Goal: Task Accomplishment & Management: Use online tool/utility

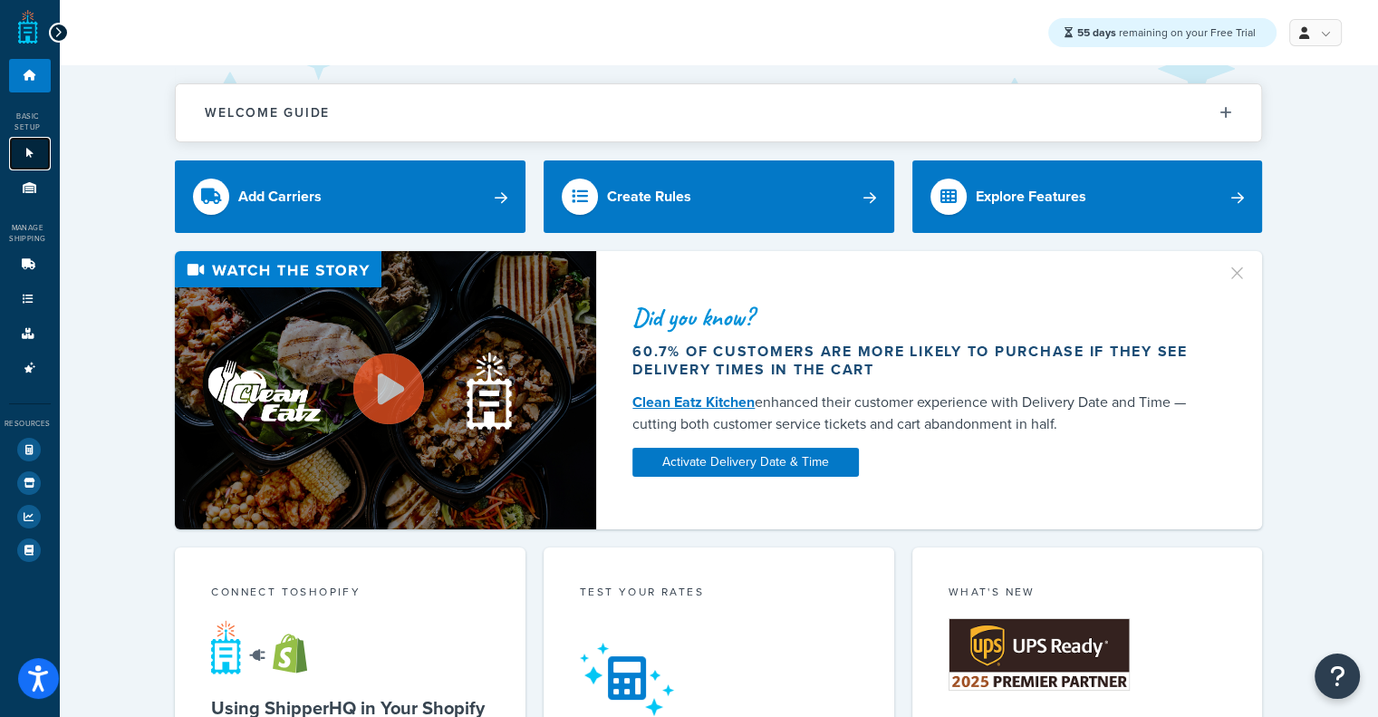
click at [11, 150] on link "Websites 1" at bounding box center [30, 154] width 42 height 34
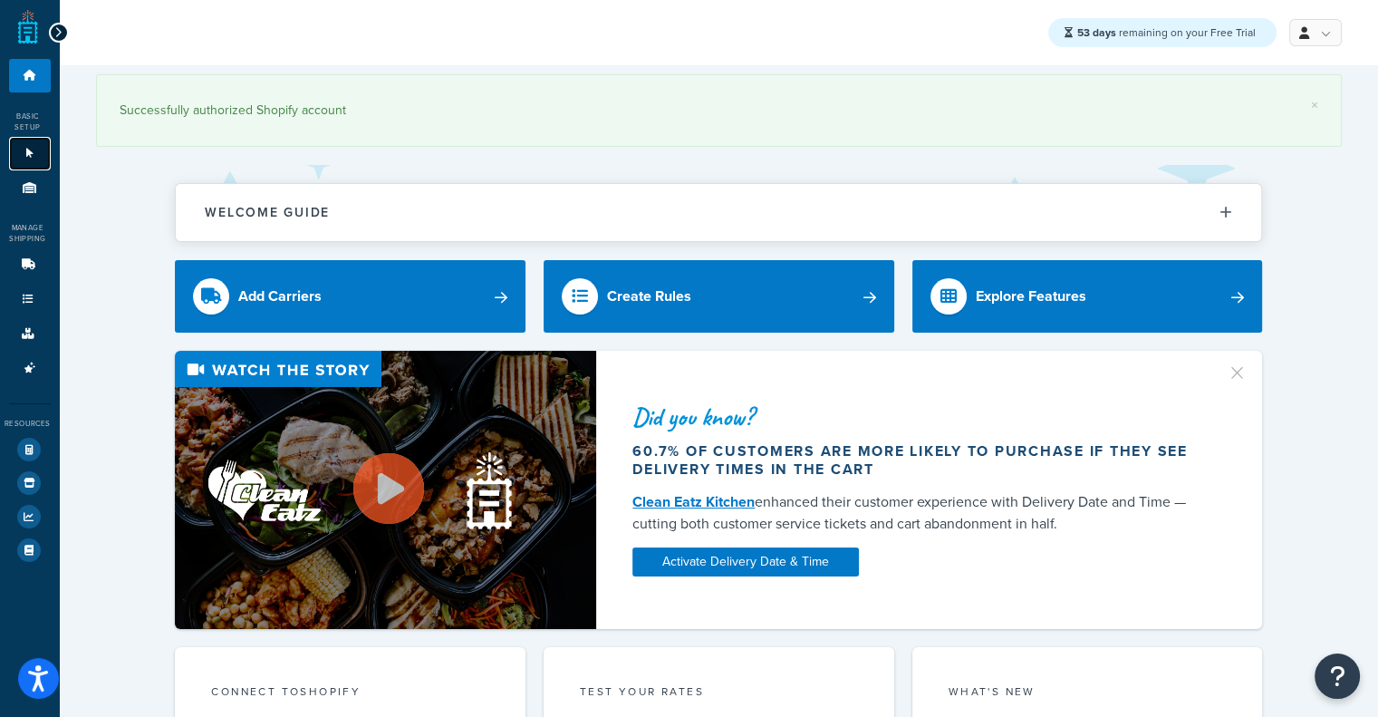
click at [26, 155] on icon at bounding box center [30, 153] width 18 height 11
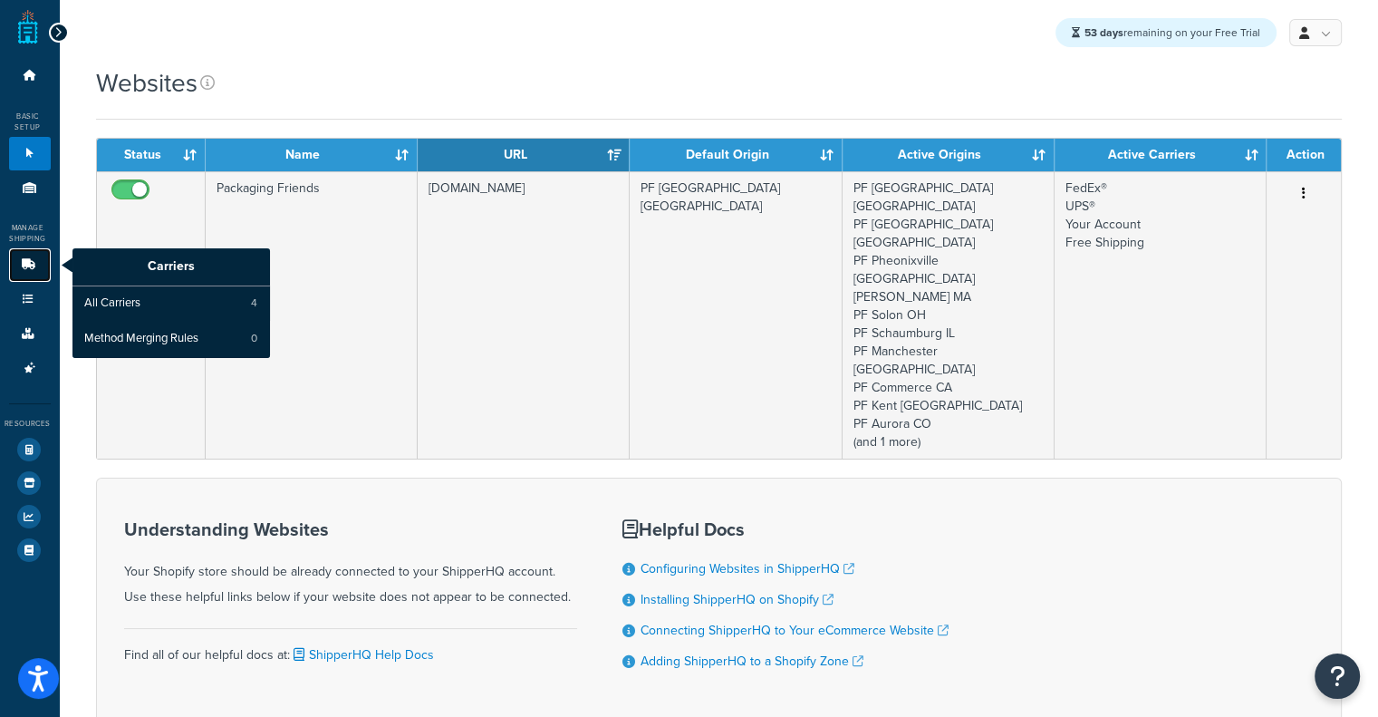
click at [37, 275] on link "Carriers" at bounding box center [30, 265] width 42 height 34
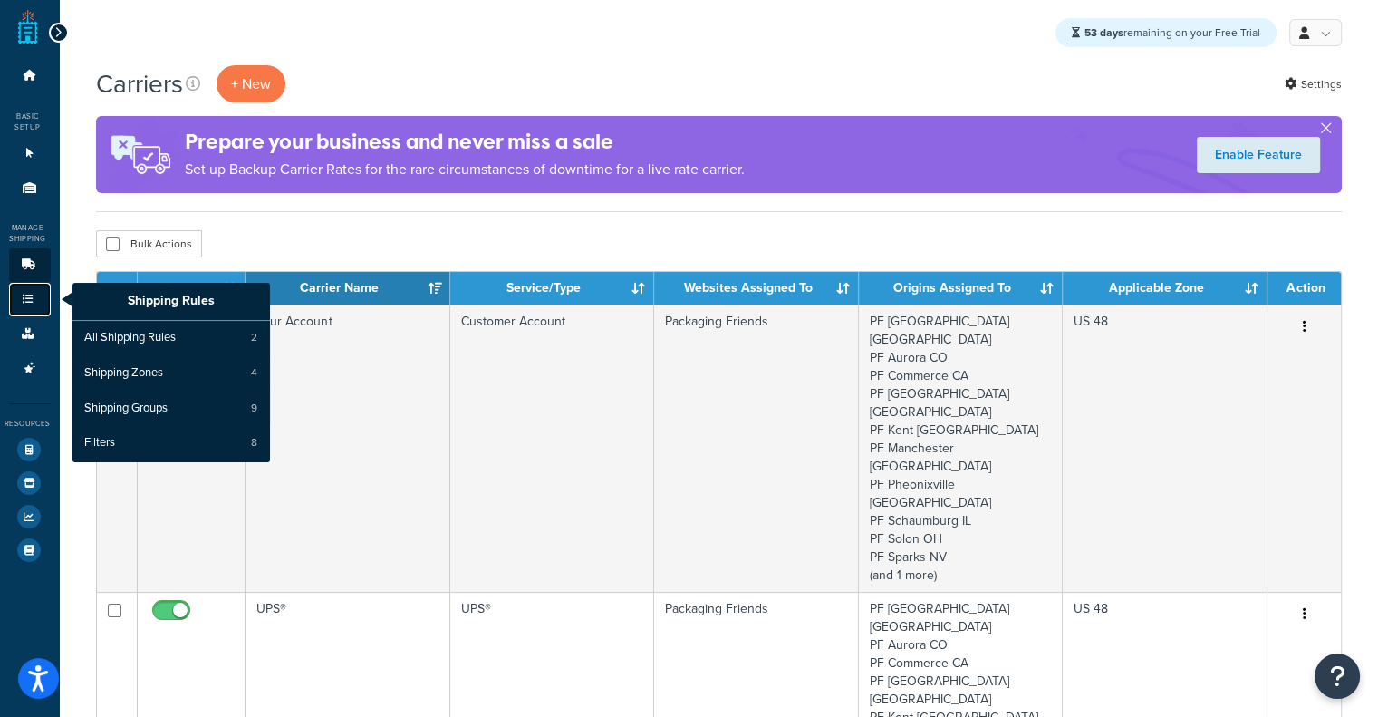
click at [25, 297] on icon at bounding box center [28, 299] width 18 height 11
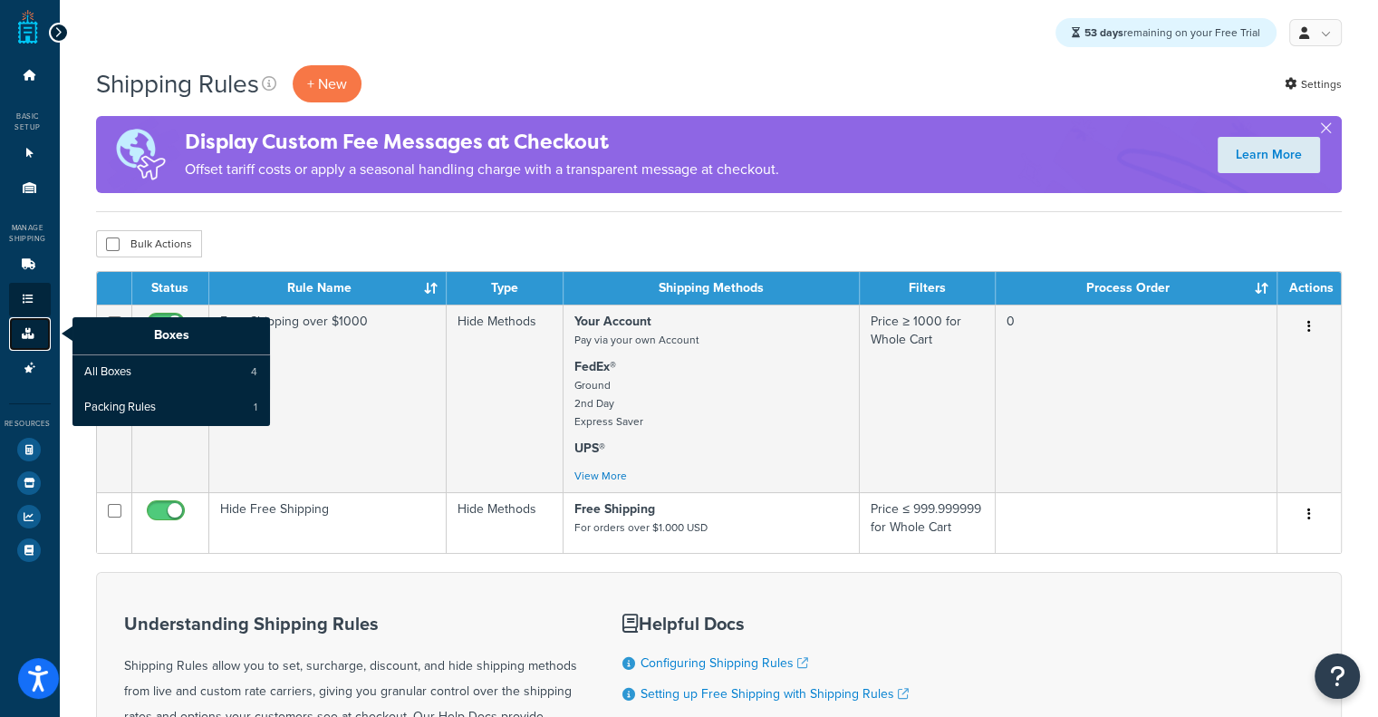
click at [36, 330] on link "Boxes" at bounding box center [30, 334] width 42 height 34
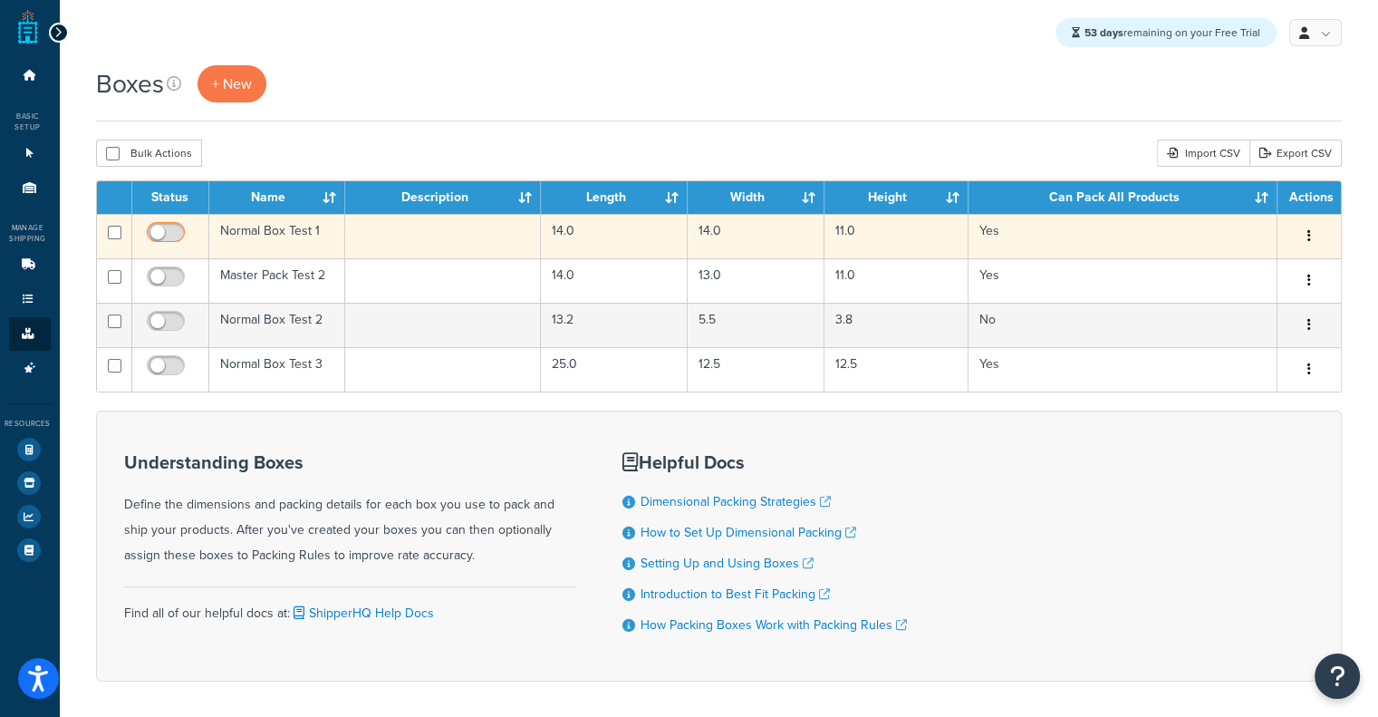
click at [168, 246] on input "checkbox" at bounding box center [168, 237] width 50 height 23
checkbox input "true"
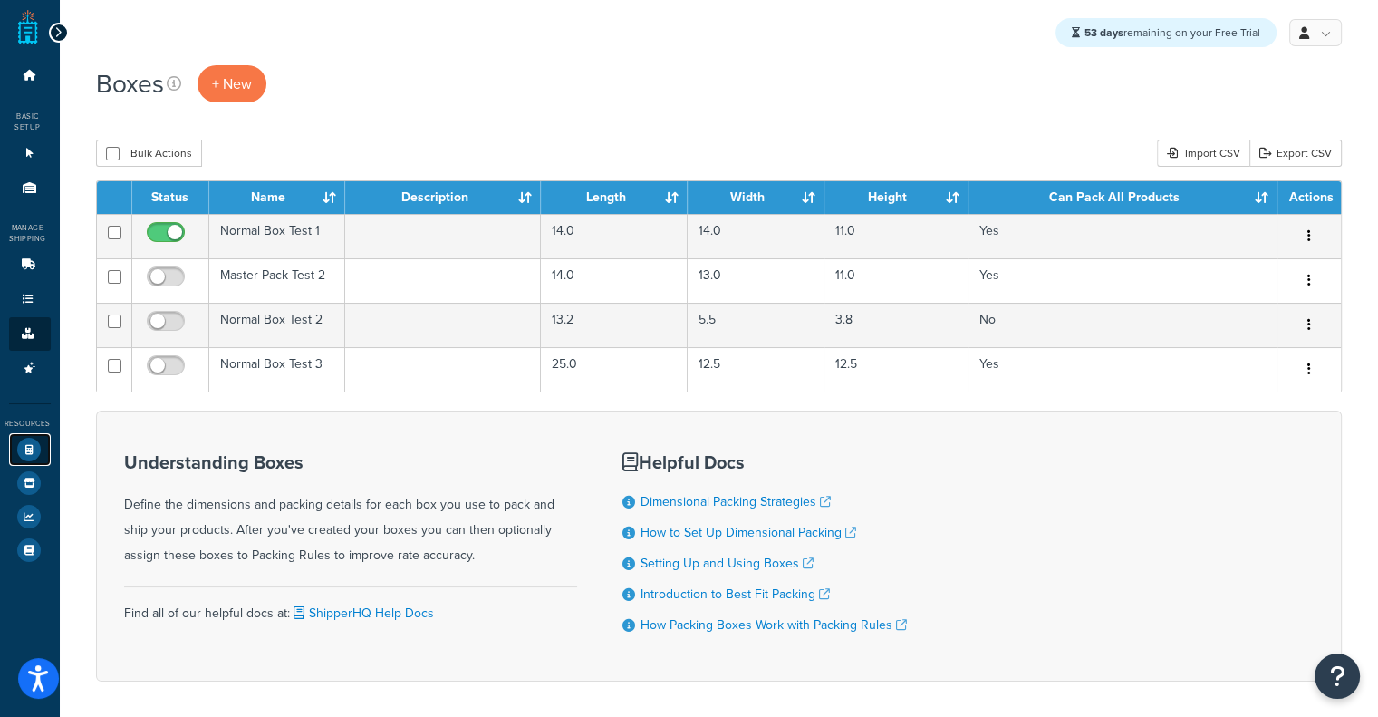
click at [26, 441] on icon at bounding box center [29, 450] width 24 height 24
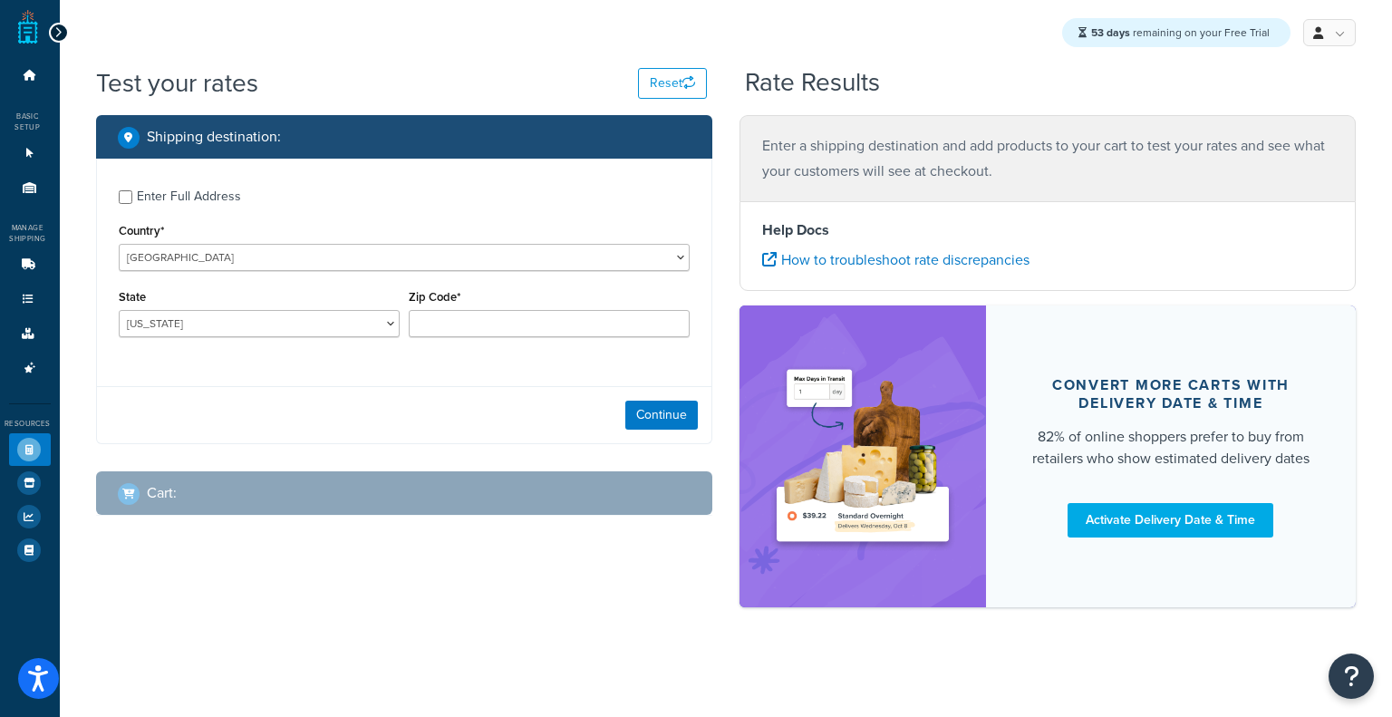
click at [192, 195] on div "Enter Full Address" at bounding box center [189, 196] width 104 height 25
click at [132, 195] on input "Enter Full Address" at bounding box center [126, 197] width 14 height 14
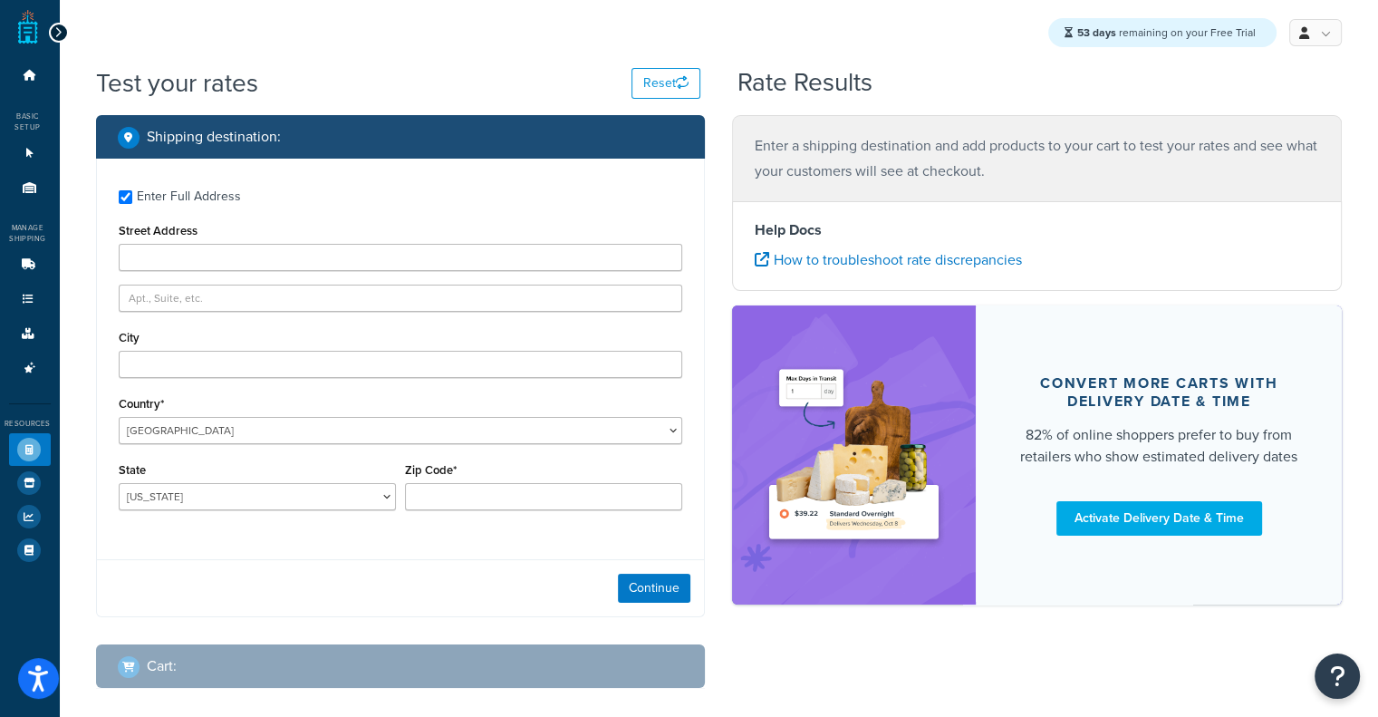
click at [192, 195] on div "Enter Full Address" at bounding box center [189, 196] width 104 height 25
click at [132, 195] on input "Enter Full Address" at bounding box center [126, 197] width 14 height 14
checkbox input "false"
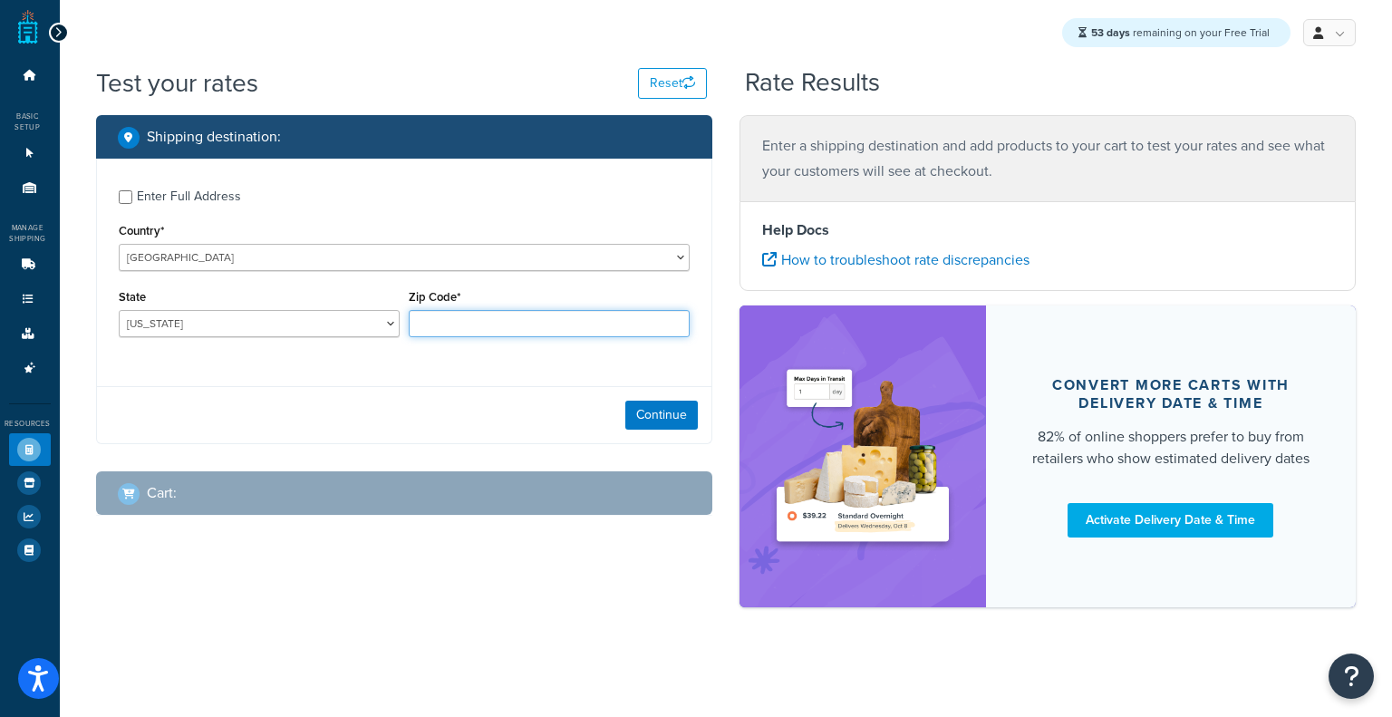
click at [462, 324] on input "Zip Code*" at bounding box center [549, 323] width 281 height 27
type input "60193"
select select "IL"
click at [670, 416] on button "Continue" at bounding box center [661, 415] width 72 height 29
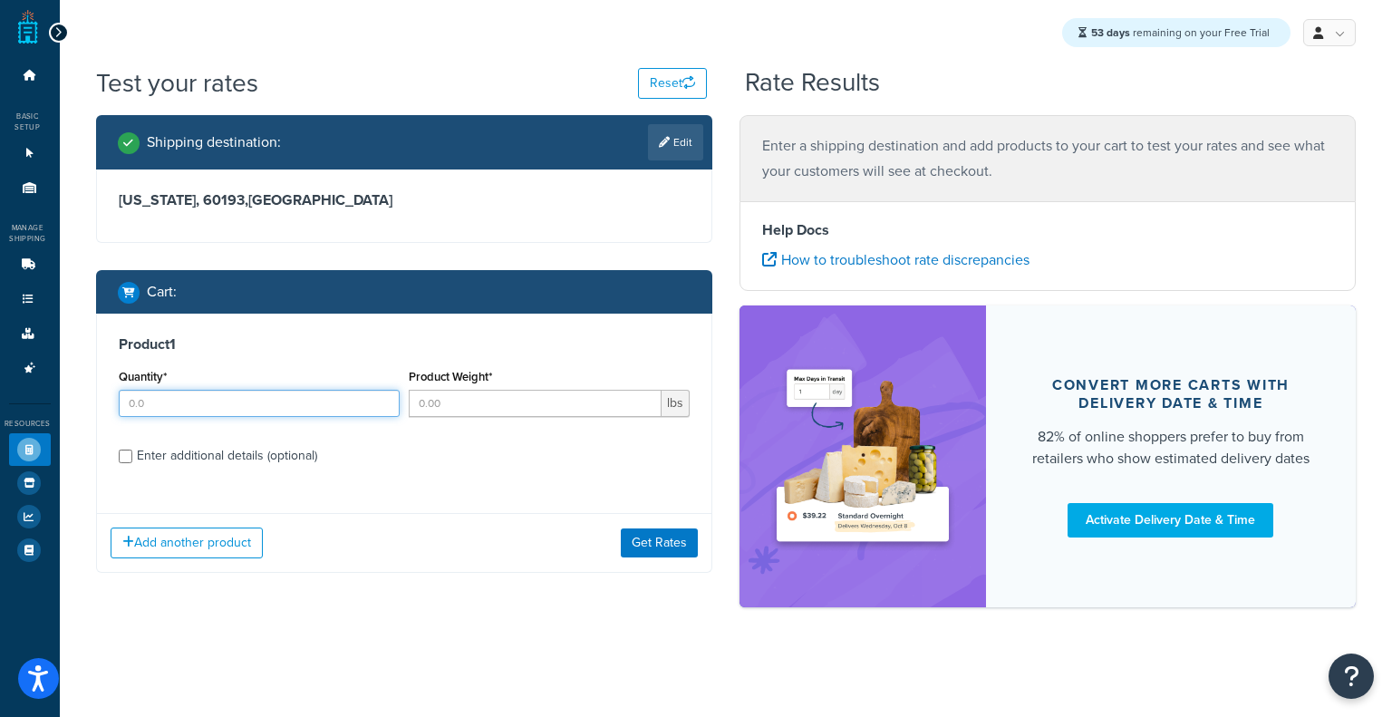
click at [310, 406] on input "Quantity*" at bounding box center [259, 403] width 281 height 27
type input "5"
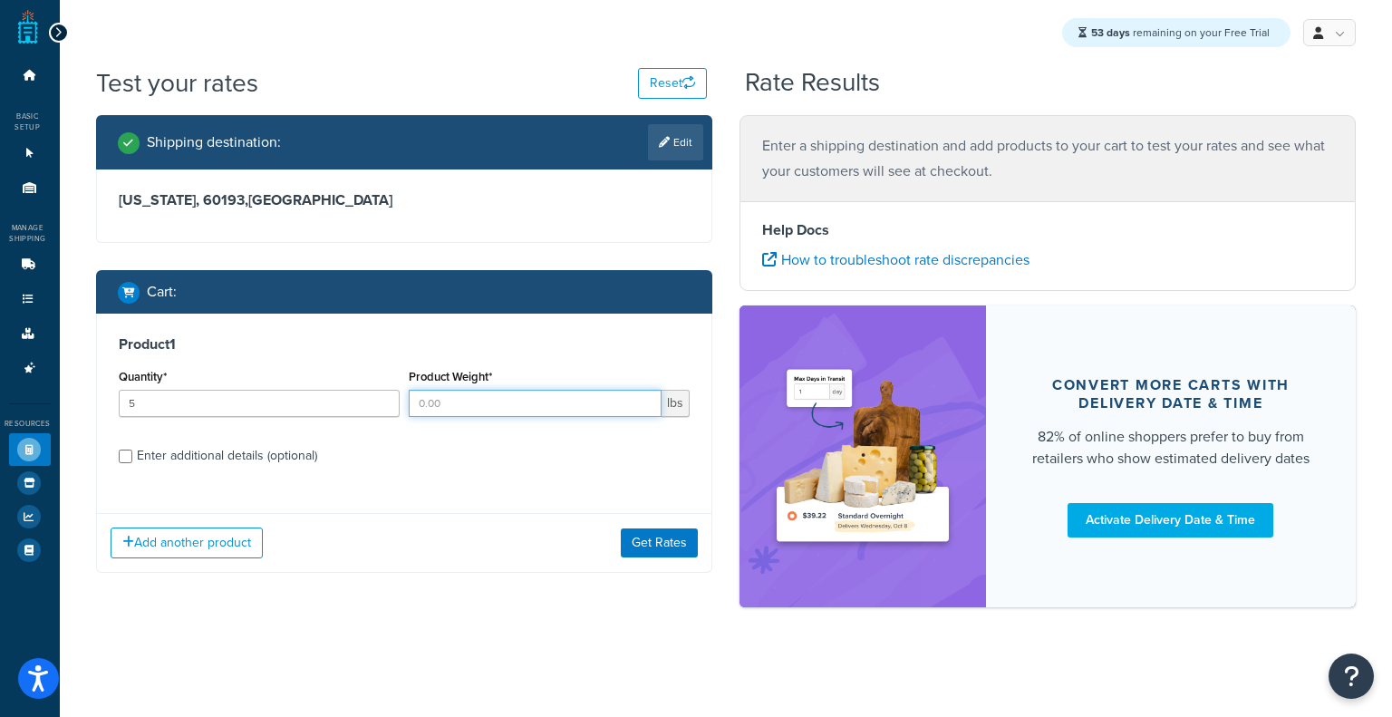
click at [533, 405] on input "Product Weight*" at bounding box center [535, 403] width 253 height 27
type input "46.1"
click at [633, 534] on button "Get Rates" at bounding box center [659, 542] width 77 height 29
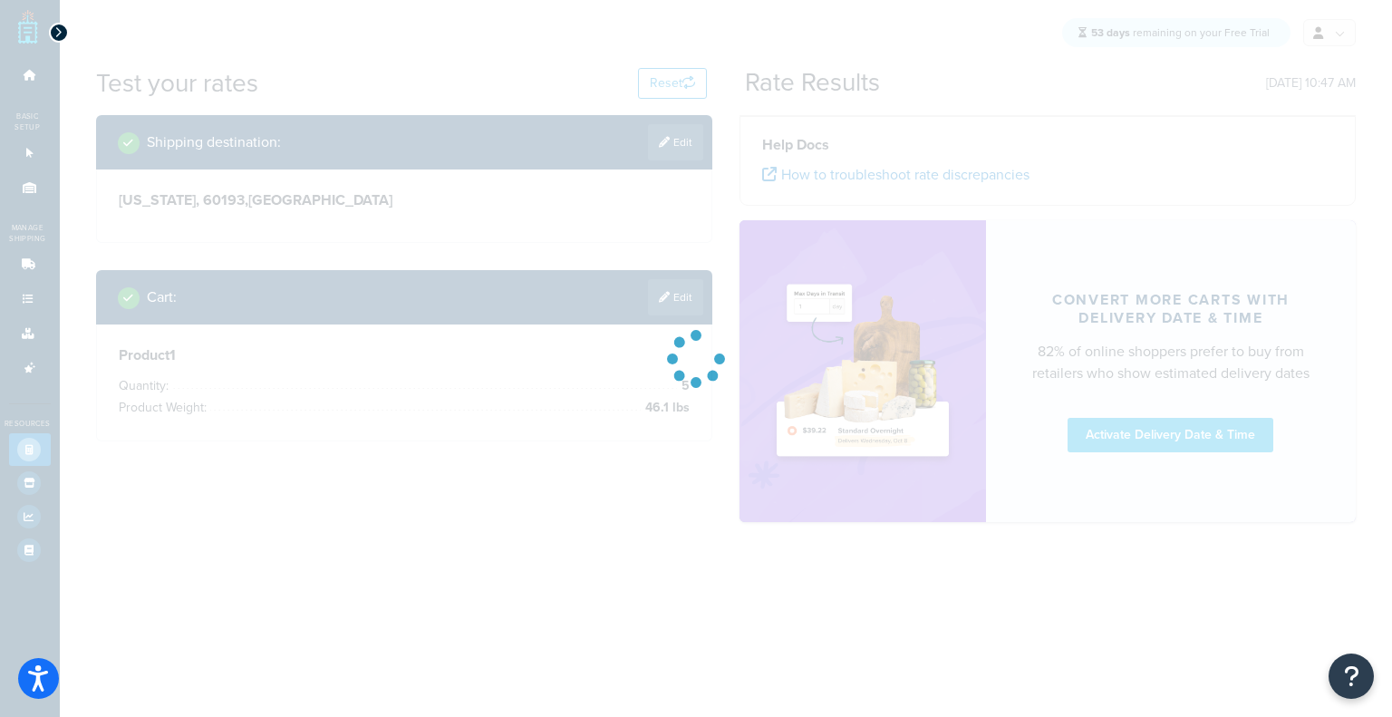
click at [306, 499] on div at bounding box center [696, 358] width 1392 height 717
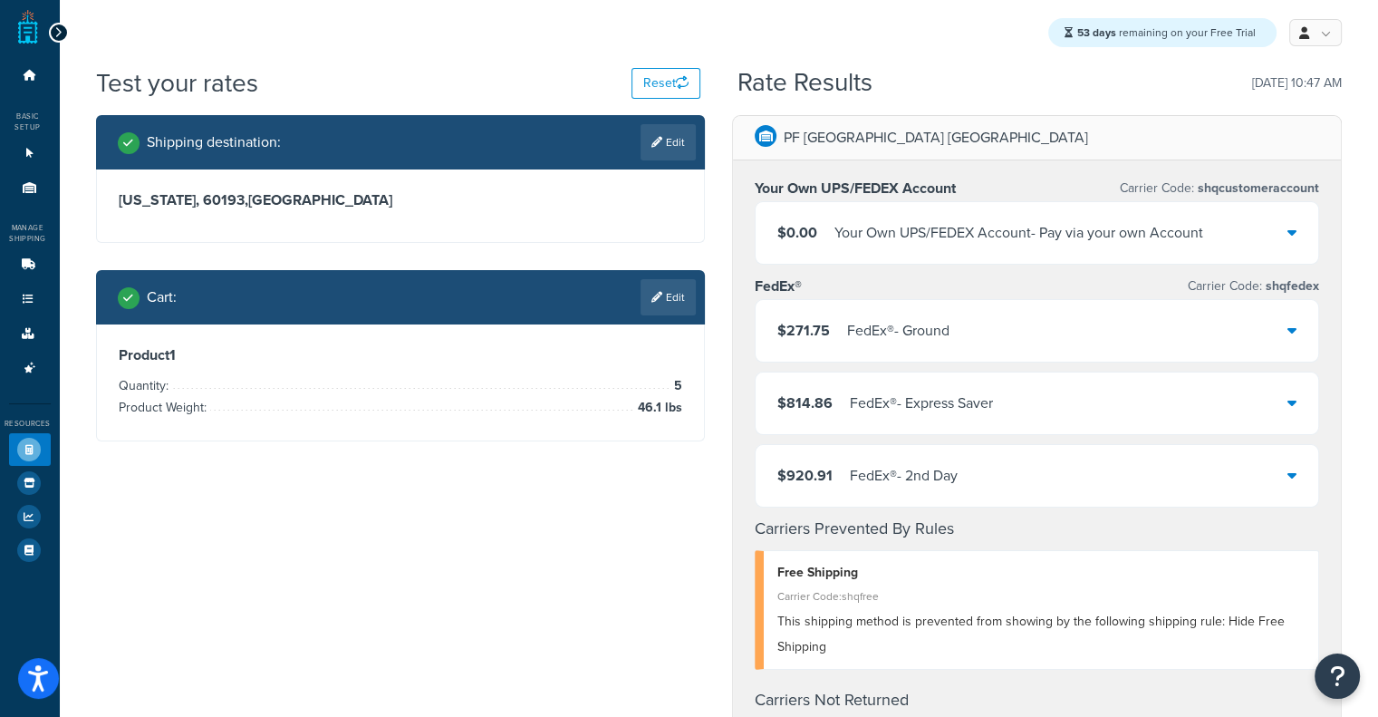
click at [1093, 327] on div "$271.75 FedEx® - Ground" at bounding box center [1037, 331] width 563 height 62
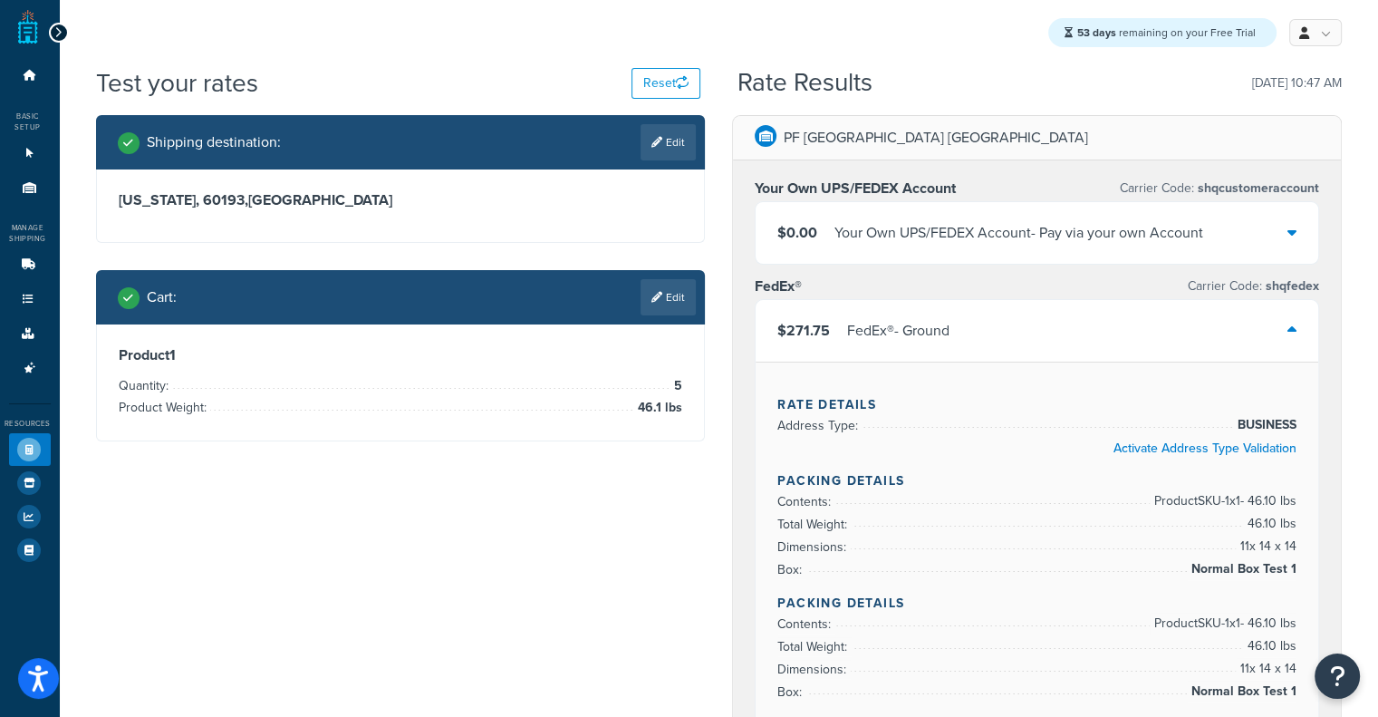
click at [1093, 327] on div "$271.75 FedEx® - Ground" at bounding box center [1037, 331] width 563 height 62
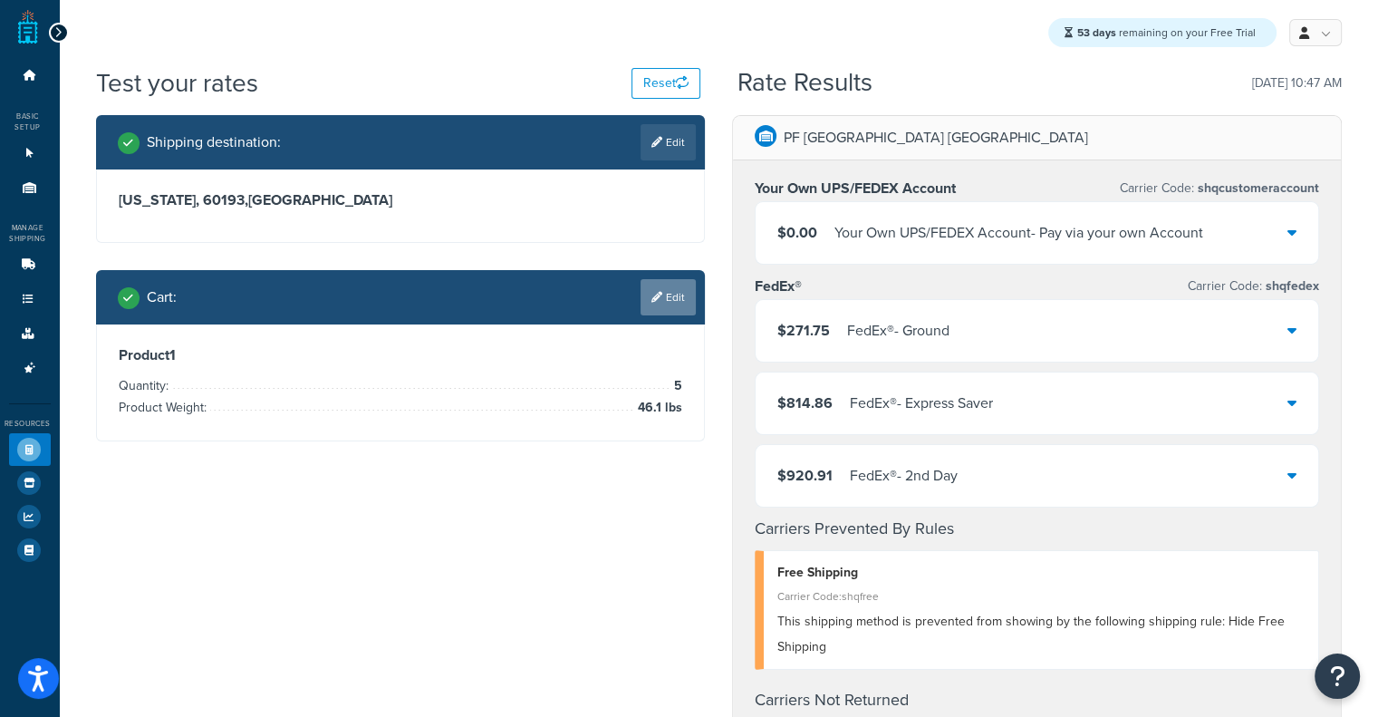
click at [663, 299] on link "Edit" at bounding box center [668, 297] width 55 height 36
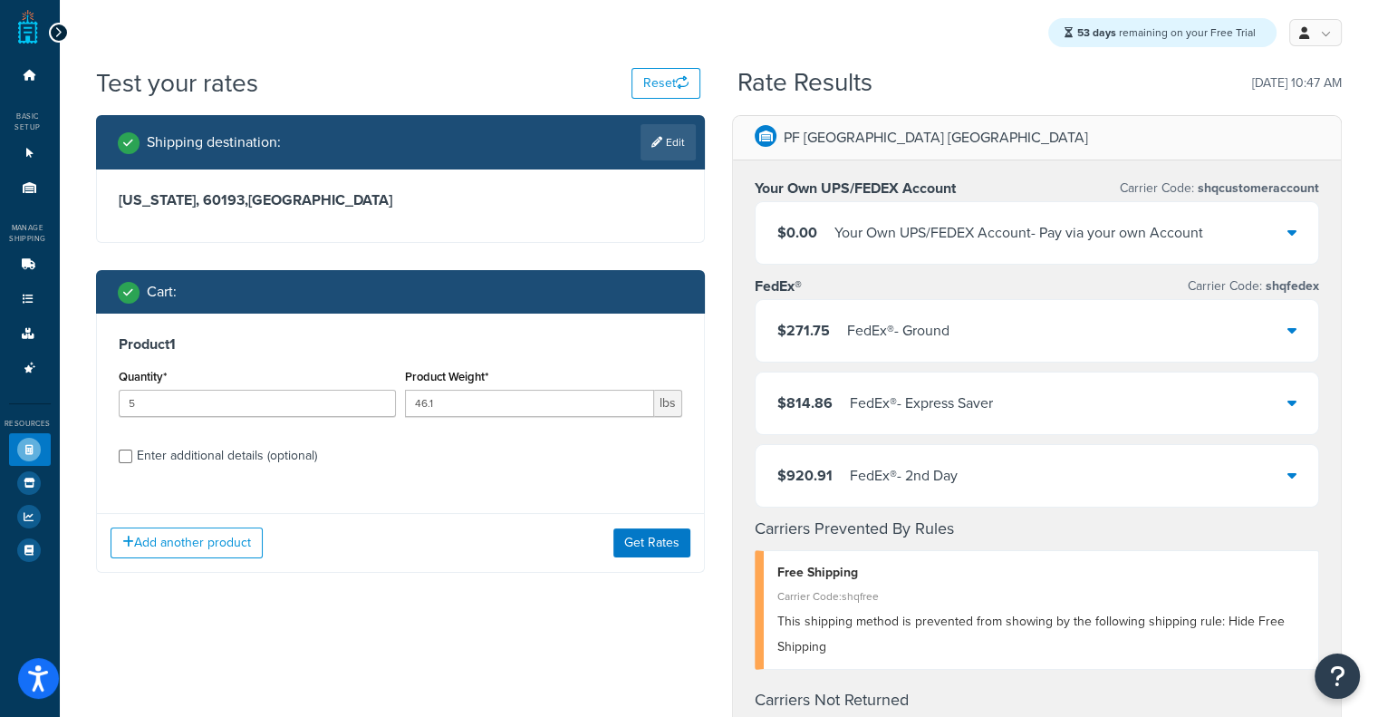
click at [278, 456] on div "Enter additional details (optional)" at bounding box center [227, 455] width 180 height 25
click at [132, 456] on input "Enter additional details (optional)" at bounding box center [126, 456] width 14 height 14
checkbox input "true"
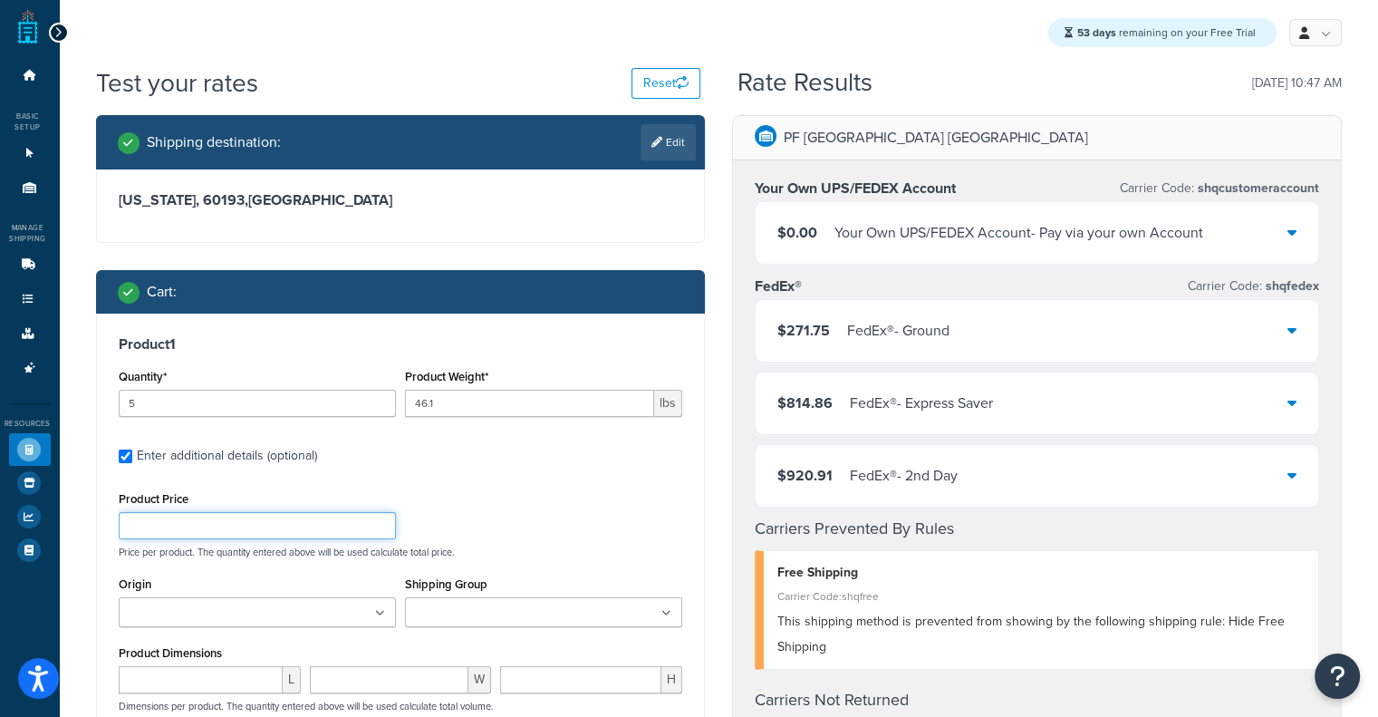
click at [326, 533] on input "Product Price" at bounding box center [257, 525] width 277 height 27
type input "1"
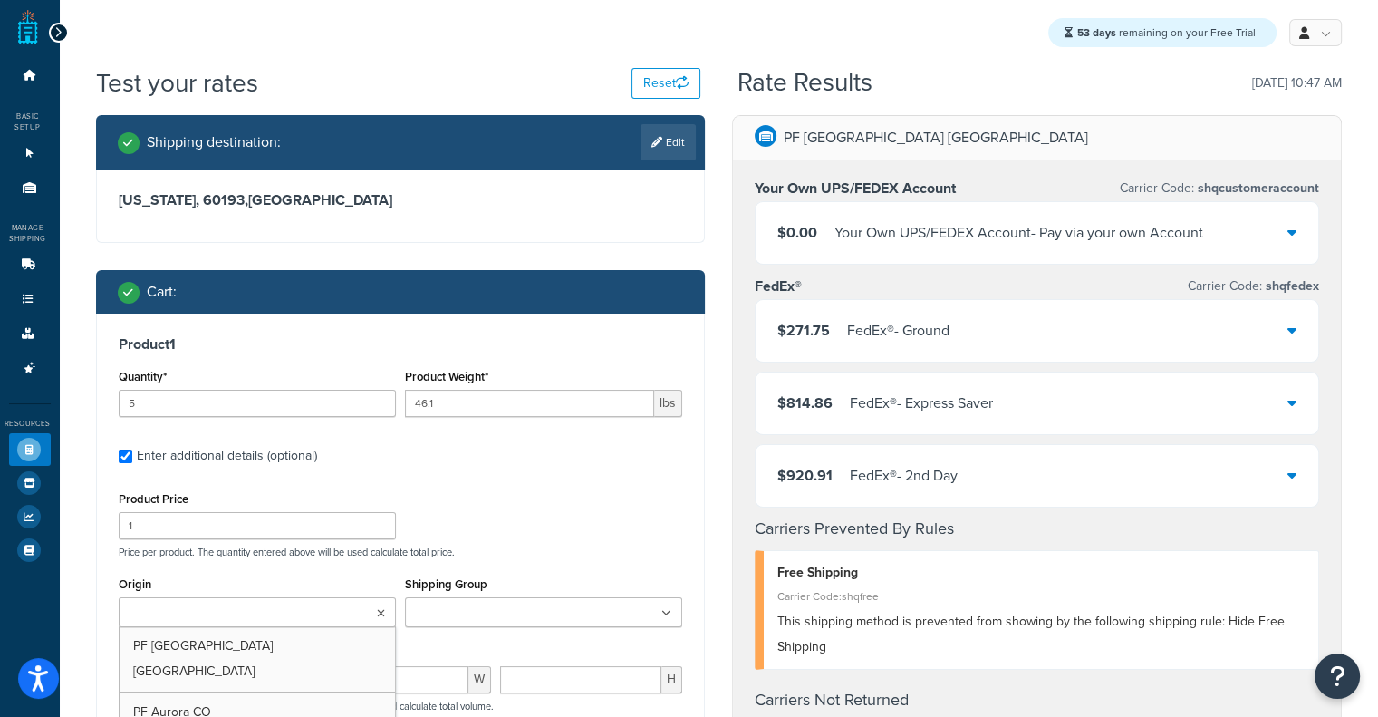
click at [377, 614] on icon at bounding box center [381, 613] width 8 height 11
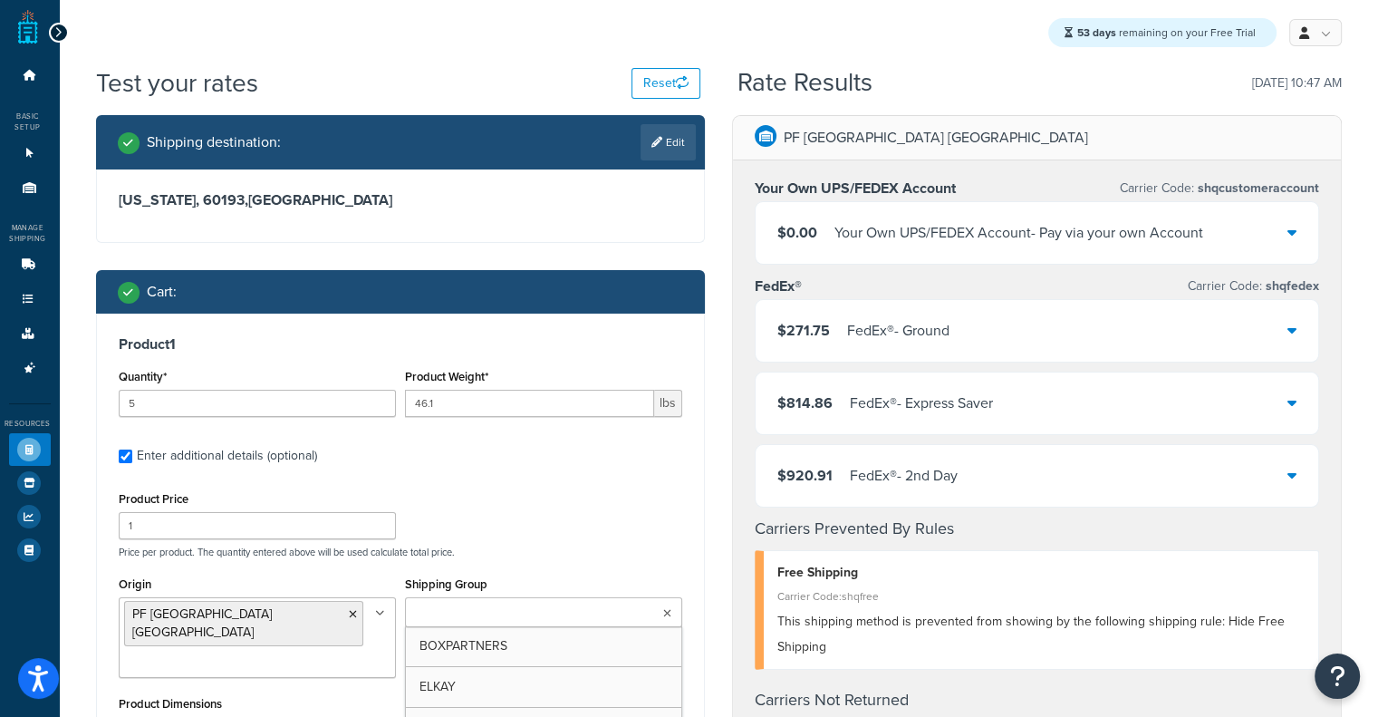
click at [664, 610] on icon at bounding box center [667, 613] width 8 height 11
click at [689, 565] on div "Product 1 Quantity* 5 Product Weight* 46.1 lbs Enter additional details (option…" at bounding box center [401, 632] width 608 height 637
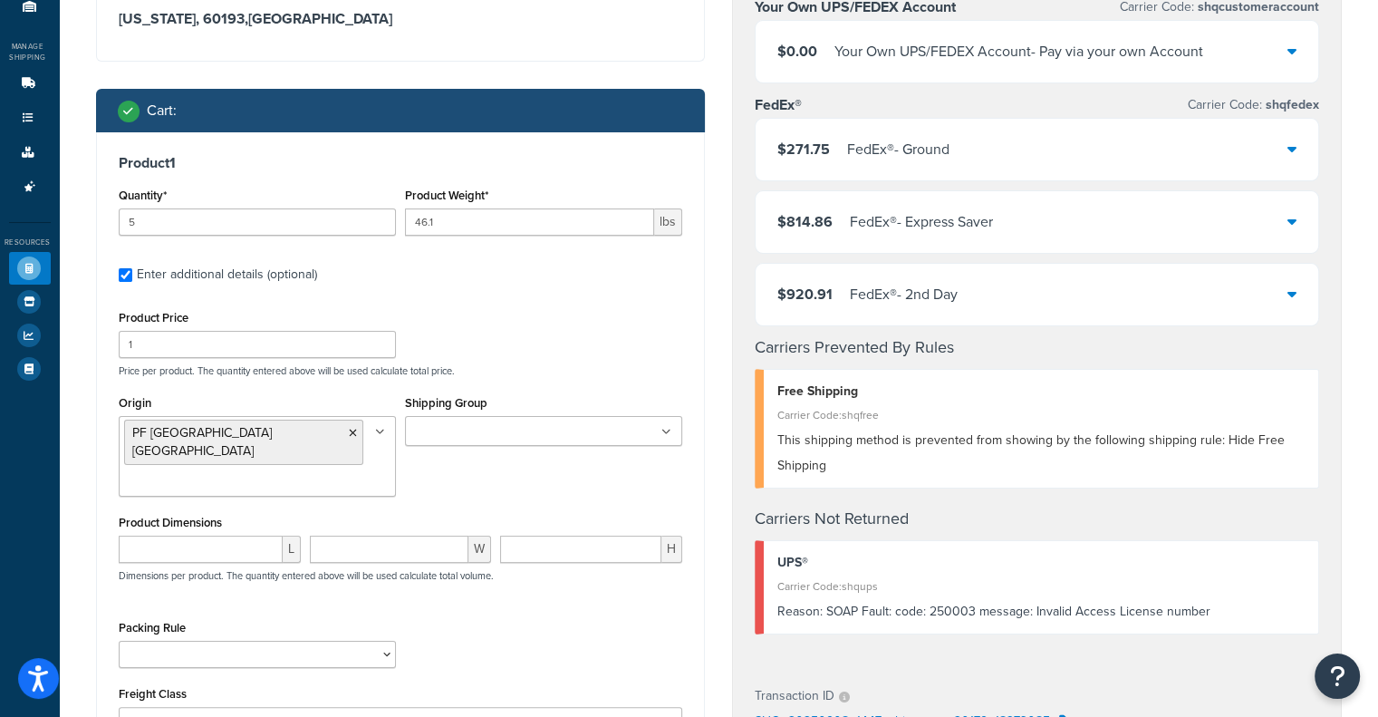
scroll to position [352, 0]
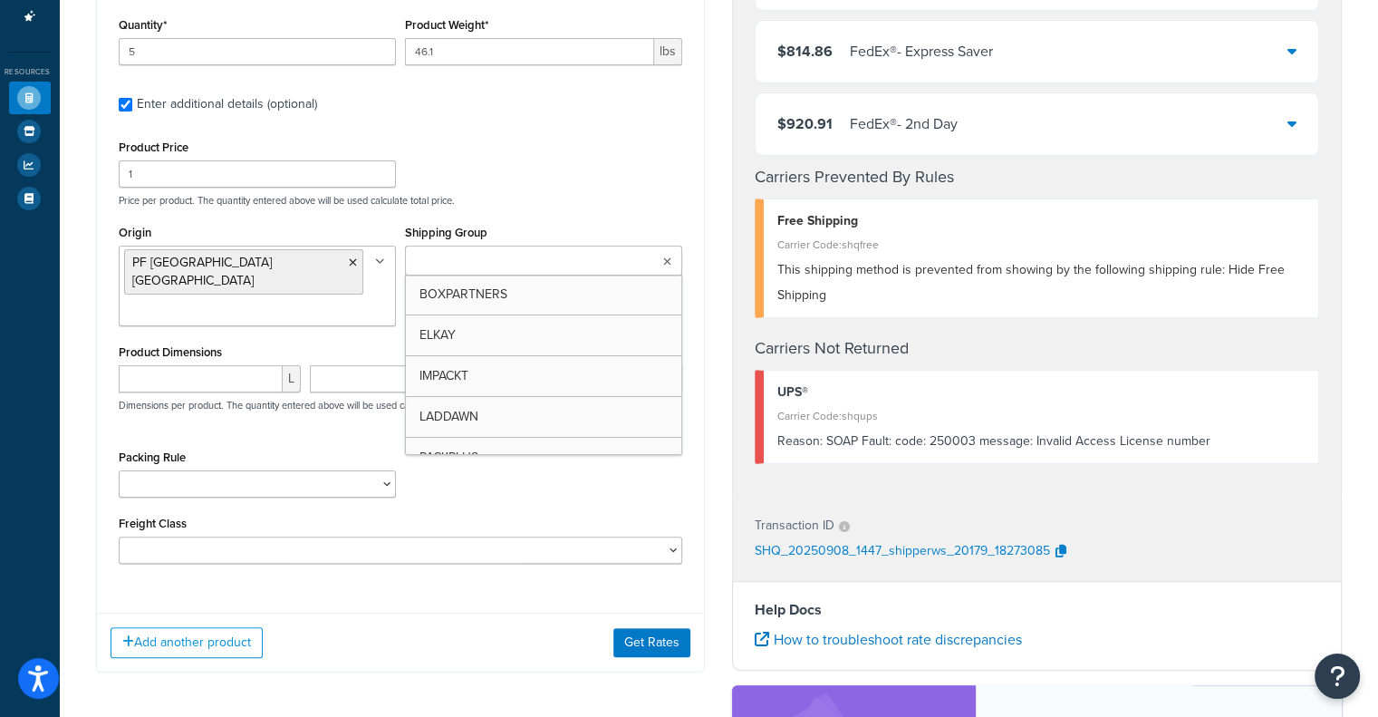
click at [555, 256] on ul at bounding box center [543, 261] width 277 height 30
click at [683, 327] on div "Product 1 Quantity* 5 Product Weight* 46.1 lbs Enter additional details (option…" at bounding box center [401, 280] width 608 height 637
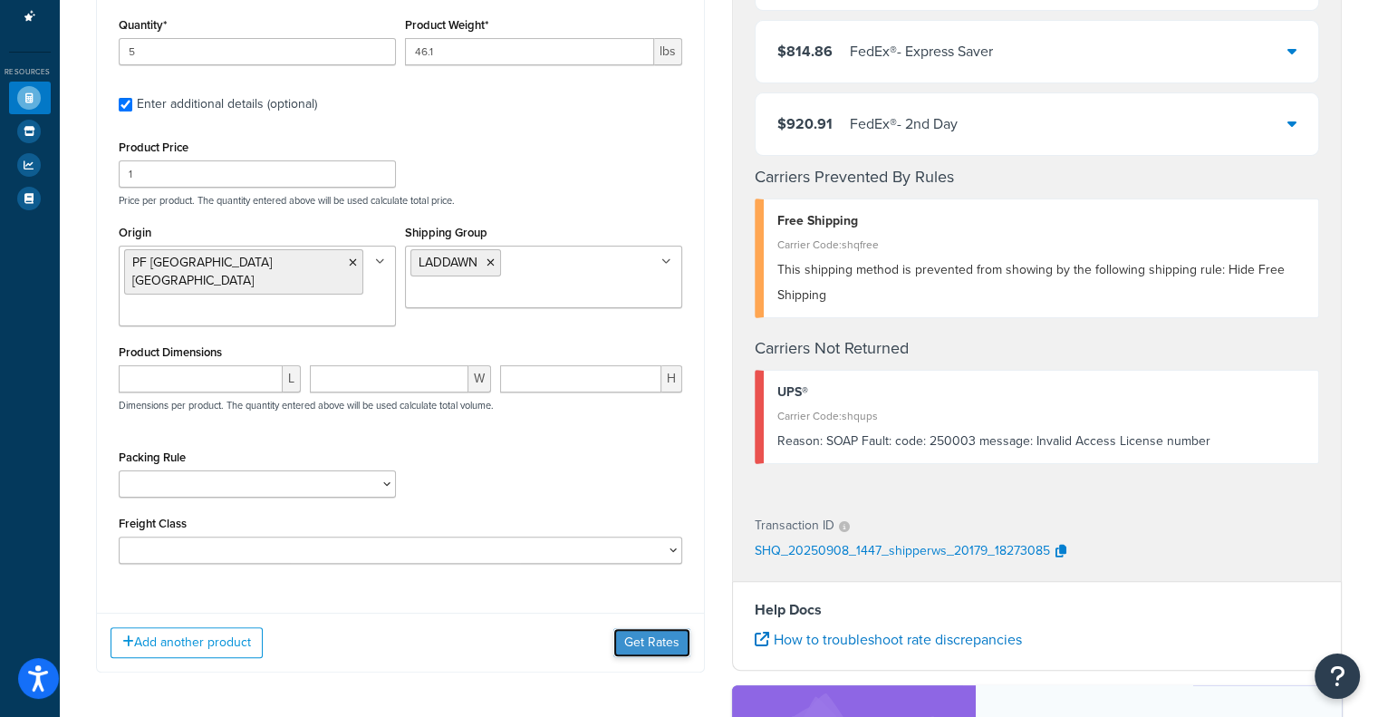
click at [654, 628] on button "Get Rates" at bounding box center [651, 642] width 77 height 29
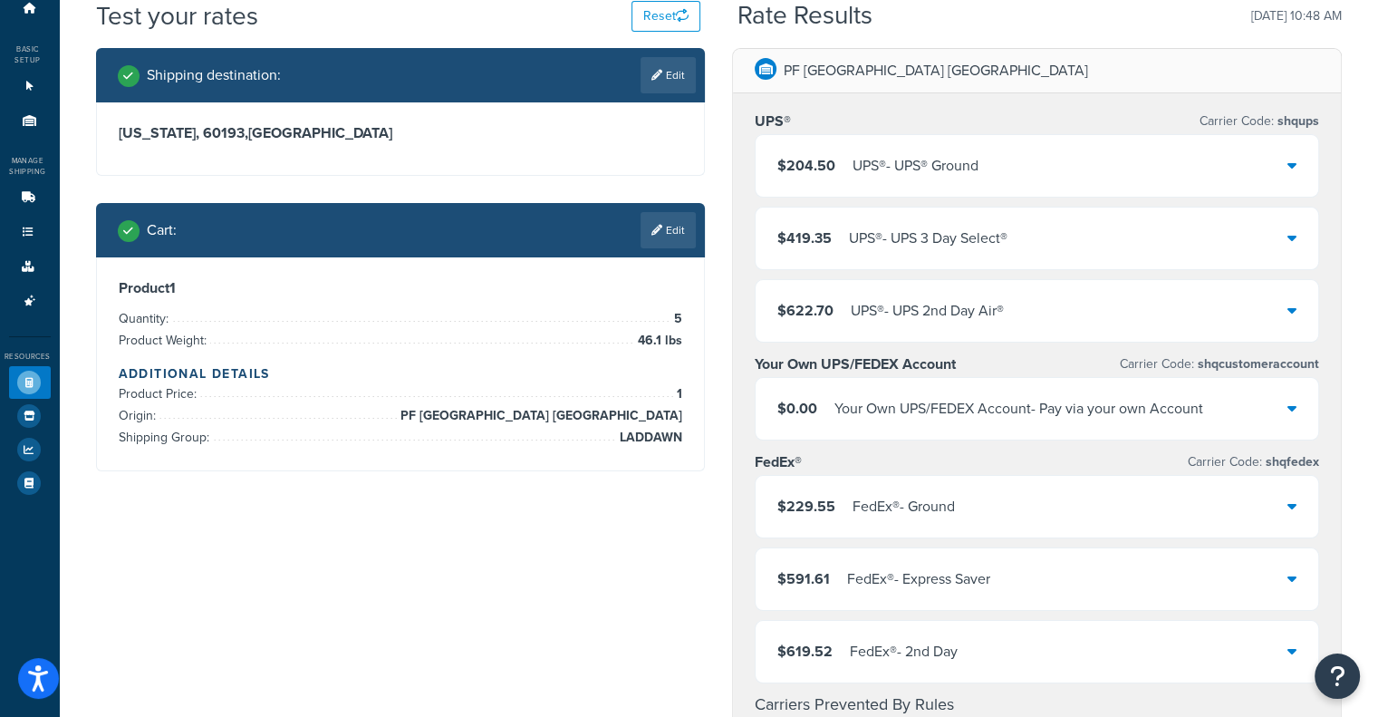
scroll to position [59, 0]
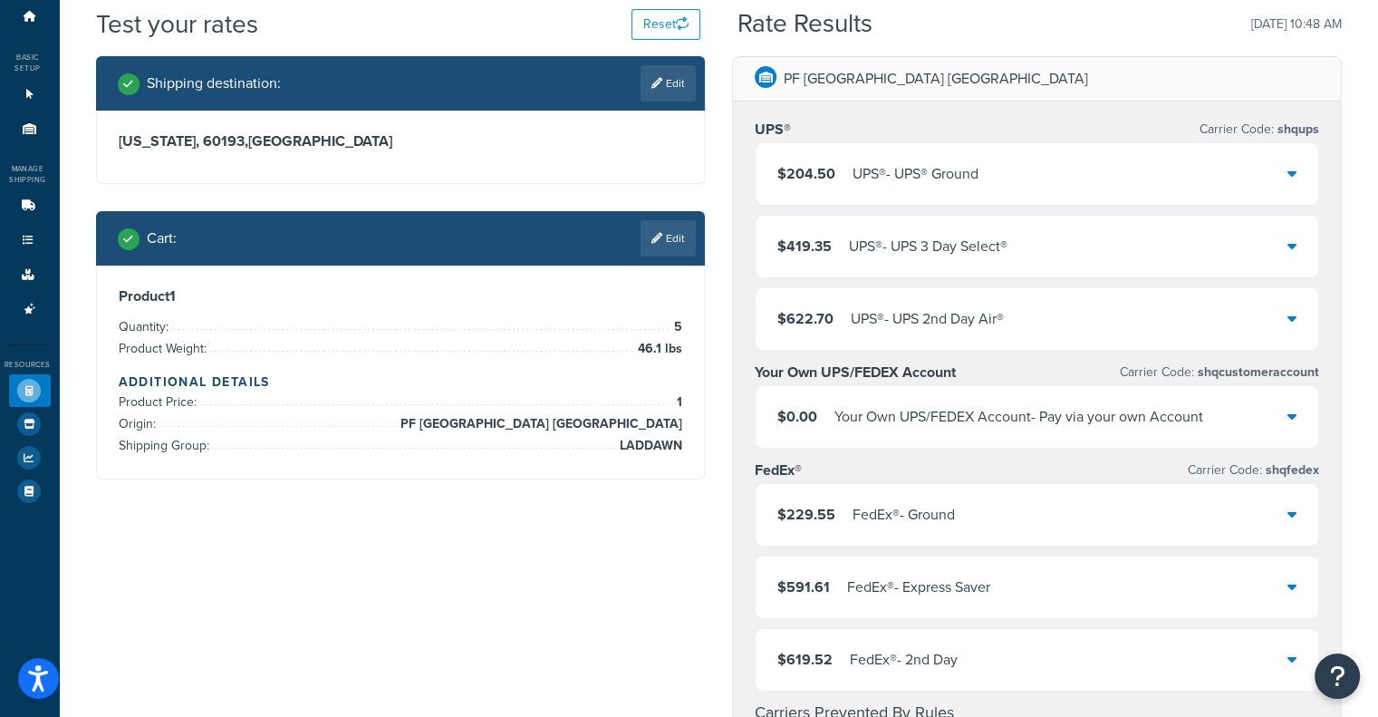
click at [1241, 162] on div "$204.50 UPS® - UPS® Ground" at bounding box center [1037, 174] width 563 height 62
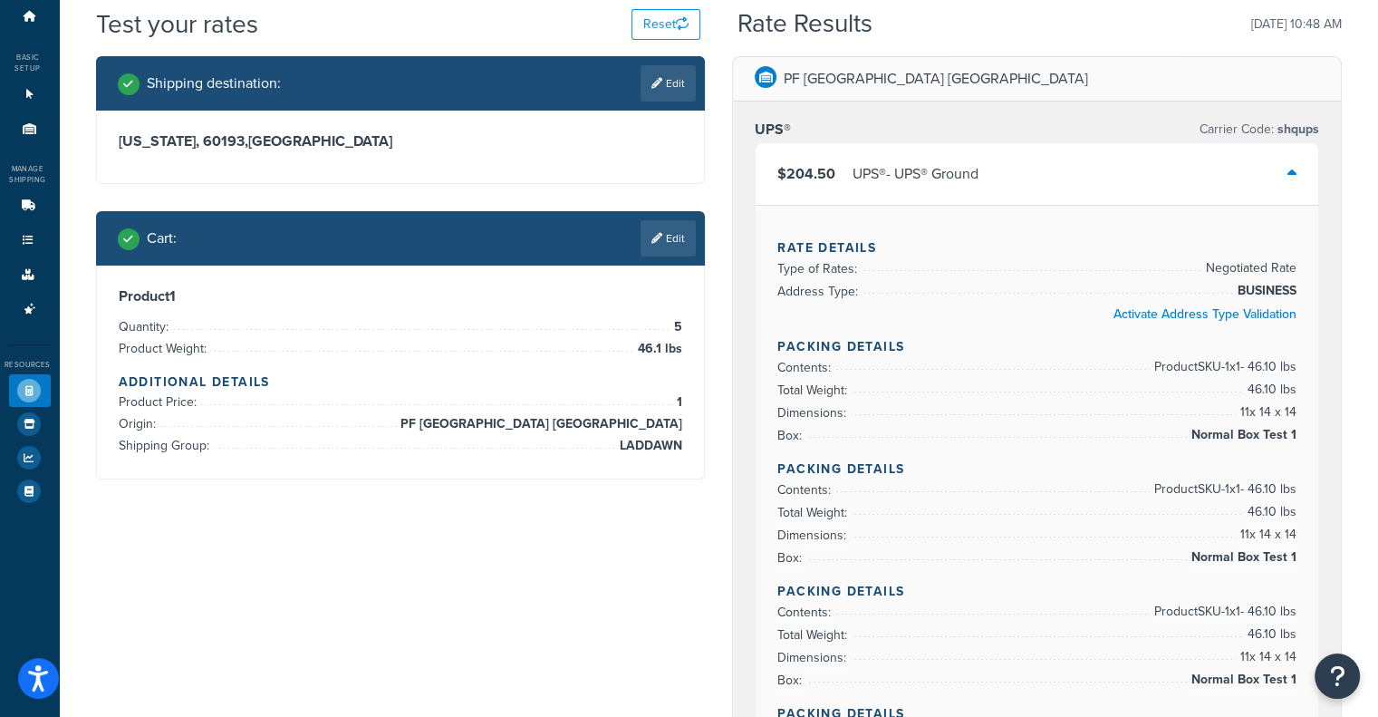
click at [1241, 162] on div "$204.50 UPS® - UPS® Ground" at bounding box center [1037, 174] width 563 height 62
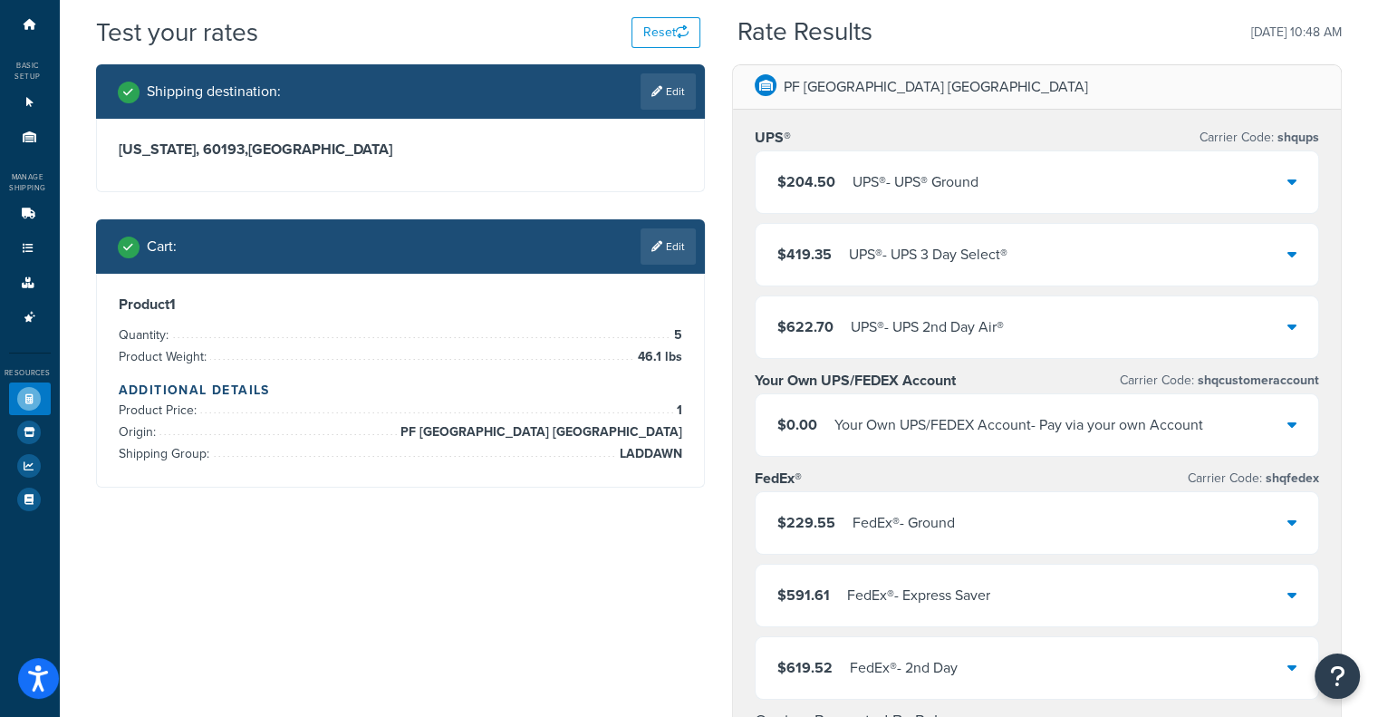
scroll to position [56, 0]
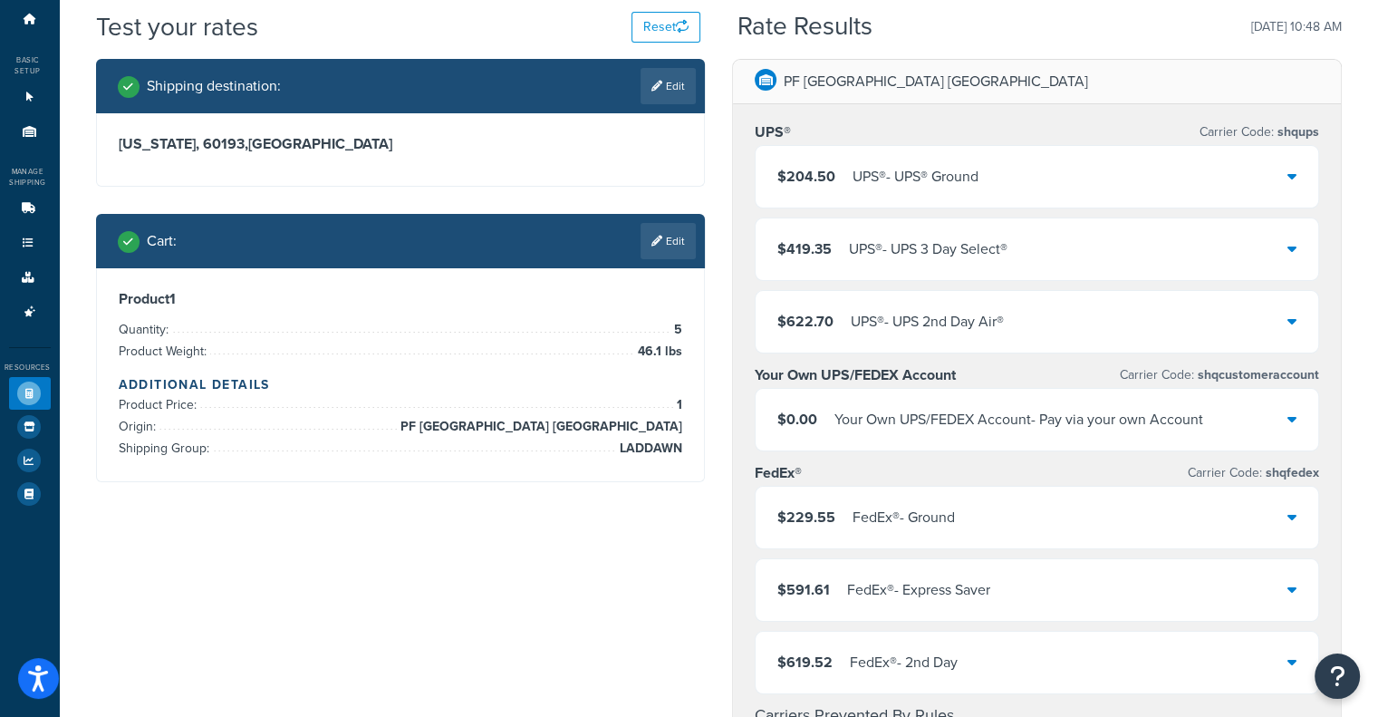
click at [1221, 163] on div "$204.50 UPS® - UPS® Ground" at bounding box center [1037, 177] width 563 height 62
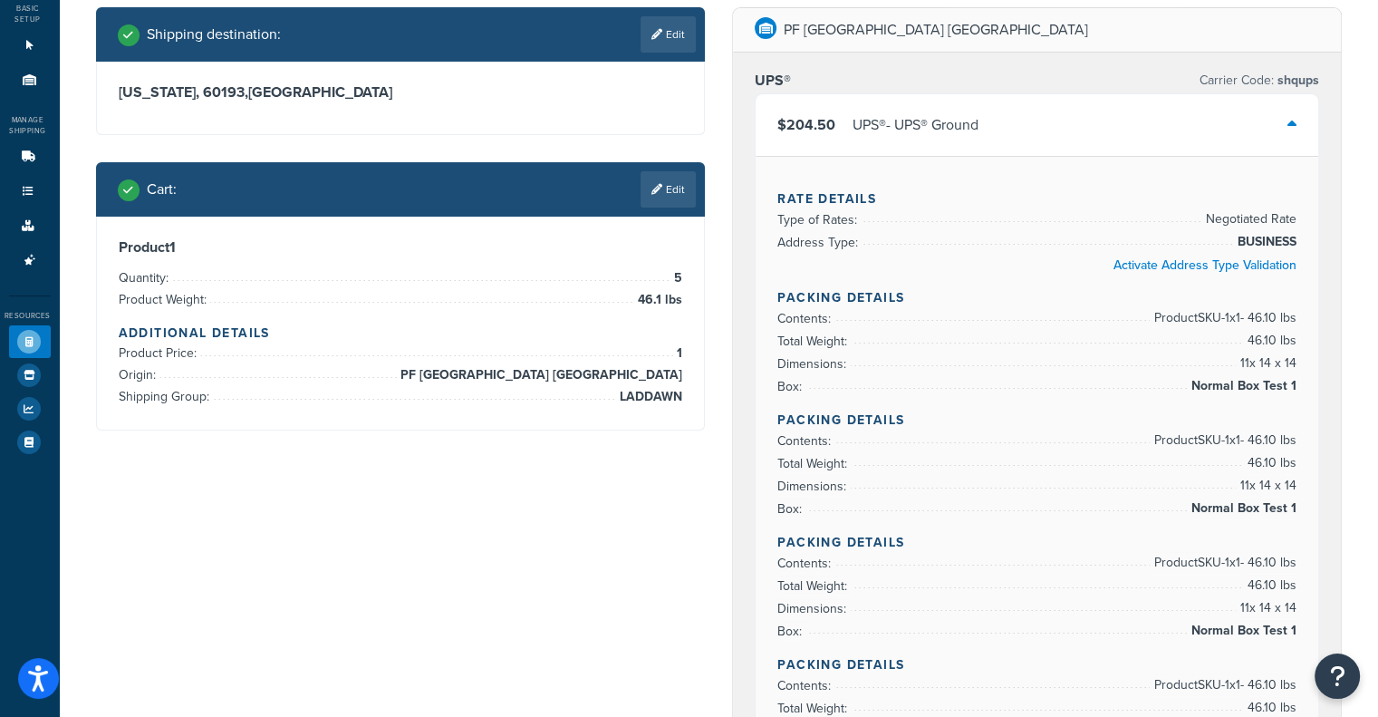
scroll to position [87, 0]
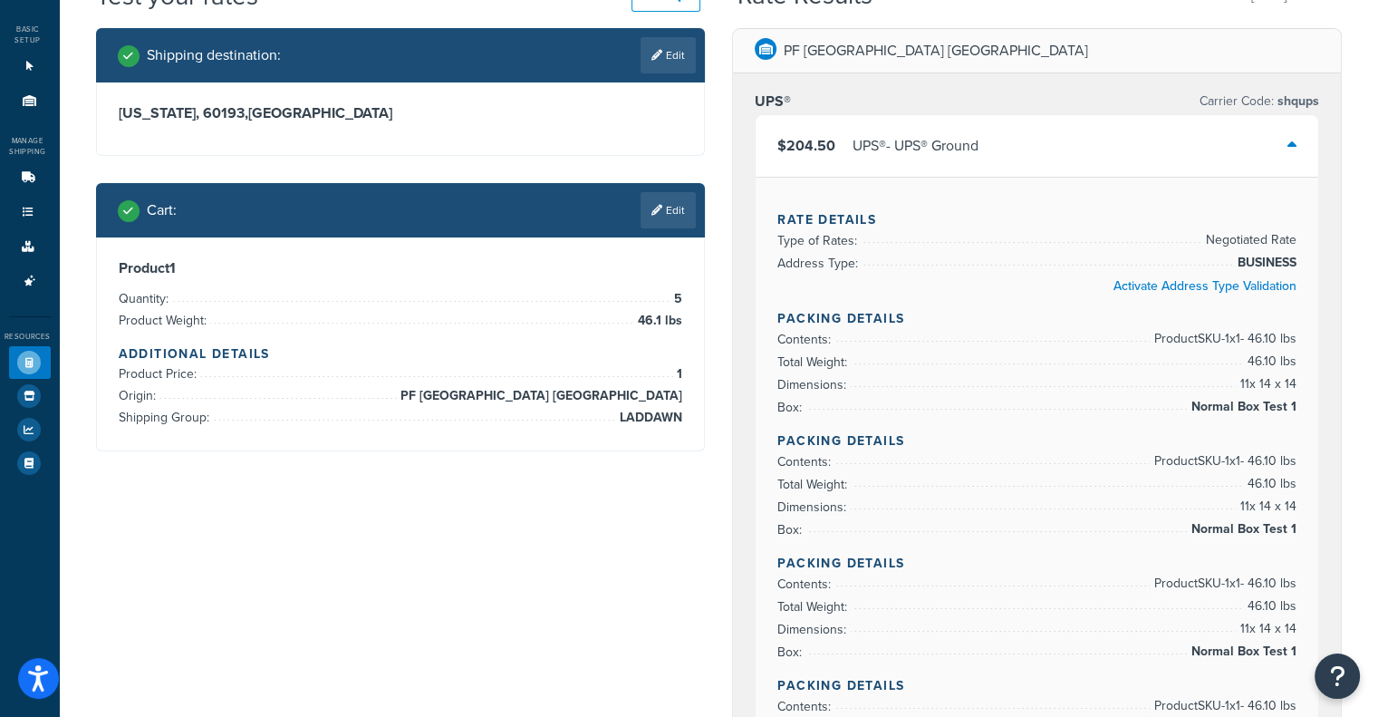
click at [1236, 129] on div "$204.50 UPS® - UPS® Ground" at bounding box center [1037, 146] width 563 height 62
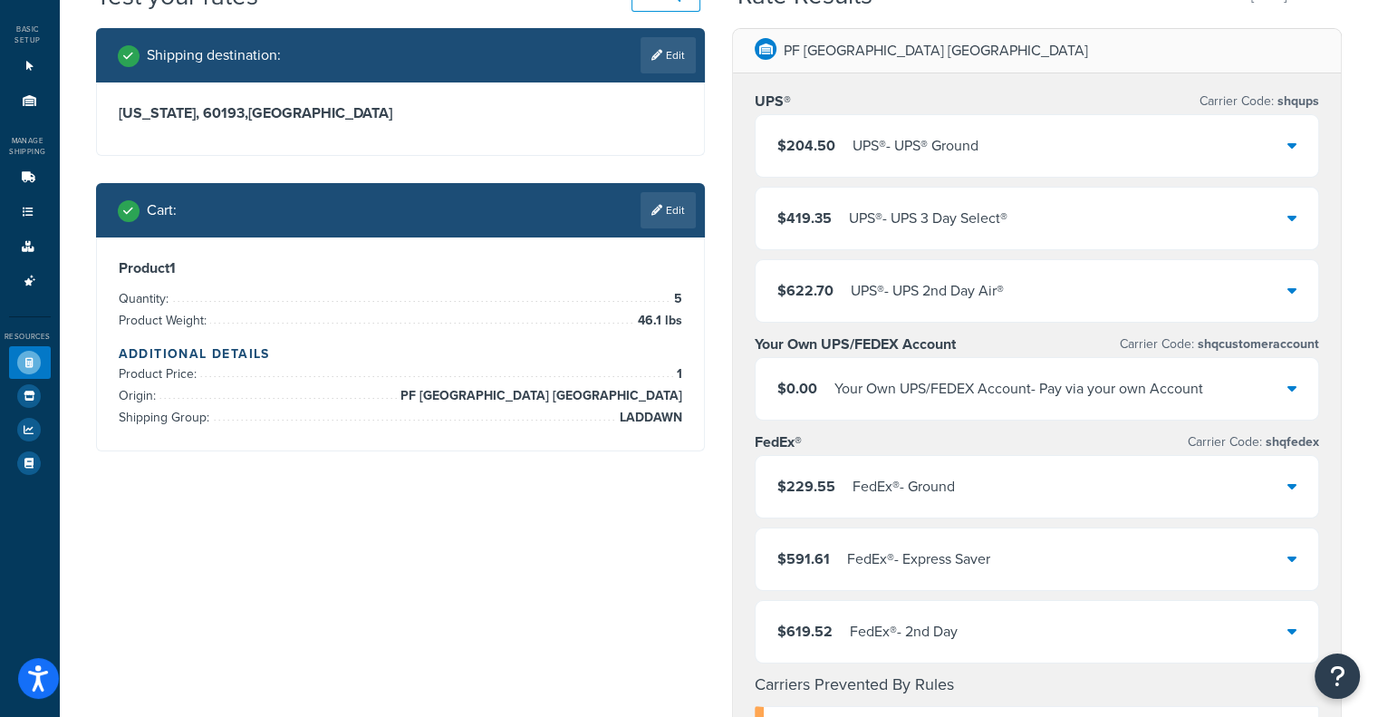
click at [1236, 129] on div "$204.50 UPS® - UPS® Ground" at bounding box center [1037, 146] width 563 height 62
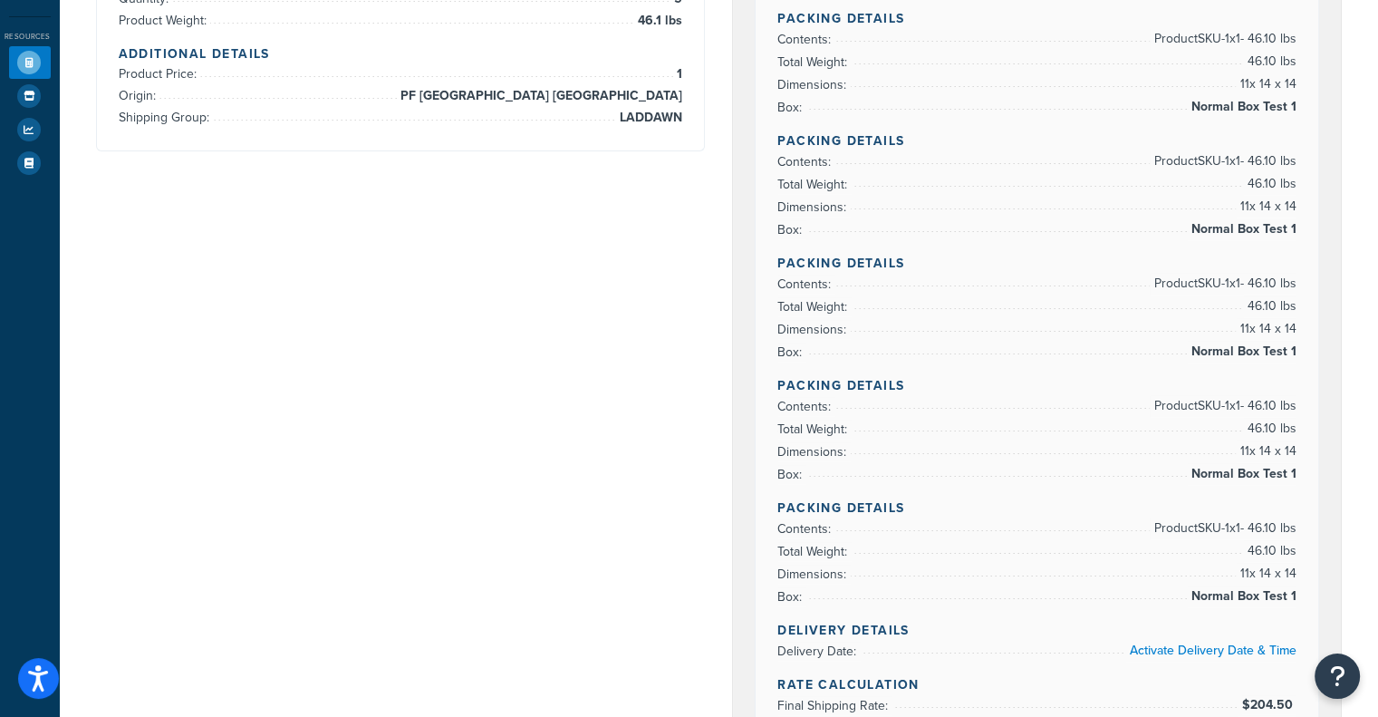
scroll to position [0, 0]
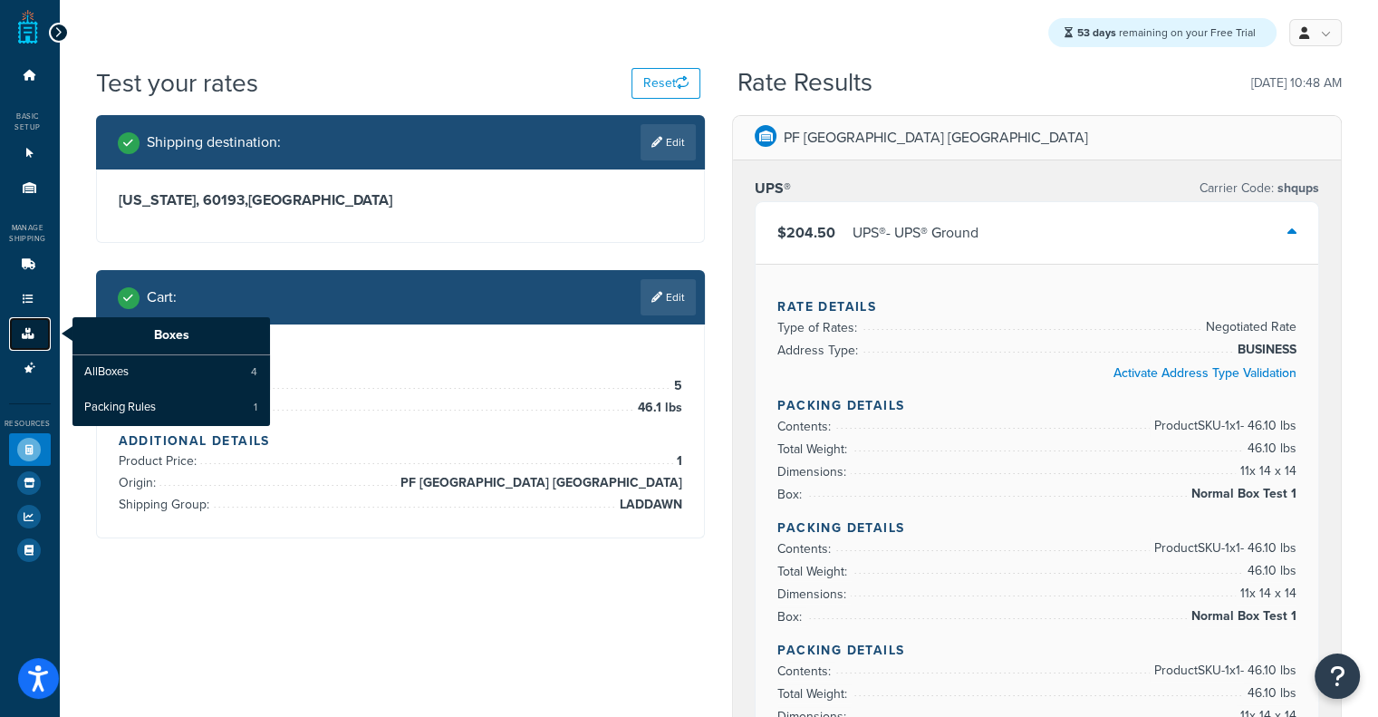
click at [36, 333] on icon at bounding box center [28, 333] width 18 height 11
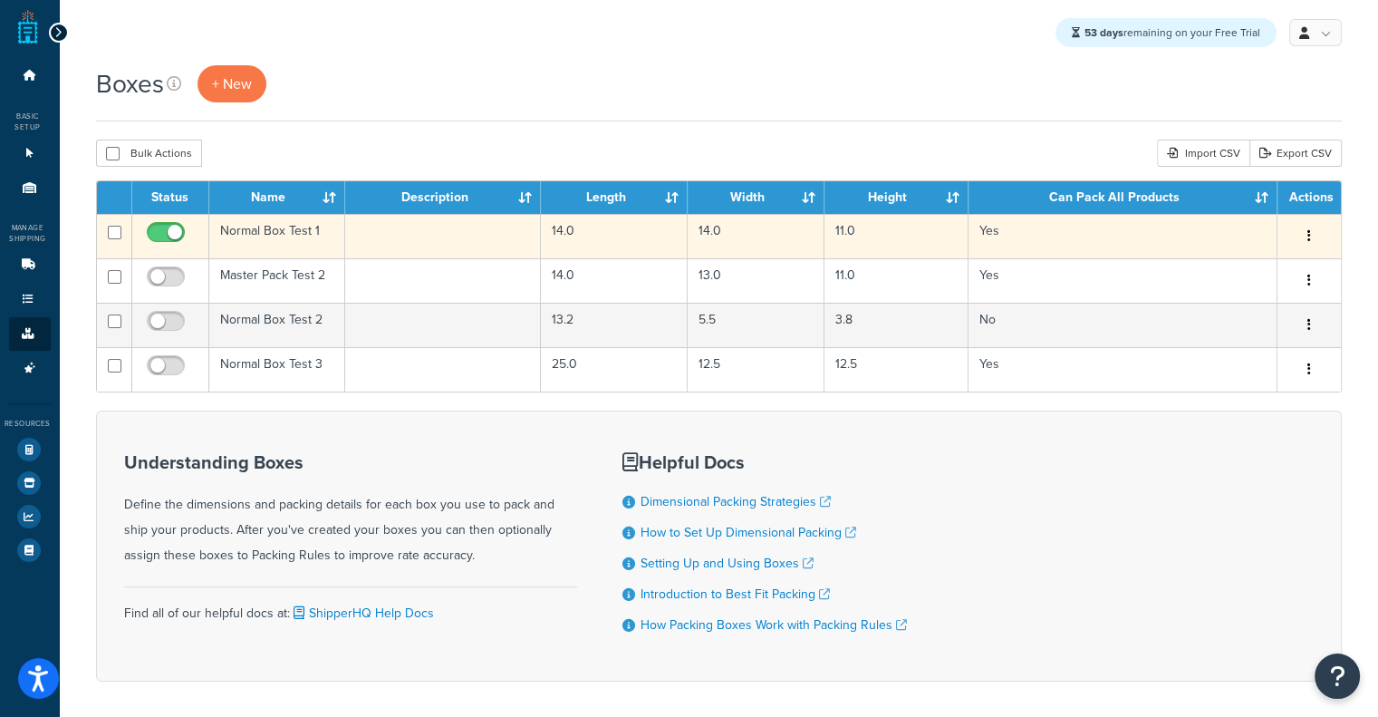
click at [144, 244] on input "checkbox" at bounding box center [168, 237] width 50 height 23
checkbox input "false"
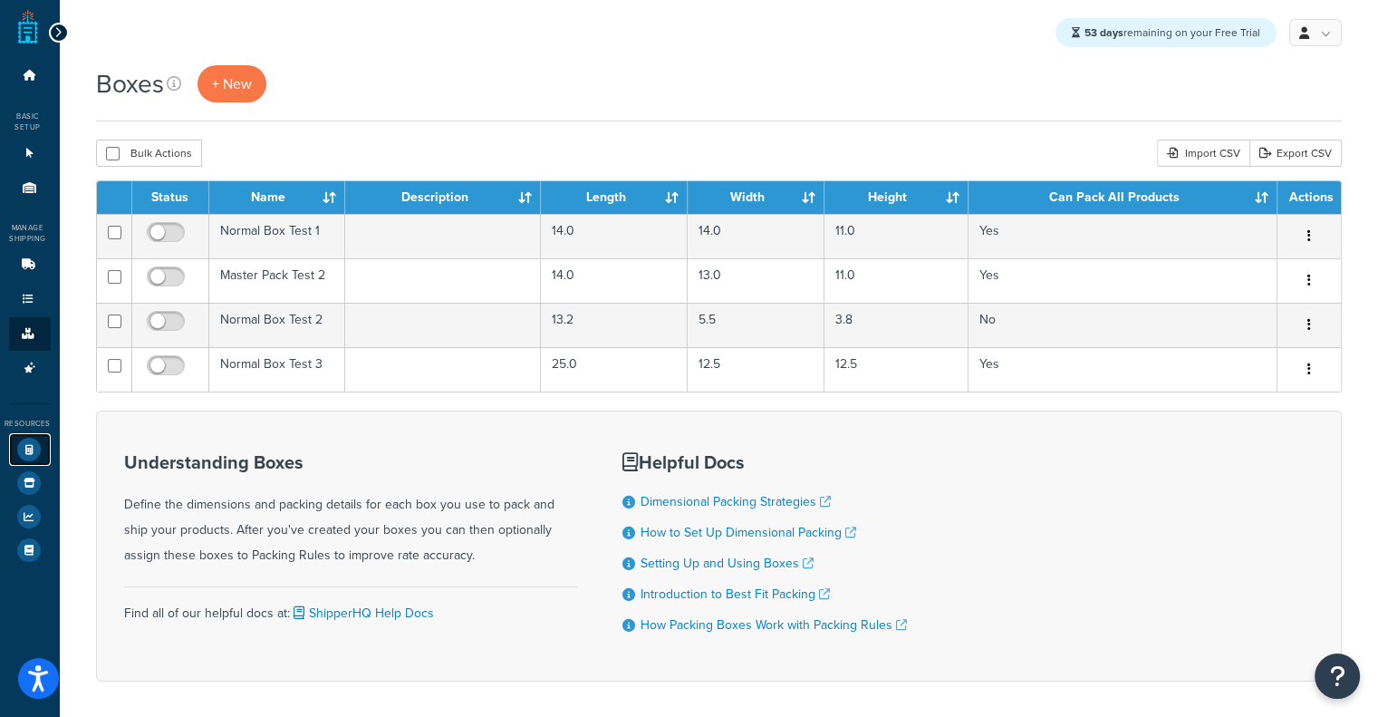
click at [23, 449] on icon at bounding box center [29, 450] width 24 height 24
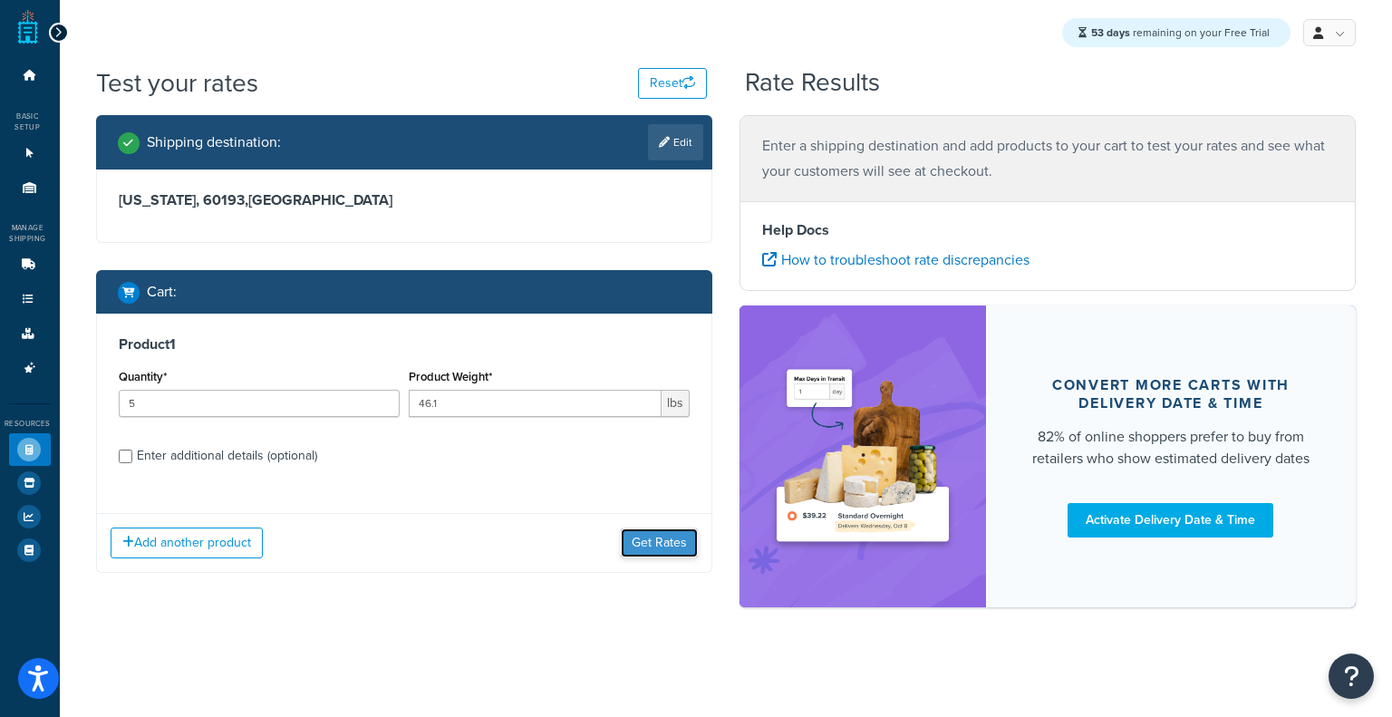
click at [642, 549] on button "Get Rates" at bounding box center [659, 542] width 77 height 29
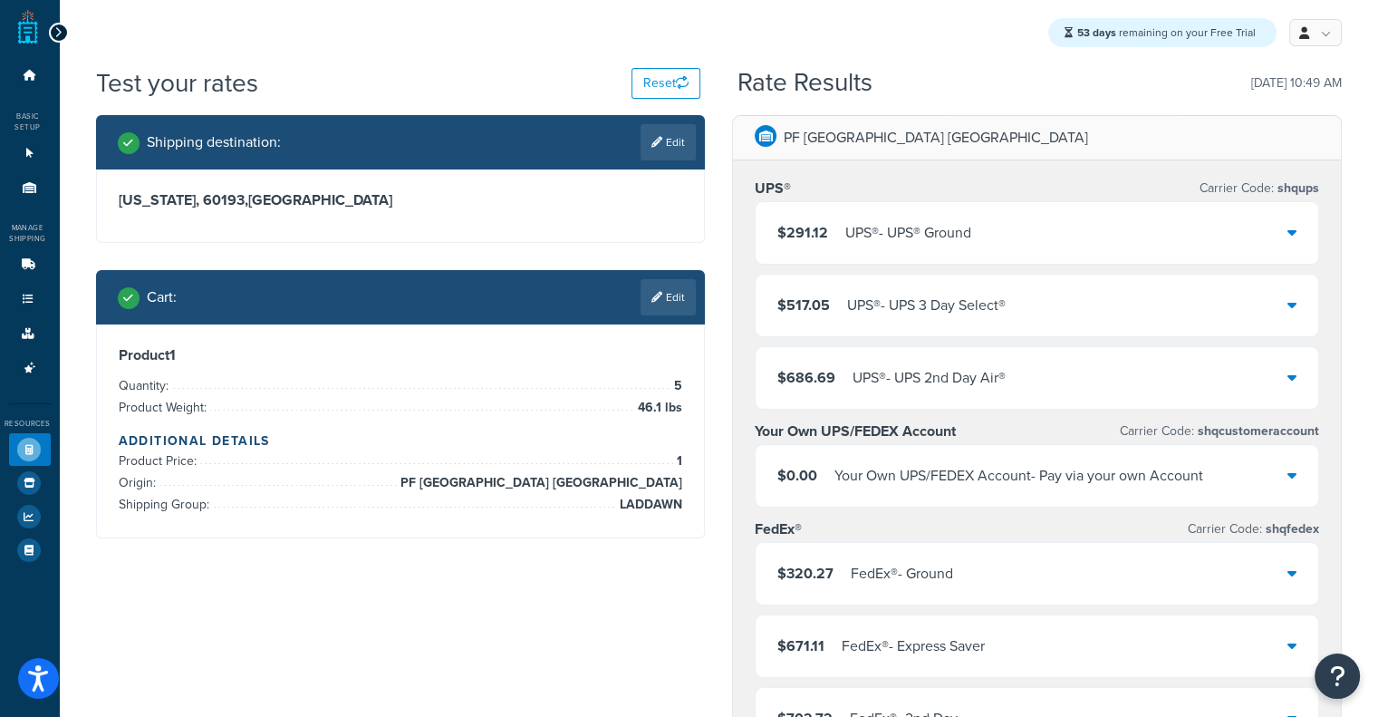
click at [1030, 239] on div "$291.12 UPS® - UPS® Ground" at bounding box center [1037, 233] width 563 height 62
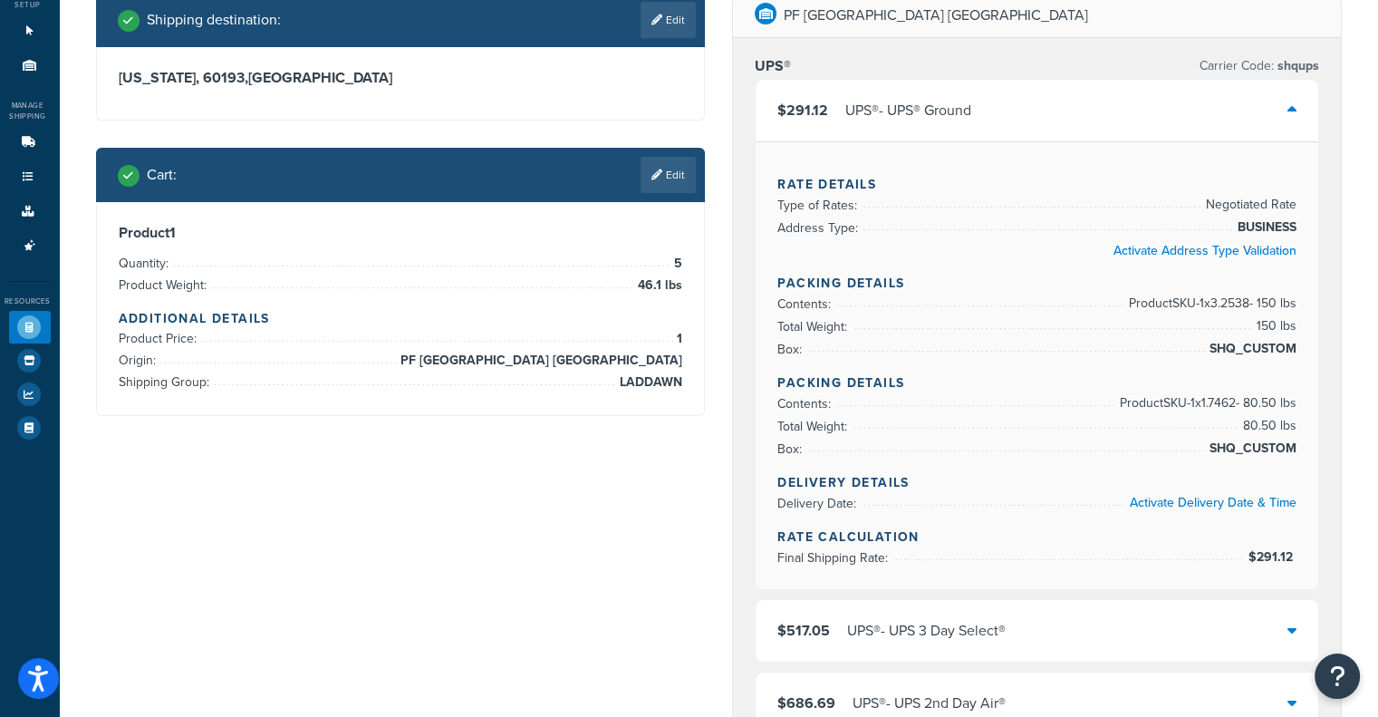
scroll to position [47, 0]
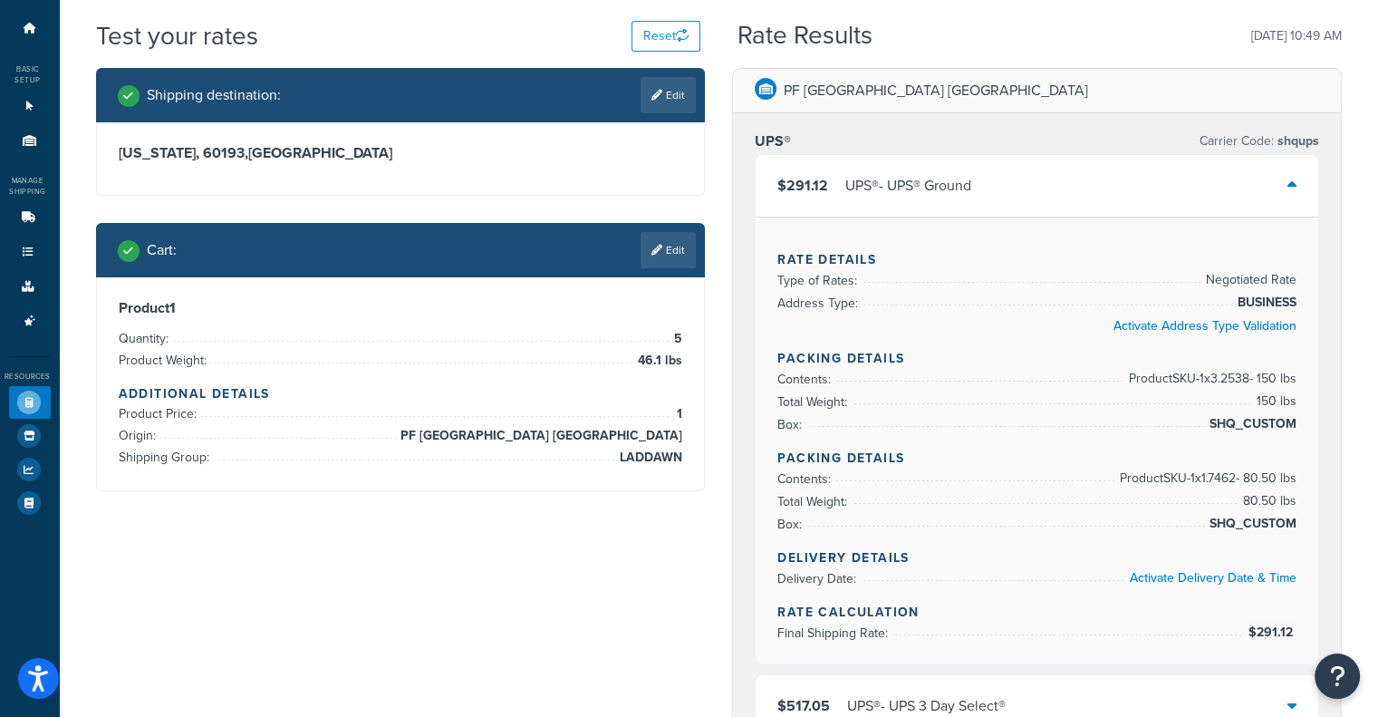
click at [1134, 181] on div "$291.12 UPS® - UPS® Ground" at bounding box center [1037, 186] width 563 height 62
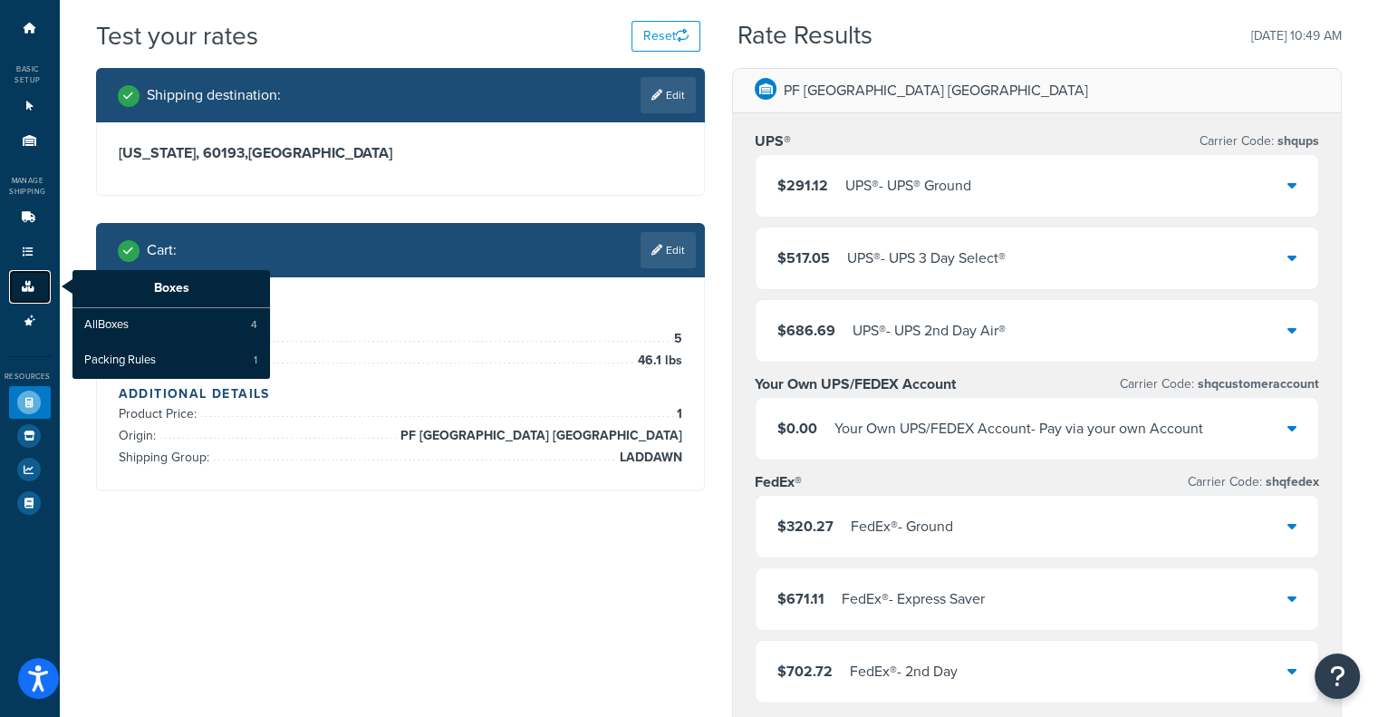
click at [33, 285] on icon at bounding box center [28, 286] width 18 height 11
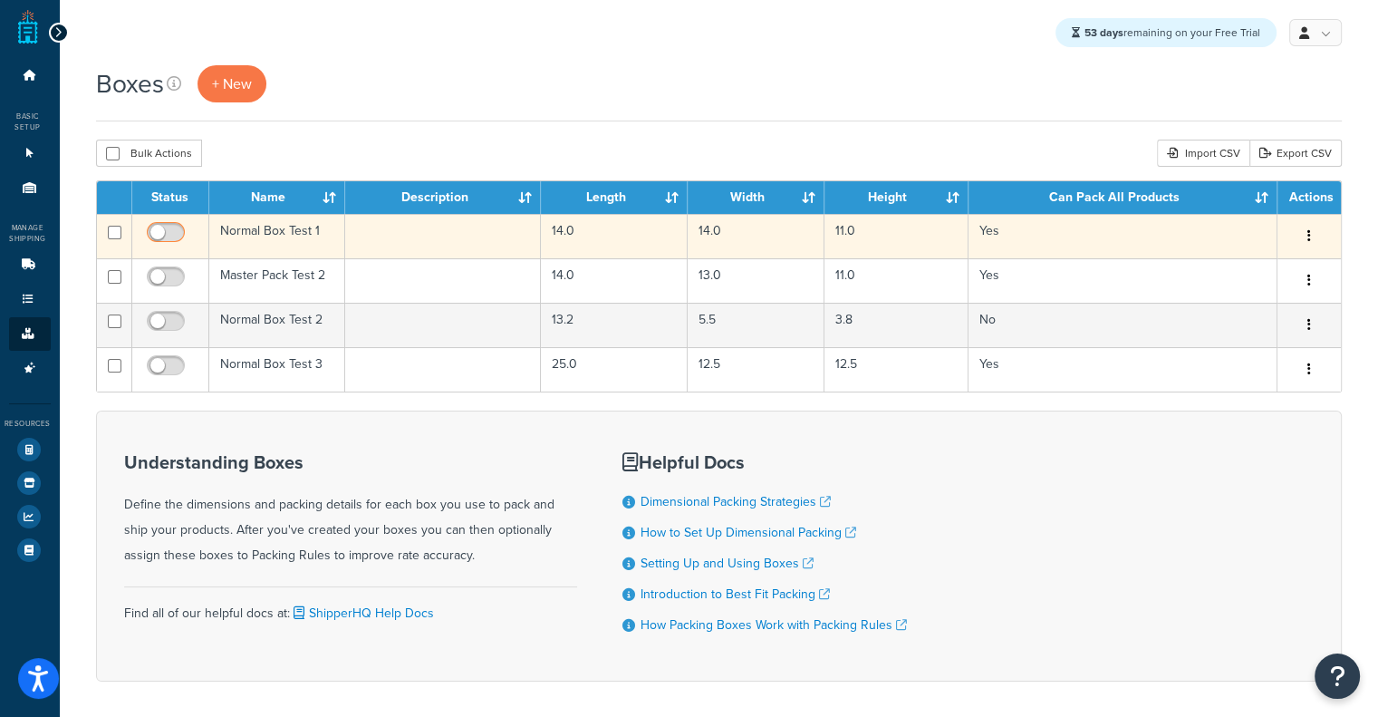
click at [158, 235] on input "checkbox" at bounding box center [168, 237] width 50 height 23
checkbox input "true"
click at [271, 245] on td "Normal Box Test 1" at bounding box center [277, 236] width 136 height 44
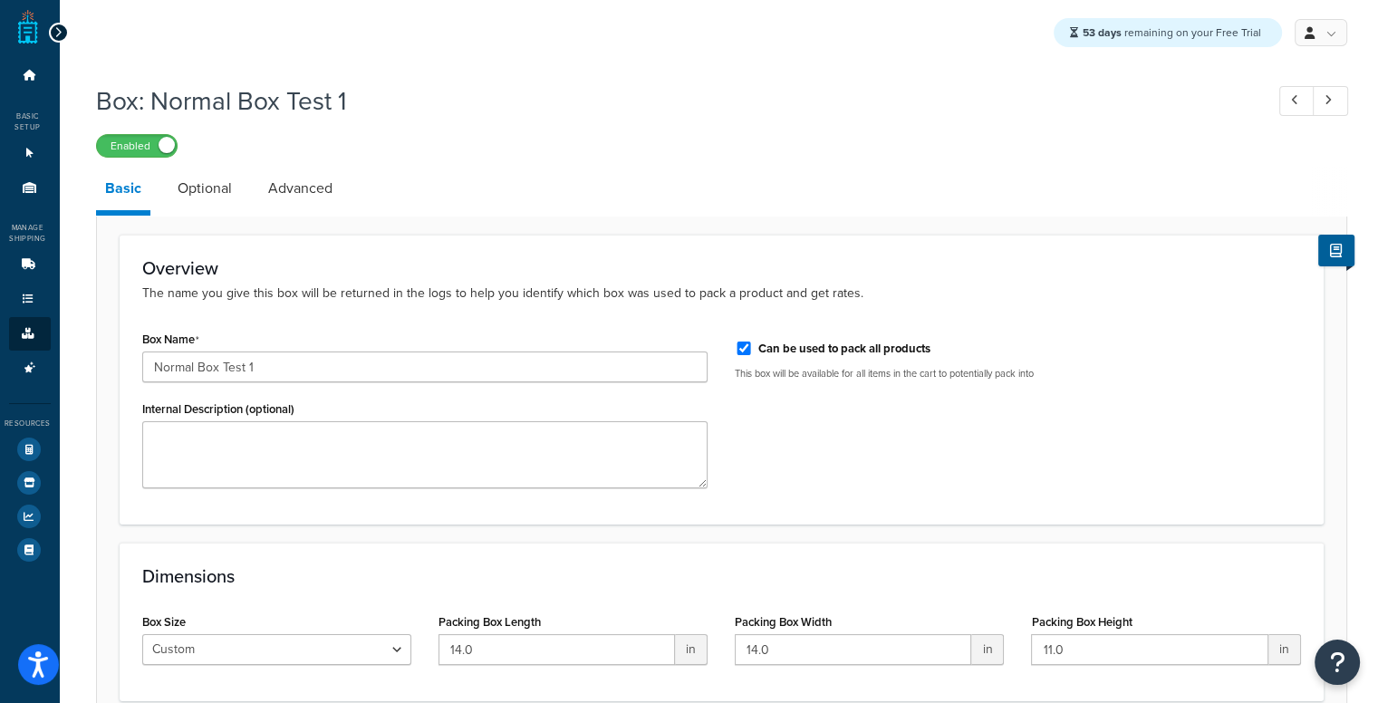
click at [271, 245] on div "Overview The name you give this box will be returned in the logs to help you id…" at bounding box center [722, 380] width 1204 height 290
click at [835, 340] on div "Can be used to pack all products" at bounding box center [1018, 346] width 566 height 27
click at [819, 348] on label "Can be used to pack all products" at bounding box center [844, 349] width 172 height 16
click at [753, 348] on input "Can be used to pack all products" at bounding box center [744, 349] width 18 height 14
checkbox input "false"
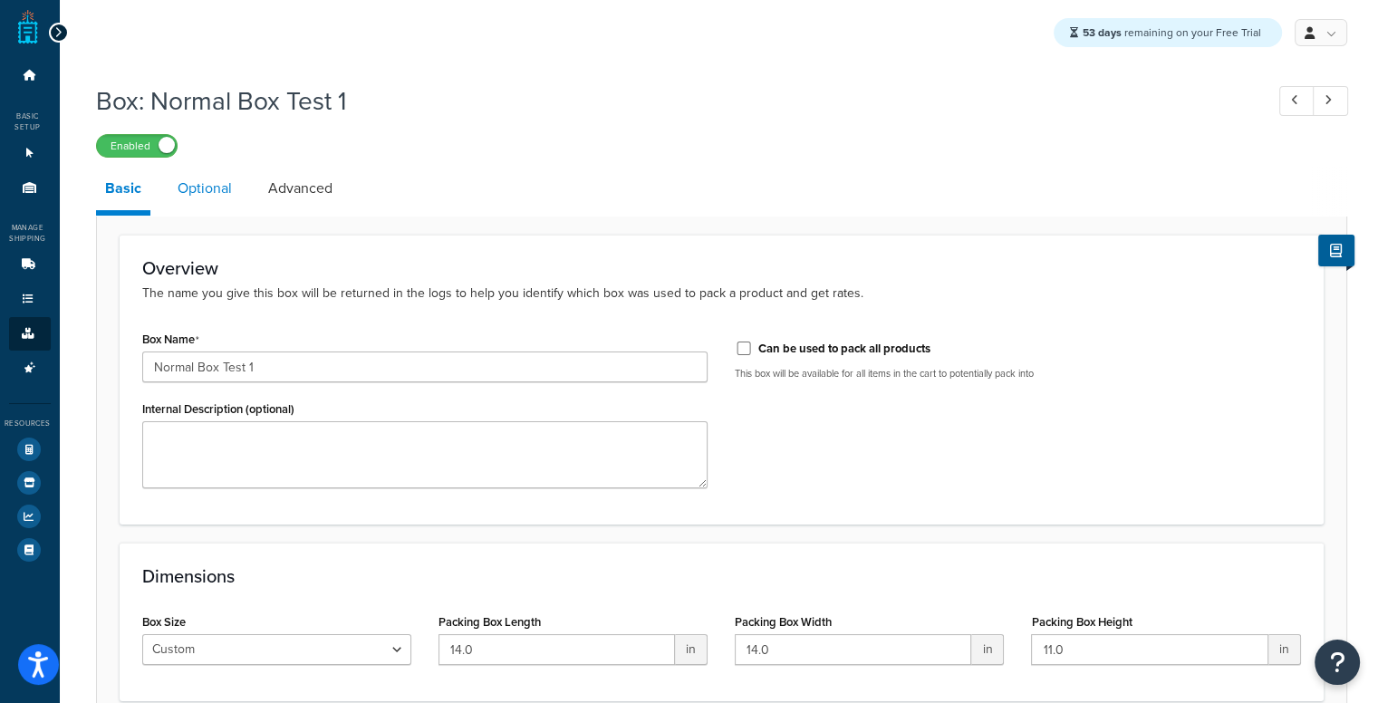
click at [229, 191] on link "Optional" at bounding box center [205, 188] width 72 height 43
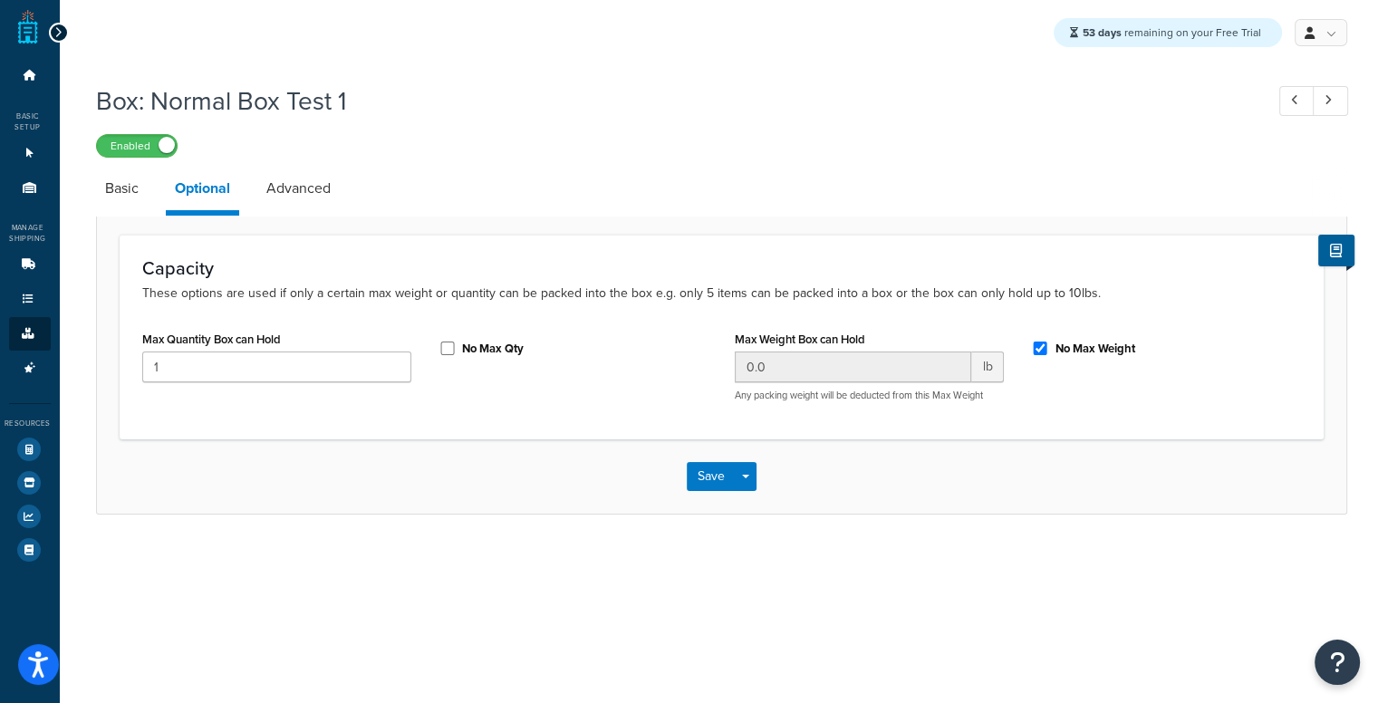
click at [459, 345] on div "No Max Qty" at bounding box center [573, 346] width 269 height 27
click at [449, 358] on div "No Max Qty" at bounding box center [573, 346] width 269 height 27
click at [446, 354] on input "No Max Qty" at bounding box center [448, 349] width 18 height 14
checkbox input "true"
click at [267, 179] on link "Advanced" at bounding box center [298, 188] width 82 height 43
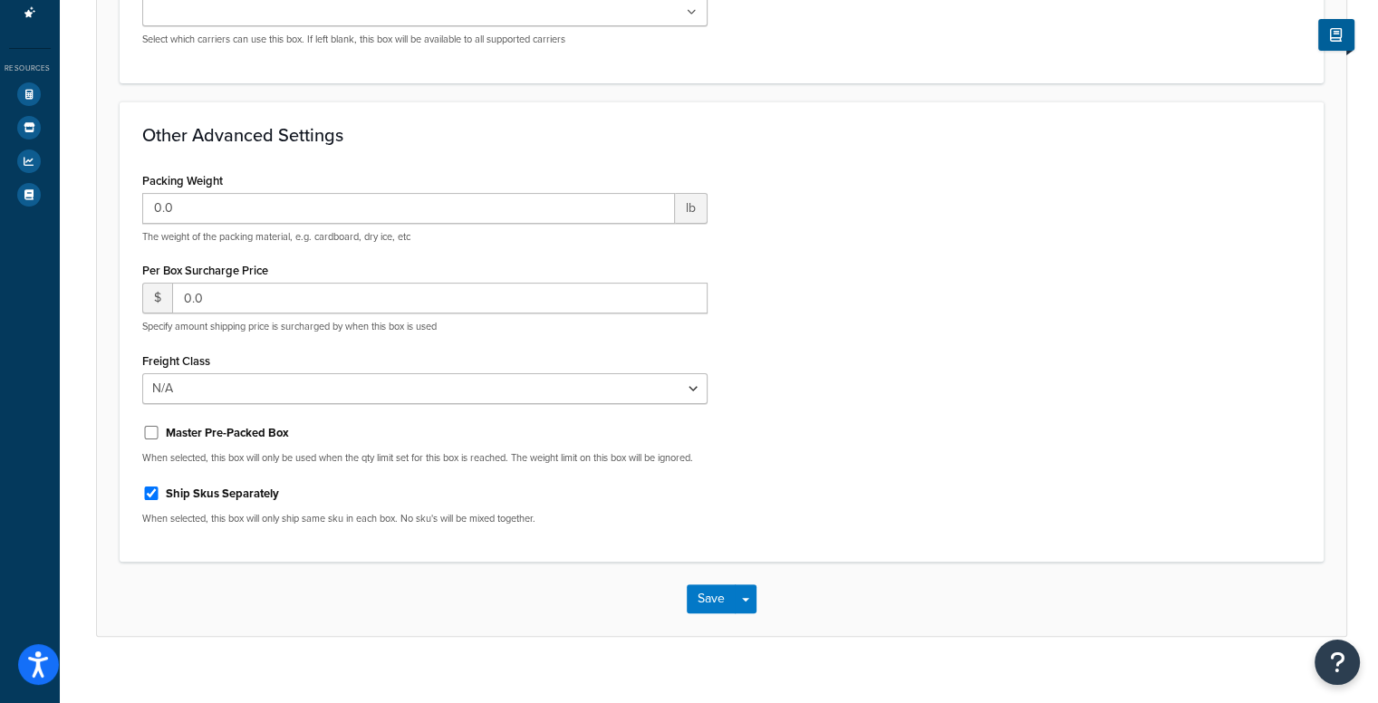
scroll to position [352, 0]
click at [189, 440] on label "Master Pre-Packed Box" at bounding box center [227, 437] width 123 height 16
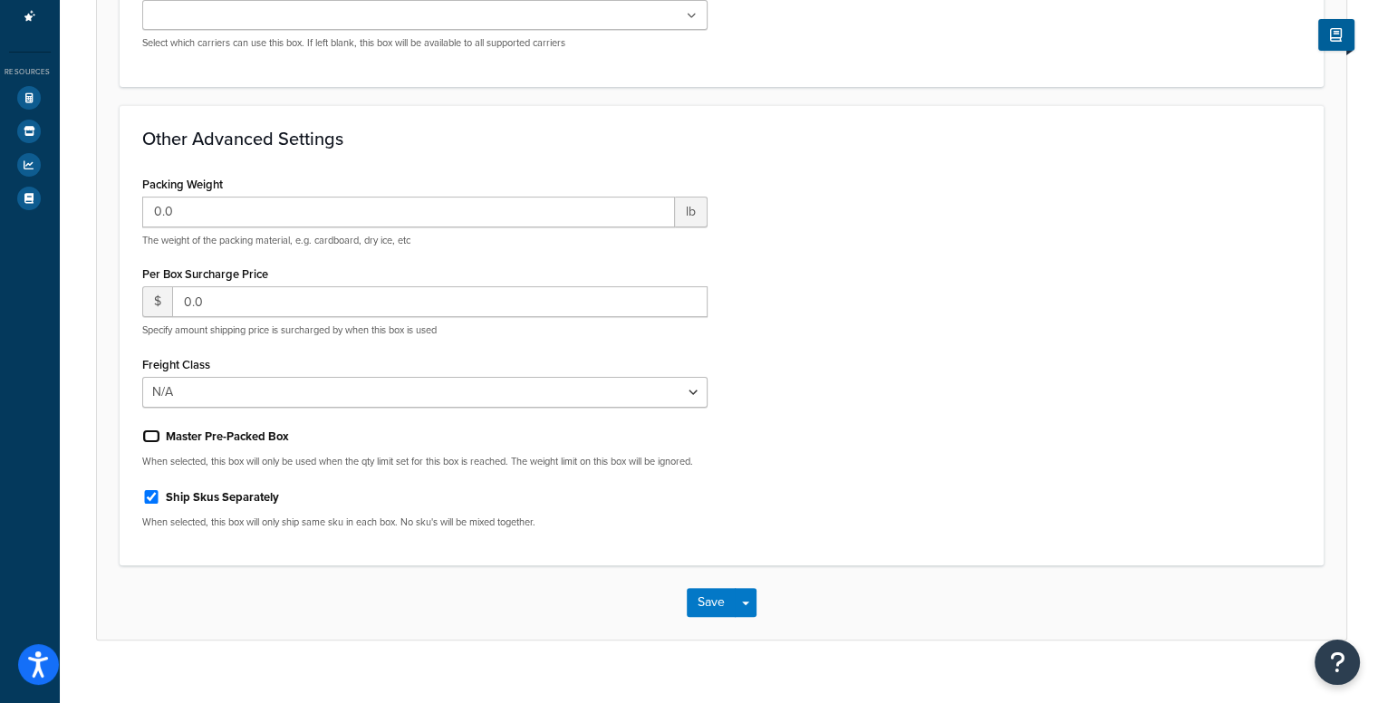
click at [160, 440] on input "Master Pre-Packed Box" at bounding box center [151, 437] width 18 height 14
checkbox input "true"
click at [718, 613] on button "Save" at bounding box center [711, 602] width 49 height 29
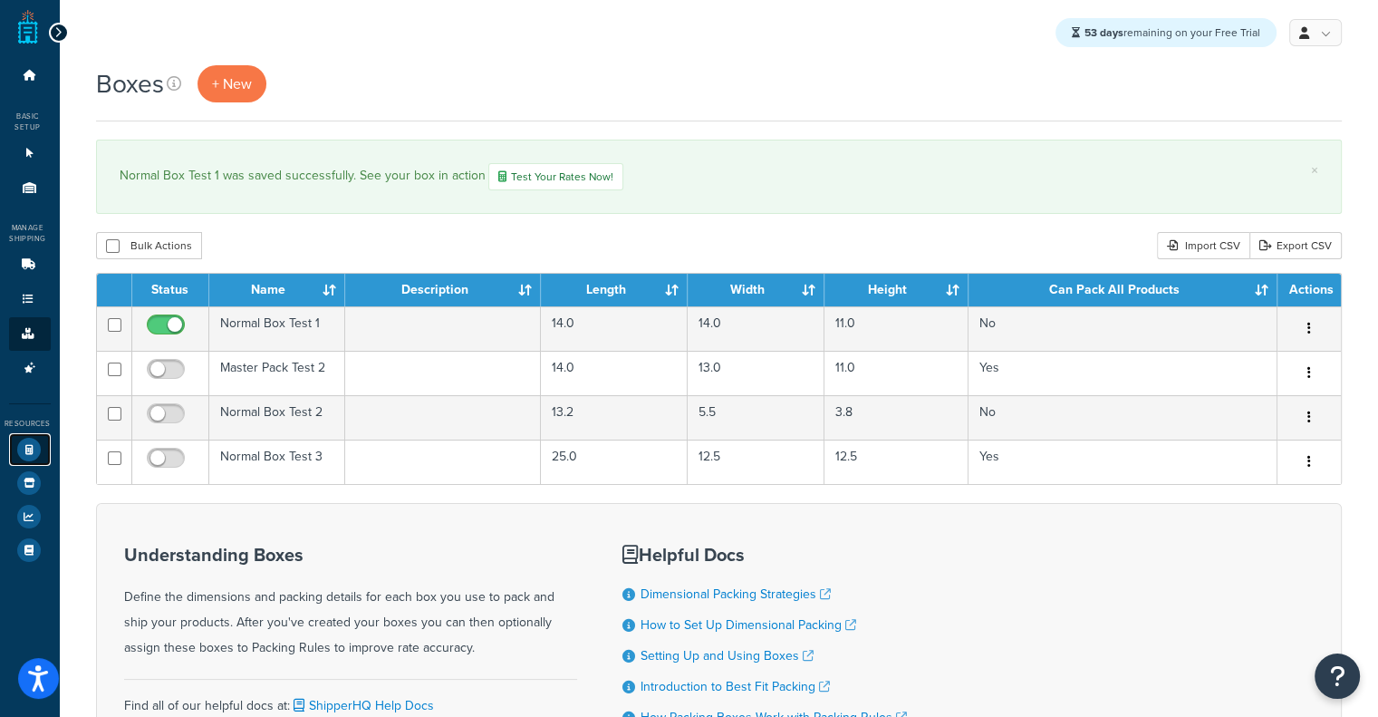
click at [35, 463] on link "Test Your Rates" at bounding box center [30, 449] width 42 height 33
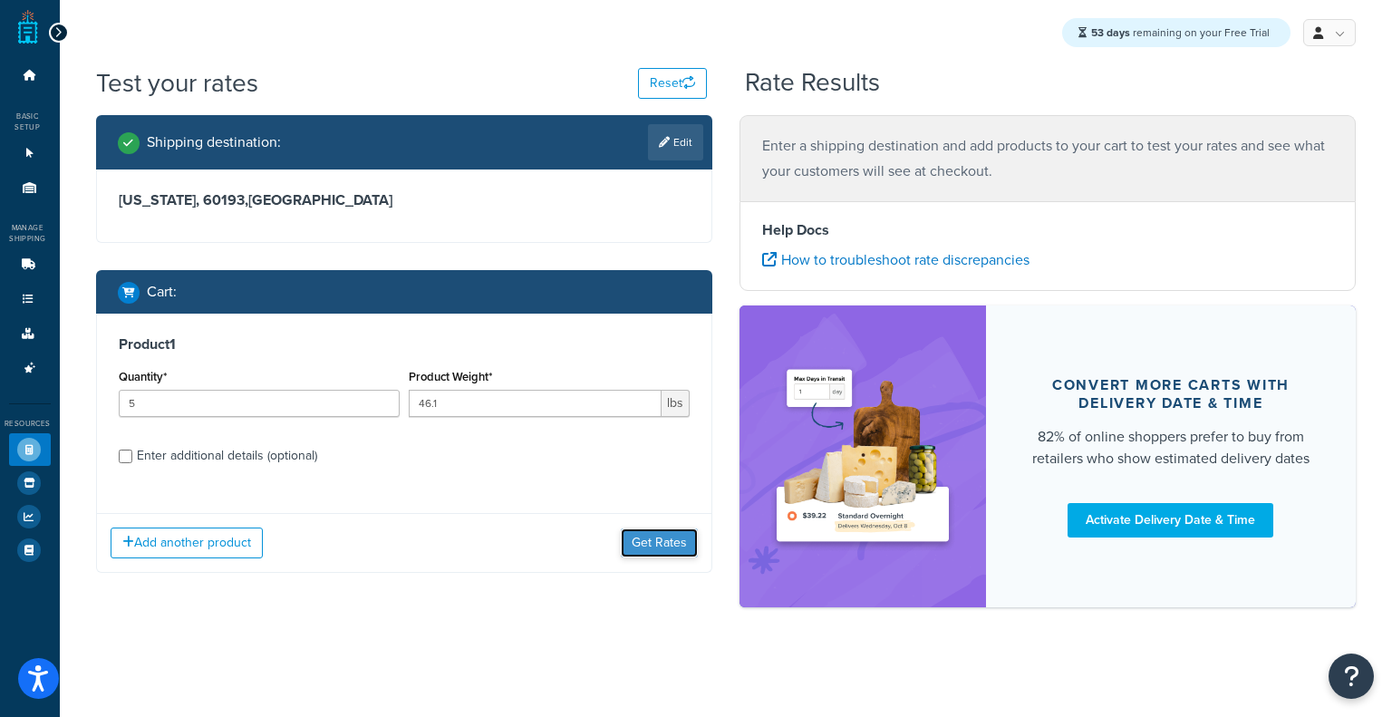
click at [637, 539] on button "Get Rates" at bounding box center [659, 542] width 77 height 29
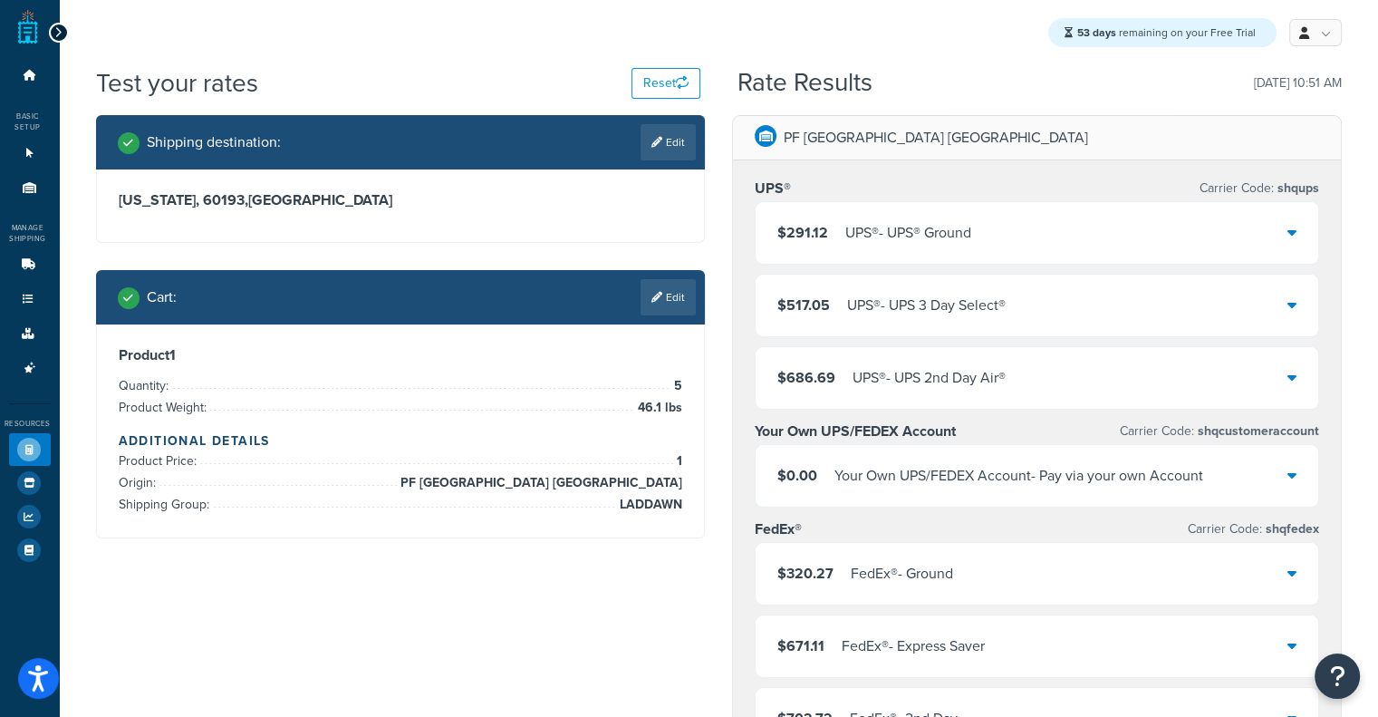
click at [971, 225] on div "UPS® - UPS® Ground" at bounding box center [908, 232] width 126 height 25
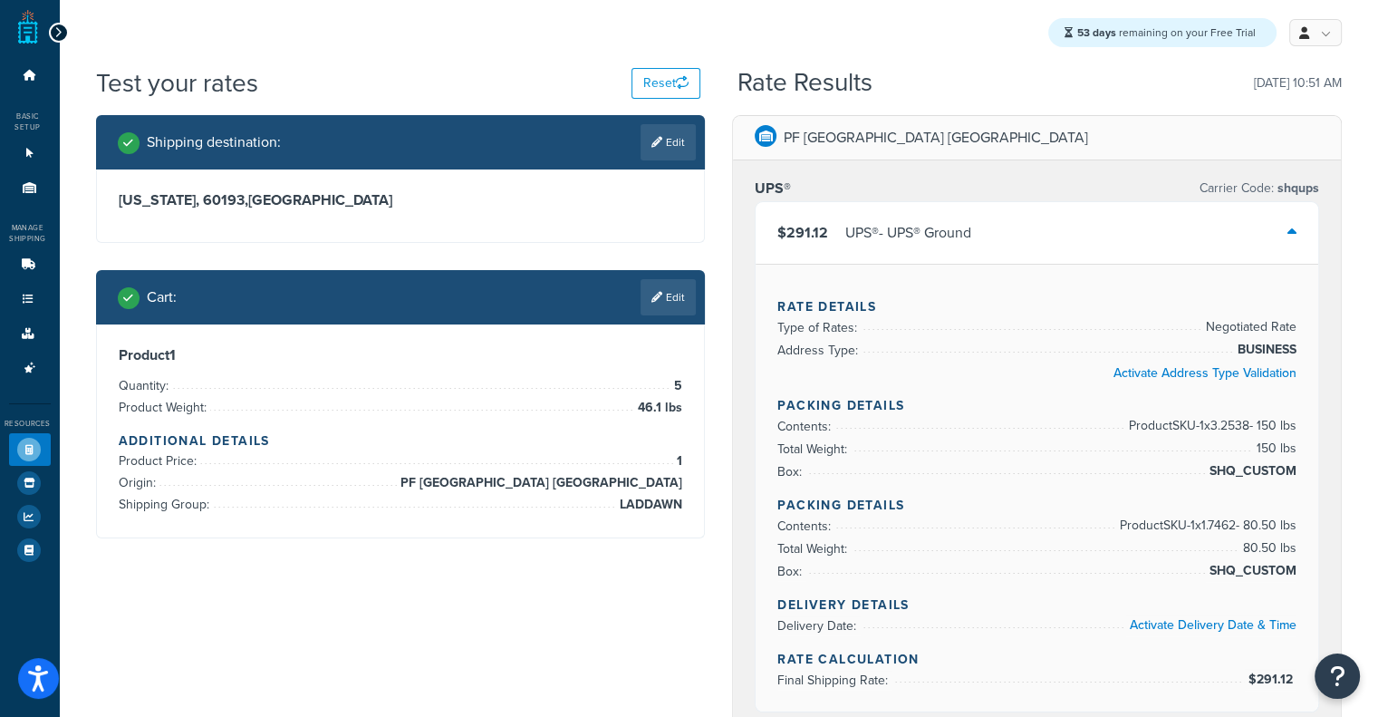
click at [971, 225] on div "UPS® - UPS® Ground" at bounding box center [908, 232] width 126 height 25
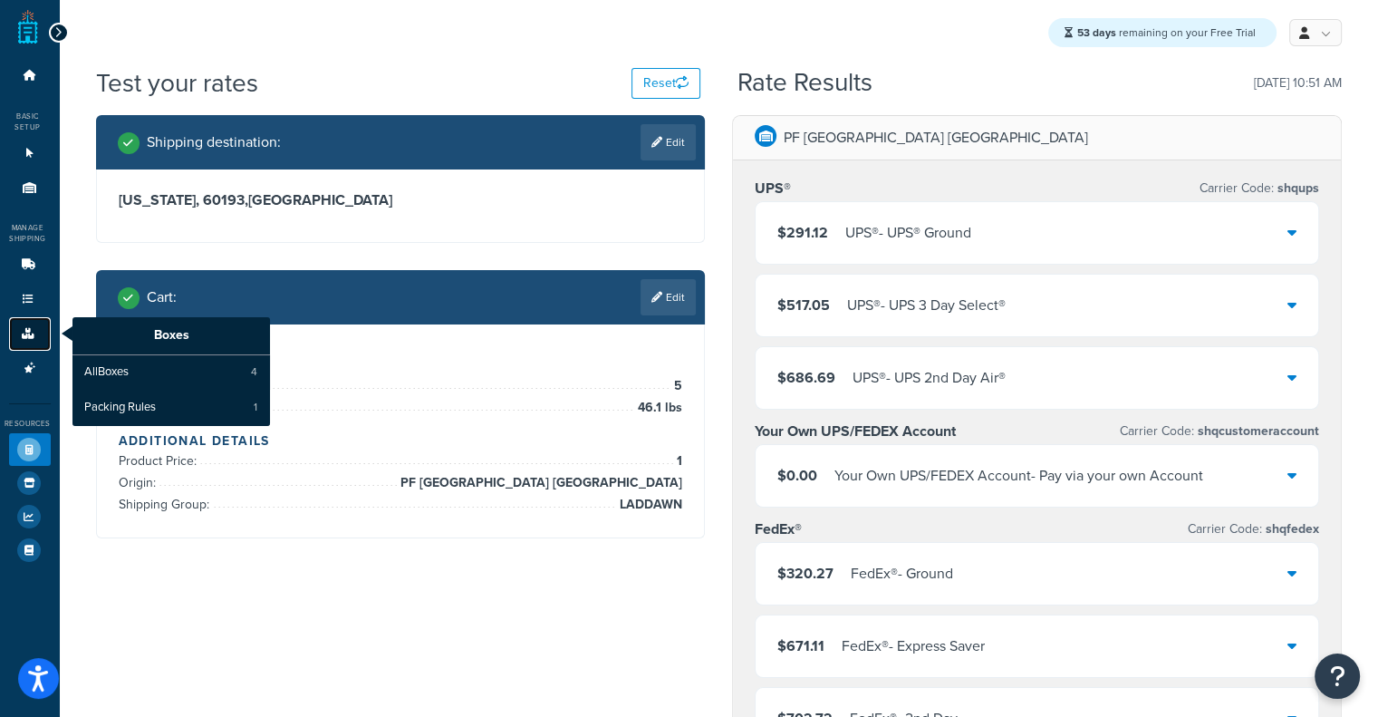
click at [19, 339] on icon at bounding box center [28, 333] width 18 height 11
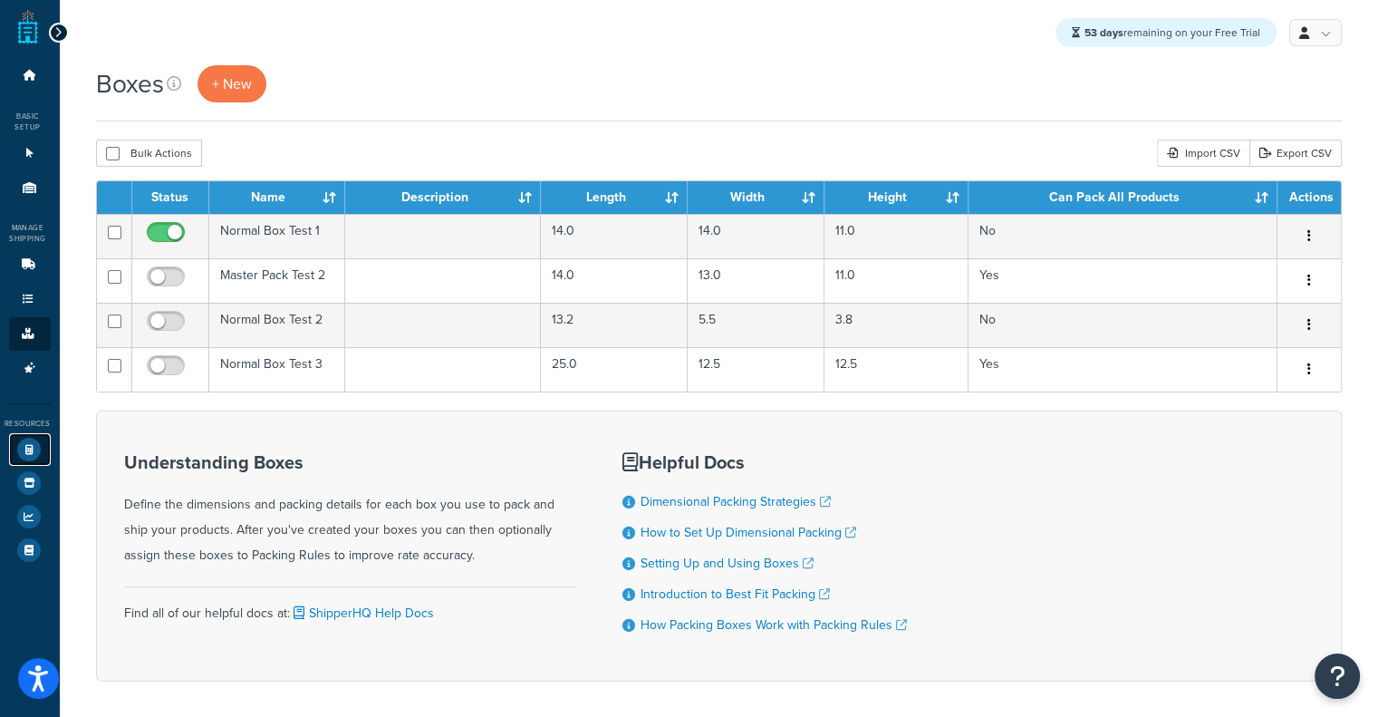
click at [23, 437] on link "Test Your Rates" at bounding box center [30, 449] width 42 height 33
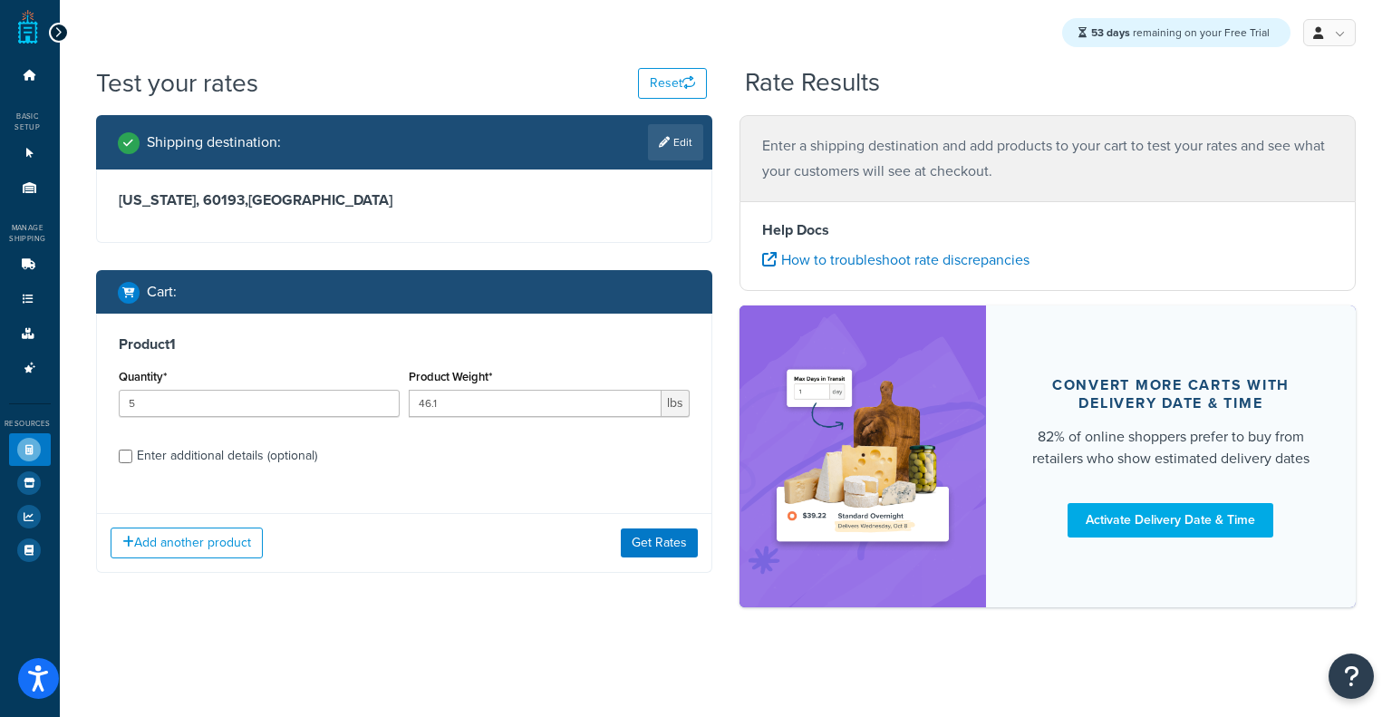
click at [252, 450] on div "Enter additional details (optional)" at bounding box center [227, 455] width 180 height 25
click at [132, 450] on input "Enter additional details (optional)" at bounding box center [126, 456] width 14 height 14
checkbox input "true"
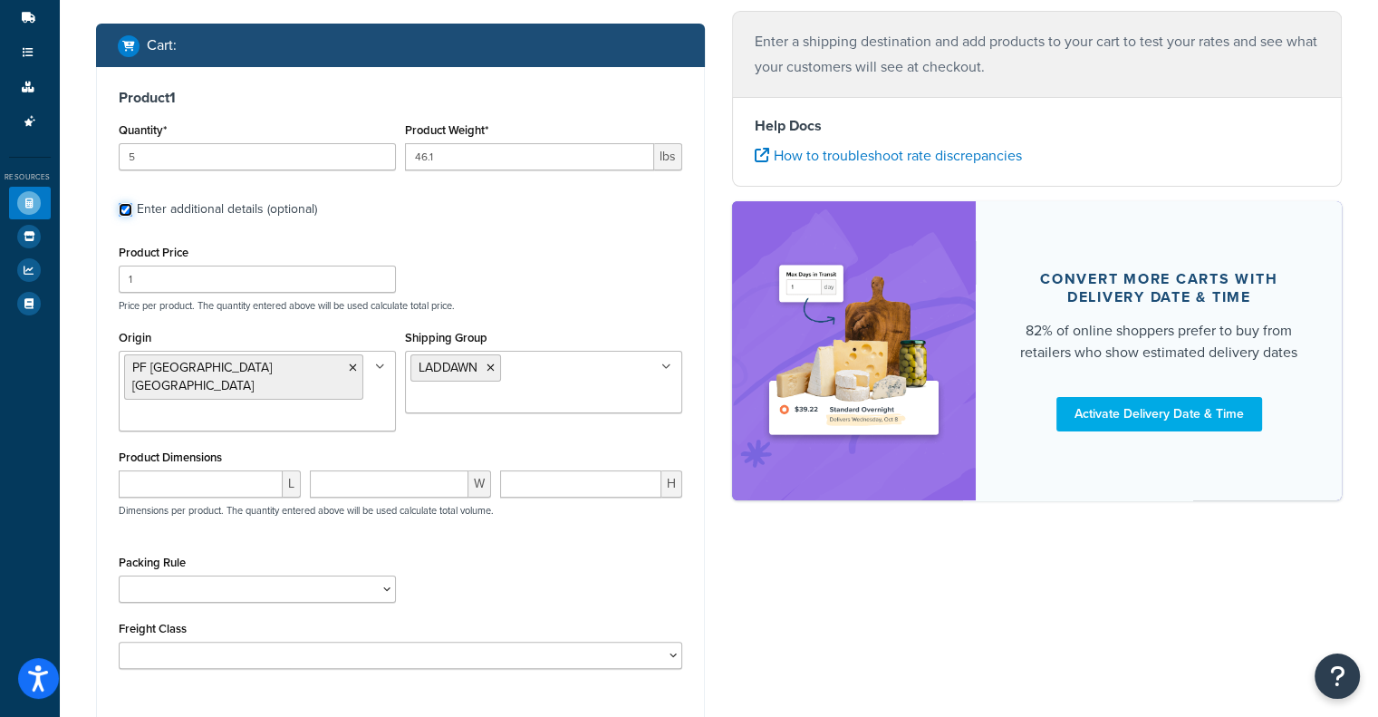
scroll to position [409, 0]
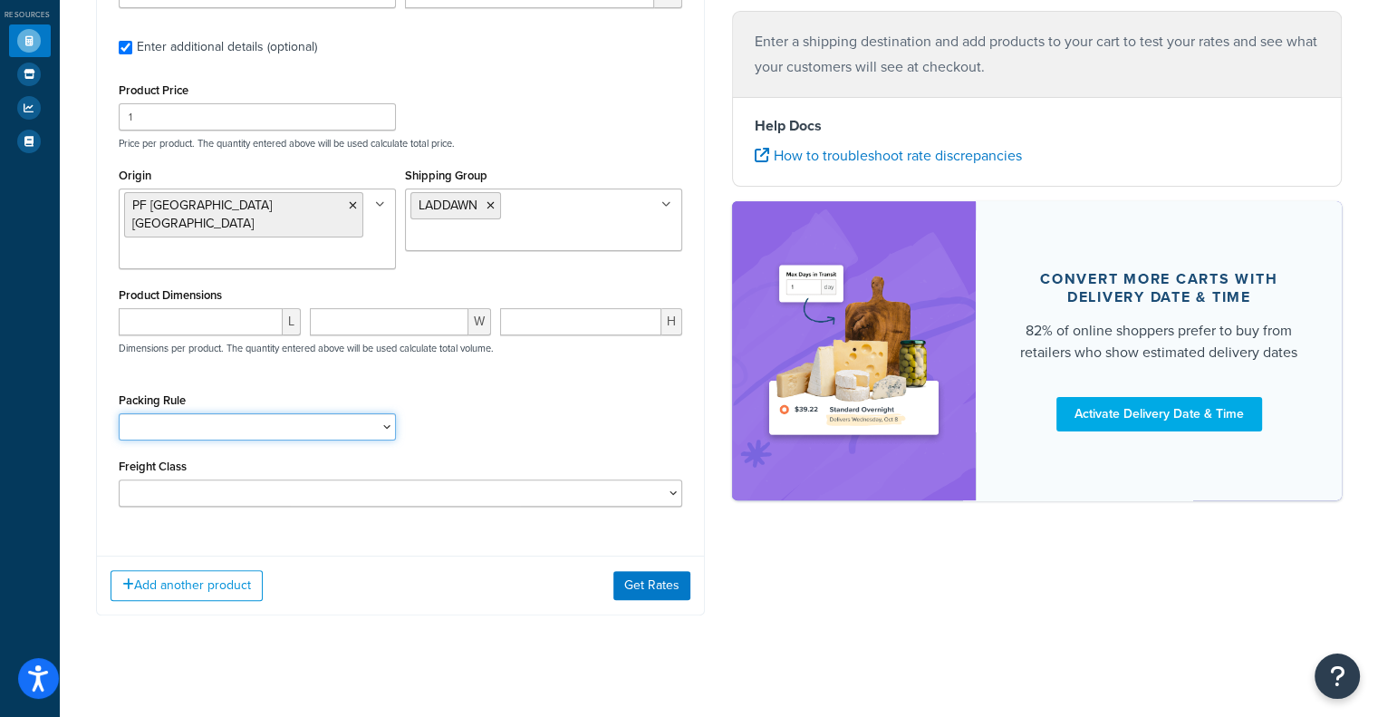
click at [221, 413] on select "Test Packing Rule" at bounding box center [257, 426] width 277 height 27
click at [555, 388] on div "Packing Rule Test Packing Rule" at bounding box center [401, 421] width 574 height 66
click at [450, 493] on div "Product 1 Quantity* 5 Product Weight* 46.1 lbs Enter additional details (option…" at bounding box center [401, 223] width 608 height 637
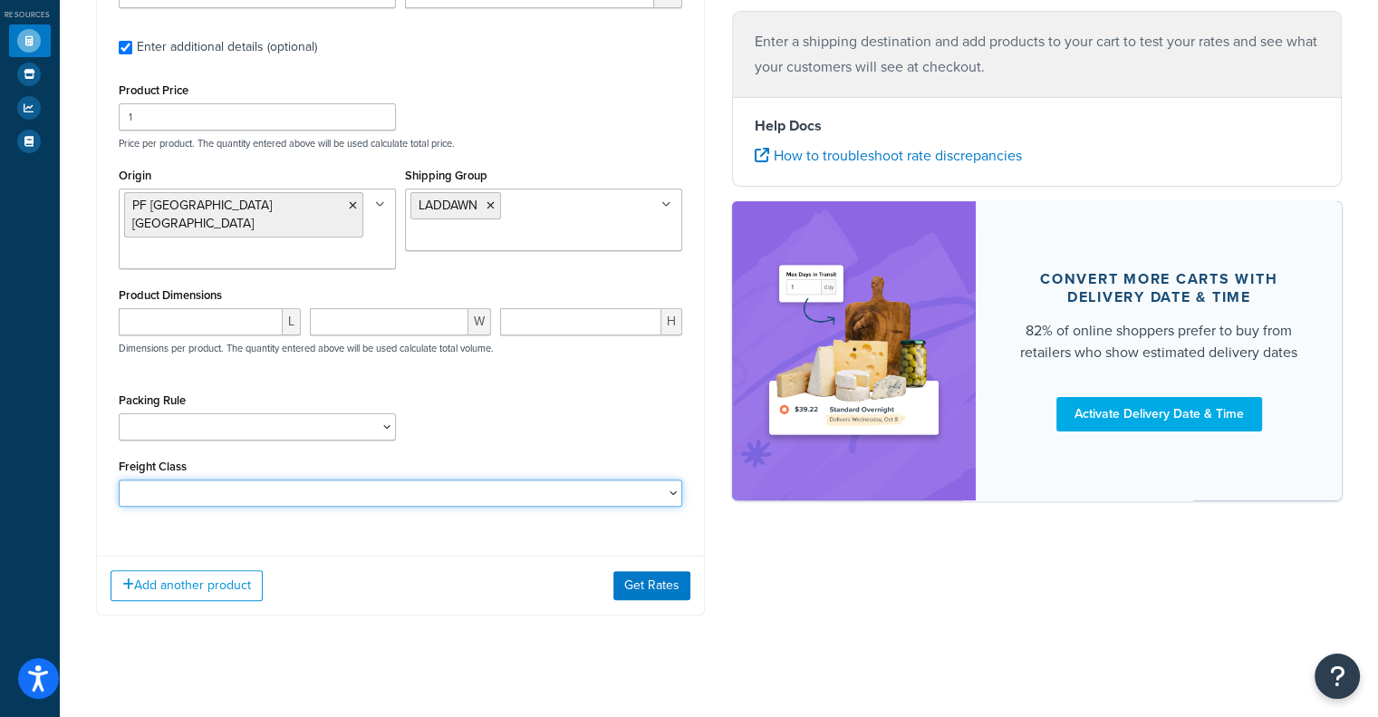
click at [469, 479] on select "50 55 60 65 70 77.5 85 92.5 100 110 125 150 175 200 250 300 400 500" at bounding box center [401, 492] width 565 height 27
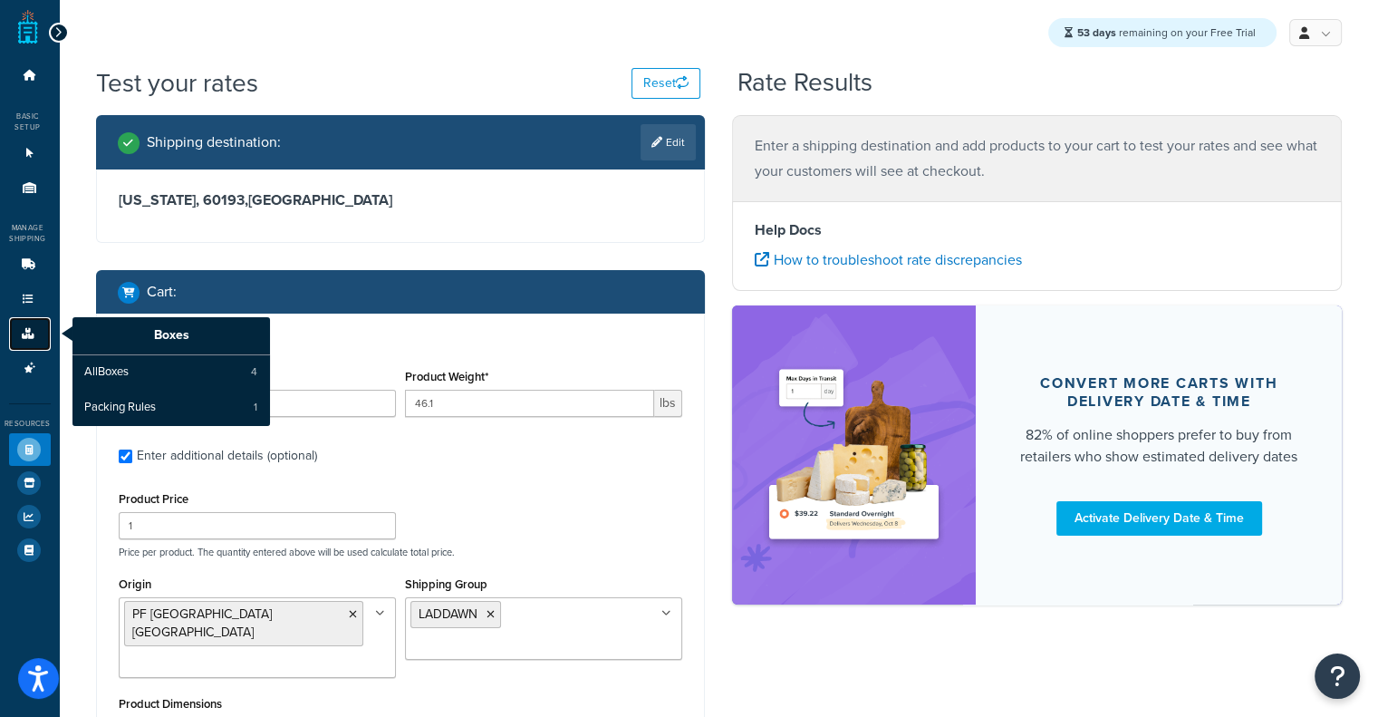
click at [19, 339] on icon at bounding box center [28, 333] width 18 height 11
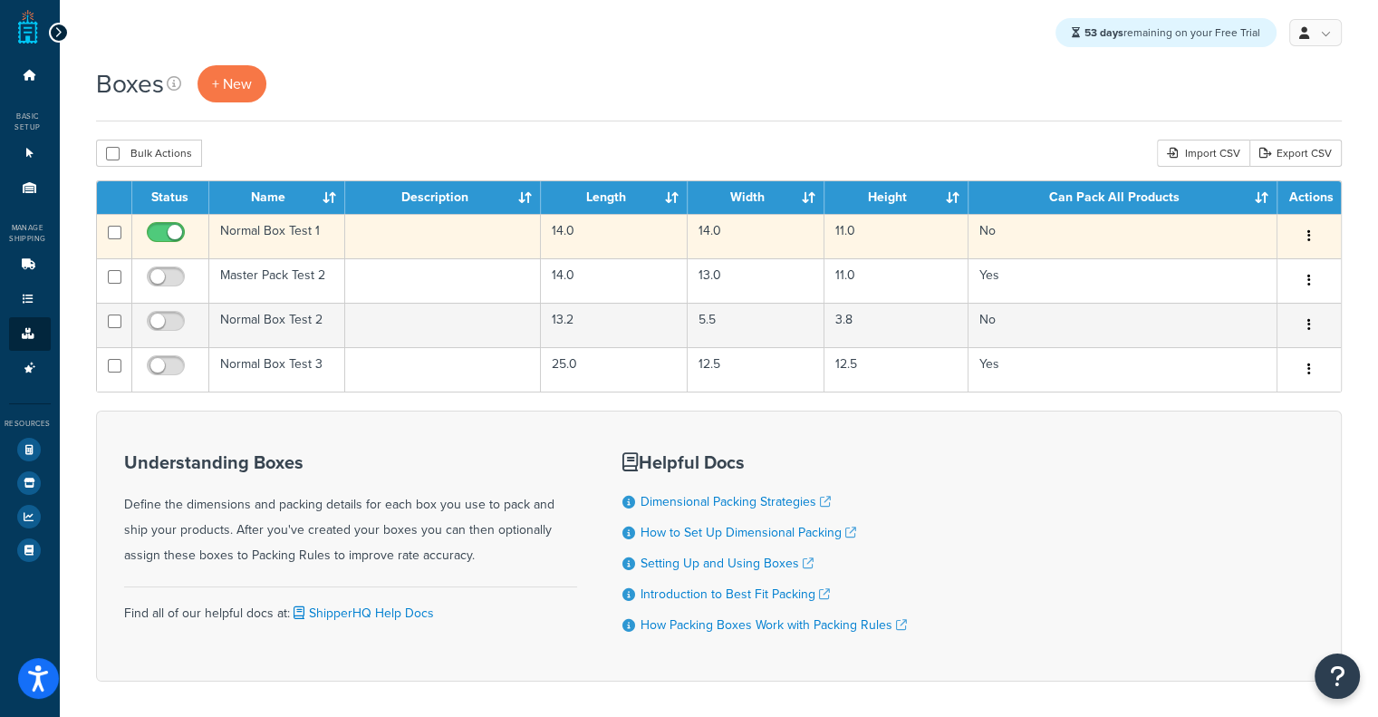
click at [326, 247] on td "Normal Box Test 1" at bounding box center [277, 236] width 136 height 44
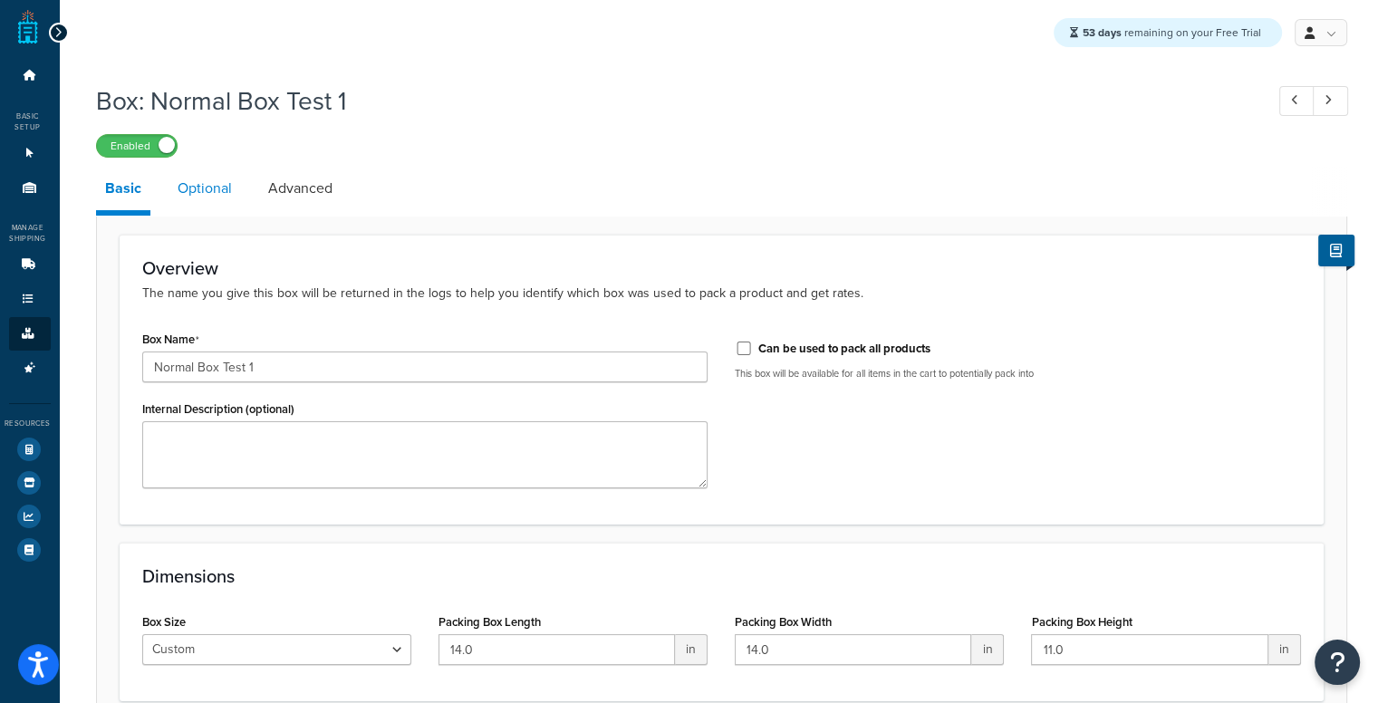
click at [184, 174] on link "Optional" at bounding box center [205, 188] width 72 height 43
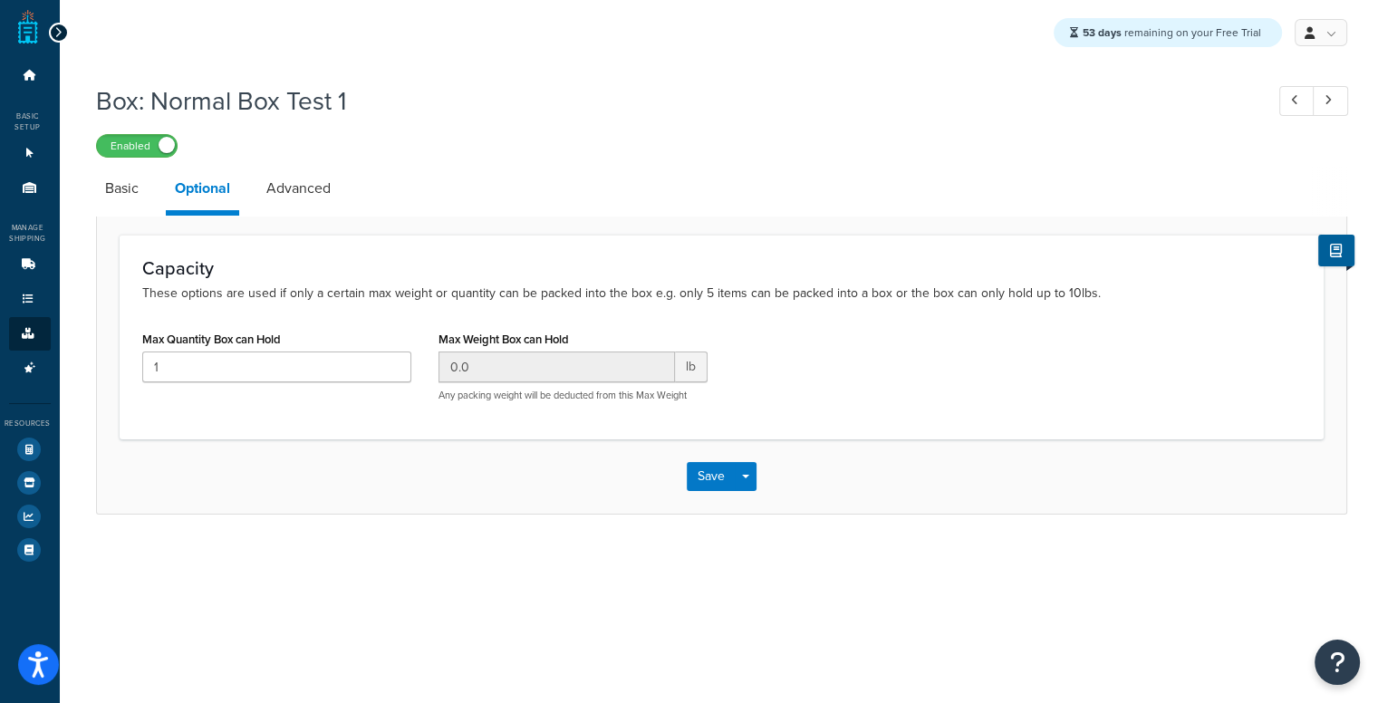
click at [355, 195] on li "Advanced" at bounding box center [307, 188] width 101 height 43
click at [289, 195] on link "Advanced" at bounding box center [298, 188] width 82 height 43
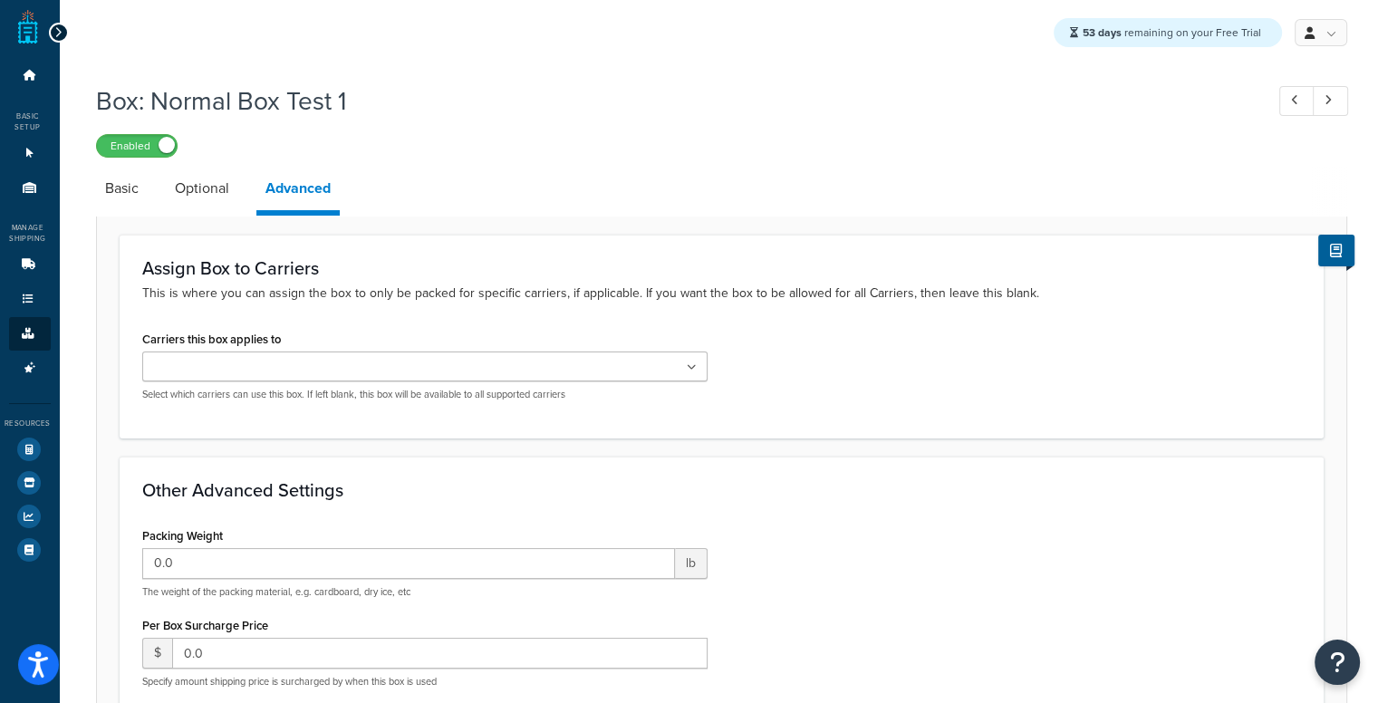
click at [82, 227] on div "Box: Normal Box Test 1 Enabled Basic Optional Advanced Assign Box to Carriers T…" at bounding box center [722, 555] width 1324 height 963
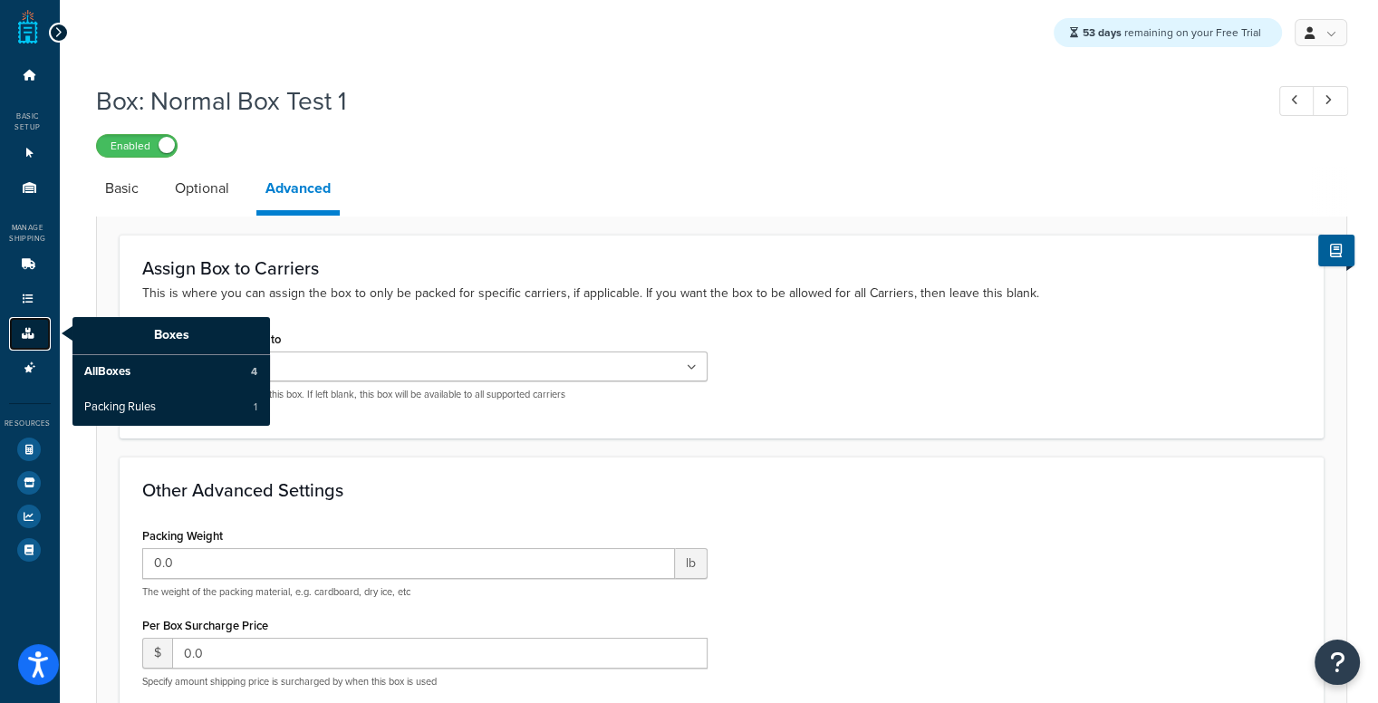
click at [20, 328] on link "Boxes" at bounding box center [30, 334] width 42 height 34
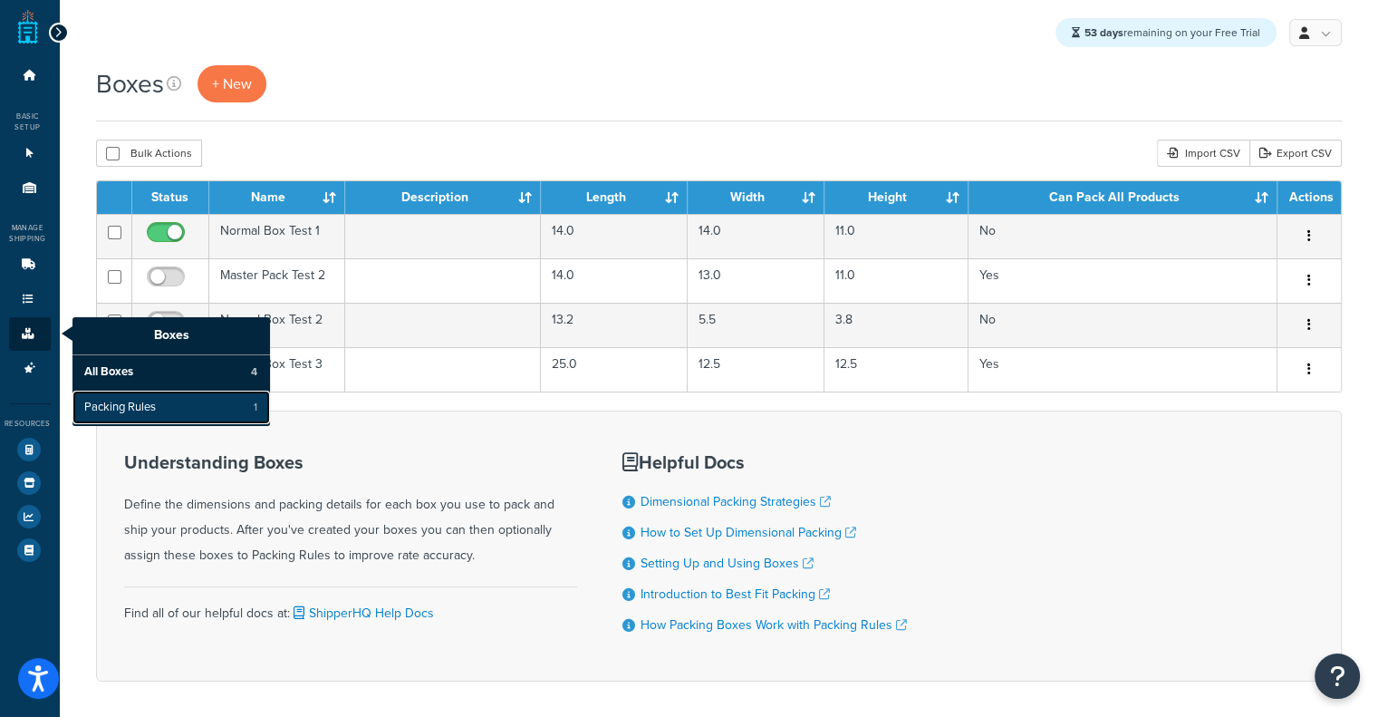
click at [98, 410] on span "Packing Rules" at bounding box center [120, 408] width 72 height 16
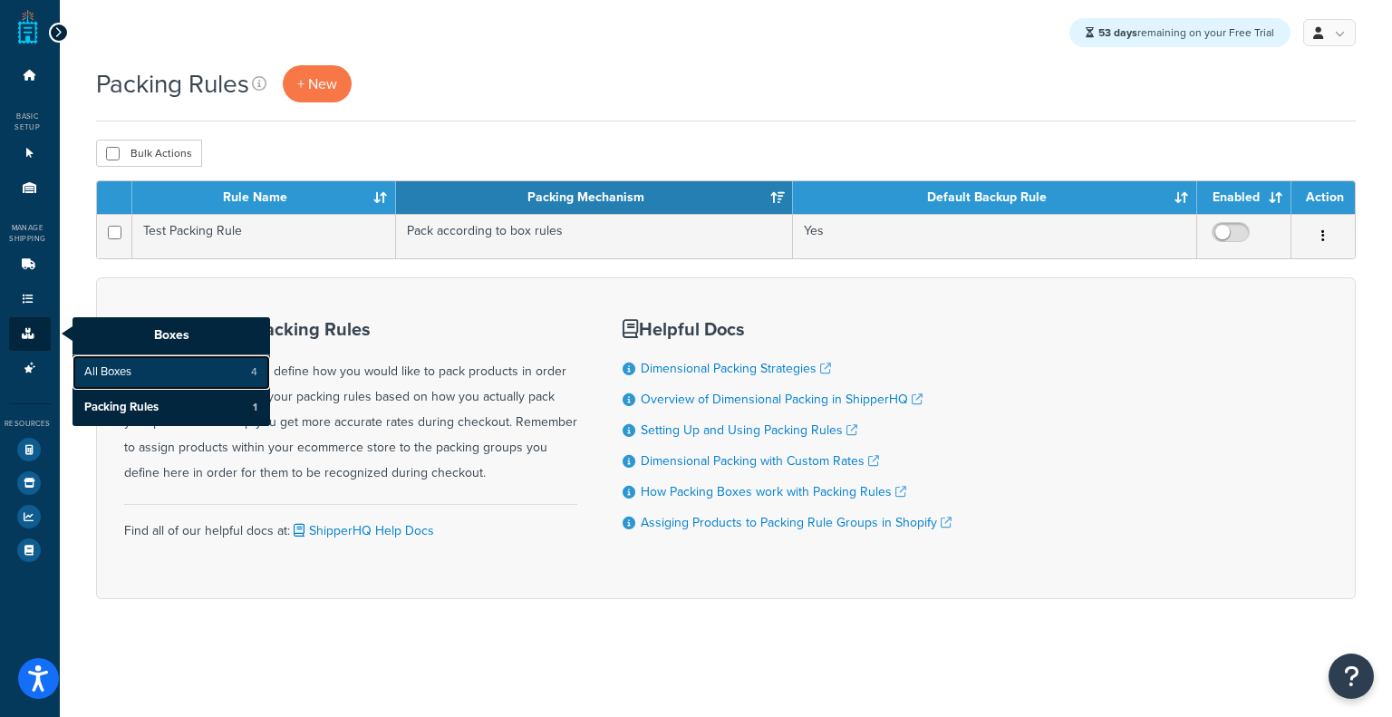
click at [127, 365] on span "All Boxes" at bounding box center [107, 372] width 47 height 16
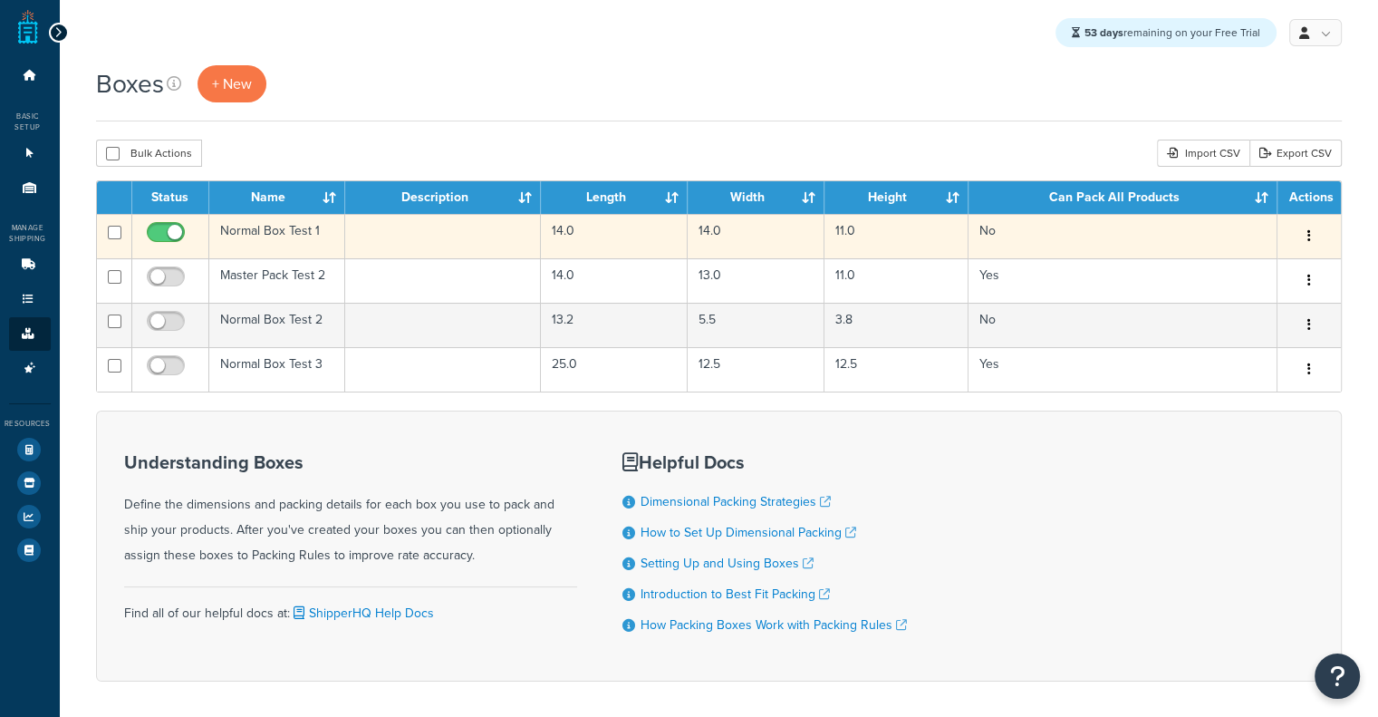
click at [314, 246] on td "Normal Box Test 1" at bounding box center [277, 236] width 136 height 44
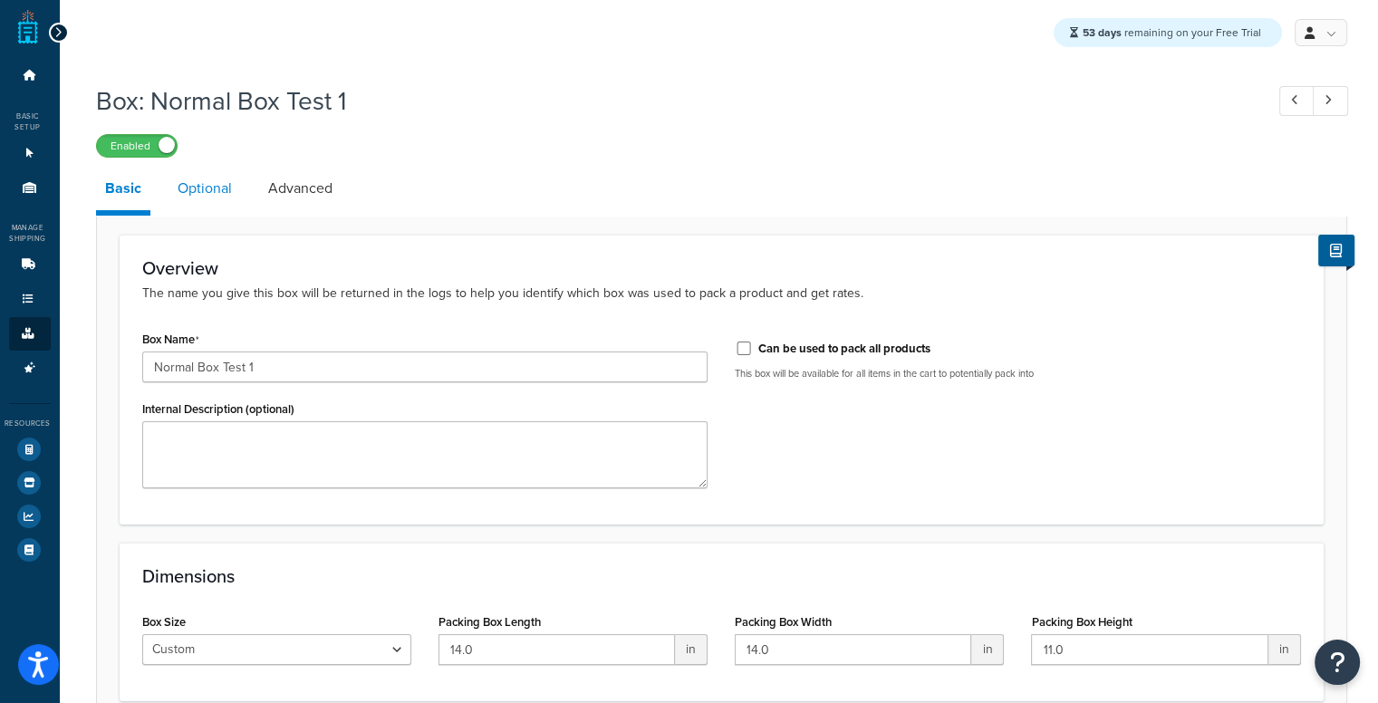
click at [231, 189] on link "Optional" at bounding box center [205, 188] width 72 height 43
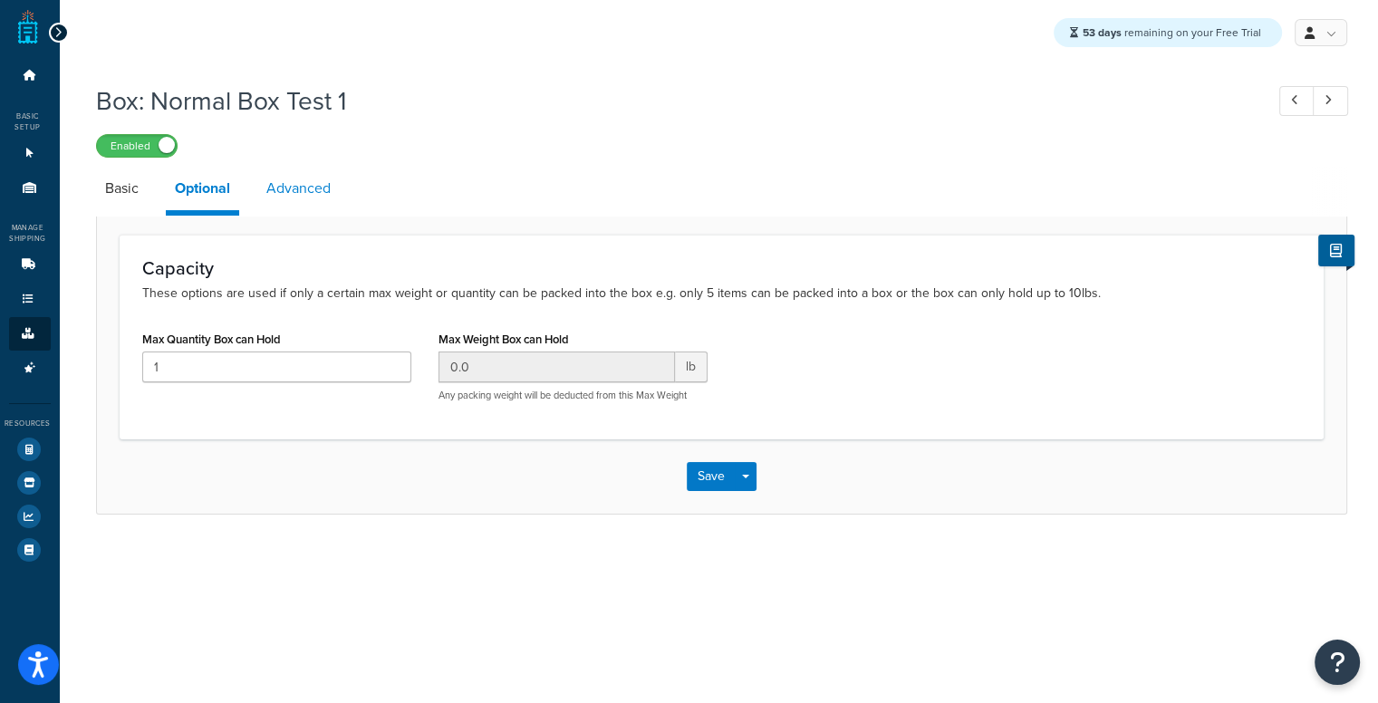
click at [293, 188] on link "Advanced" at bounding box center [298, 188] width 82 height 43
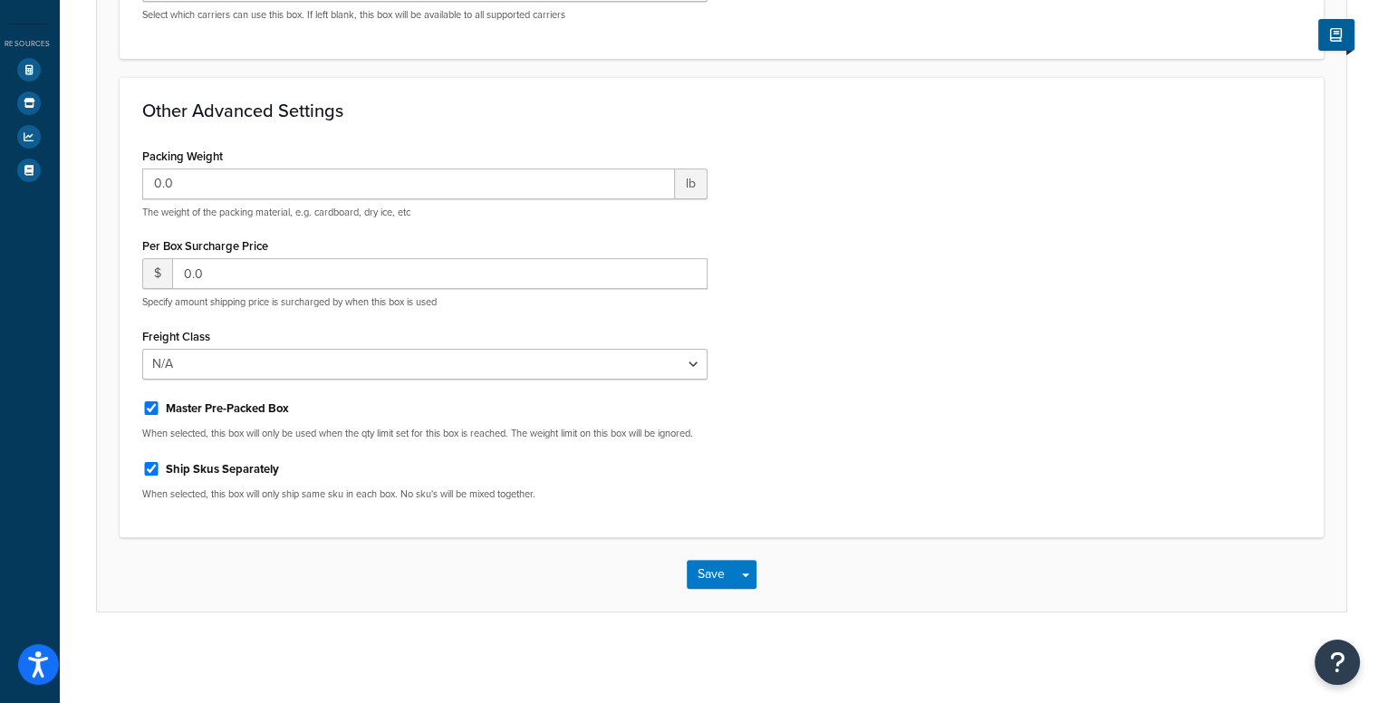
scroll to position [391, 0]
click at [251, 404] on label "Master Pre-Packed Box" at bounding box center [227, 409] width 123 height 16
click at [160, 404] on input "Master Pre-Packed Box" at bounding box center [151, 408] width 18 height 14
checkbox input "false"
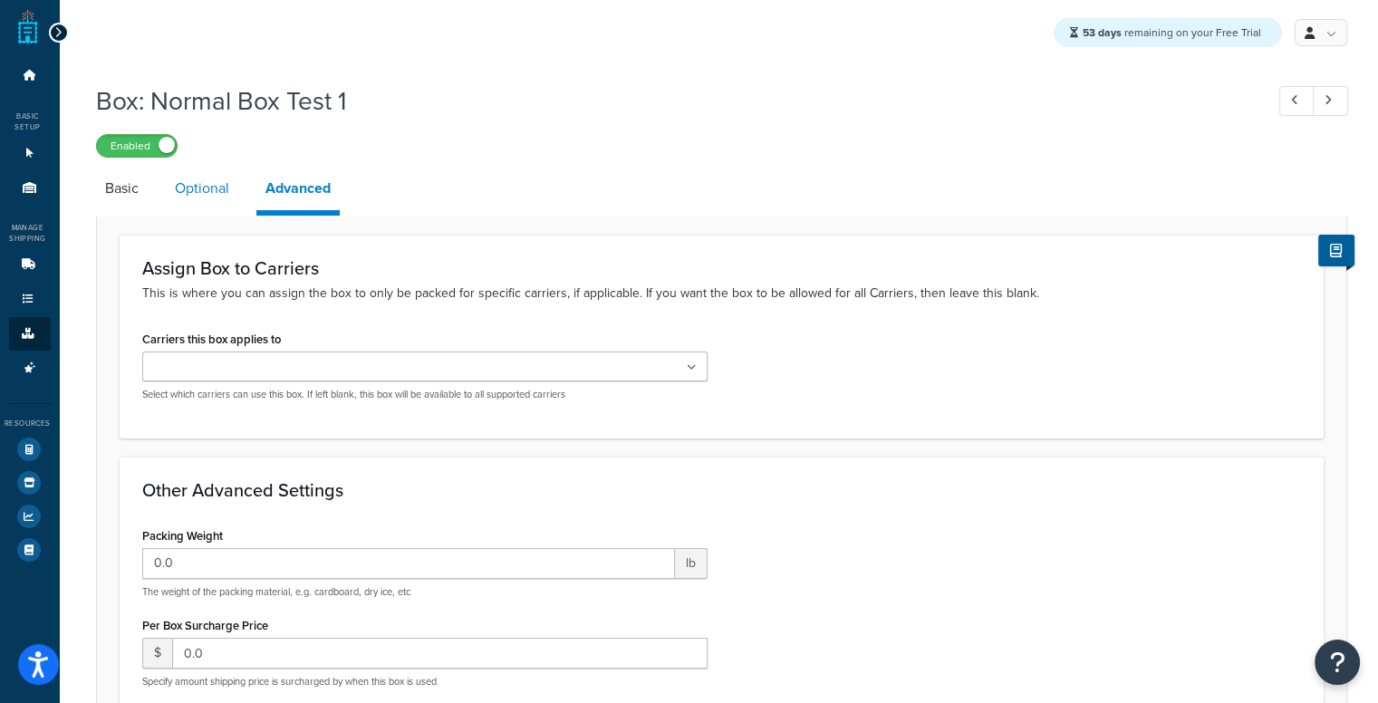
click at [207, 188] on link "Optional" at bounding box center [202, 188] width 72 height 43
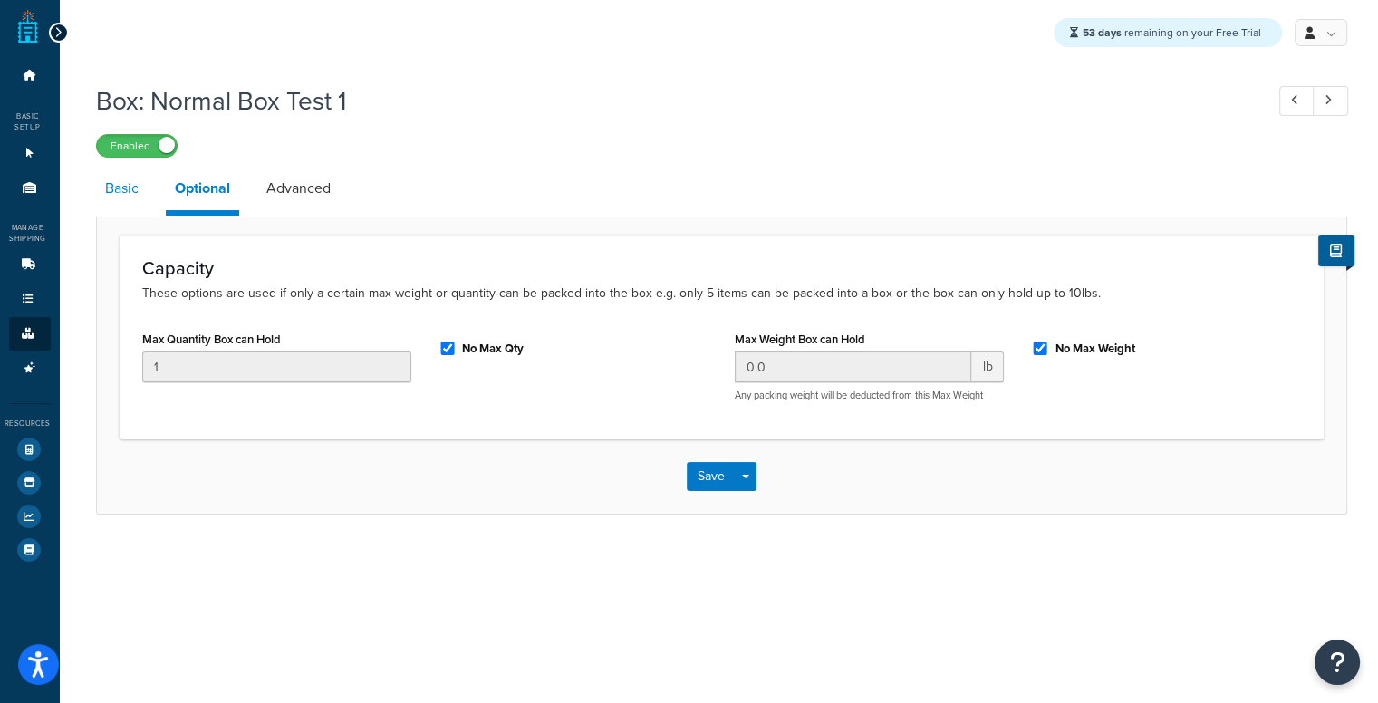
click at [104, 187] on link "Basic" at bounding box center [122, 188] width 52 height 43
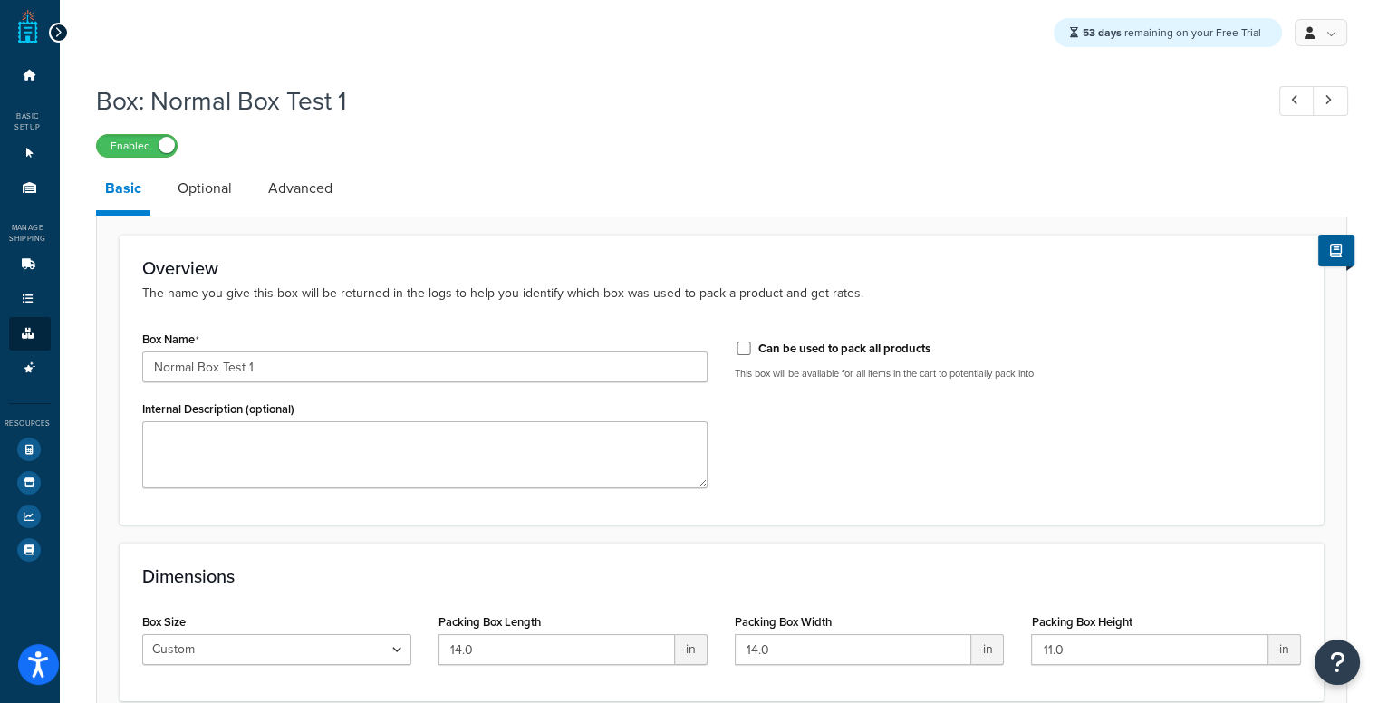
scroll to position [165, 0]
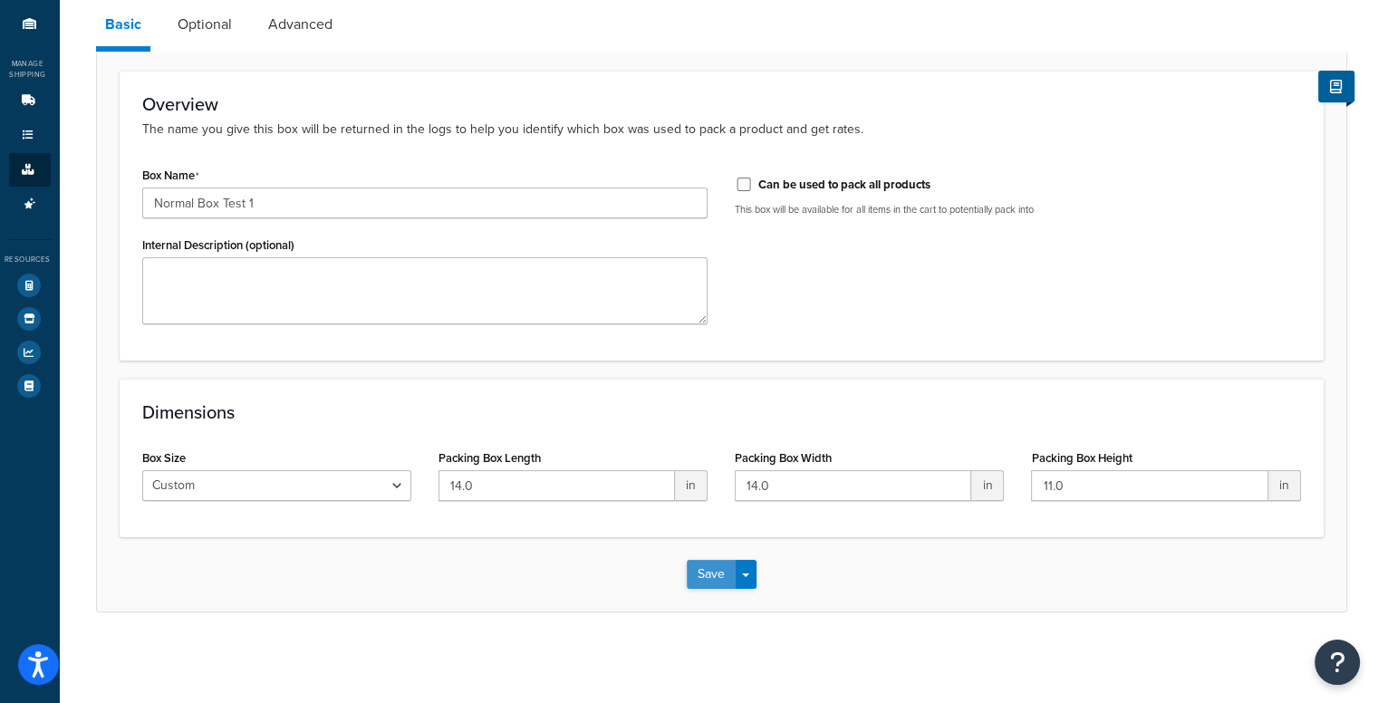
click at [725, 565] on button "Save" at bounding box center [711, 574] width 49 height 29
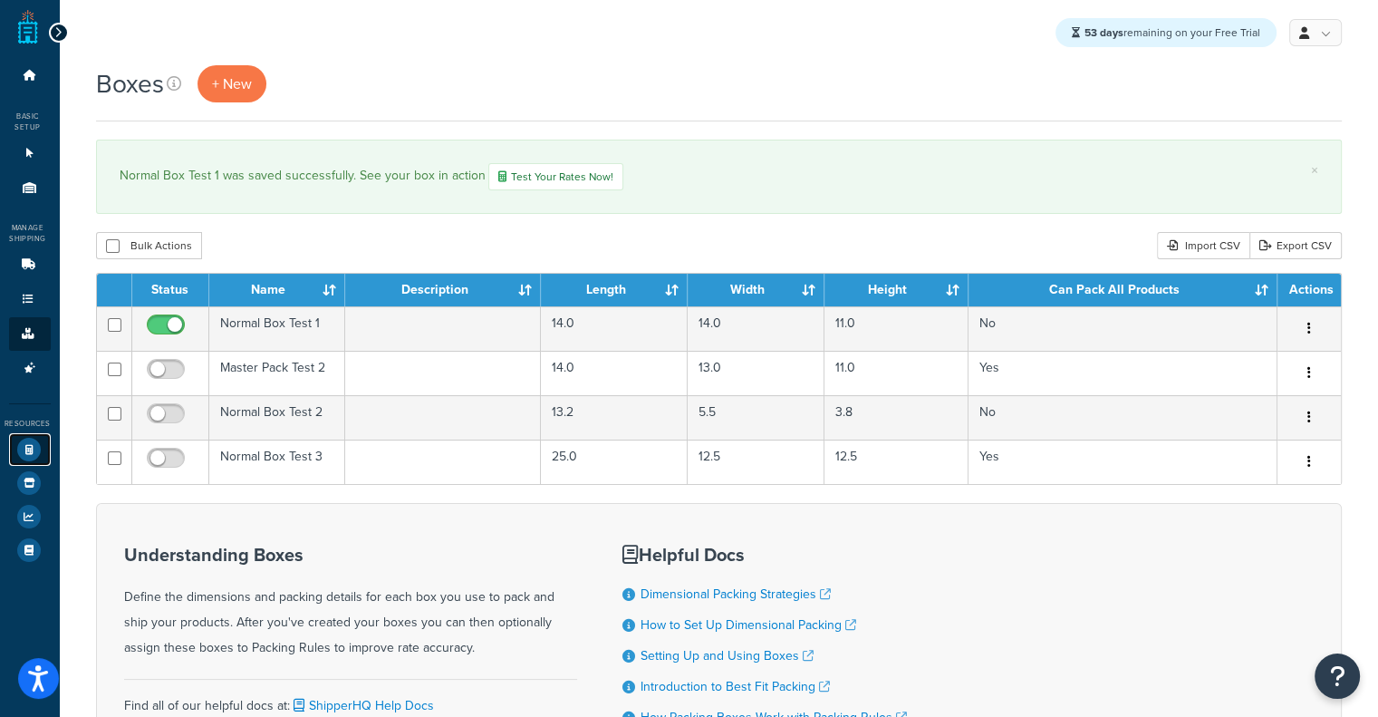
click at [27, 456] on icon at bounding box center [29, 450] width 24 height 24
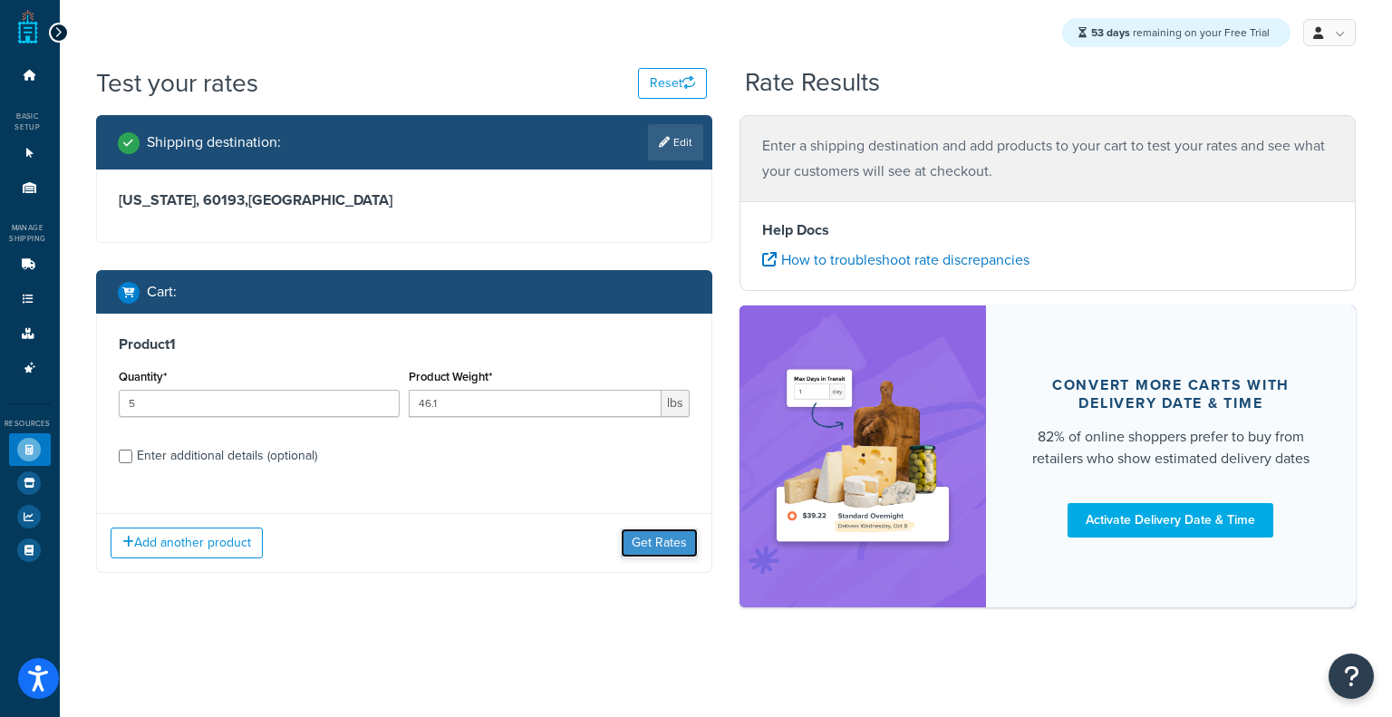
click at [674, 529] on button "Get Rates" at bounding box center [659, 542] width 77 height 29
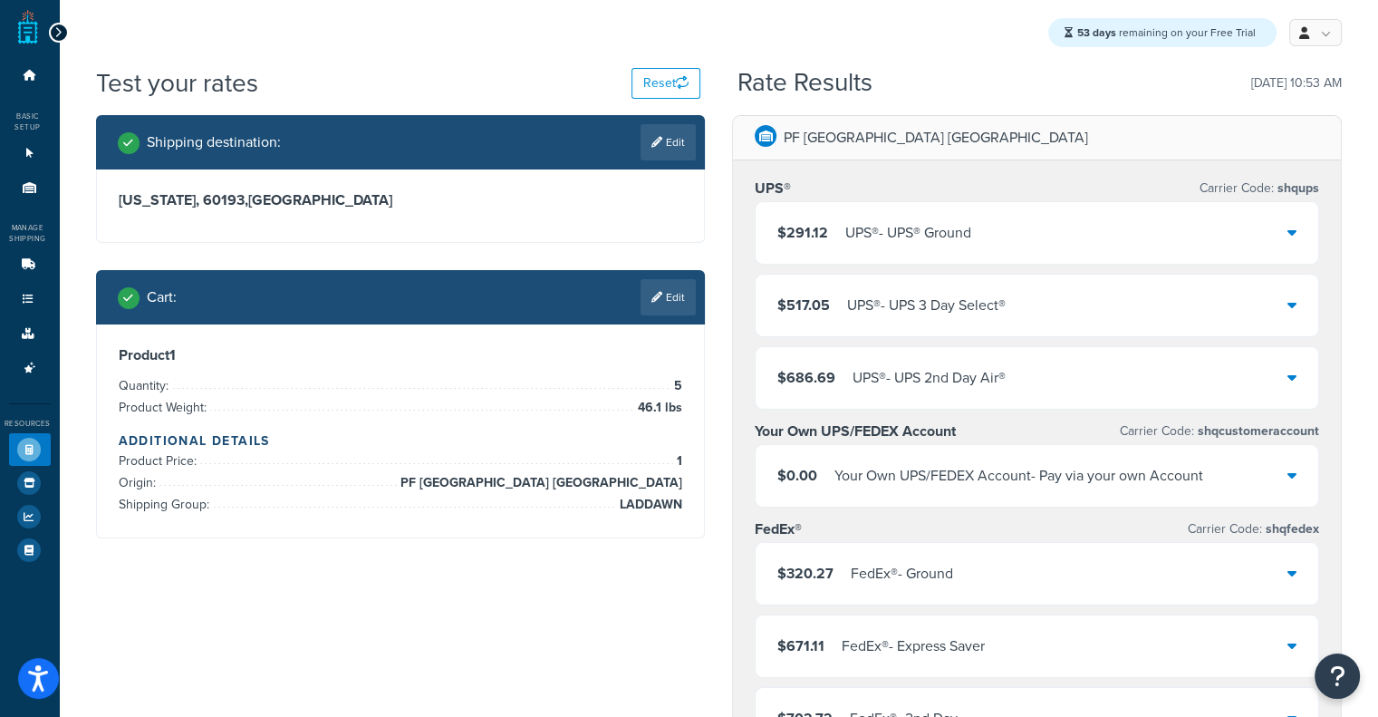
click at [903, 246] on div "UPS® - UPS® Ground" at bounding box center [908, 232] width 126 height 25
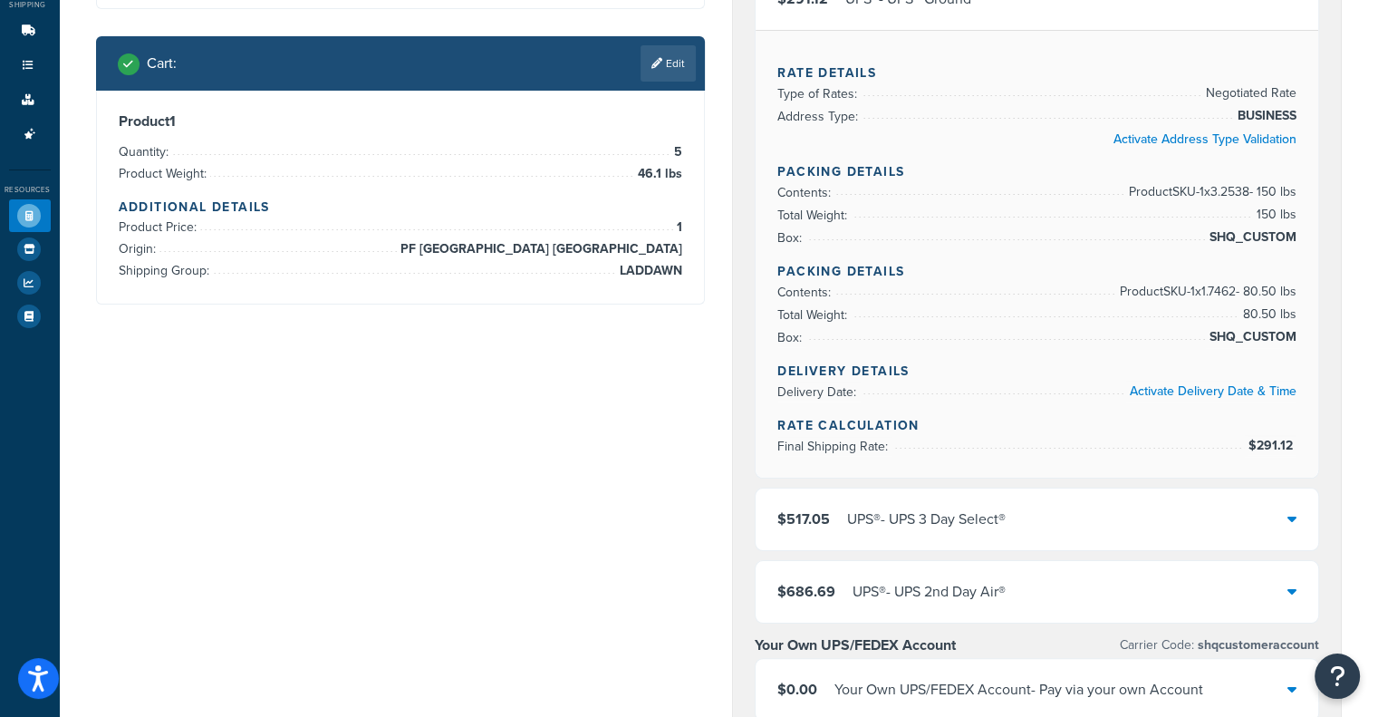
scroll to position [232, 0]
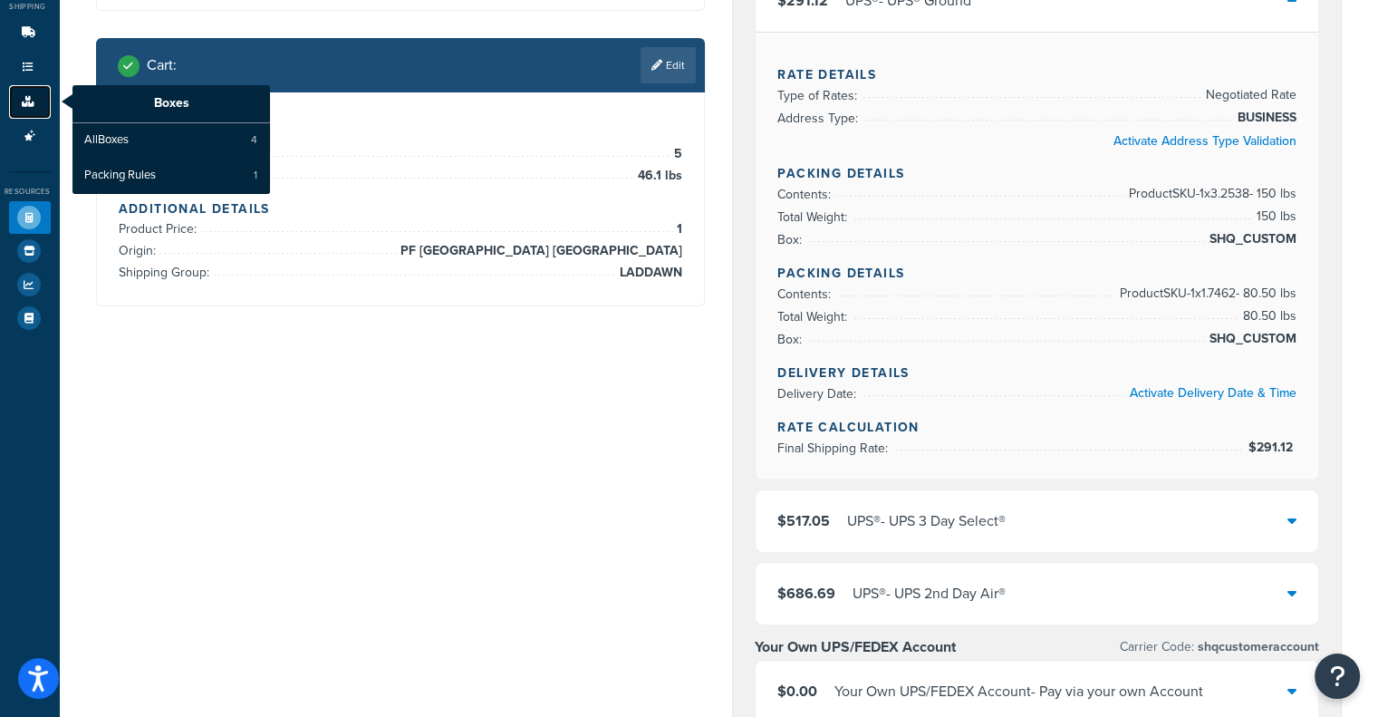
click at [30, 101] on icon at bounding box center [28, 101] width 18 height 11
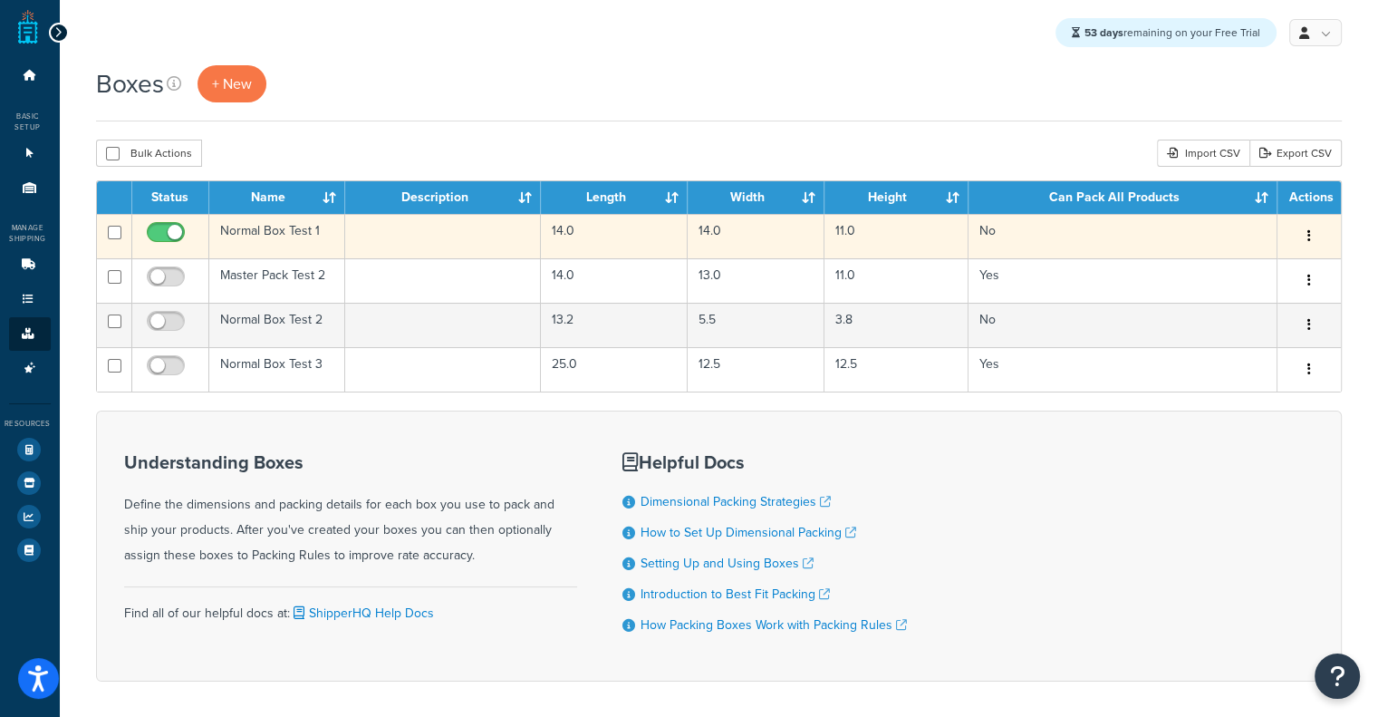
click at [321, 246] on td "Normal Box Test 1" at bounding box center [277, 236] width 136 height 44
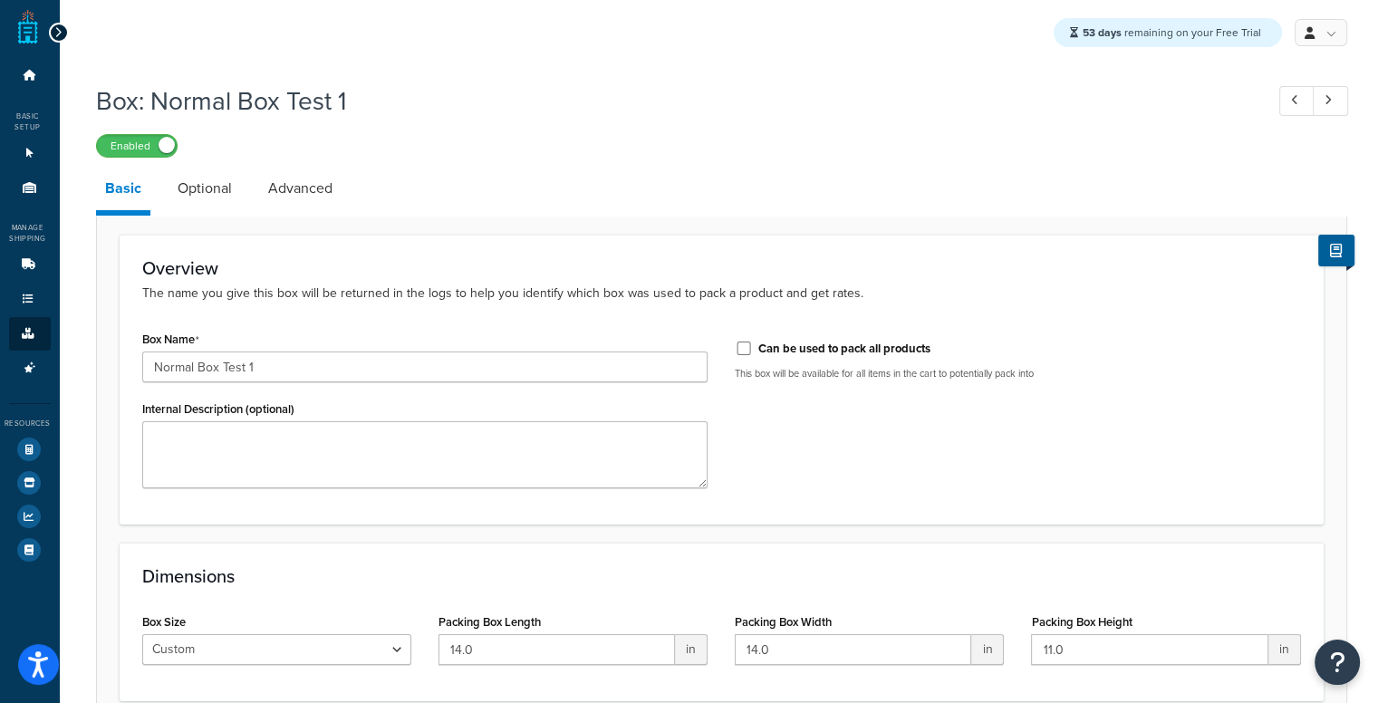
click at [816, 347] on label "Can be used to pack all products" at bounding box center [844, 349] width 172 height 16
click at [753, 347] on input "Can be used to pack all products" at bounding box center [744, 349] width 18 height 14
checkbox input "true"
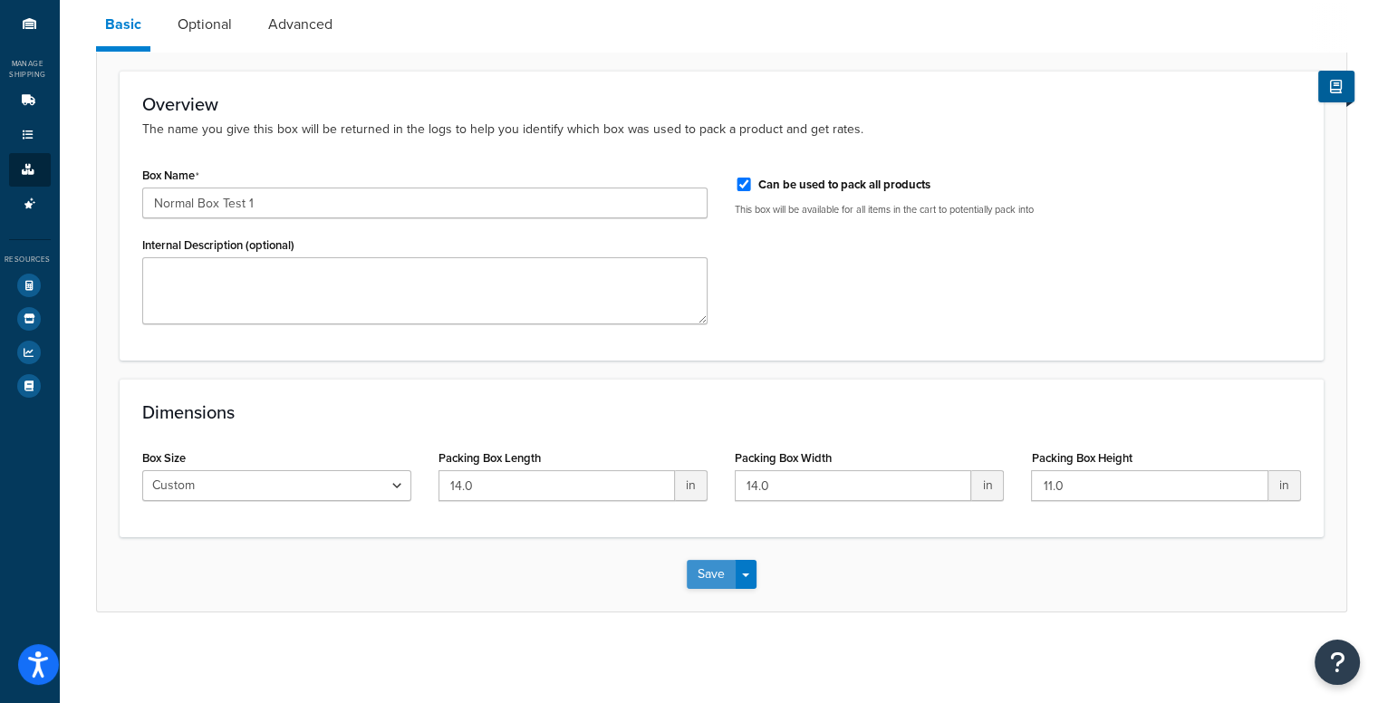
click at [704, 581] on button "Save" at bounding box center [711, 574] width 49 height 29
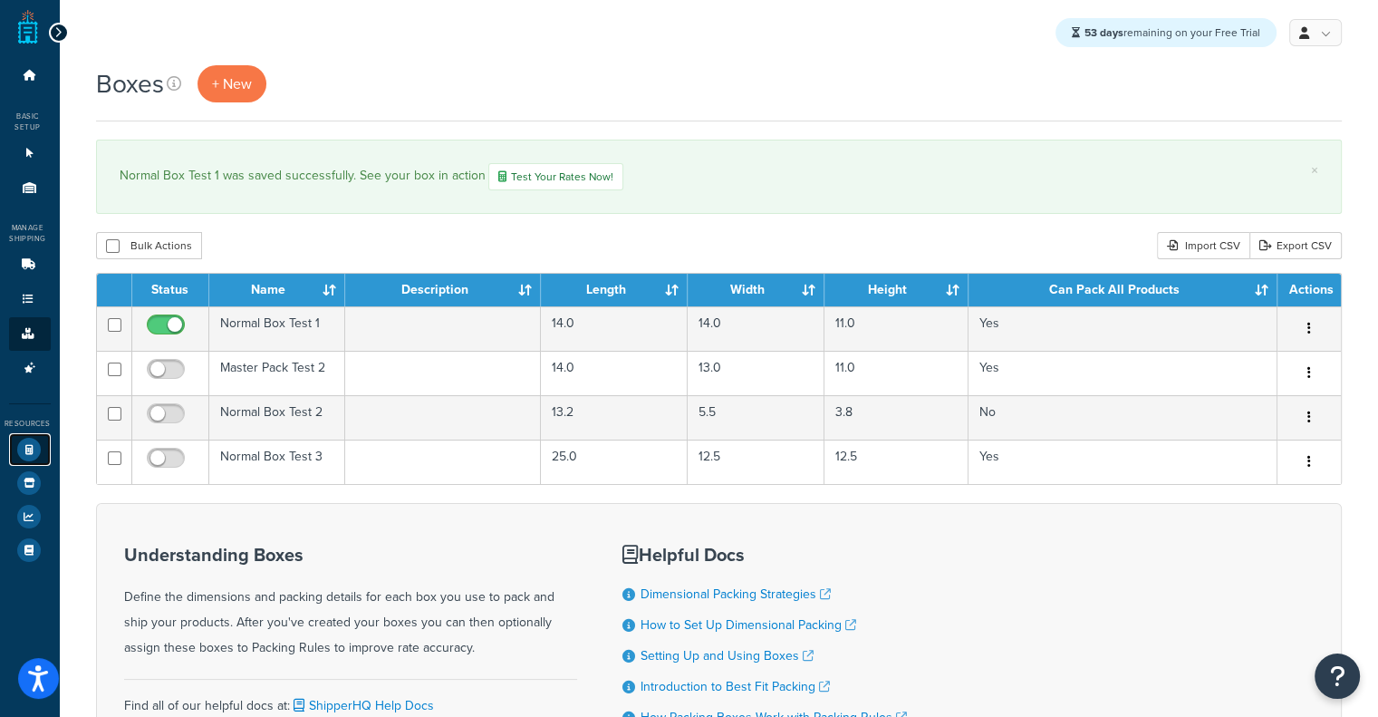
click at [38, 449] on icon at bounding box center [29, 450] width 24 height 24
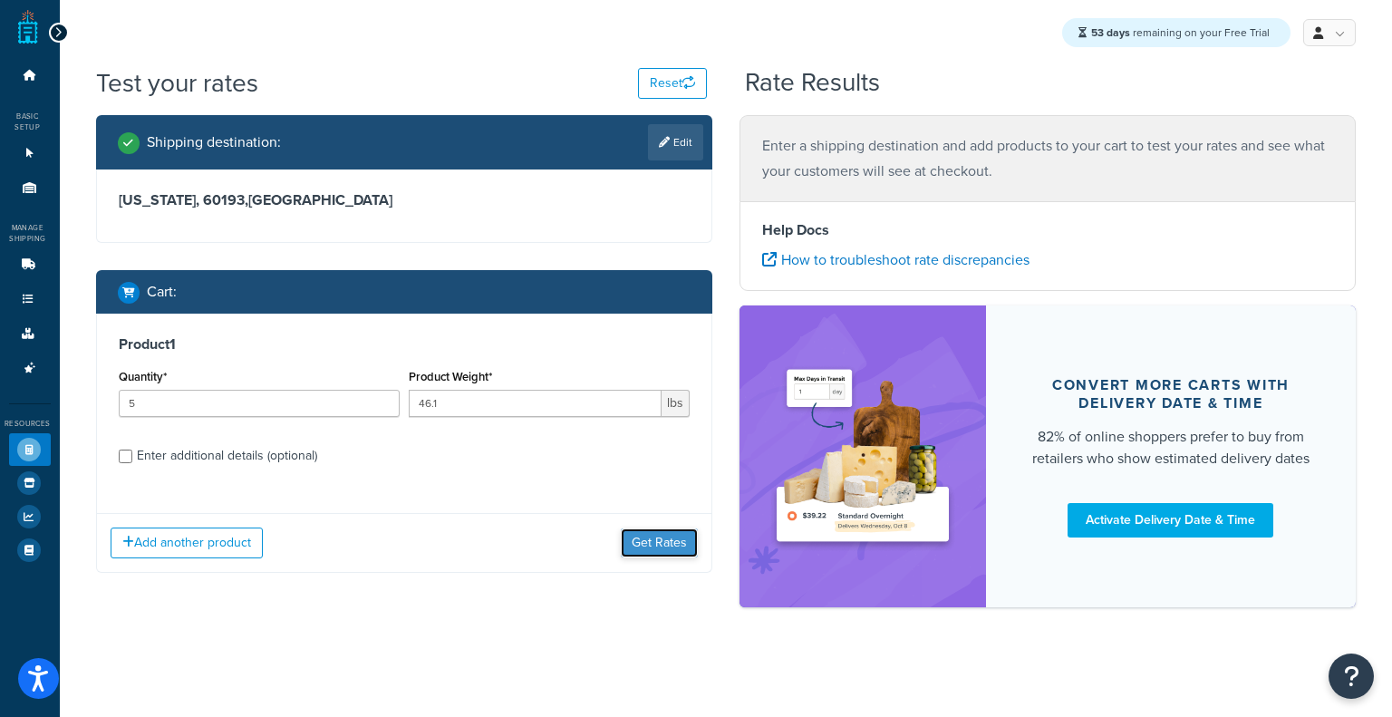
click at [632, 545] on button "Get Rates" at bounding box center [659, 542] width 77 height 29
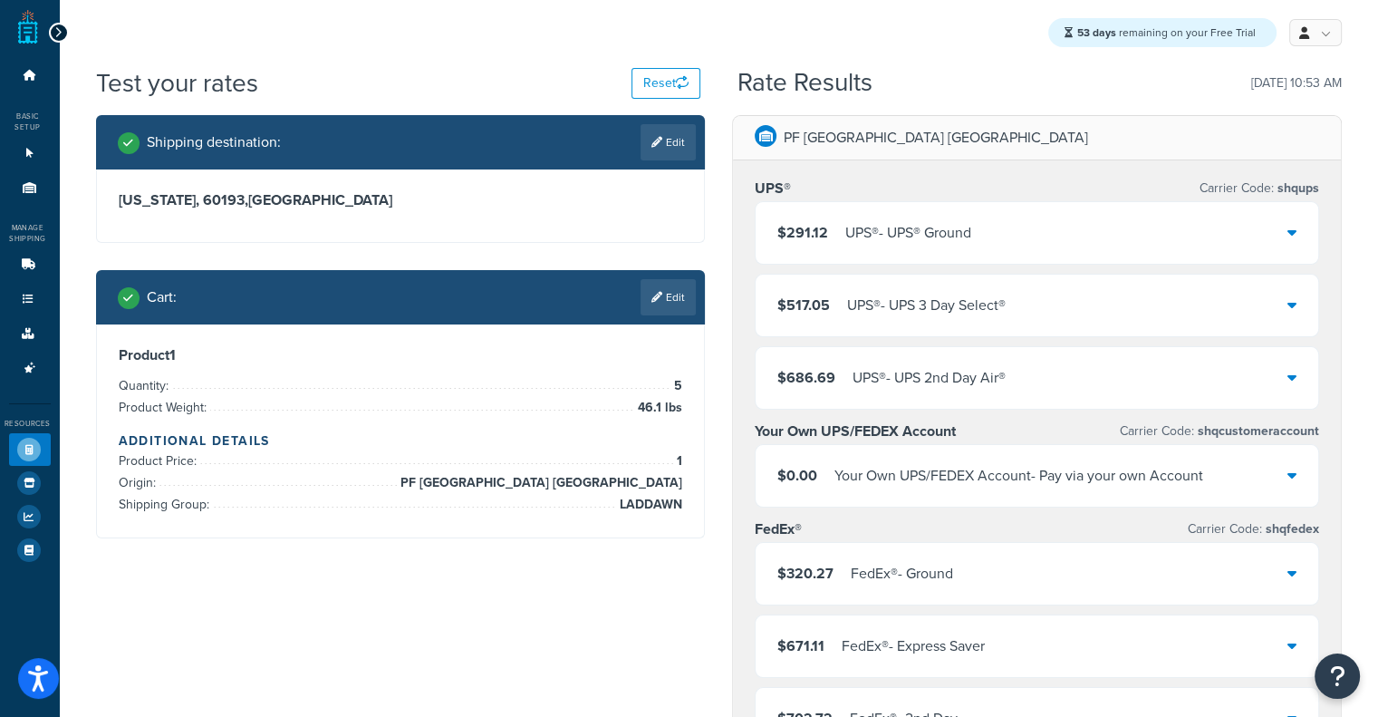
click at [927, 227] on div "UPS® - UPS® Ground" at bounding box center [908, 232] width 126 height 25
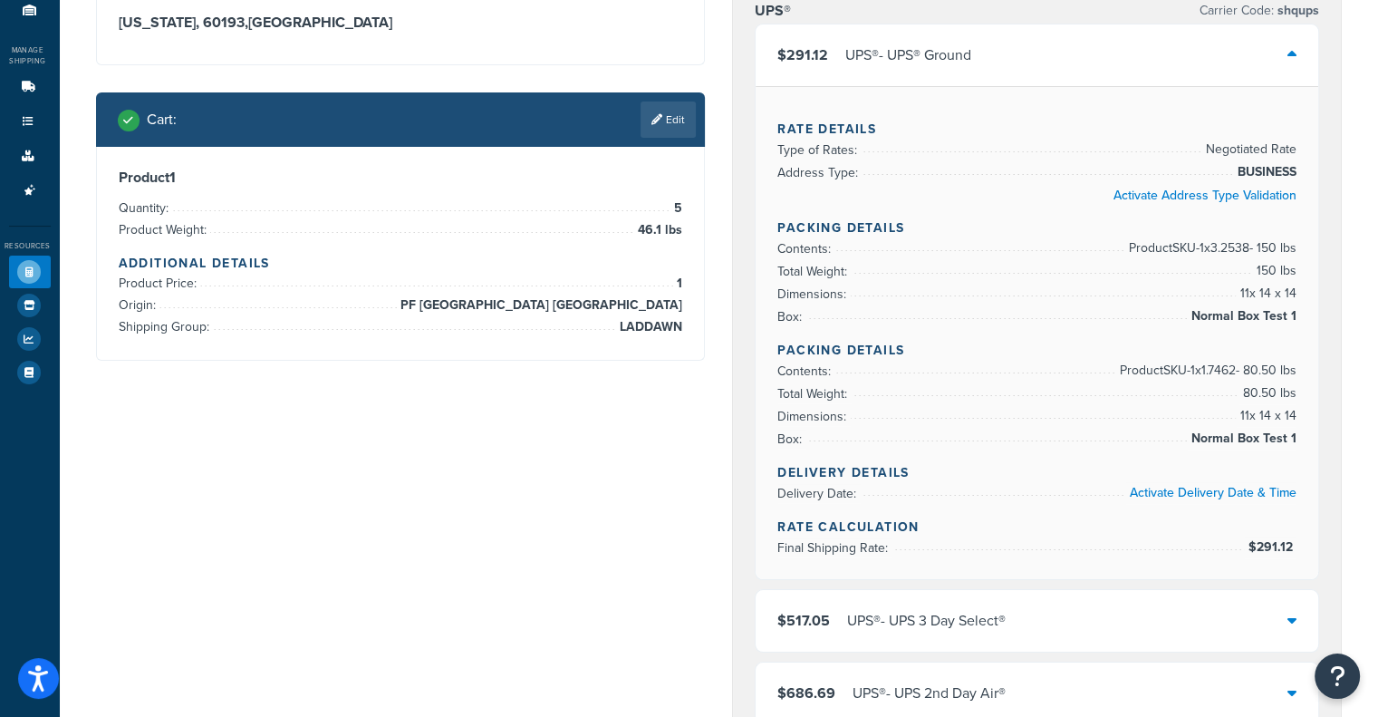
scroll to position [181, 0]
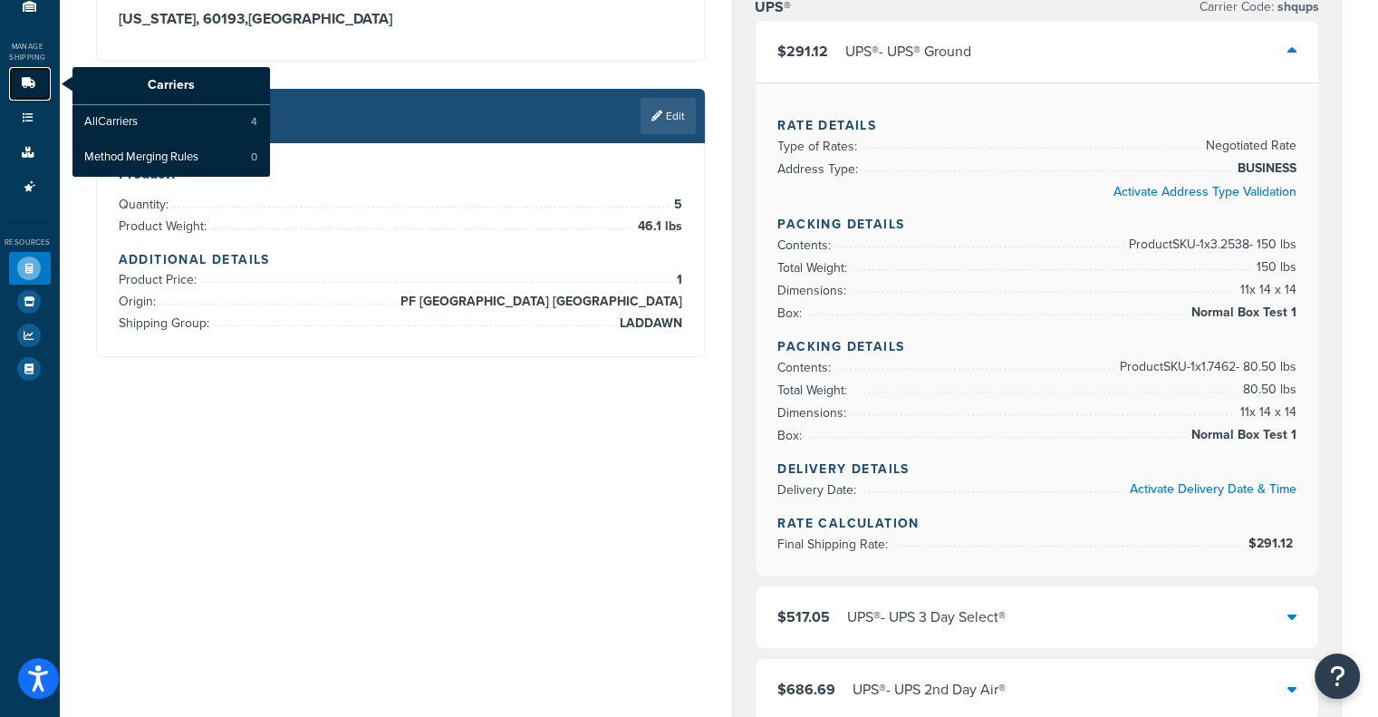
click at [20, 96] on link "Carriers" at bounding box center [30, 84] width 42 height 34
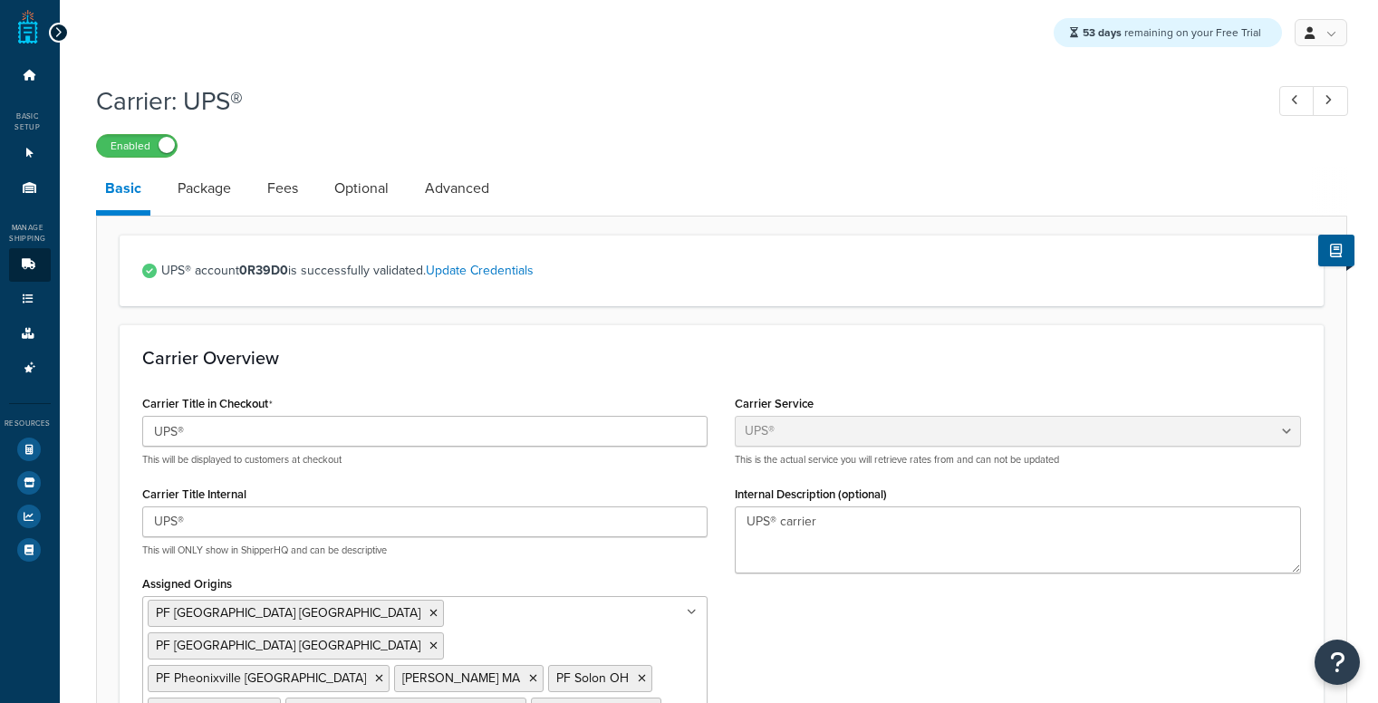
select select "ups"
select select "06"
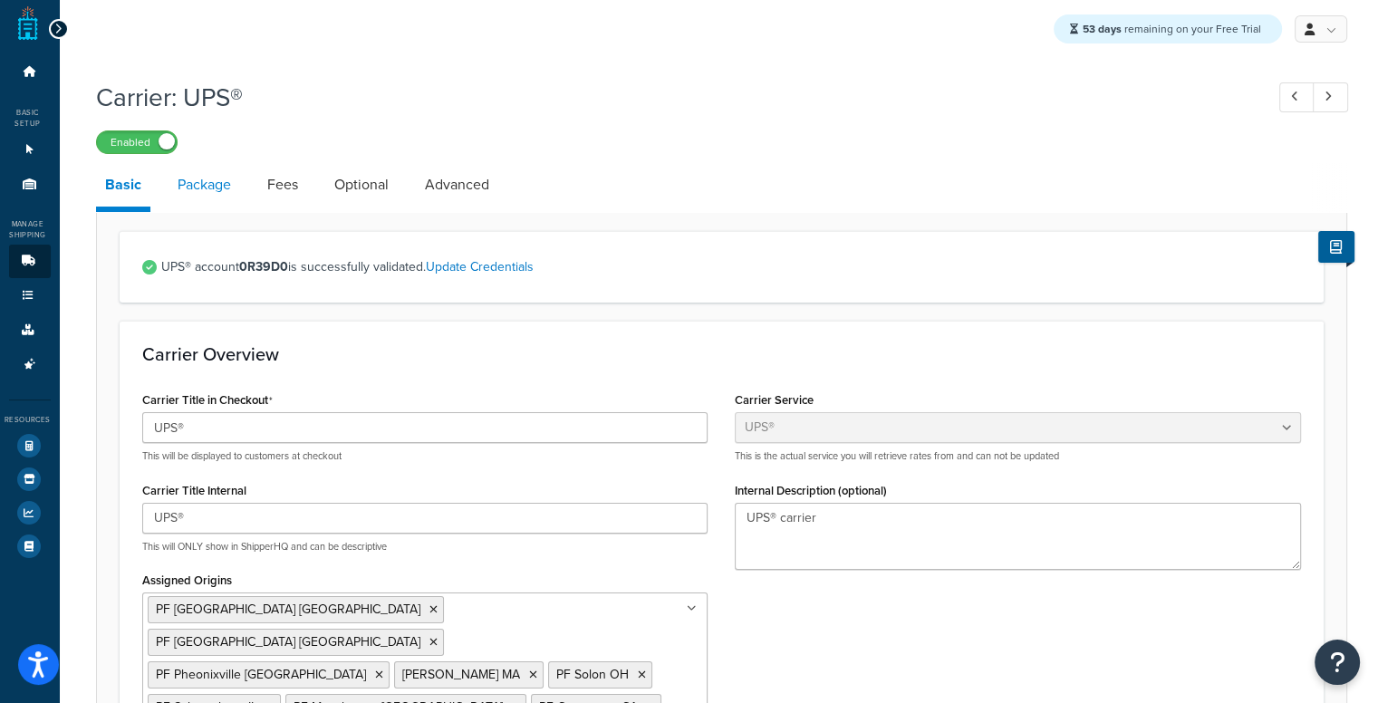
click at [227, 179] on link "Package" at bounding box center [205, 184] width 72 height 43
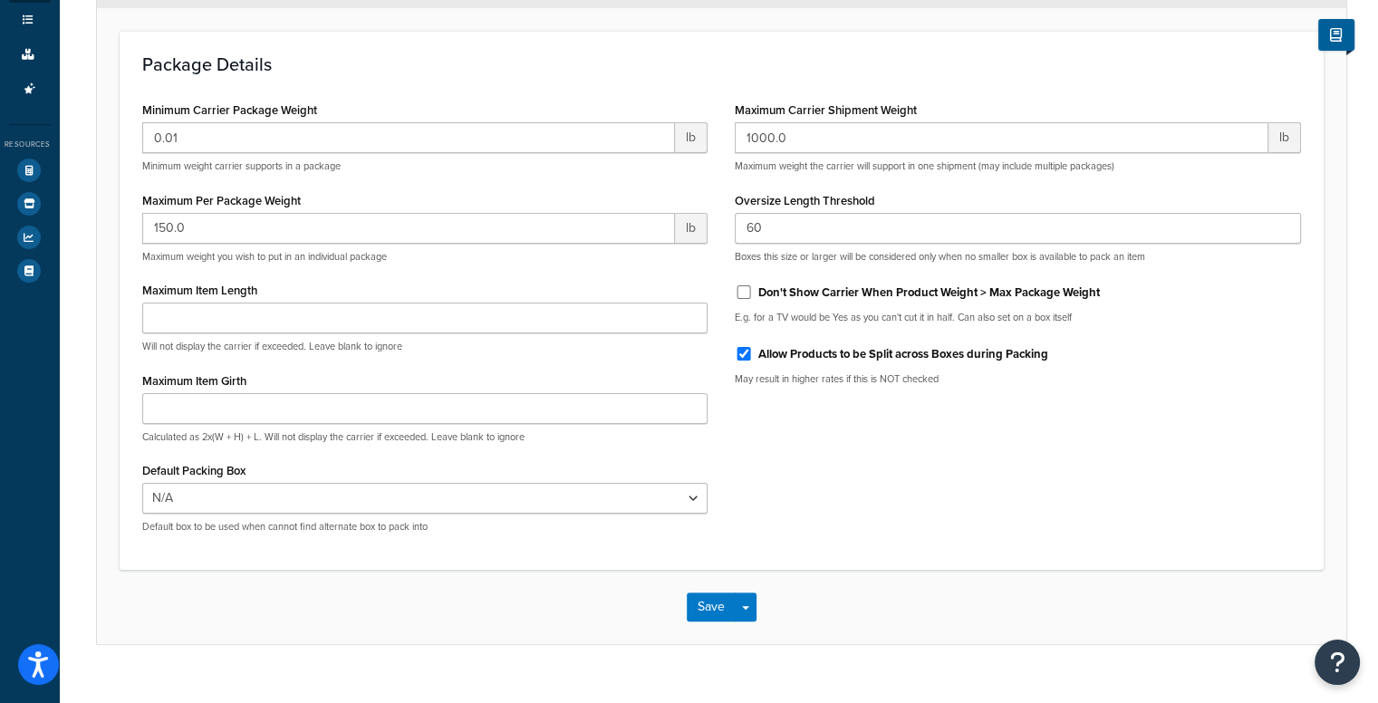
scroll to position [279, 0]
click at [888, 351] on label "Allow Products to be Split across Boxes during Packing" at bounding box center [903, 354] width 290 height 16
click at [753, 351] on input "Allow Products to be Split across Boxes during Packing" at bounding box center [744, 354] width 18 height 14
checkbox input "false"
click at [689, 601] on button "Save" at bounding box center [711, 607] width 49 height 29
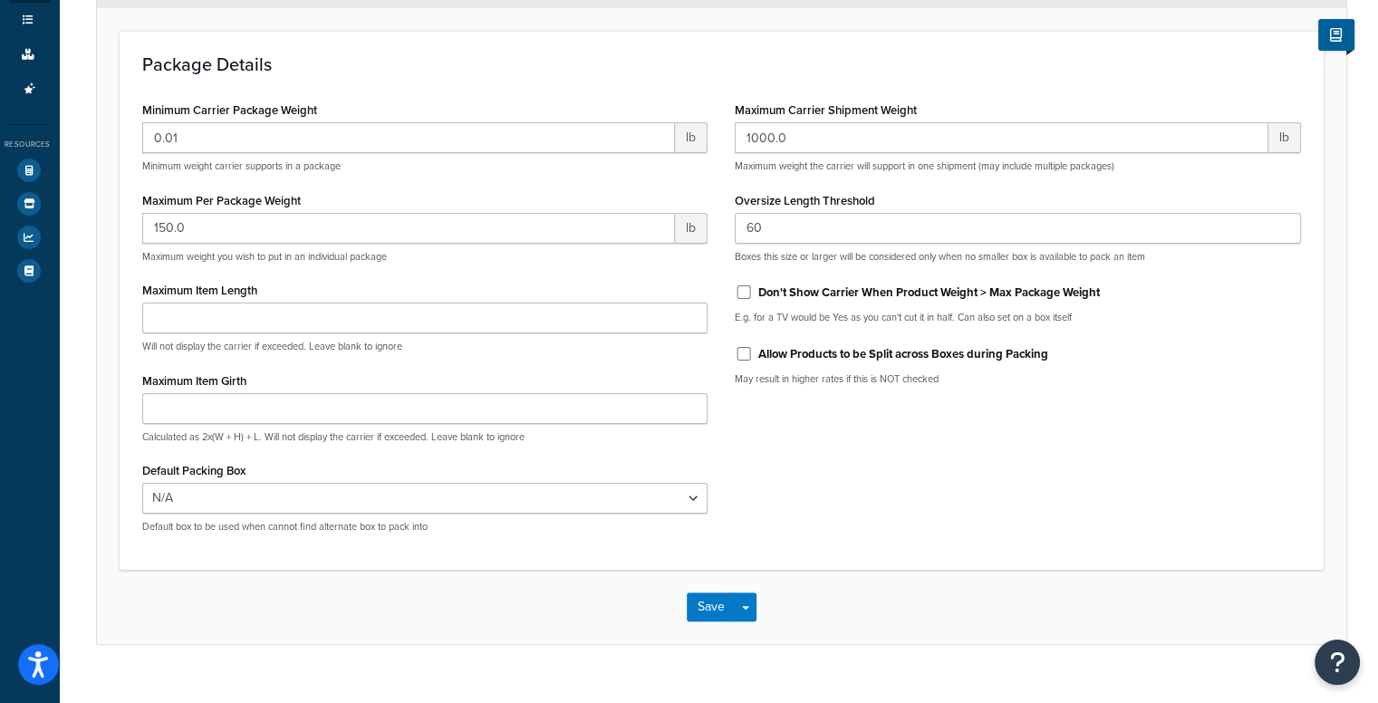
scroll to position [0, 0]
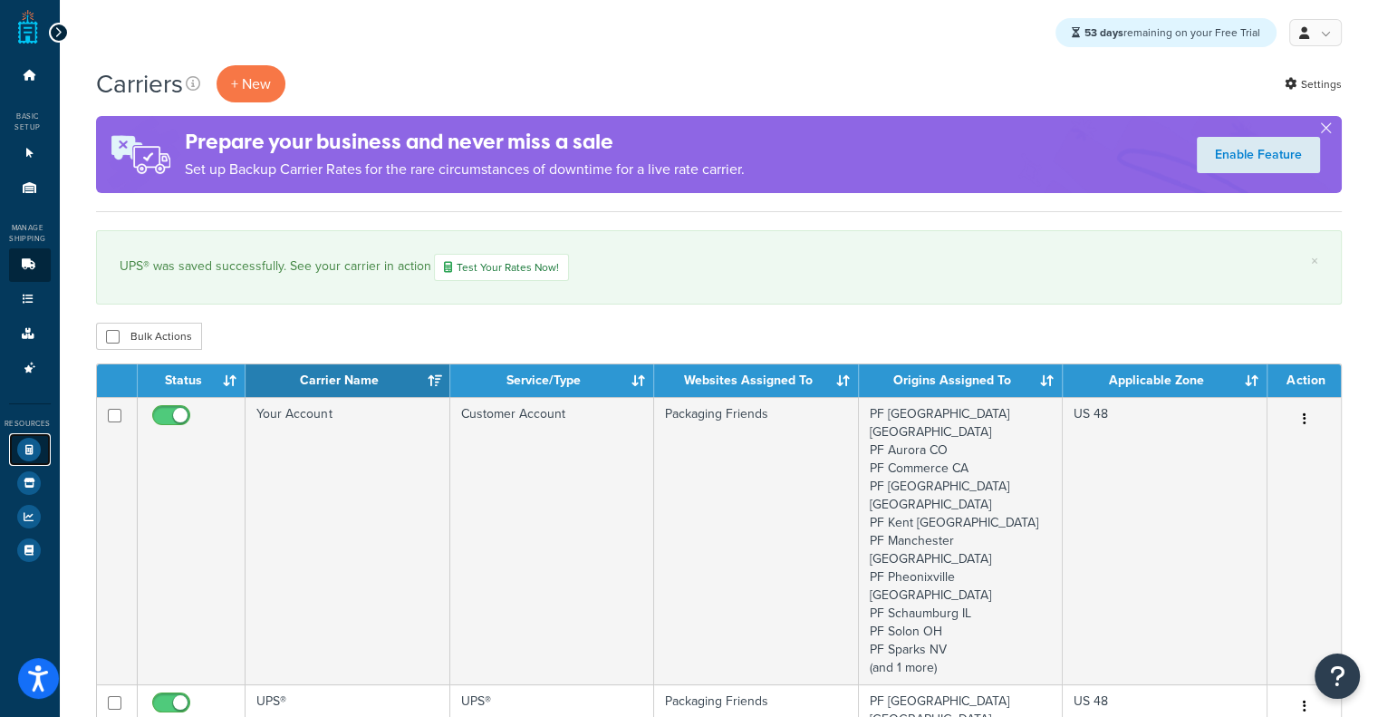
click at [12, 438] on link "Test Your Rates" at bounding box center [30, 449] width 42 height 33
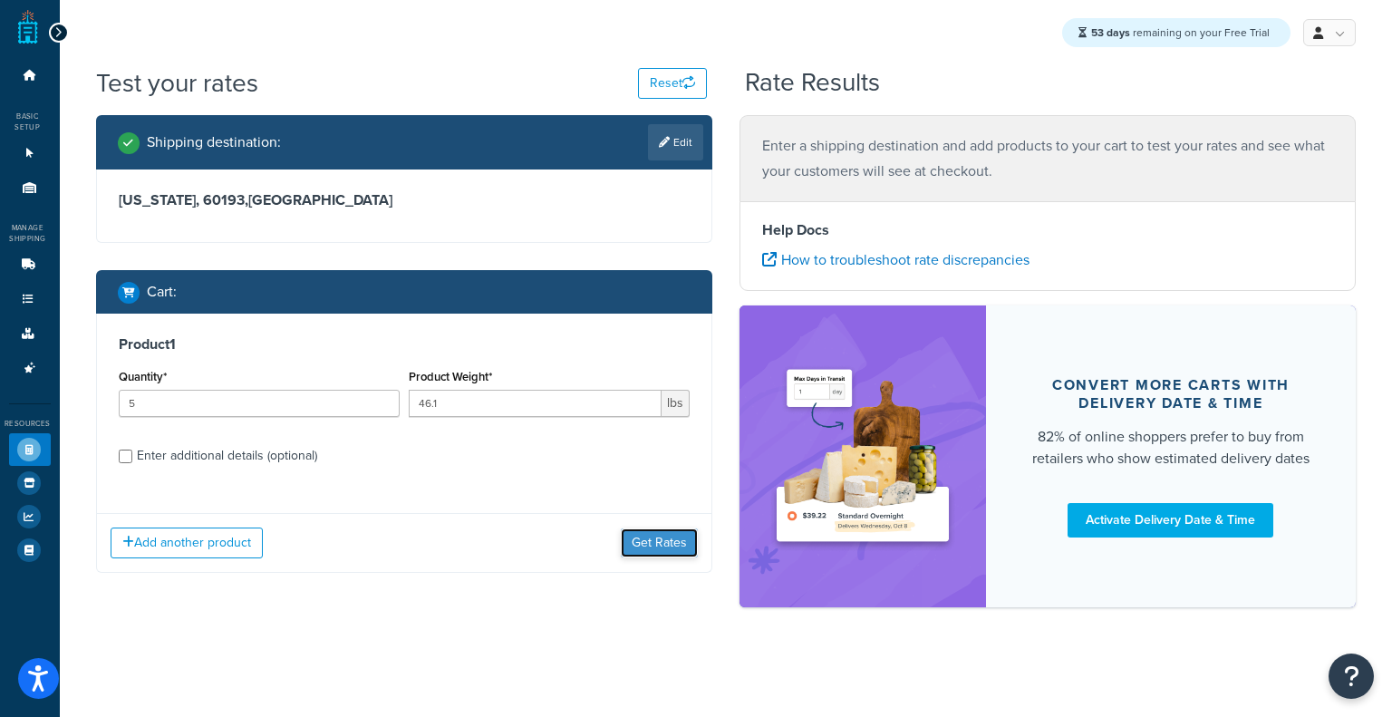
click at [675, 547] on button "Get Rates" at bounding box center [659, 542] width 77 height 29
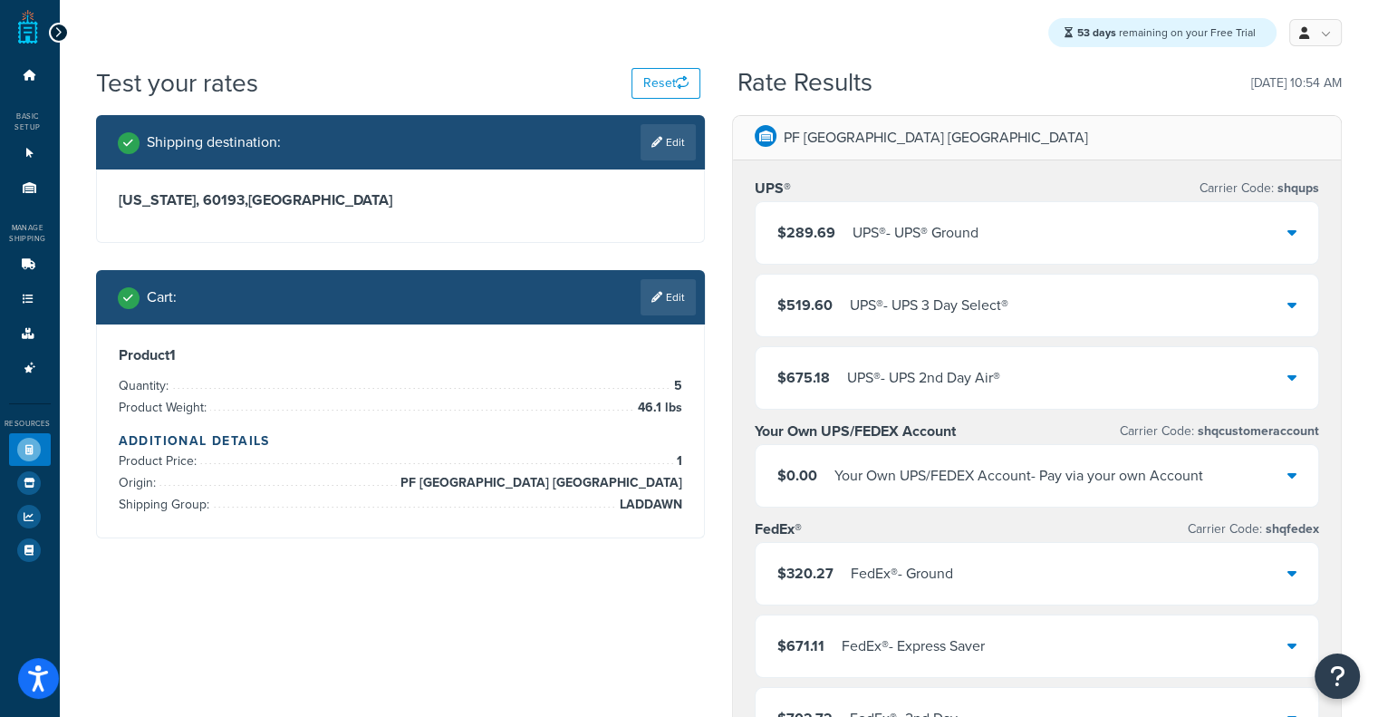
click at [982, 240] on div "$289.69 UPS® - UPS® Ground" at bounding box center [1037, 233] width 563 height 62
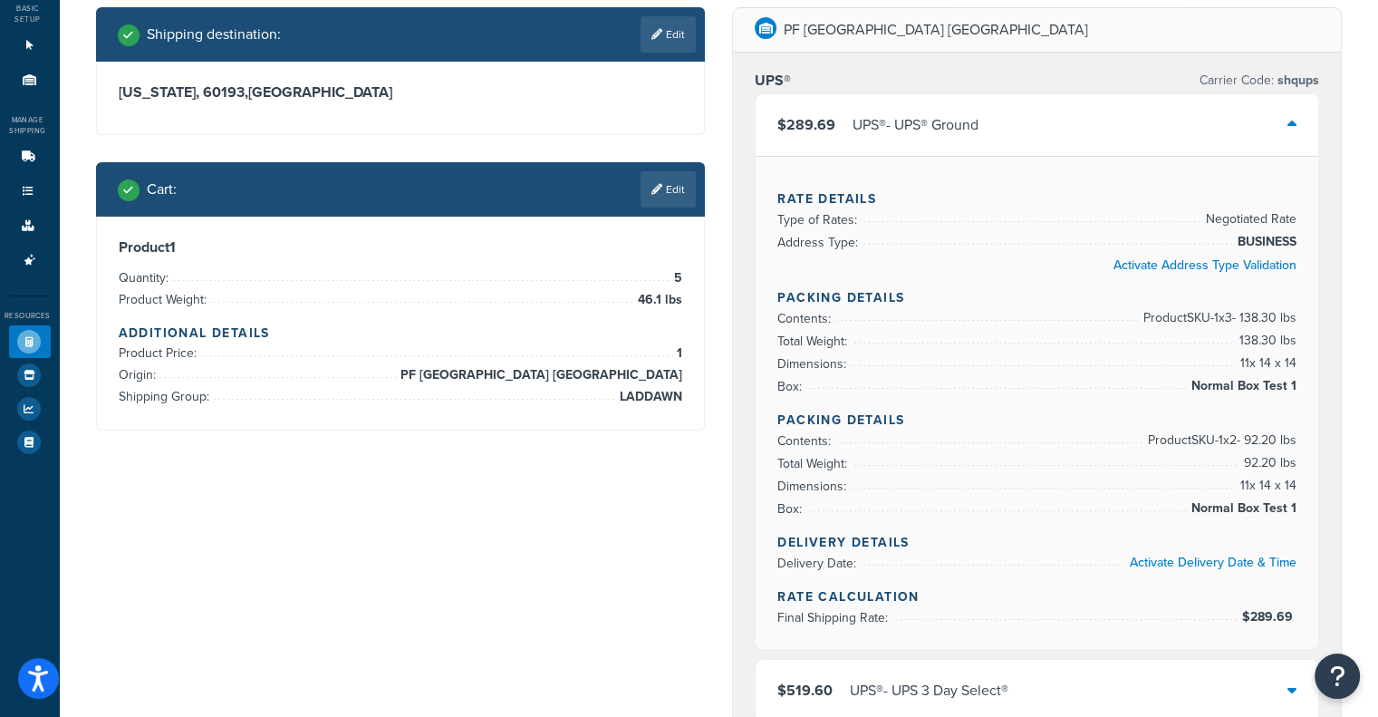
scroll to position [105, 0]
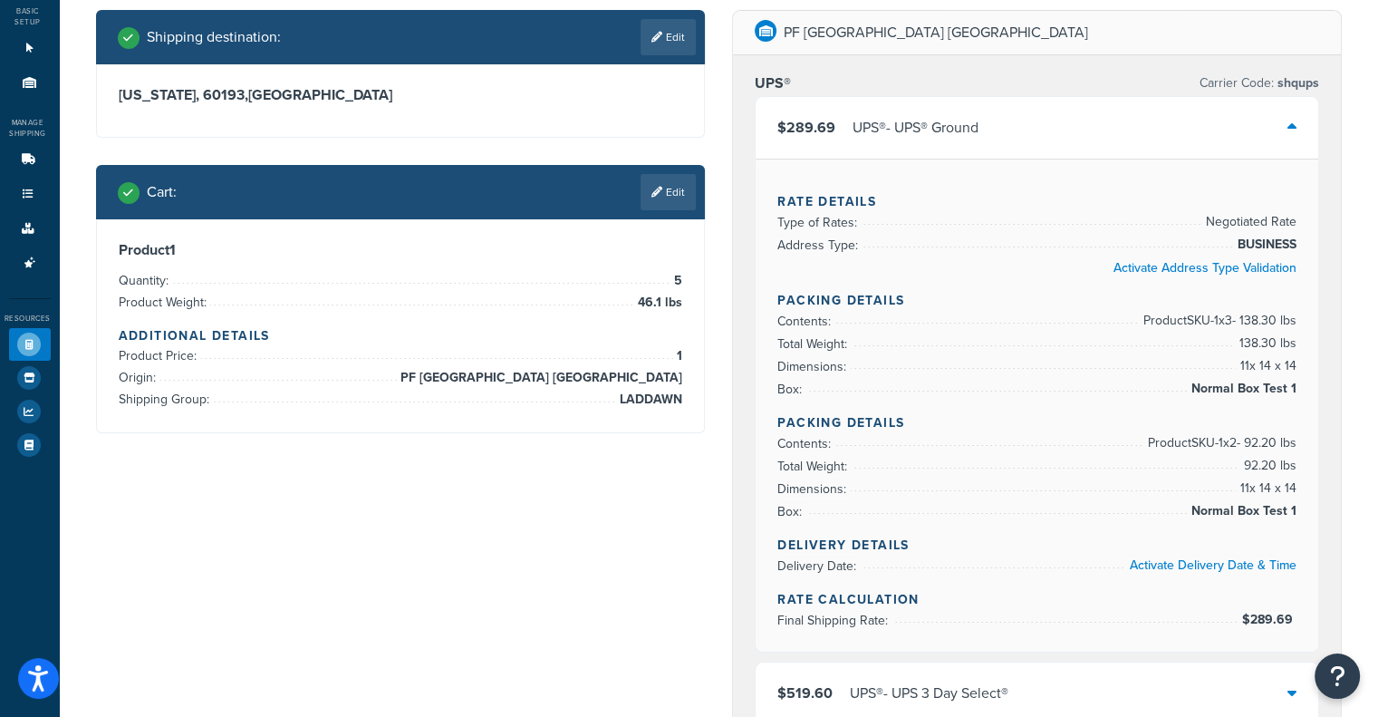
click at [1288, 138] on div at bounding box center [1292, 127] width 9 height 25
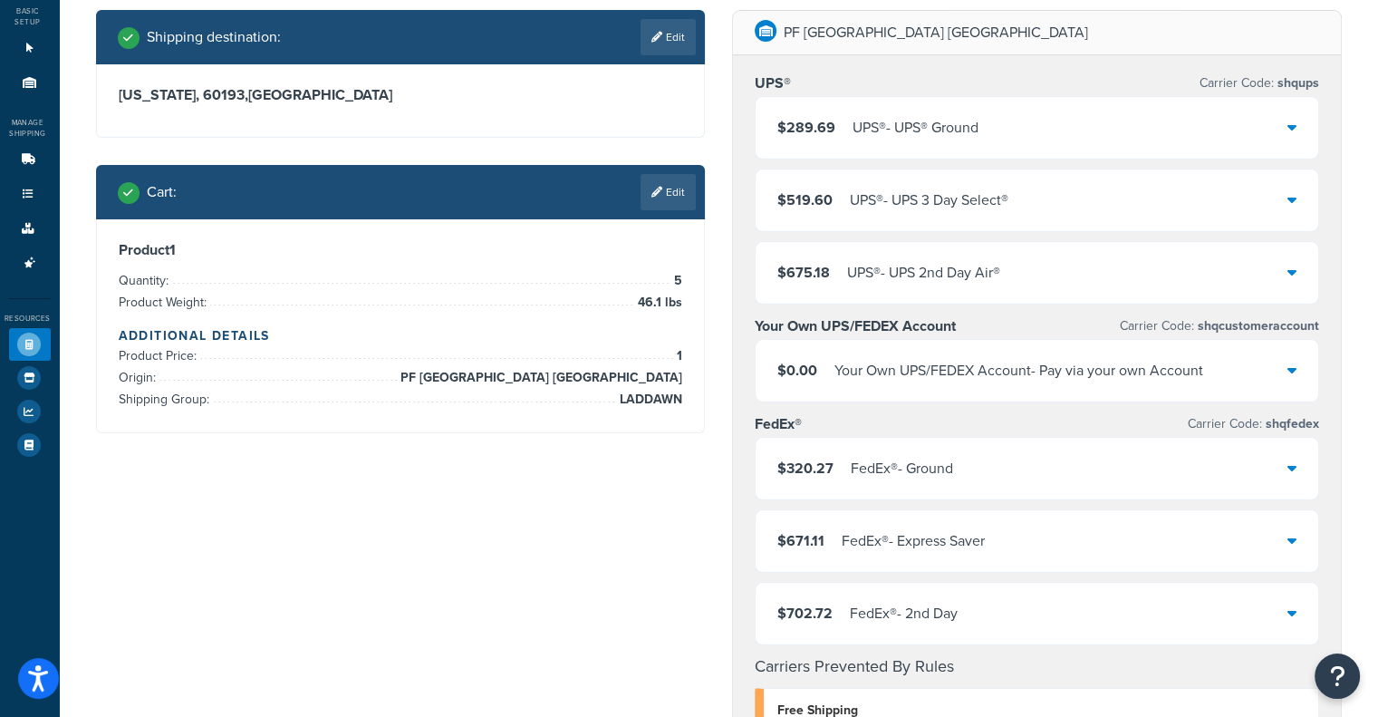
scroll to position [96, 0]
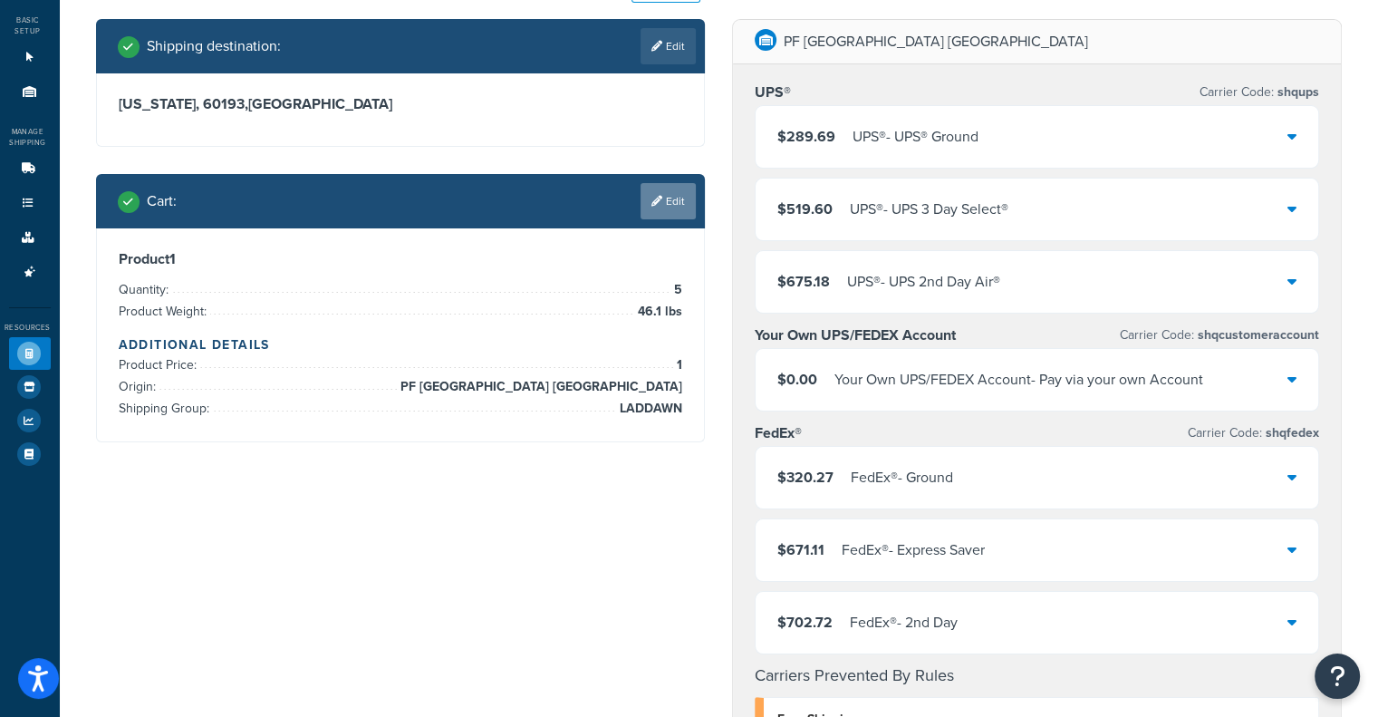
click at [656, 202] on icon at bounding box center [657, 201] width 11 height 11
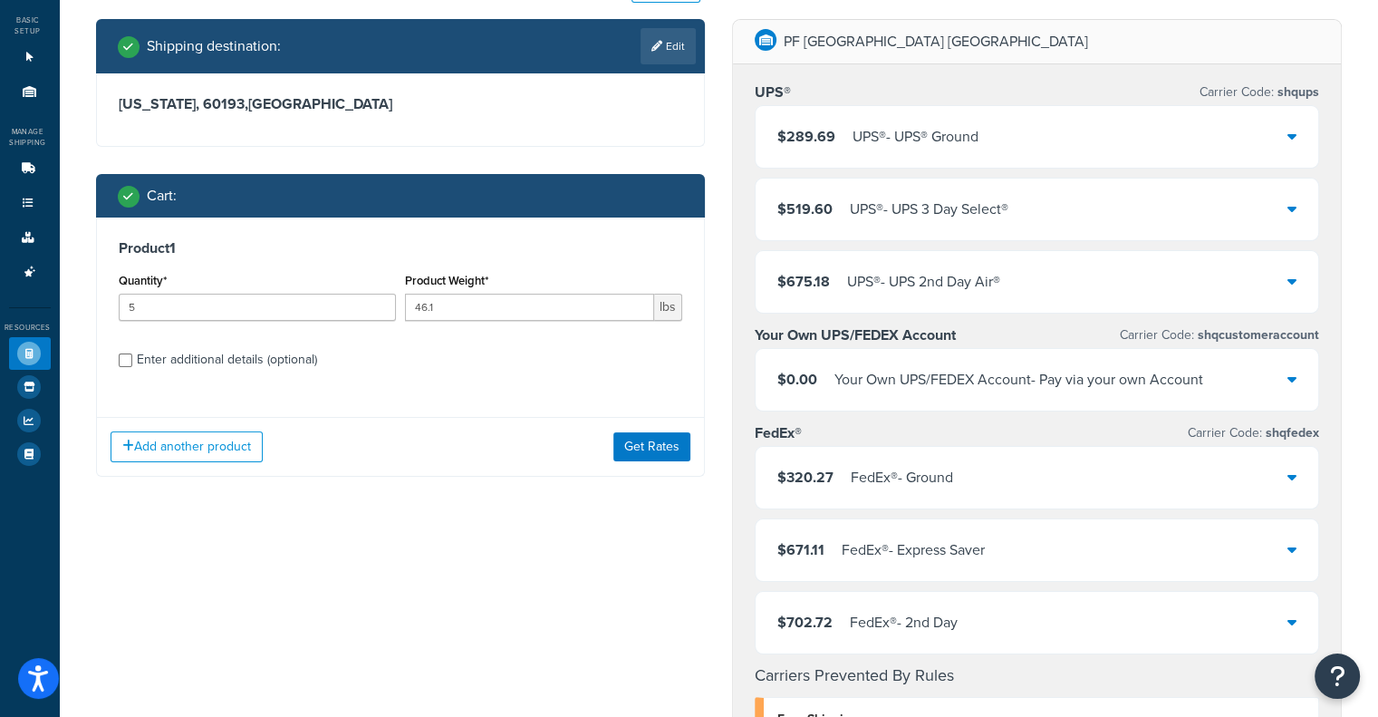
click at [169, 354] on div "Enter additional details (optional)" at bounding box center [227, 359] width 180 height 25
click at [132, 354] on input "Enter additional details (optional)" at bounding box center [126, 360] width 14 height 14
checkbox input "true"
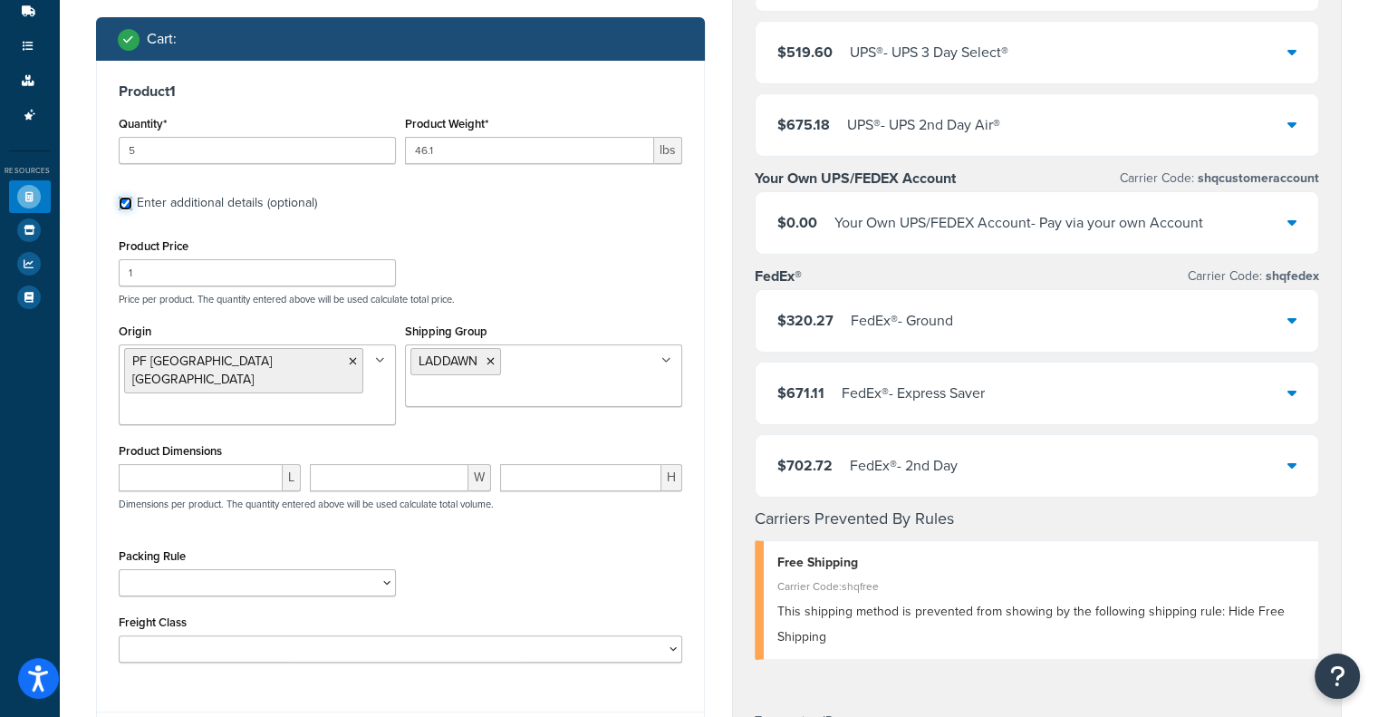
scroll to position [254, 0]
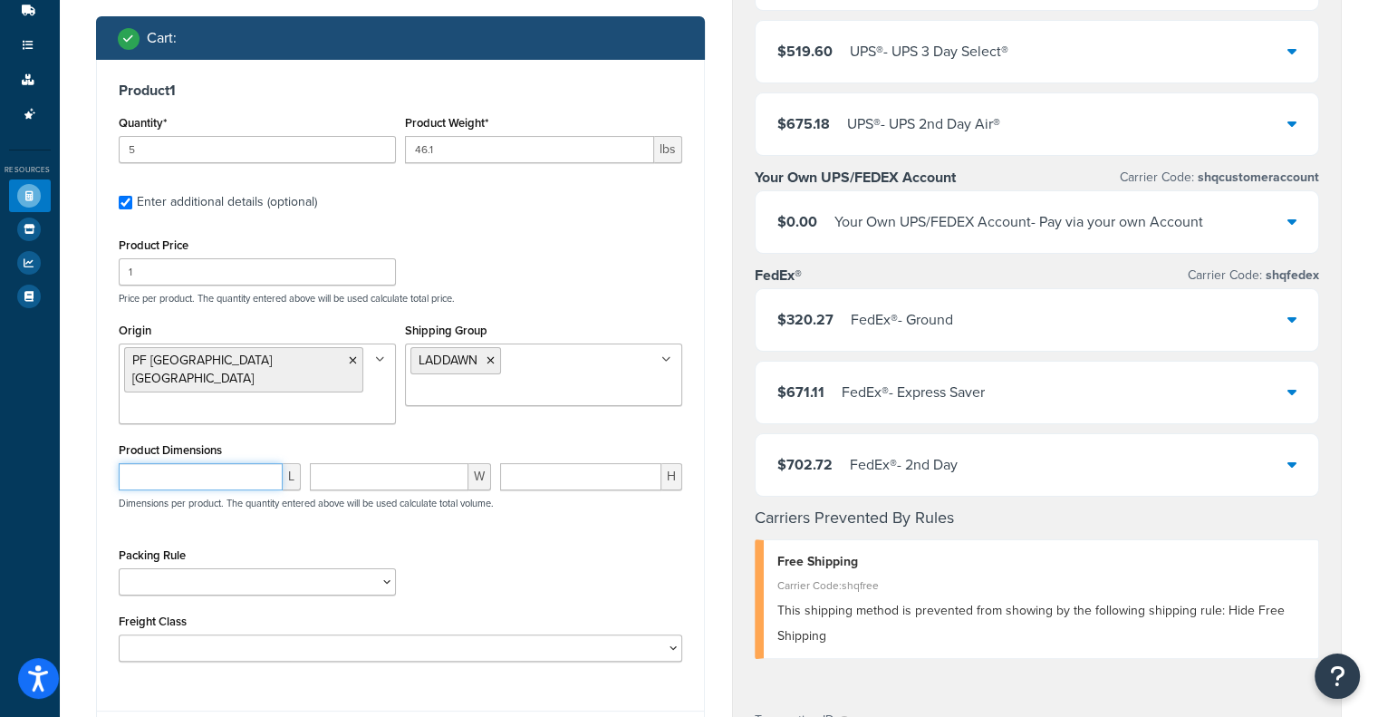
click at [180, 463] on input "number" at bounding box center [201, 476] width 164 height 27
paste input "13.7"
type input "13.7"
click at [362, 463] on input "number" at bounding box center [389, 476] width 159 height 27
paste input "13.7"
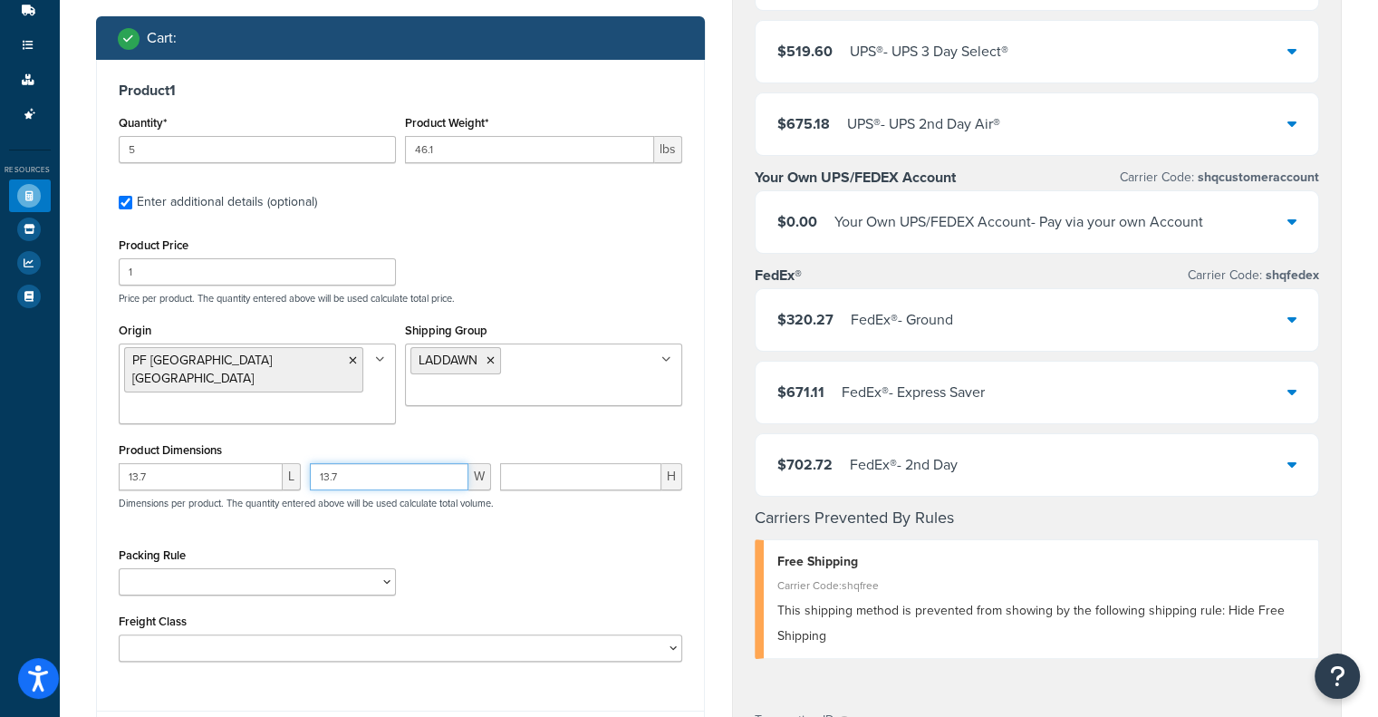
type input "13.7"
paste input "10.7"
click at [562, 463] on input "10.7" at bounding box center [580, 476] width 161 height 27
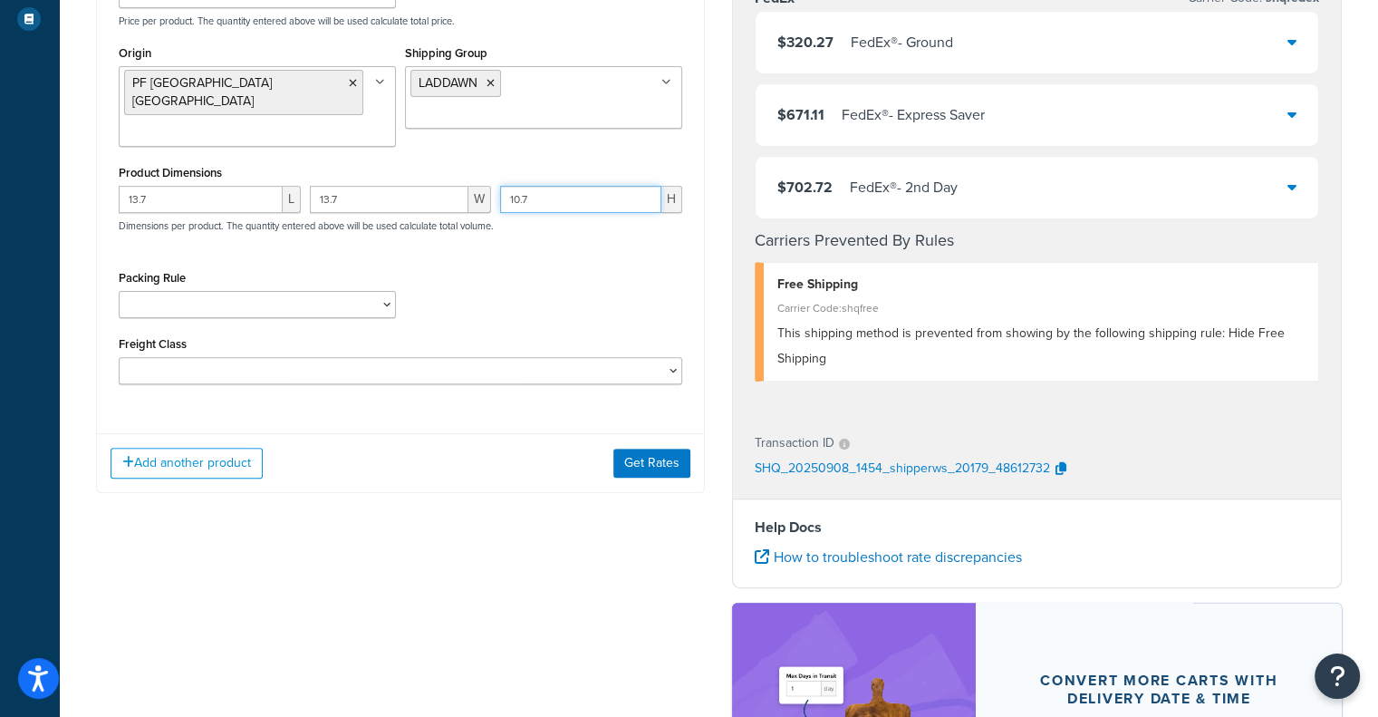
scroll to position [533, 0]
type input "10.7"
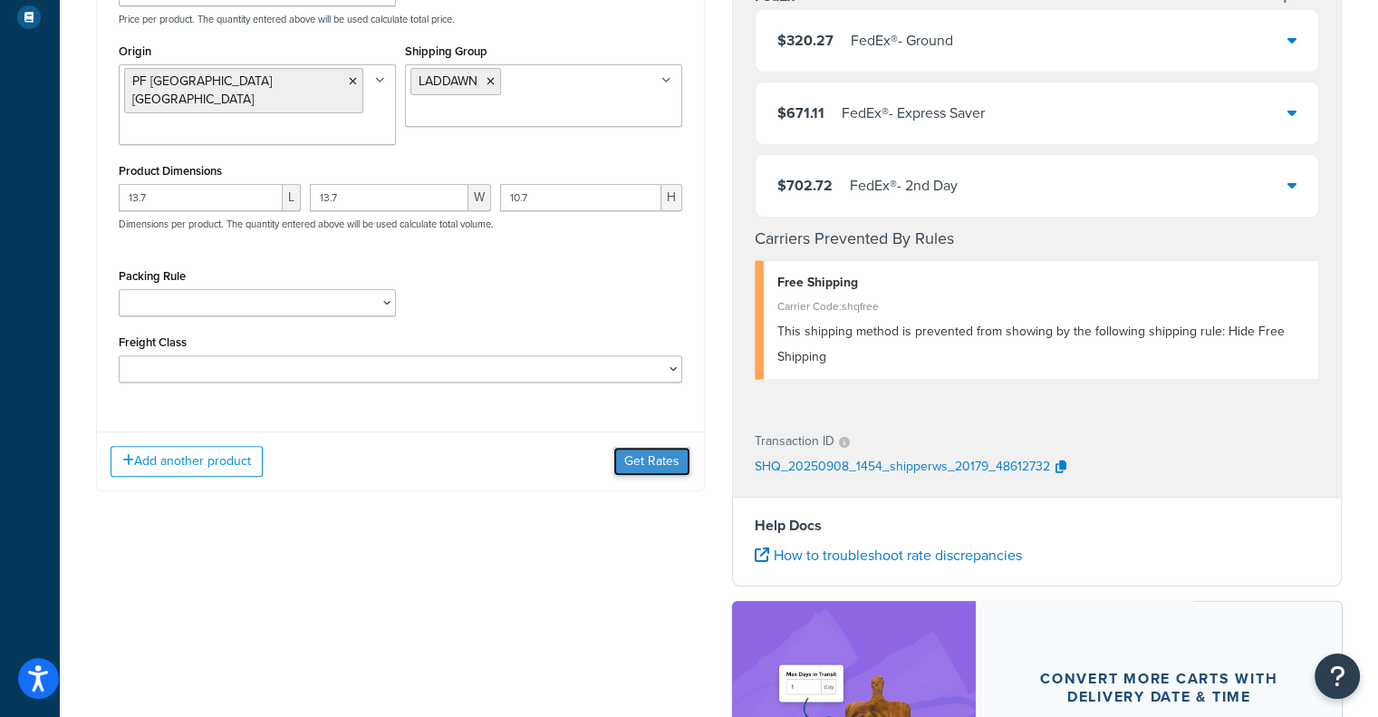
click at [645, 447] on button "Get Rates" at bounding box center [651, 461] width 77 height 29
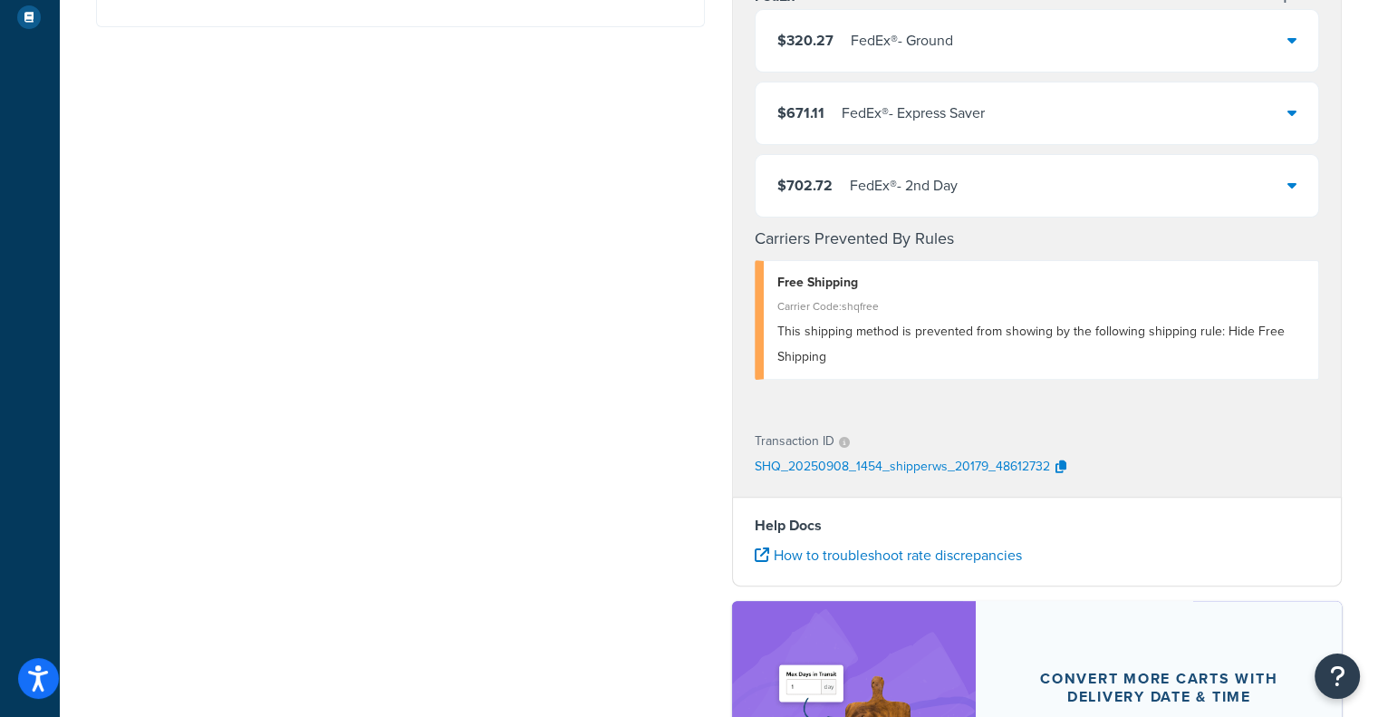
scroll to position [0, 0]
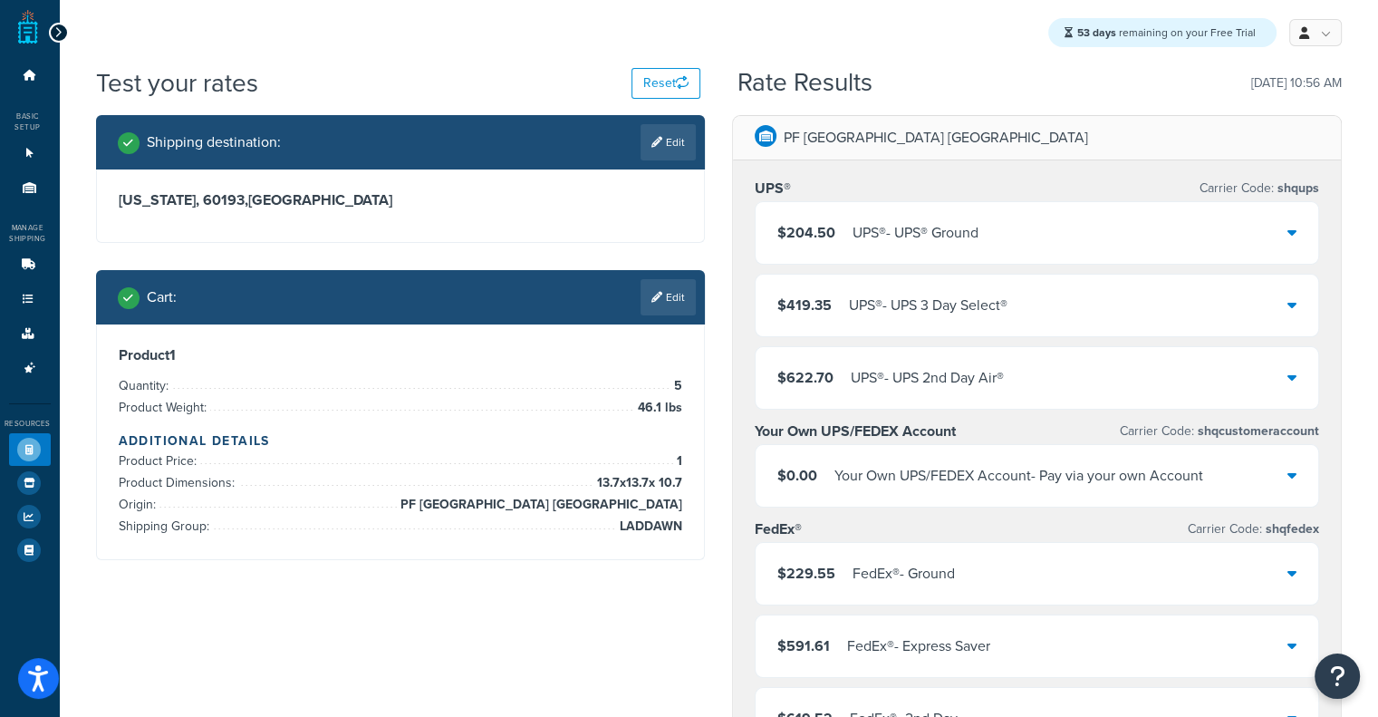
click at [1228, 218] on div "$204.50 UPS® - UPS® Ground" at bounding box center [1037, 233] width 563 height 62
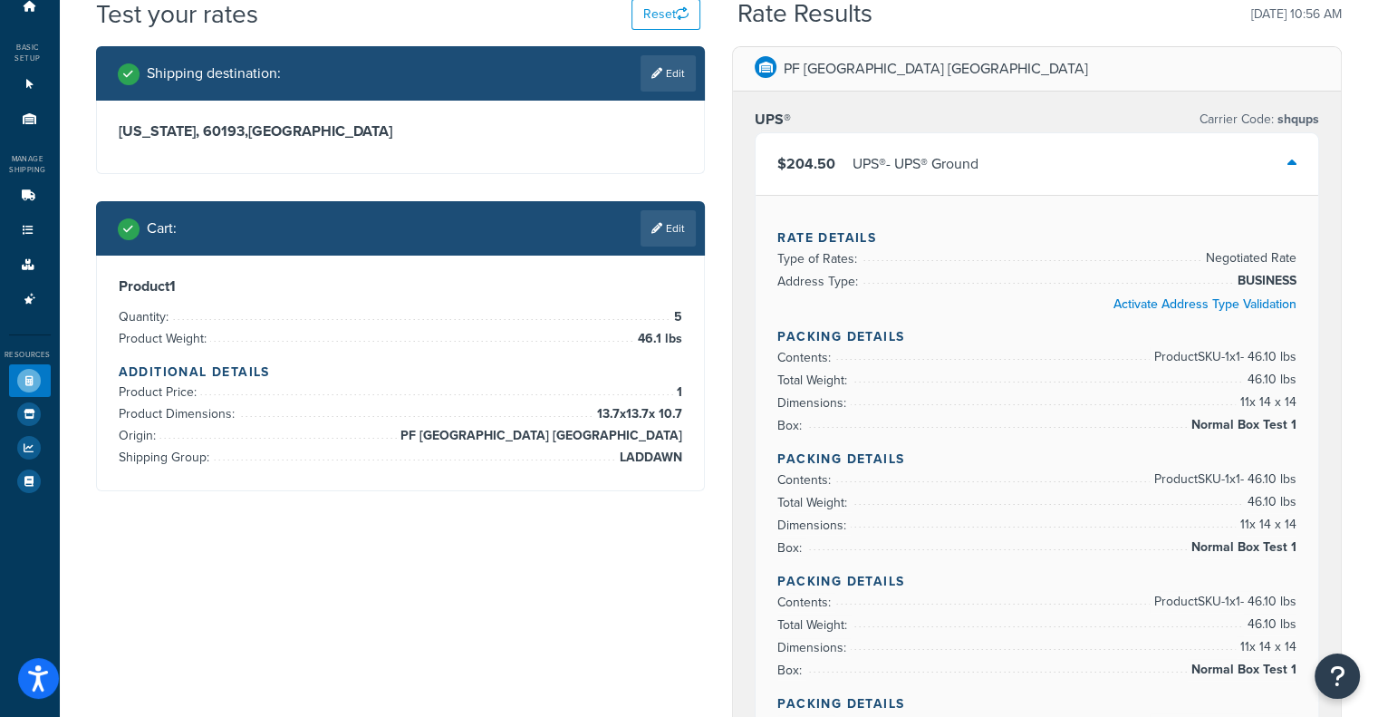
scroll to position [87, 0]
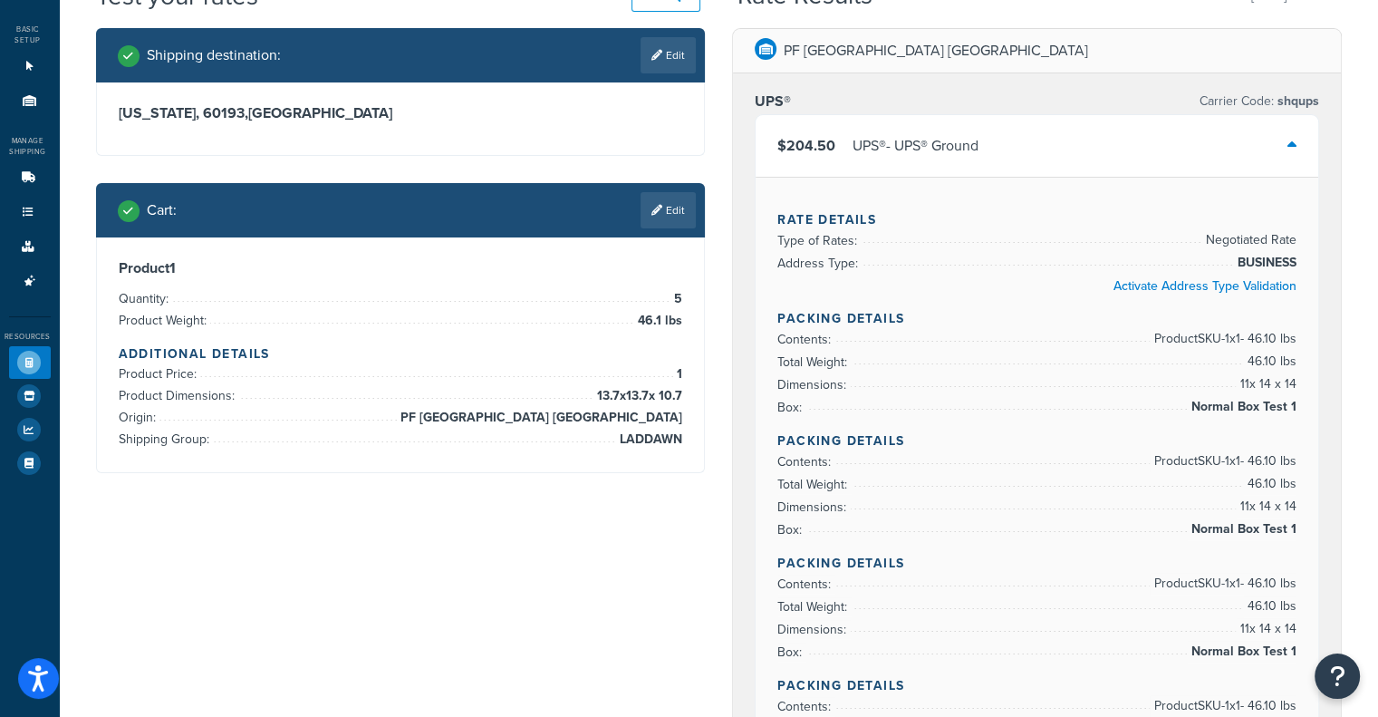
click at [546, 224] on div "Cart : Edit" at bounding box center [407, 210] width 579 height 36
click at [616, 199] on div "Cart : Edit" at bounding box center [407, 210] width 579 height 36
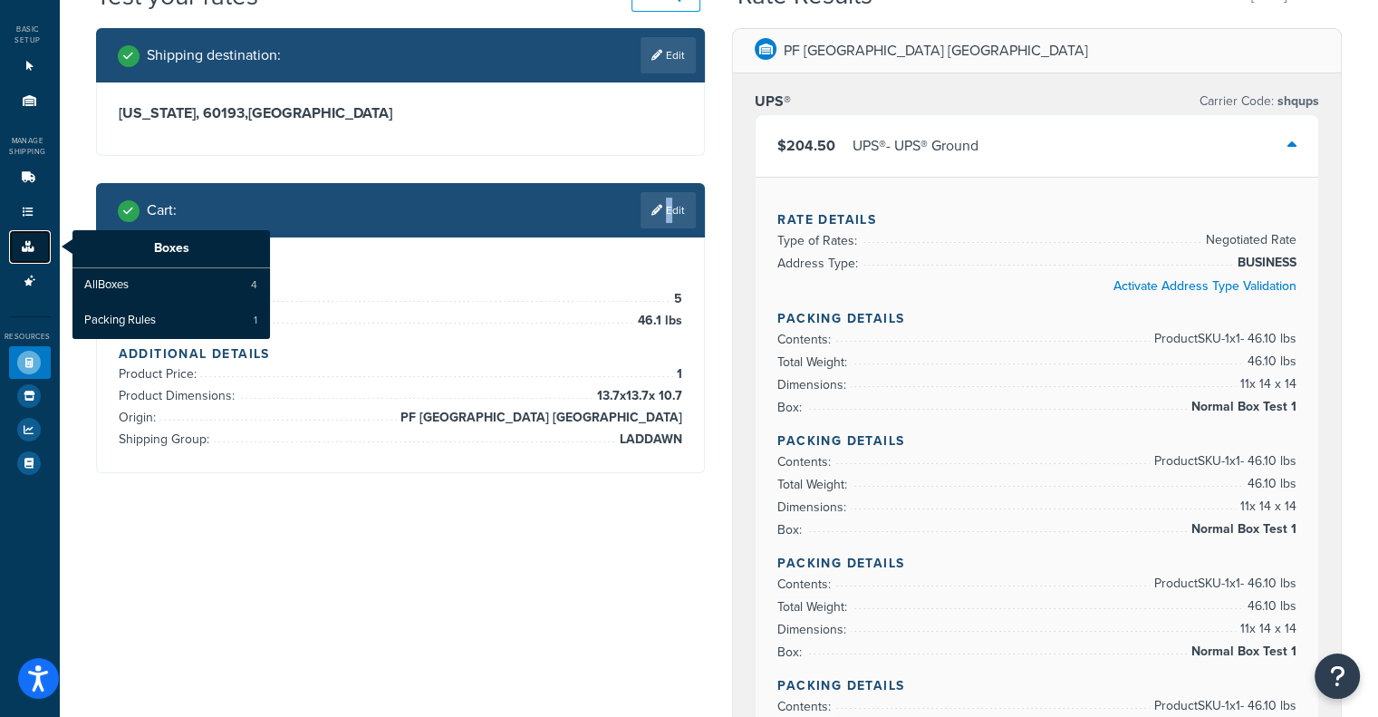
click at [16, 246] on link "Boxes" at bounding box center [30, 247] width 42 height 34
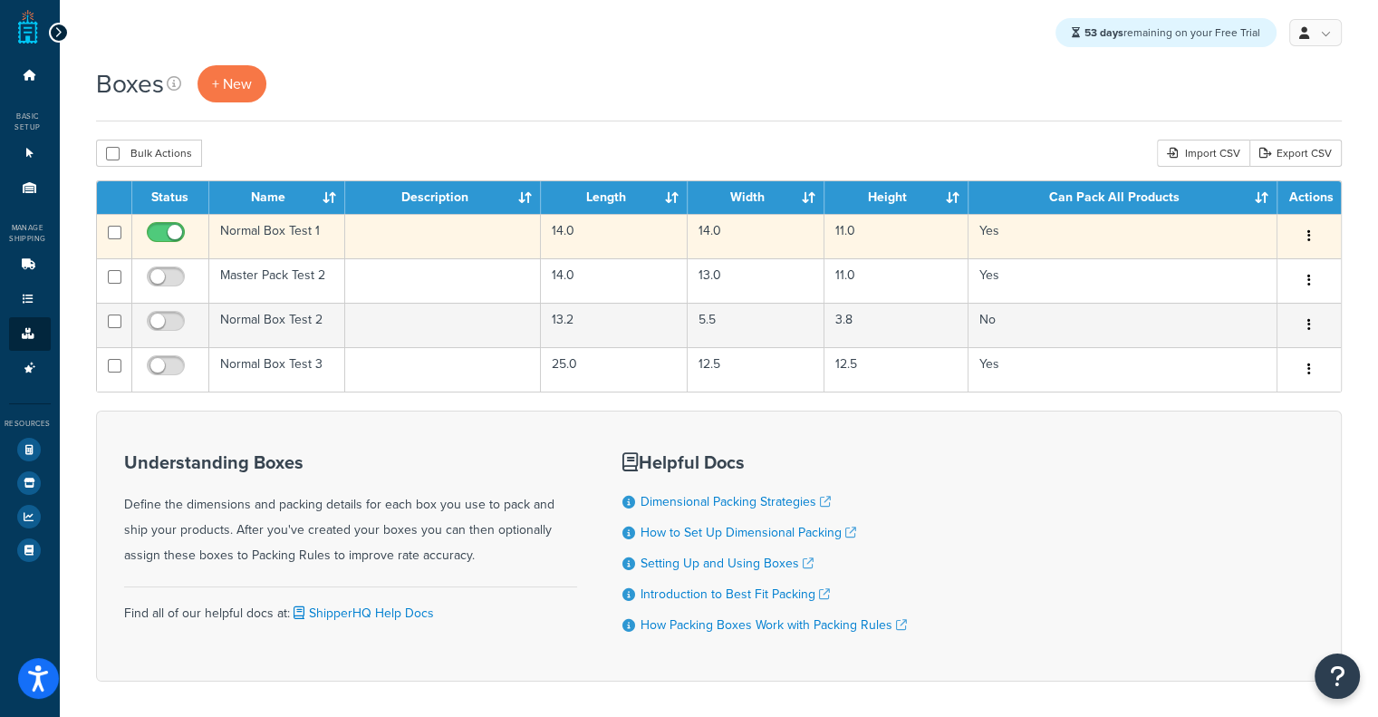
click at [168, 237] on input "checkbox" at bounding box center [168, 237] width 50 height 23
checkbox input "false"
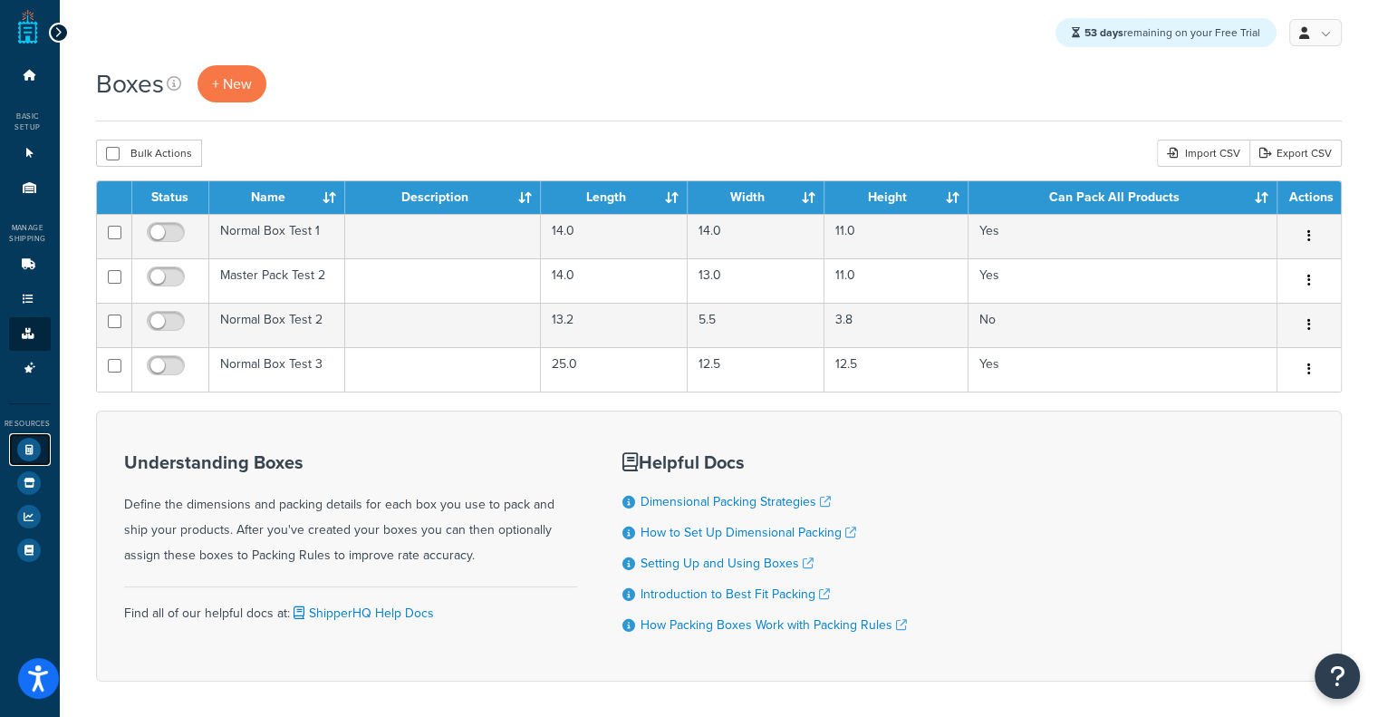
click at [14, 450] on link "Test Your Rates" at bounding box center [30, 449] width 42 height 33
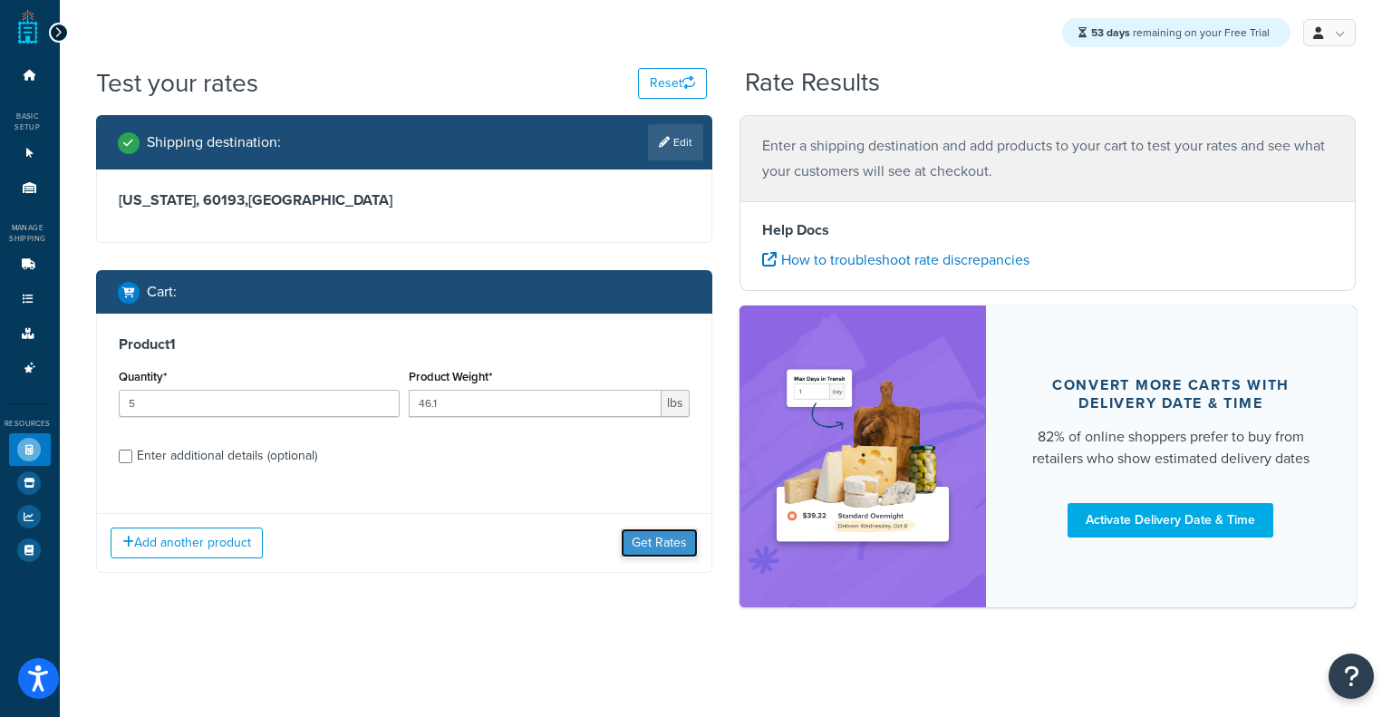
click at [638, 547] on button "Get Rates" at bounding box center [659, 542] width 77 height 29
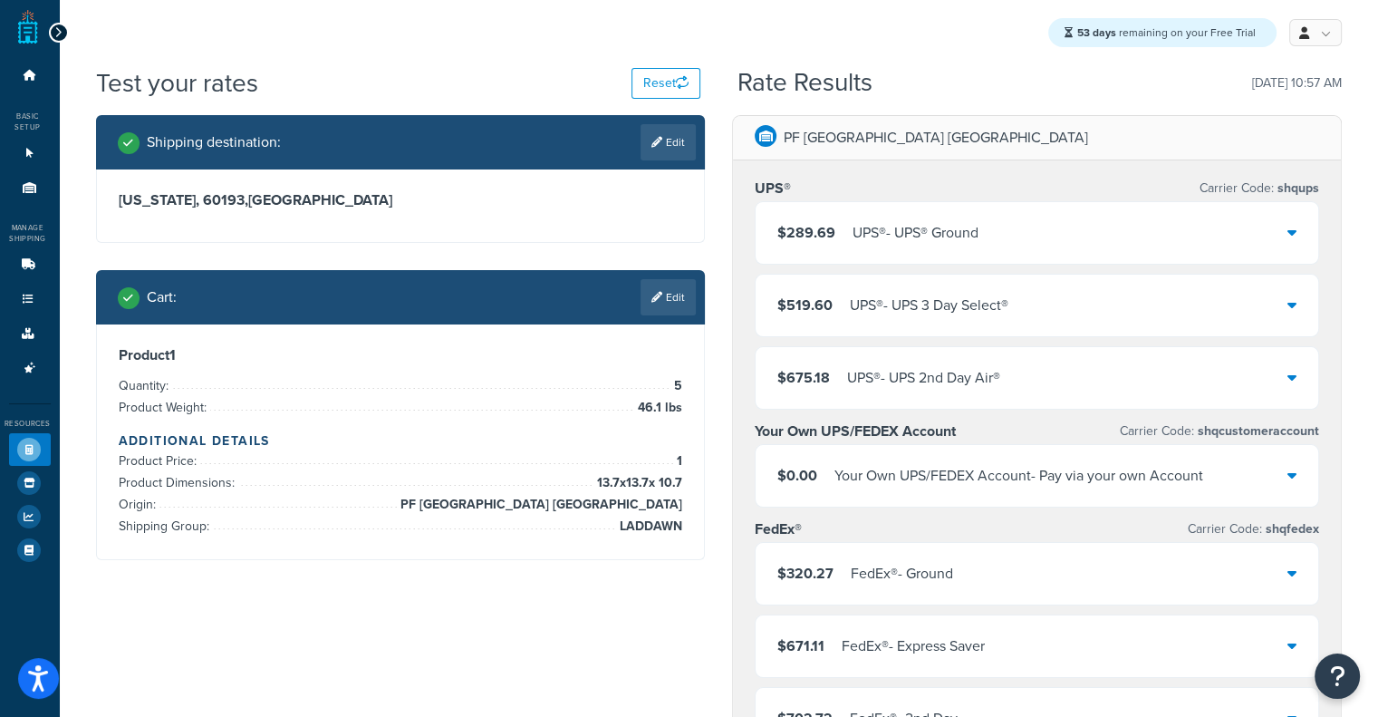
click at [979, 235] on div "UPS® - UPS® Ground" at bounding box center [916, 232] width 126 height 25
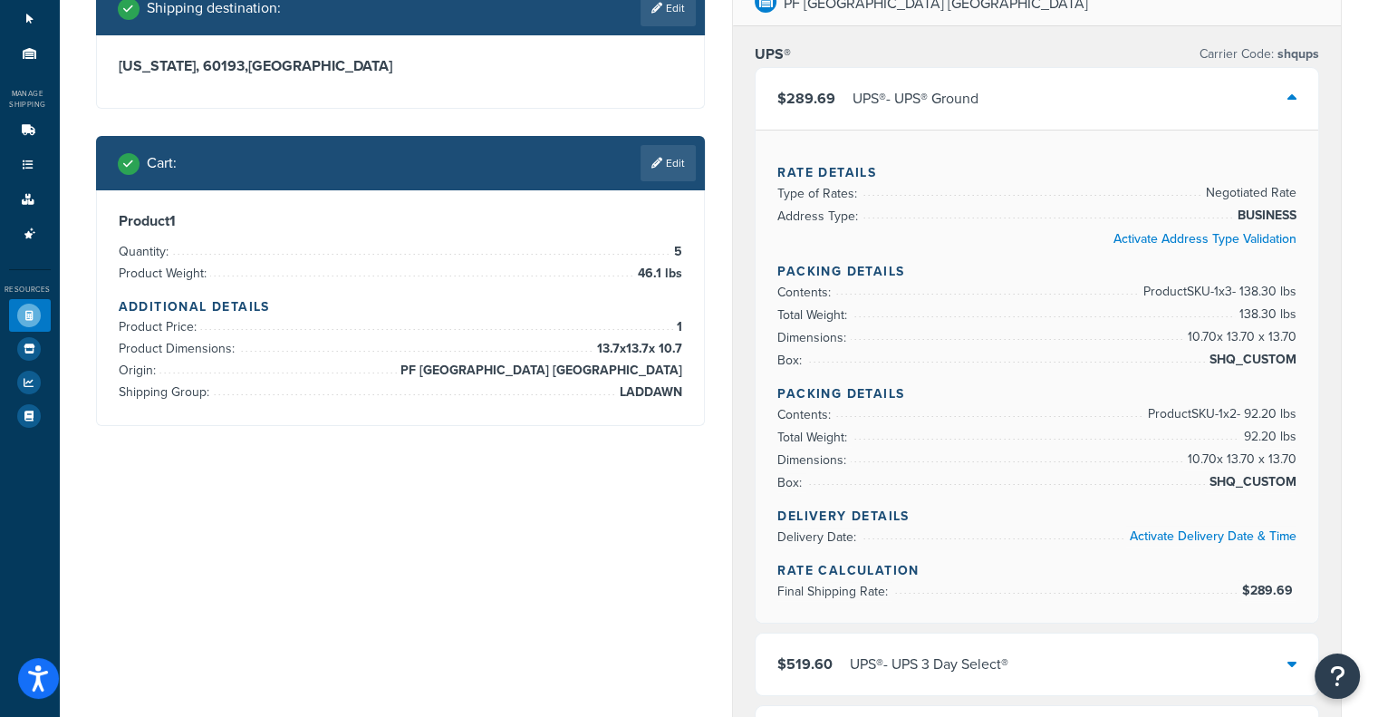
scroll to position [136, 0]
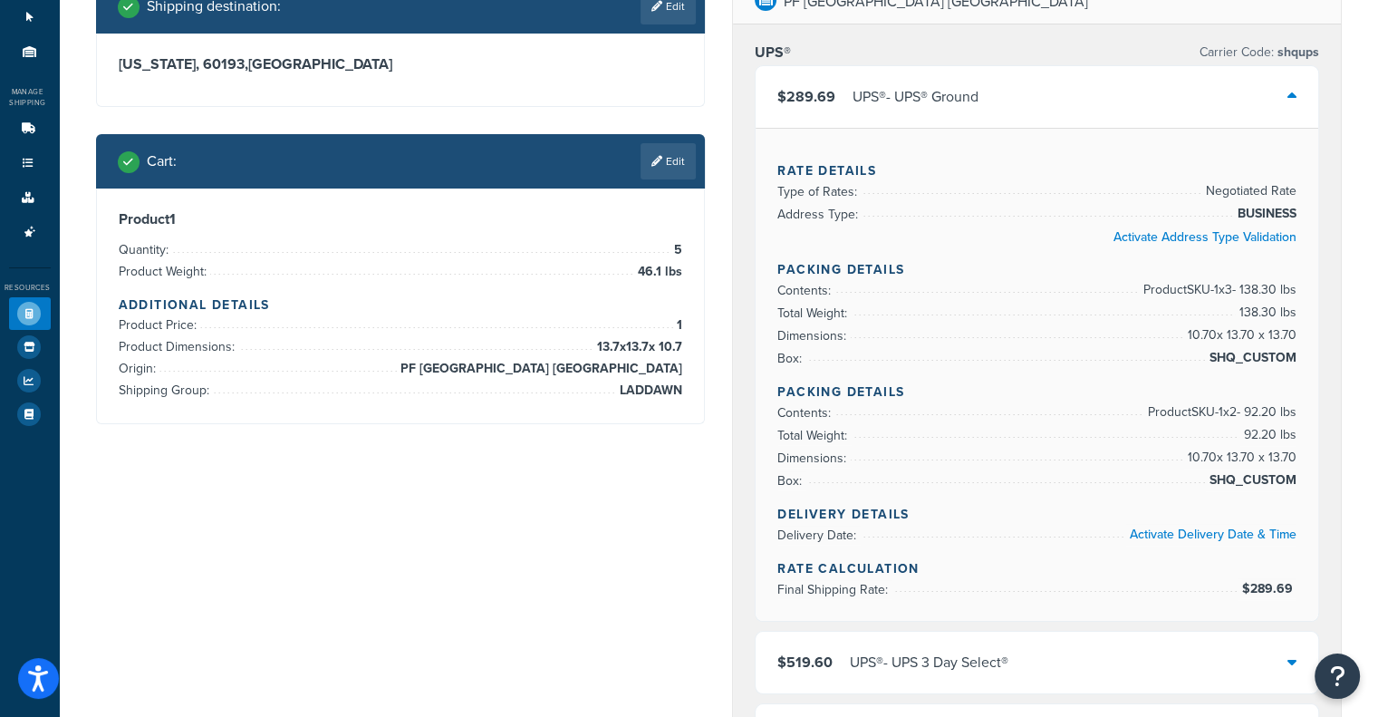
click at [1214, 103] on div "$289.69 UPS® - UPS® Ground" at bounding box center [1037, 97] width 563 height 62
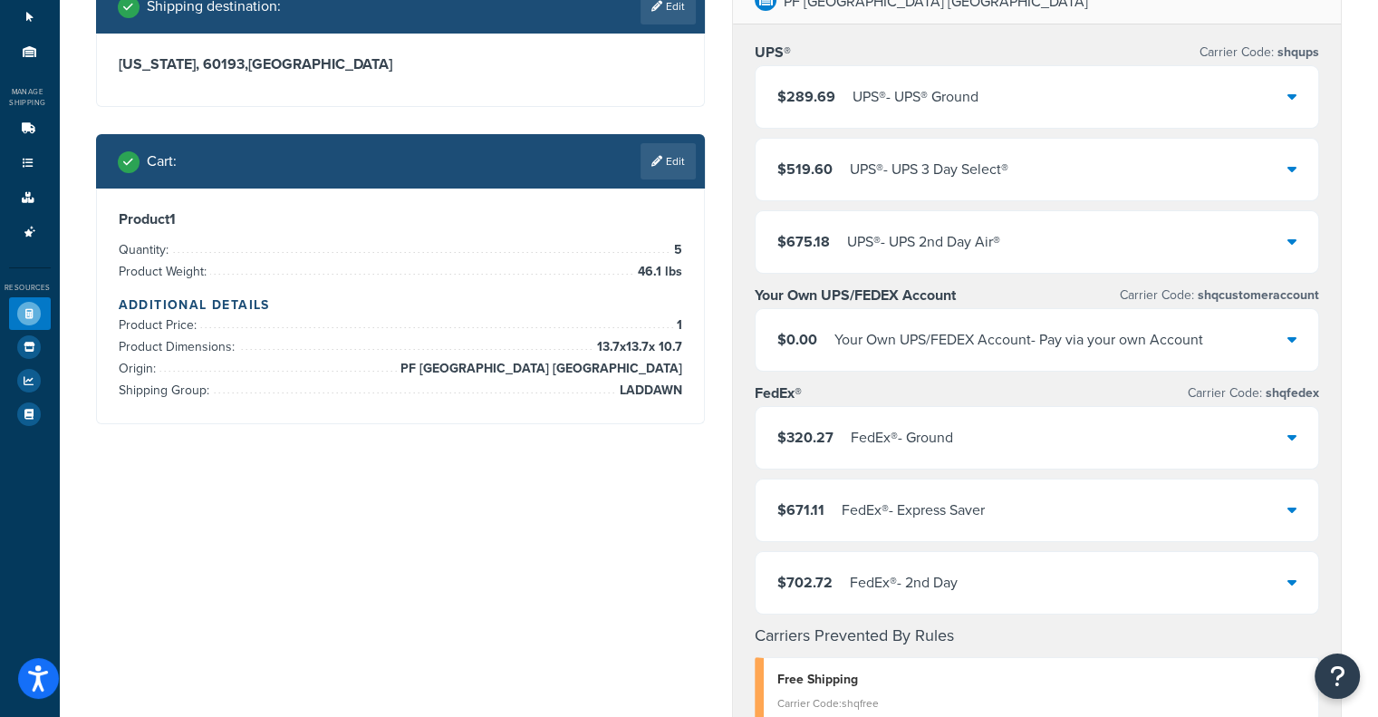
click at [1214, 103] on div "$289.69 UPS® - UPS® Ground" at bounding box center [1037, 97] width 563 height 62
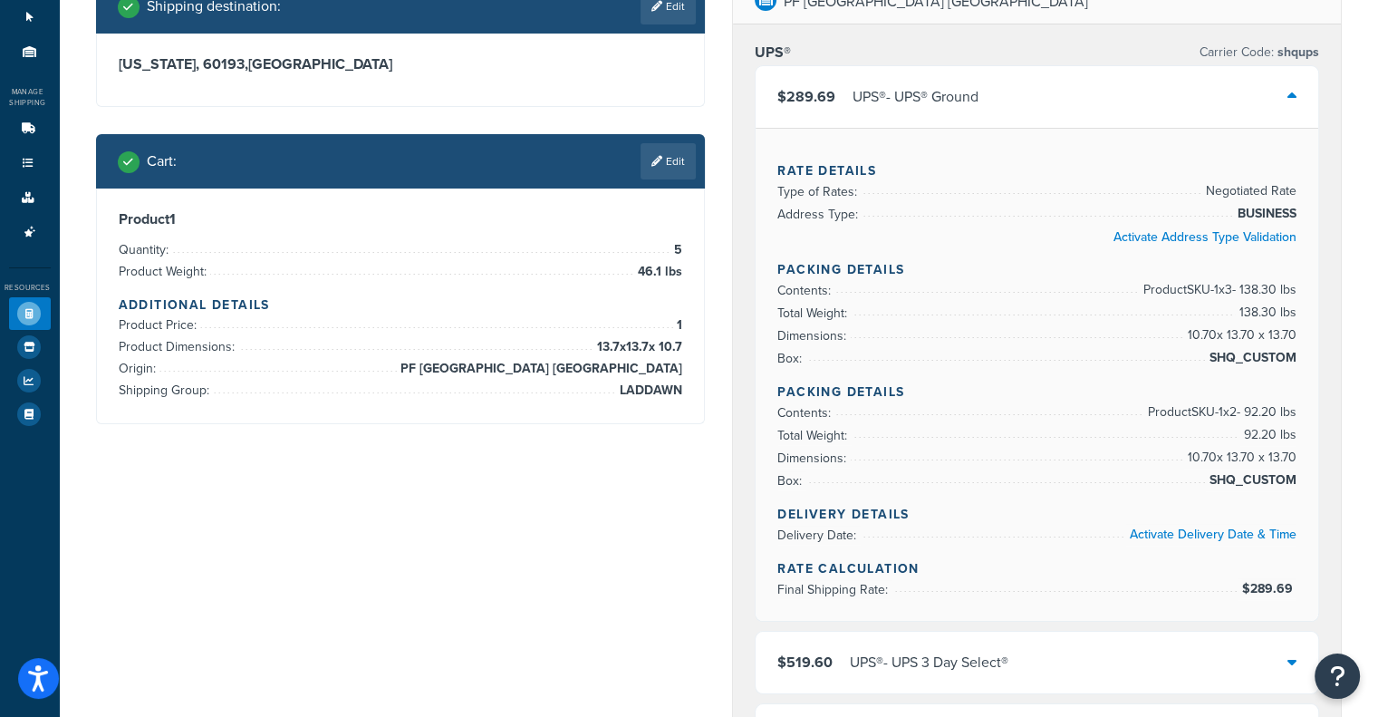
click at [1149, 89] on div "$289.69 UPS® - UPS® Ground" at bounding box center [1037, 97] width 563 height 62
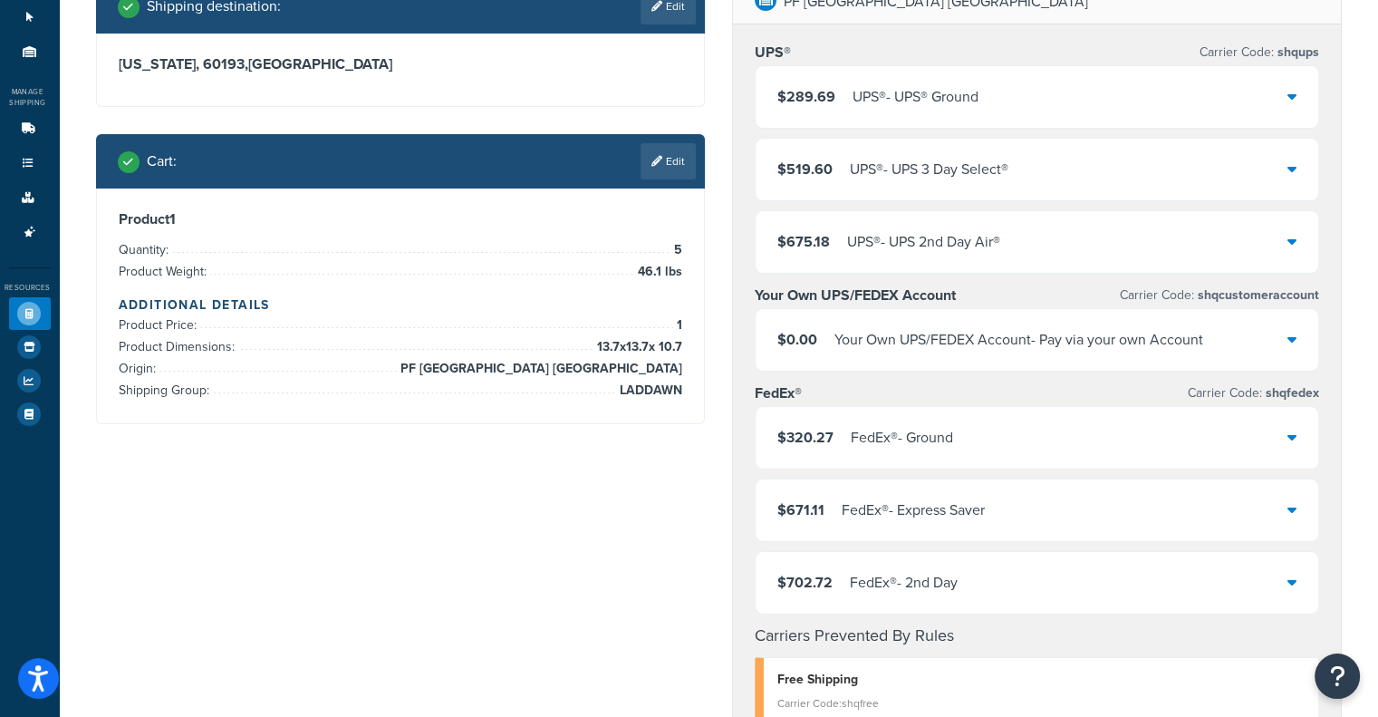
click at [1149, 89] on div "$289.69 UPS® - UPS® Ground" at bounding box center [1037, 97] width 563 height 62
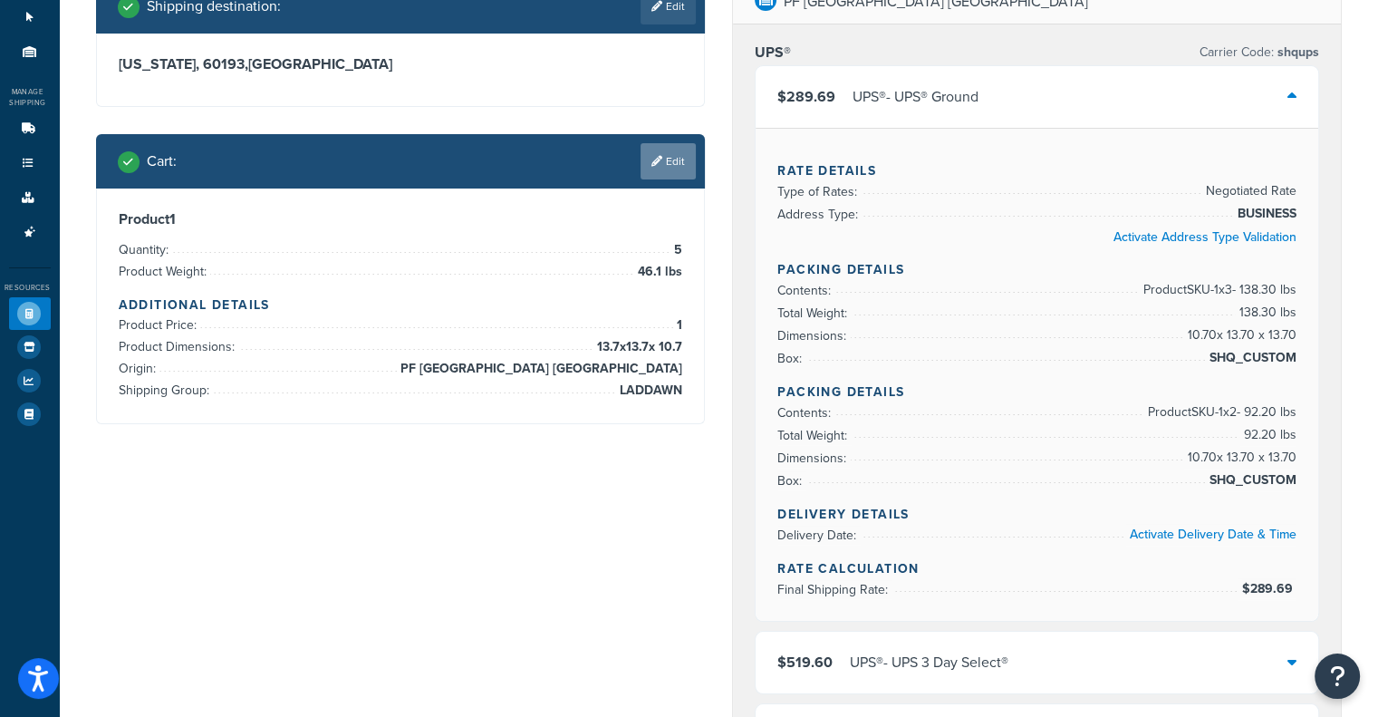
click at [669, 172] on link "Edit" at bounding box center [668, 161] width 55 height 36
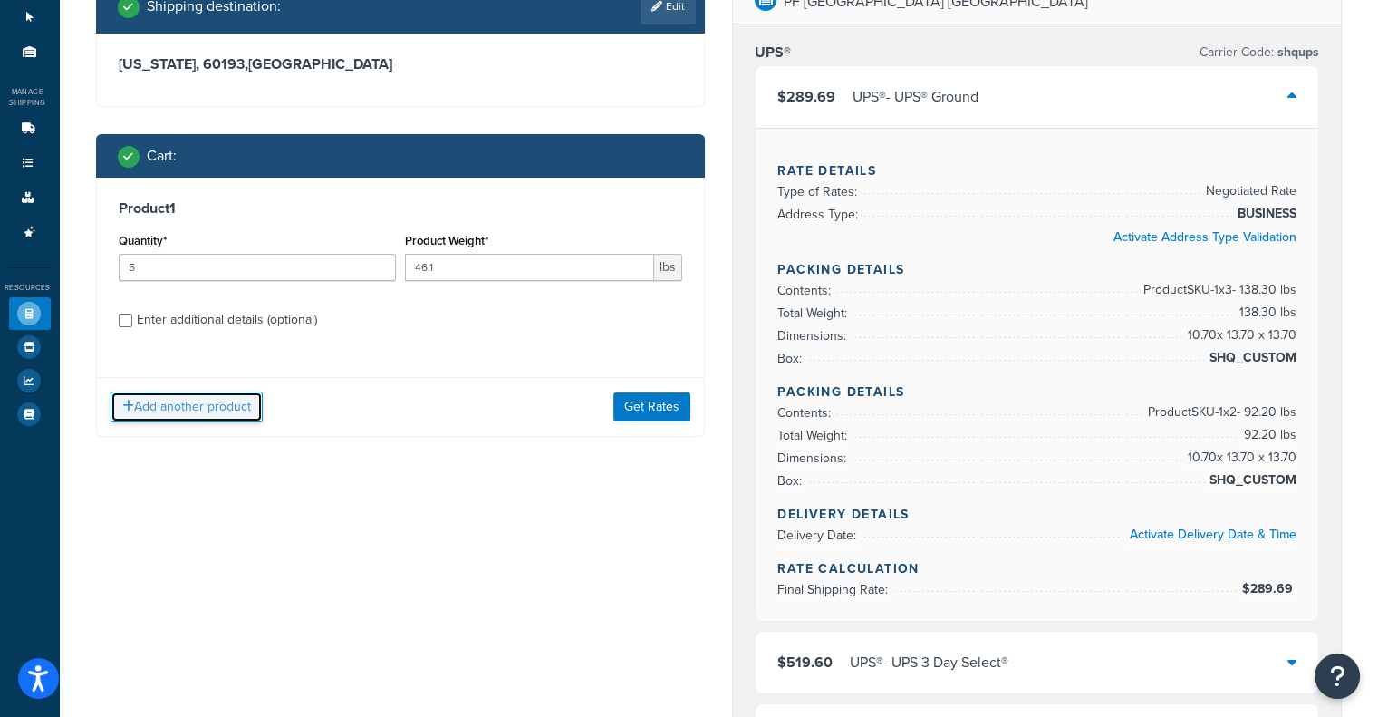
click at [219, 420] on button "Add another product" at bounding box center [187, 406] width 152 height 31
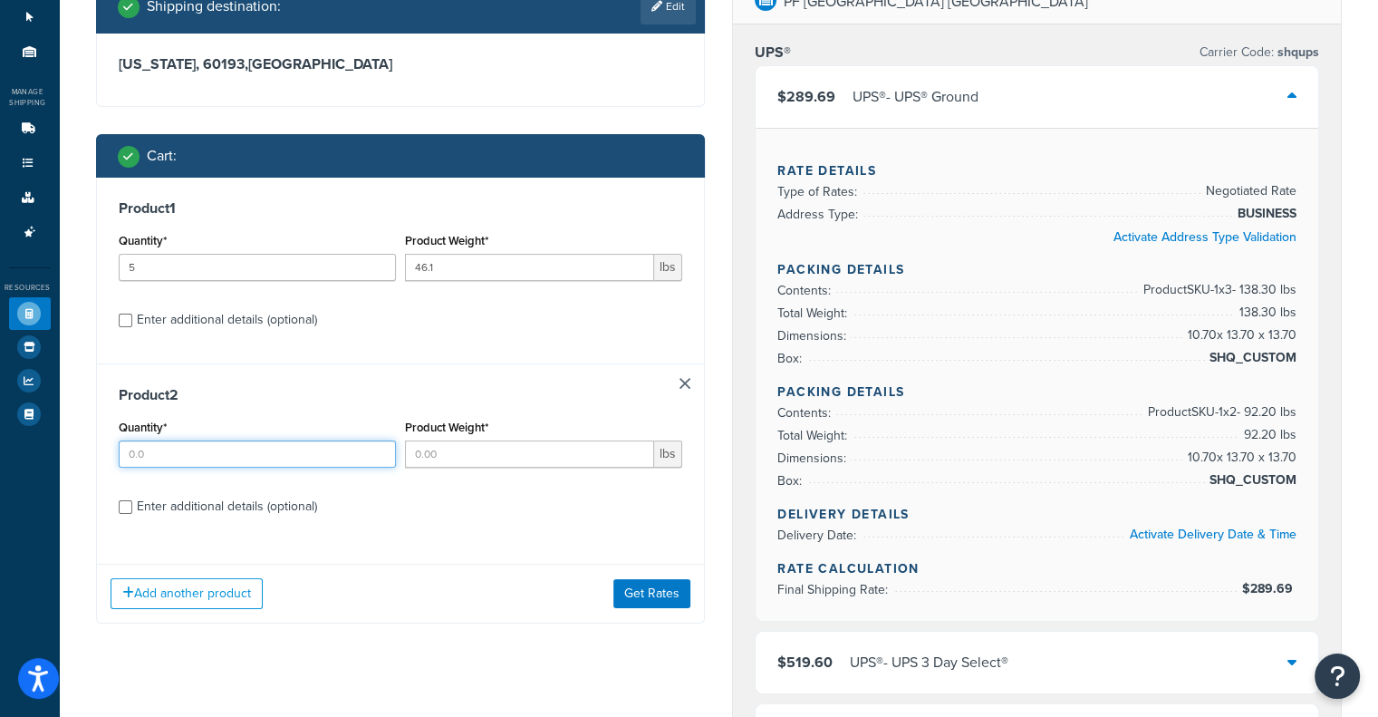
click at [228, 449] on input "Quantity*" at bounding box center [257, 453] width 277 height 27
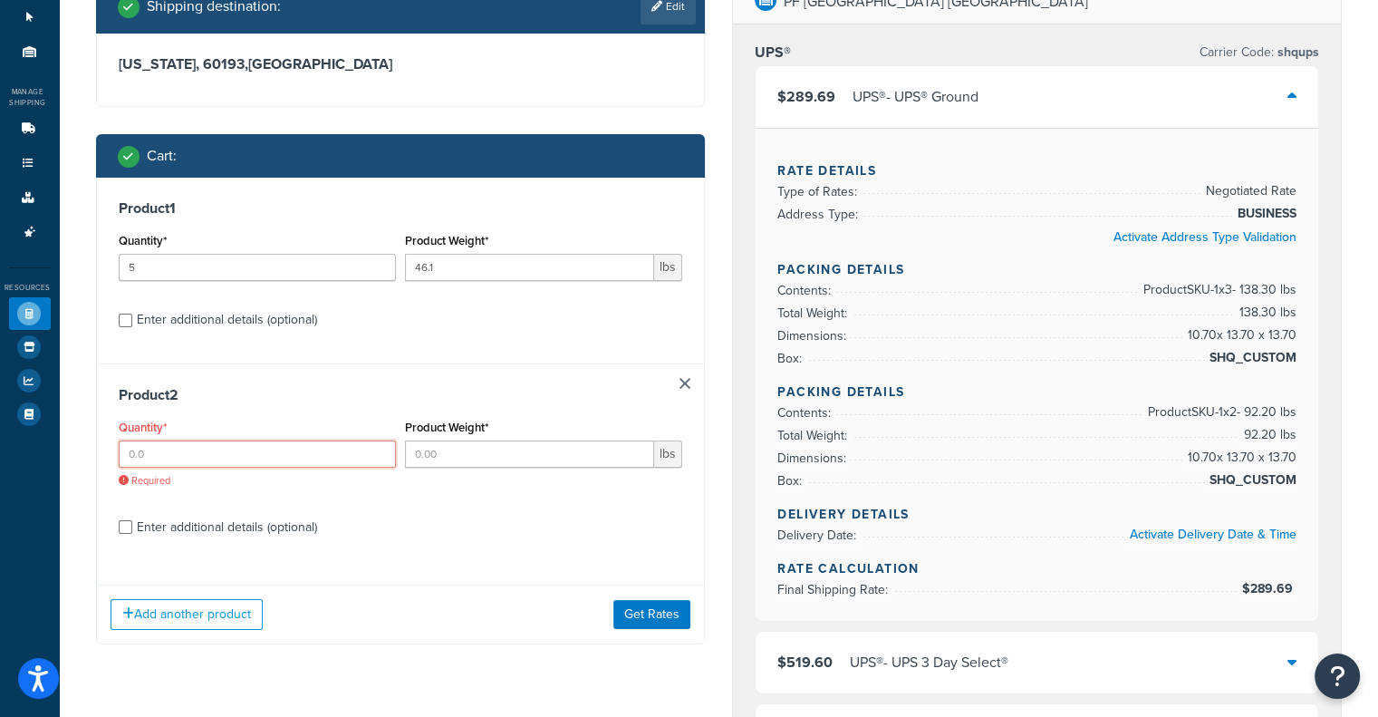
paste input "12.2"
type input "12.2"
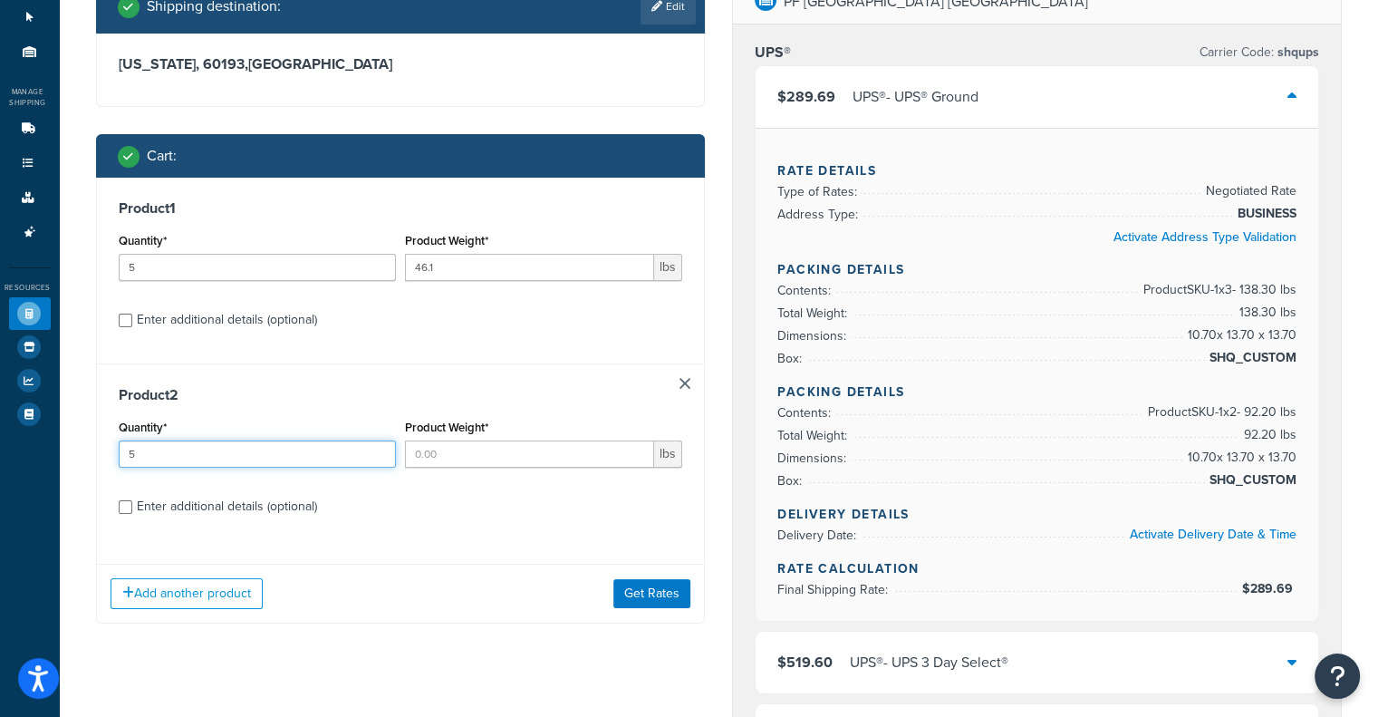
type input "5"
click at [569, 460] on input "Product Weight*" at bounding box center [529, 453] width 249 height 27
type input "80"
click at [258, 517] on div "Enter additional details (optional)" at bounding box center [227, 506] width 180 height 25
click at [132, 514] on input "Enter additional details (optional)" at bounding box center [126, 507] width 14 height 14
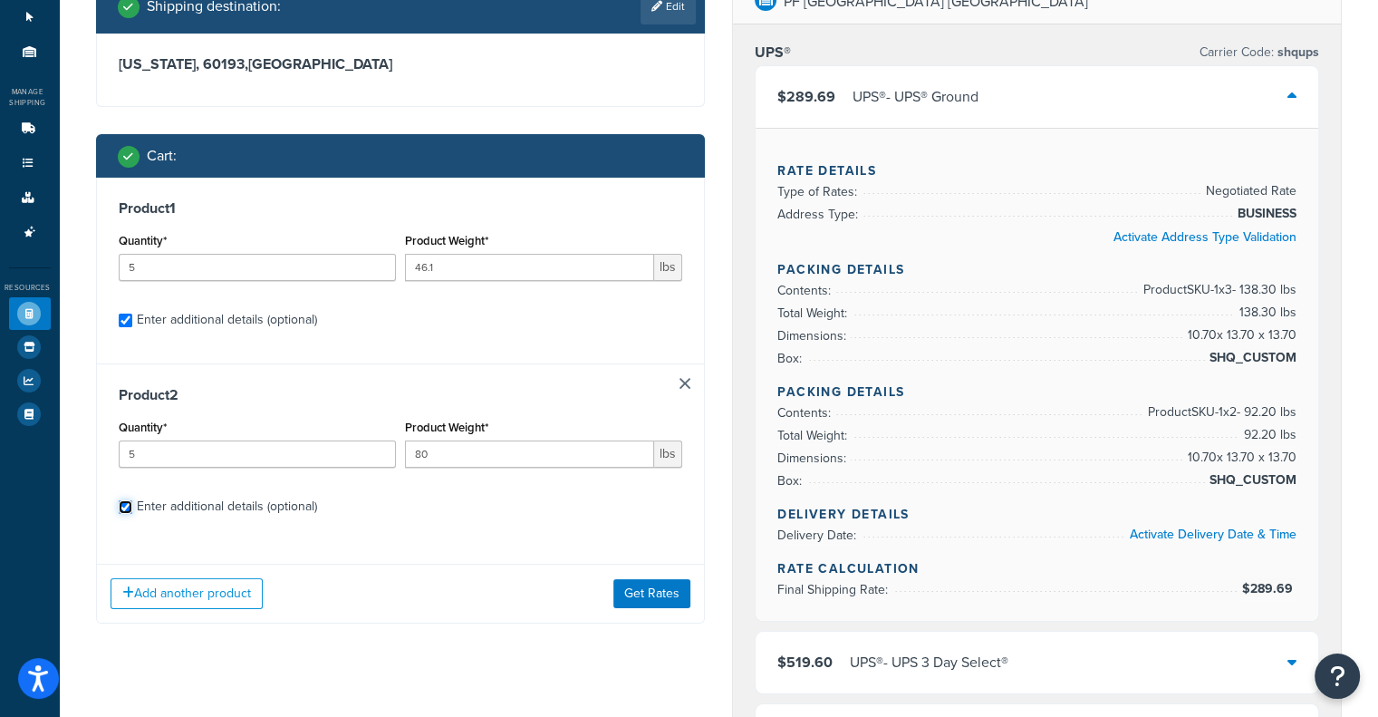
checkbox input "true"
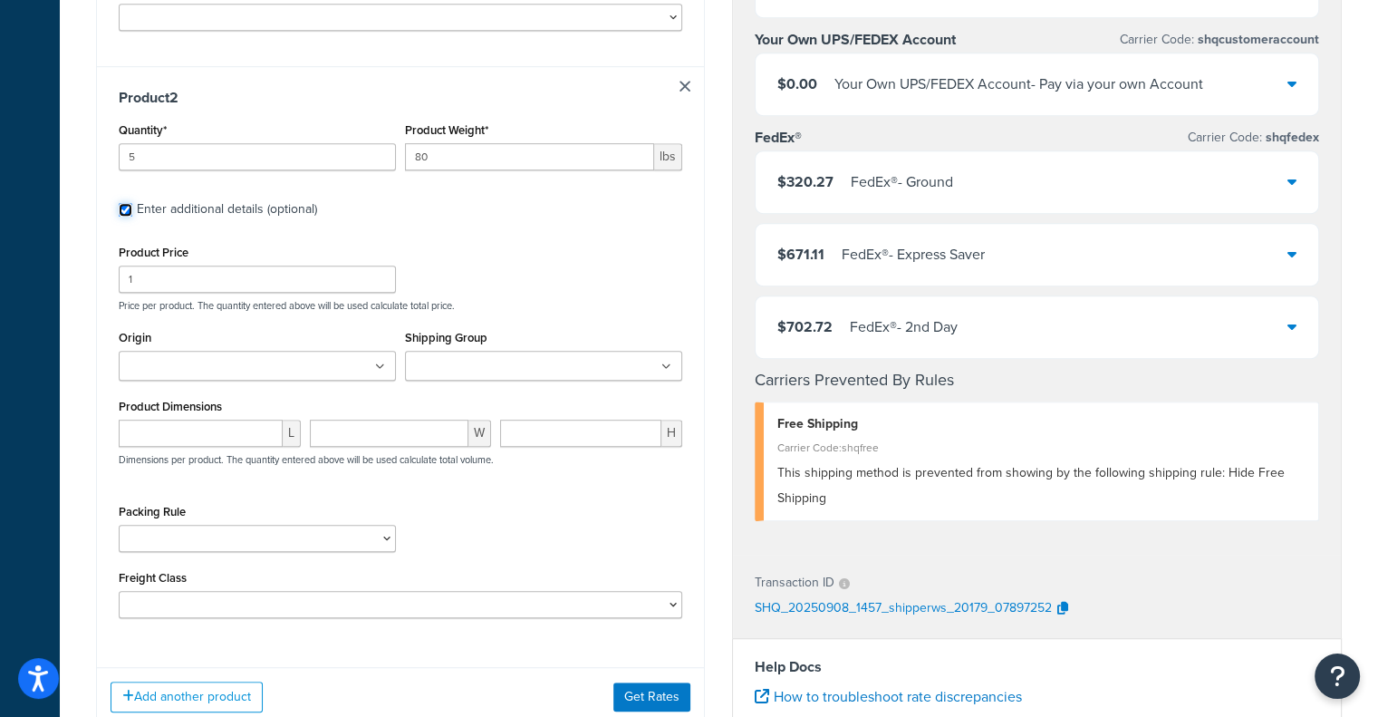
scroll to position [893, 0]
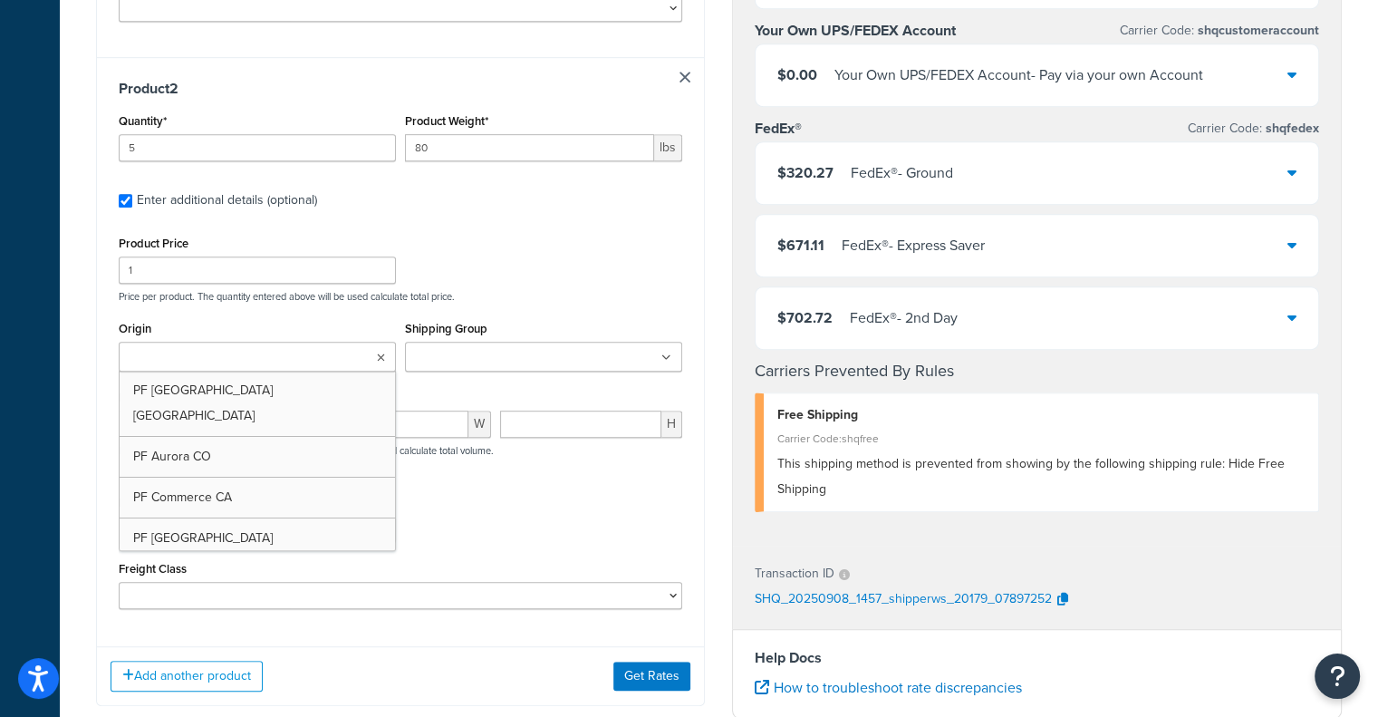
click at [377, 353] on icon at bounding box center [381, 358] width 8 height 11
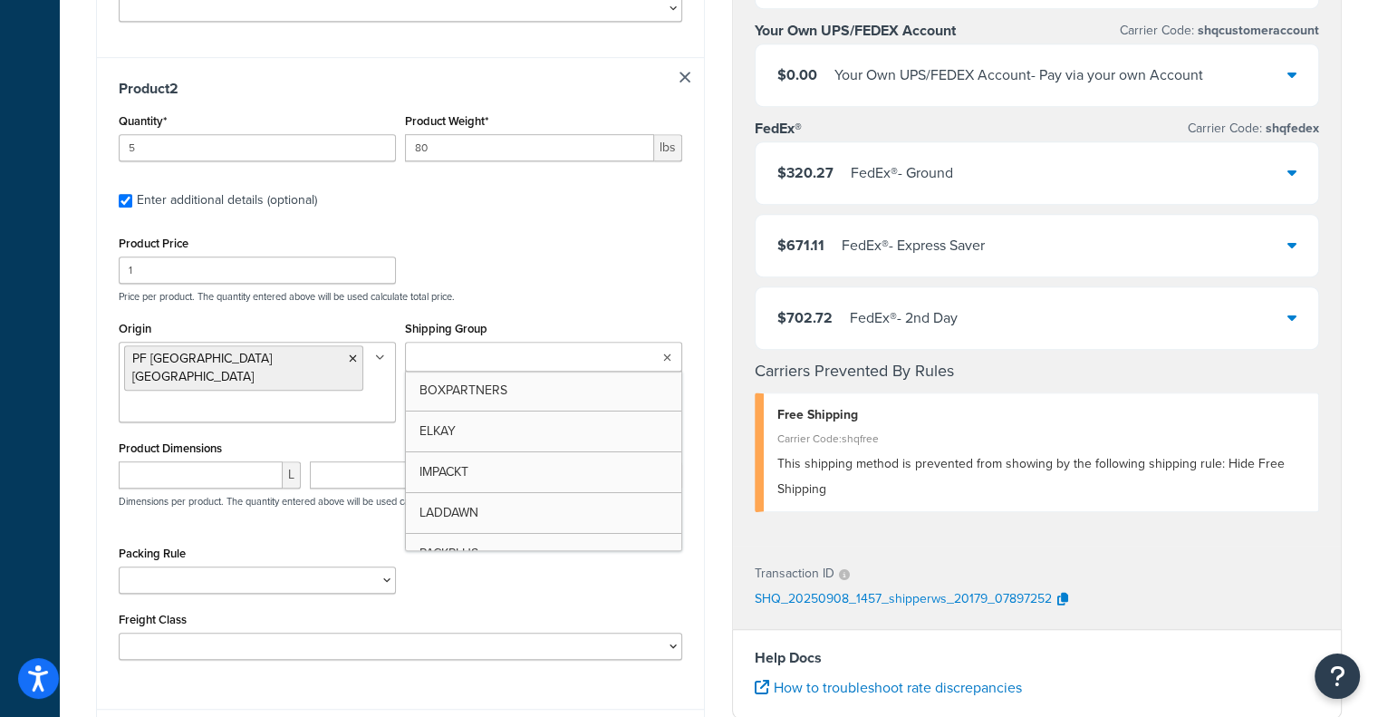
click at [515, 348] on input "Shipping Group" at bounding box center [490, 358] width 160 height 20
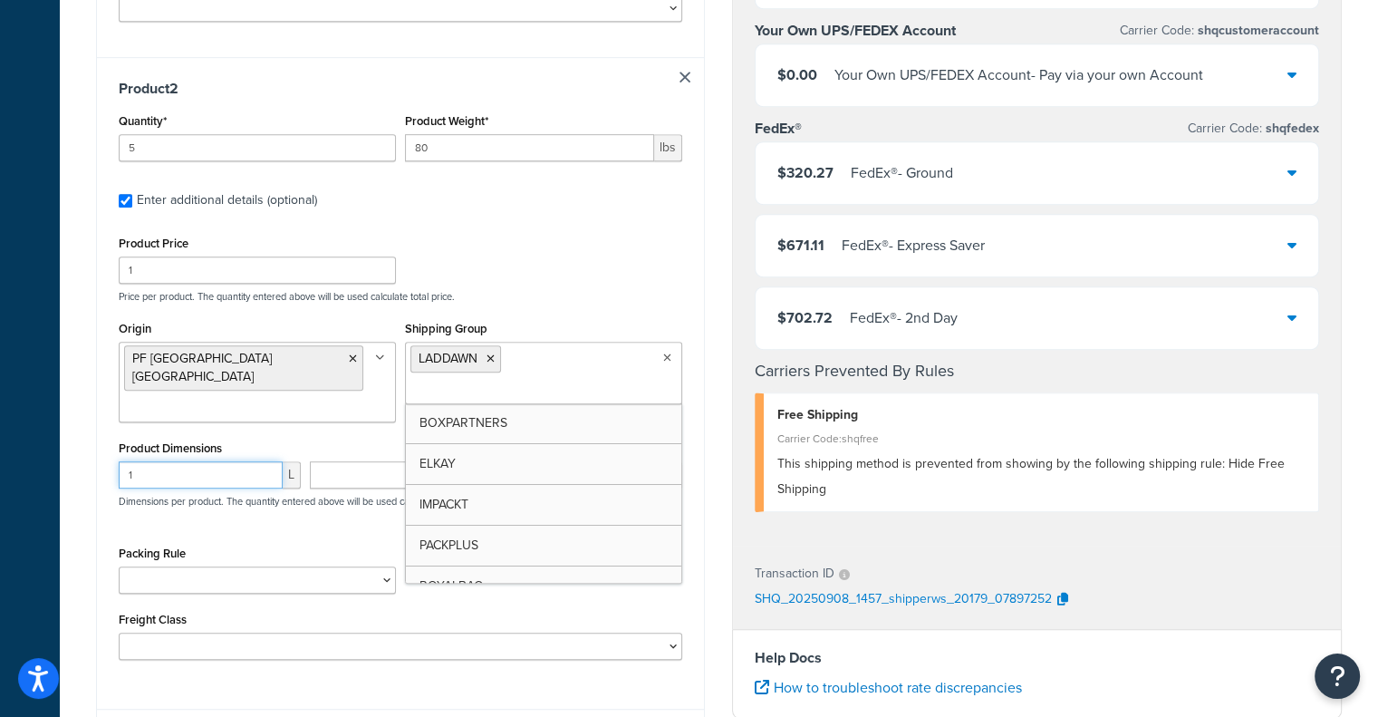
type input "1"
click at [268, 461] on input "1" at bounding box center [201, 474] width 164 height 27
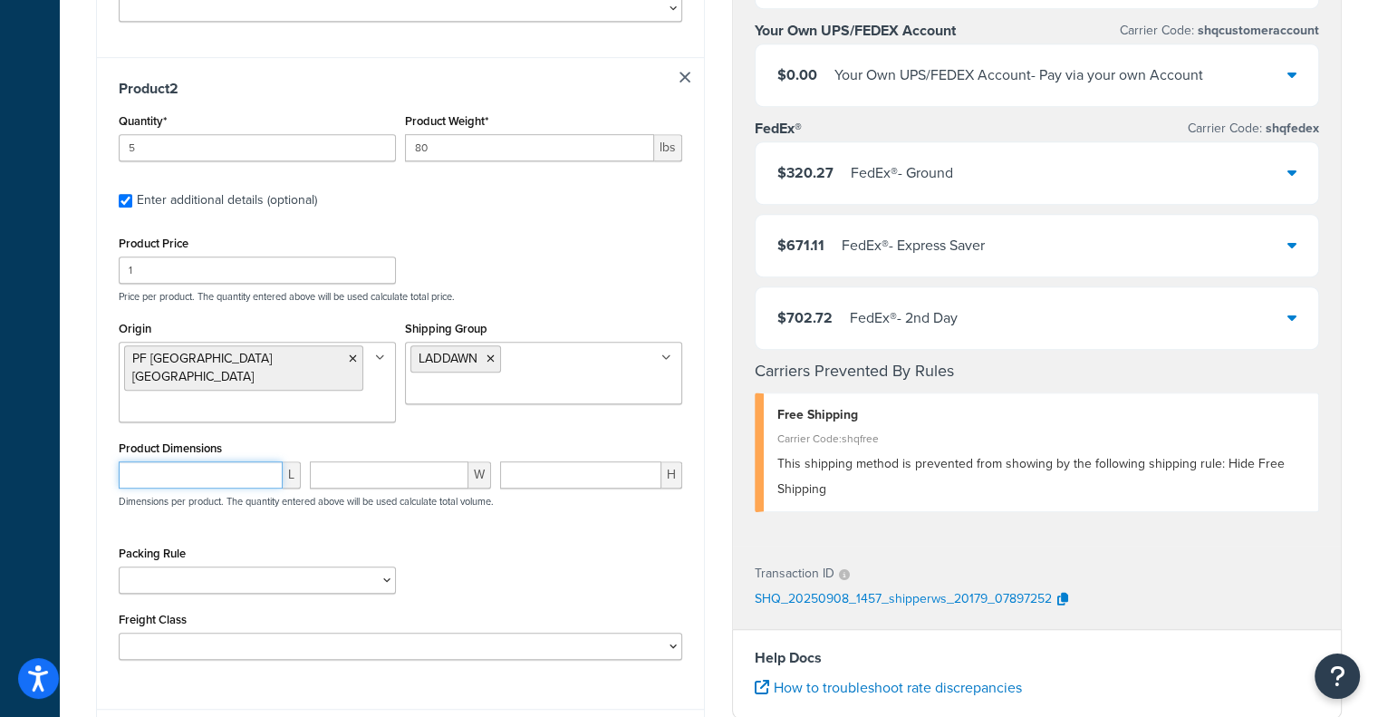
paste input "24.7"
type input "24.7"
click at [377, 461] on input "number" at bounding box center [389, 474] width 159 height 27
paste input "12.2"
type input "12.2"
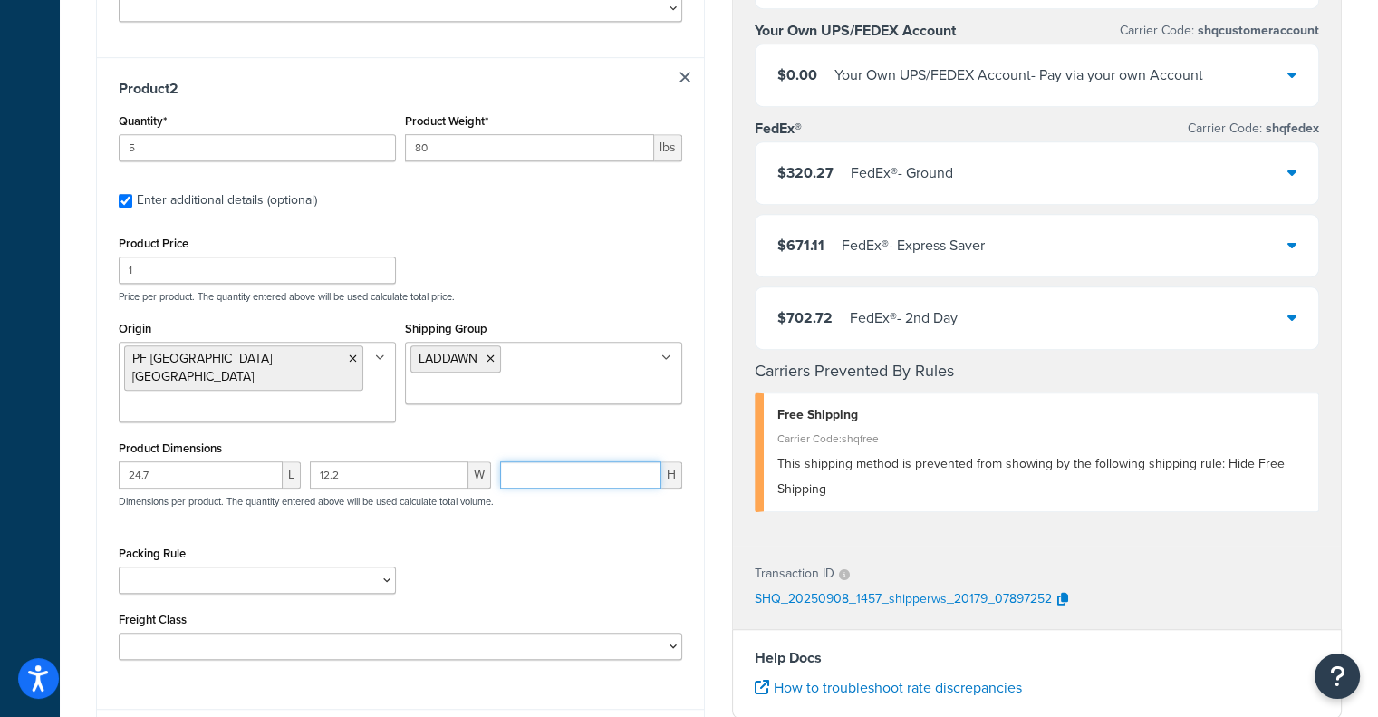
click at [551, 461] on input "number" at bounding box center [580, 474] width 161 height 27
paste input "12.2"
type input "12.2"
click at [331, 633] on select "50 55 60 65 70 77.5 85 92.5 100 110 125 150 175 200 250 300 400 500" at bounding box center [401, 646] width 565 height 27
select select "175"
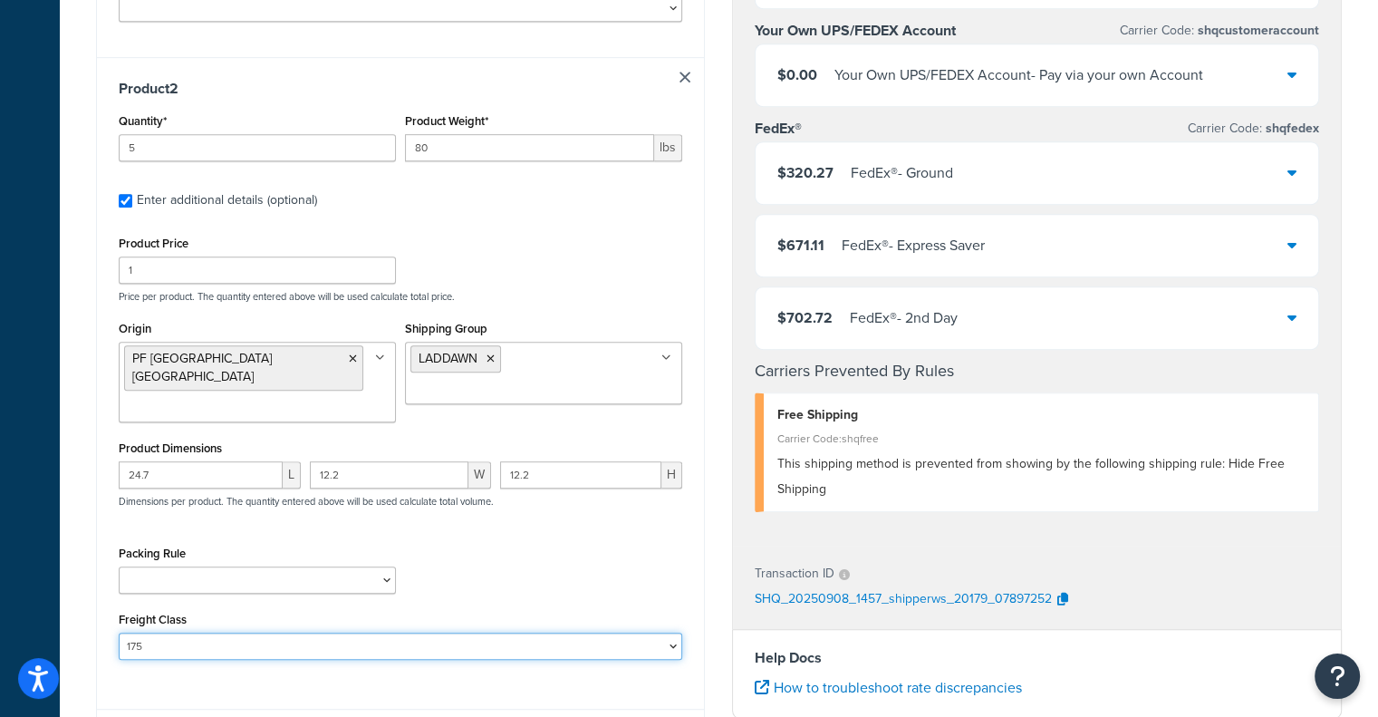
click at [119, 633] on select "50 55 60 65 70 77.5 85 92.5 100 110 125 150 175 200 250 300 400 500" at bounding box center [401, 646] width 565 height 27
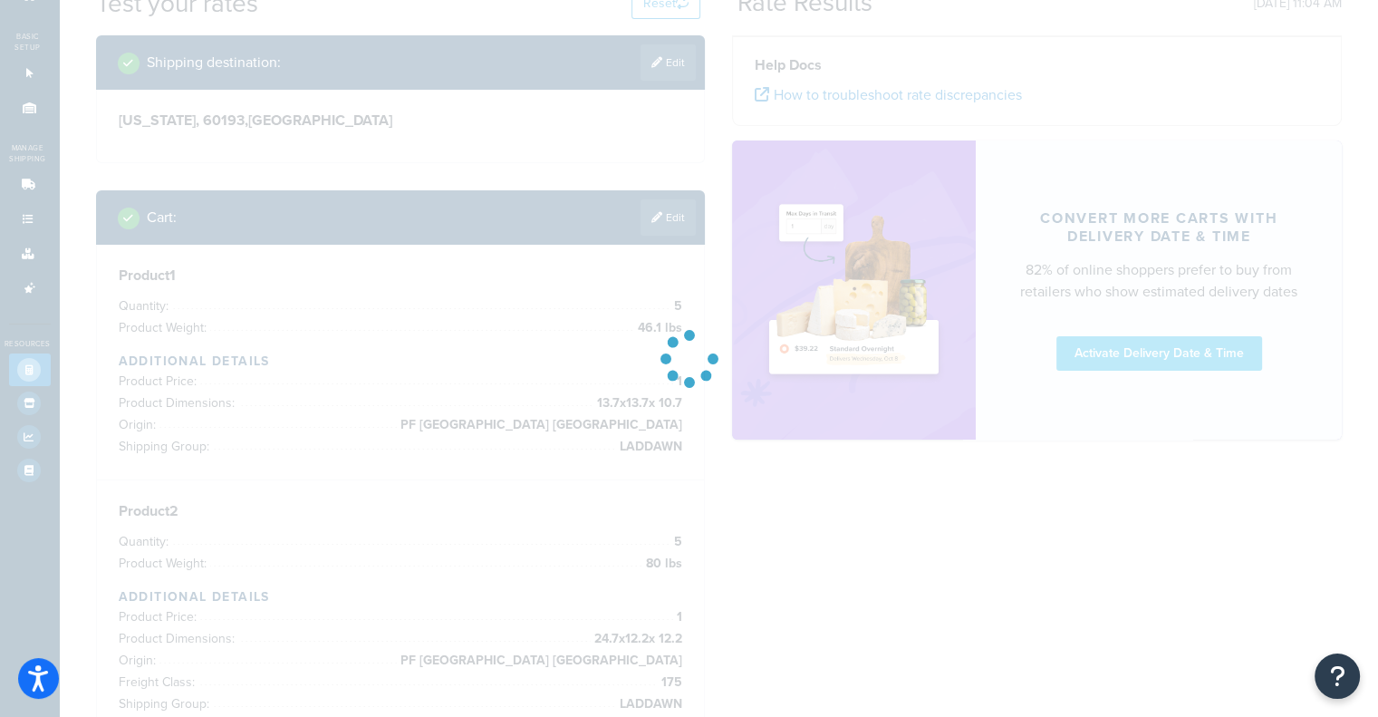
scroll to position [0, 0]
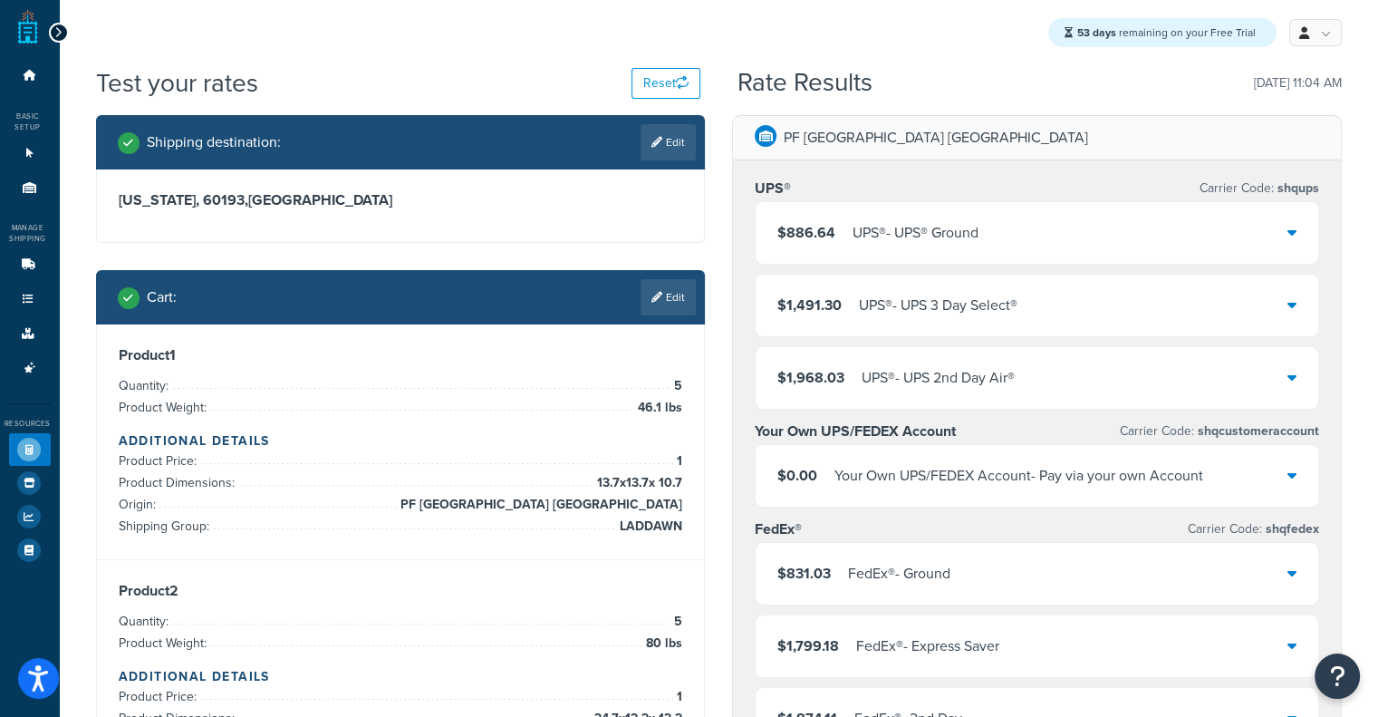
click at [914, 213] on div "$886.64 UPS® - UPS® Ground" at bounding box center [1037, 233] width 563 height 62
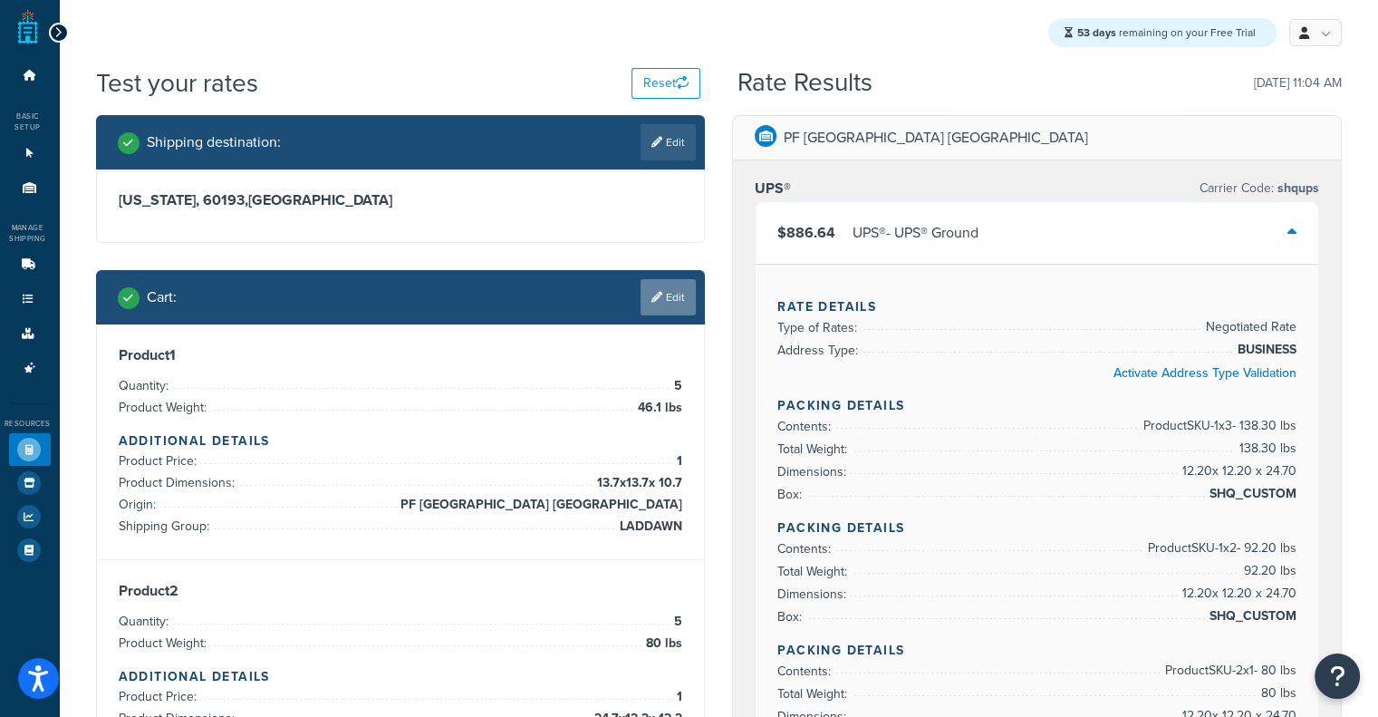
click at [648, 282] on link "Edit" at bounding box center [668, 297] width 55 height 36
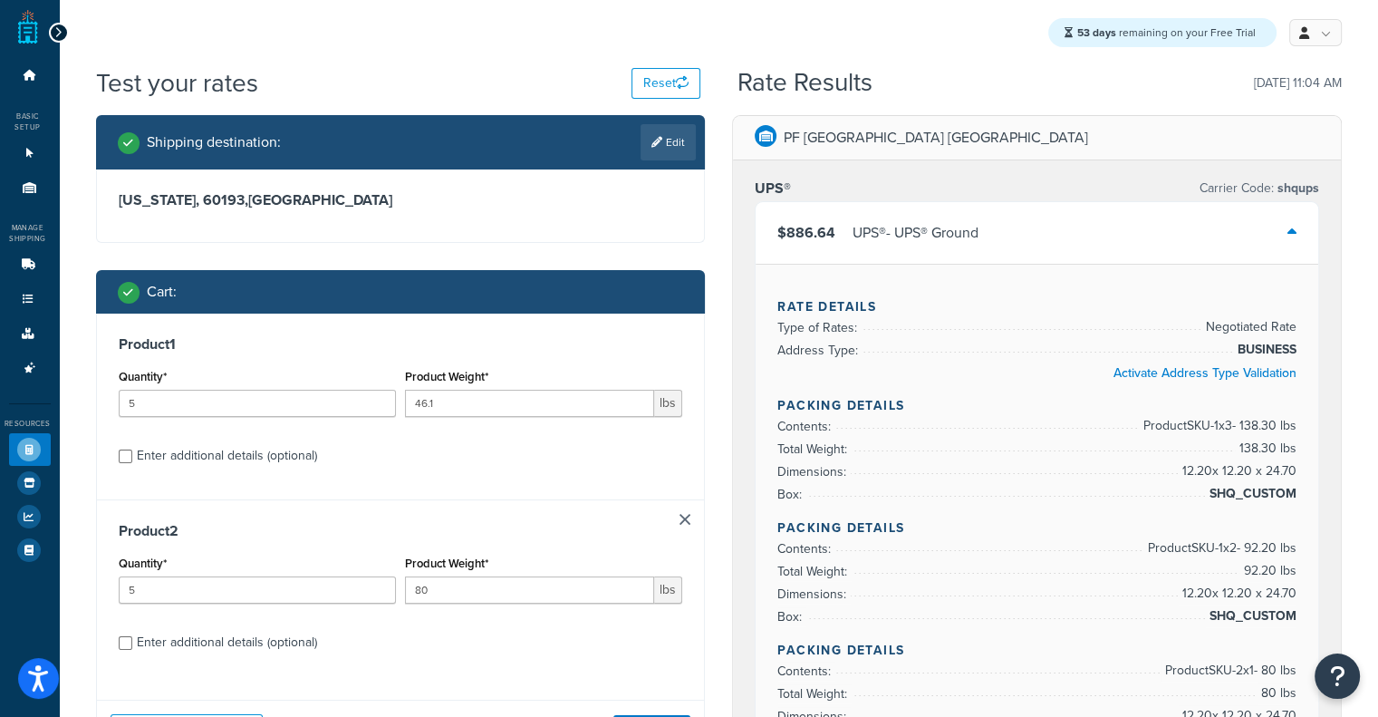
drag, startPoint x: 519, startPoint y: 502, endPoint x: 504, endPoint y: 509, distance: 17.0
click at [504, 509] on div "Product 2 Quantity* 5 Product Weight* 80 lbs Enter additional details (optional)" at bounding box center [401, 592] width 608 height 187
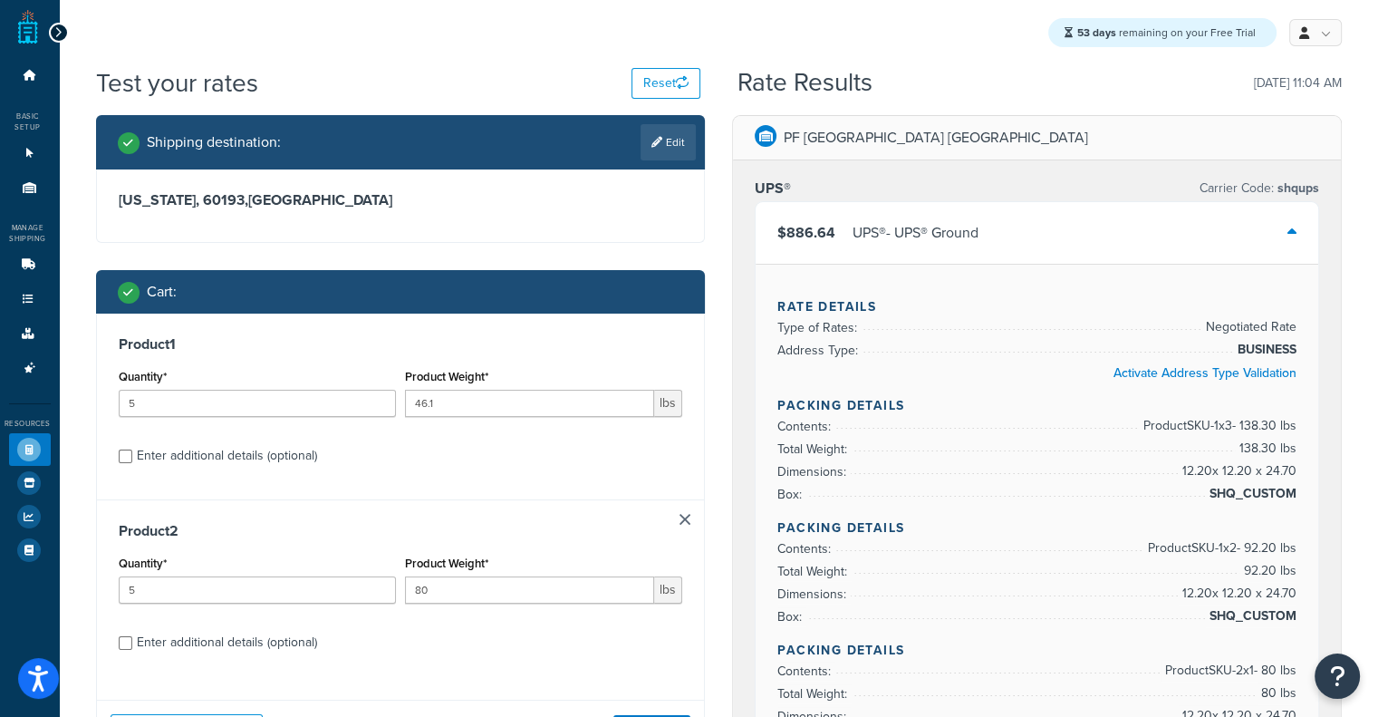
click at [521, 352] on h3 "Product 1" at bounding box center [401, 344] width 565 height 18
click at [265, 415] on input "5" at bounding box center [257, 403] width 277 height 27
drag, startPoint x: 265, startPoint y: 415, endPoint x: 42, endPoint y: 420, distance: 223.0
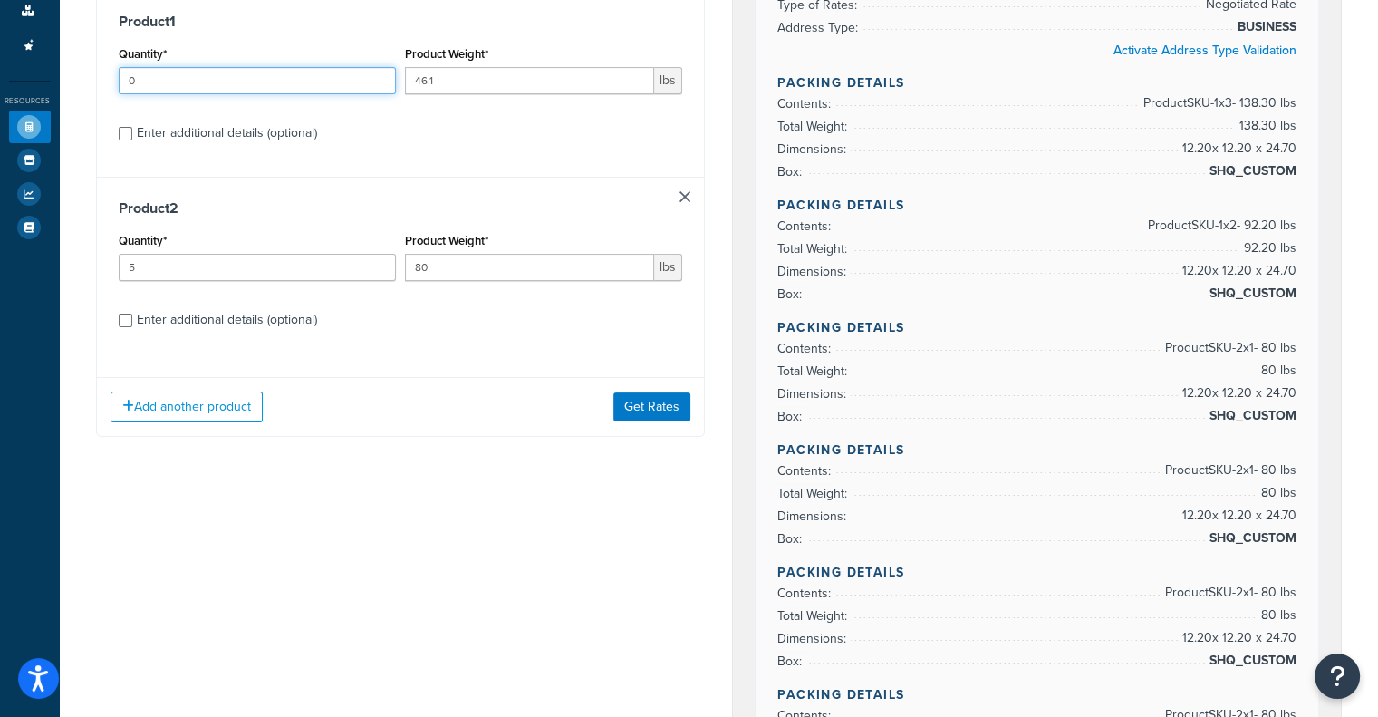
scroll to position [319, 0]
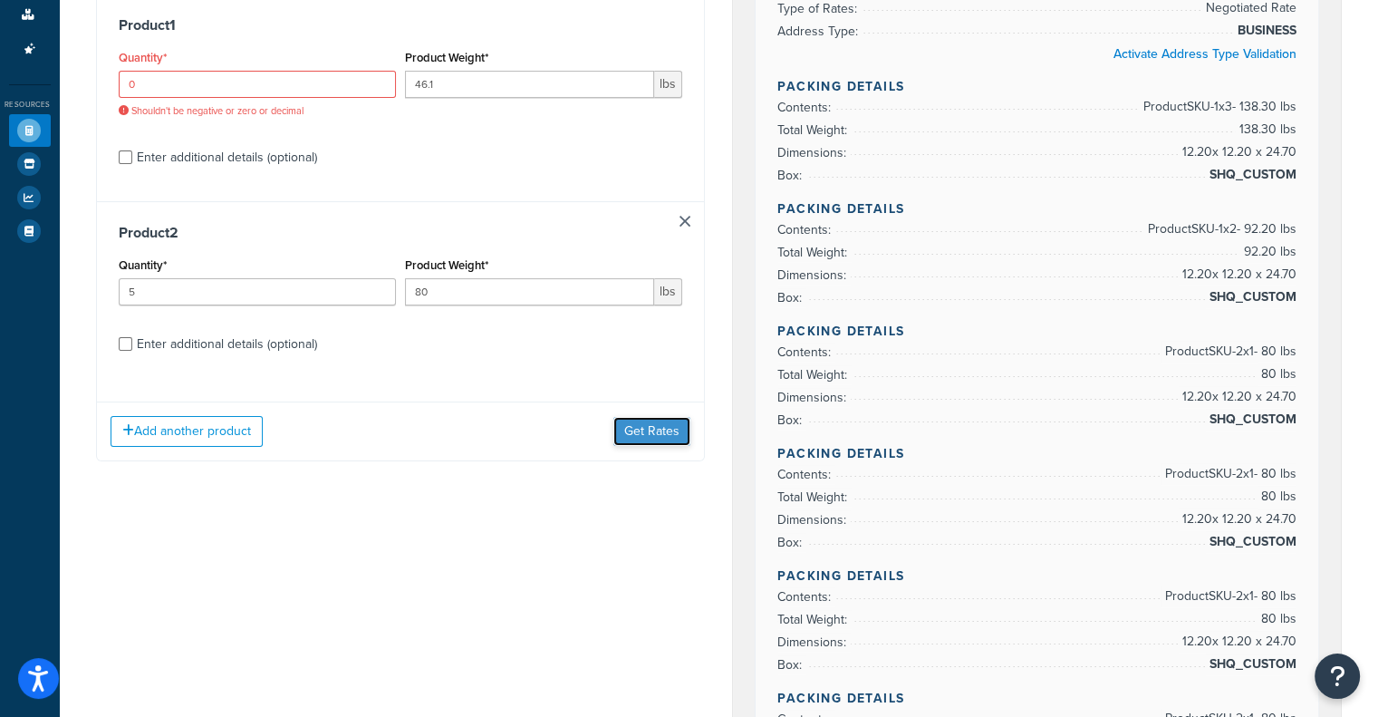
click at [644, 398] on div "Product 1 Quantity* 0 Shouldn't be negative or zero or decimal Product Weight* …" at bounding box center [401, 228] width 610 height 466
drag, startPoint x: 257, startPoint y: 90, endPoint x: 0, endPoint y: 99, distance: 257.5
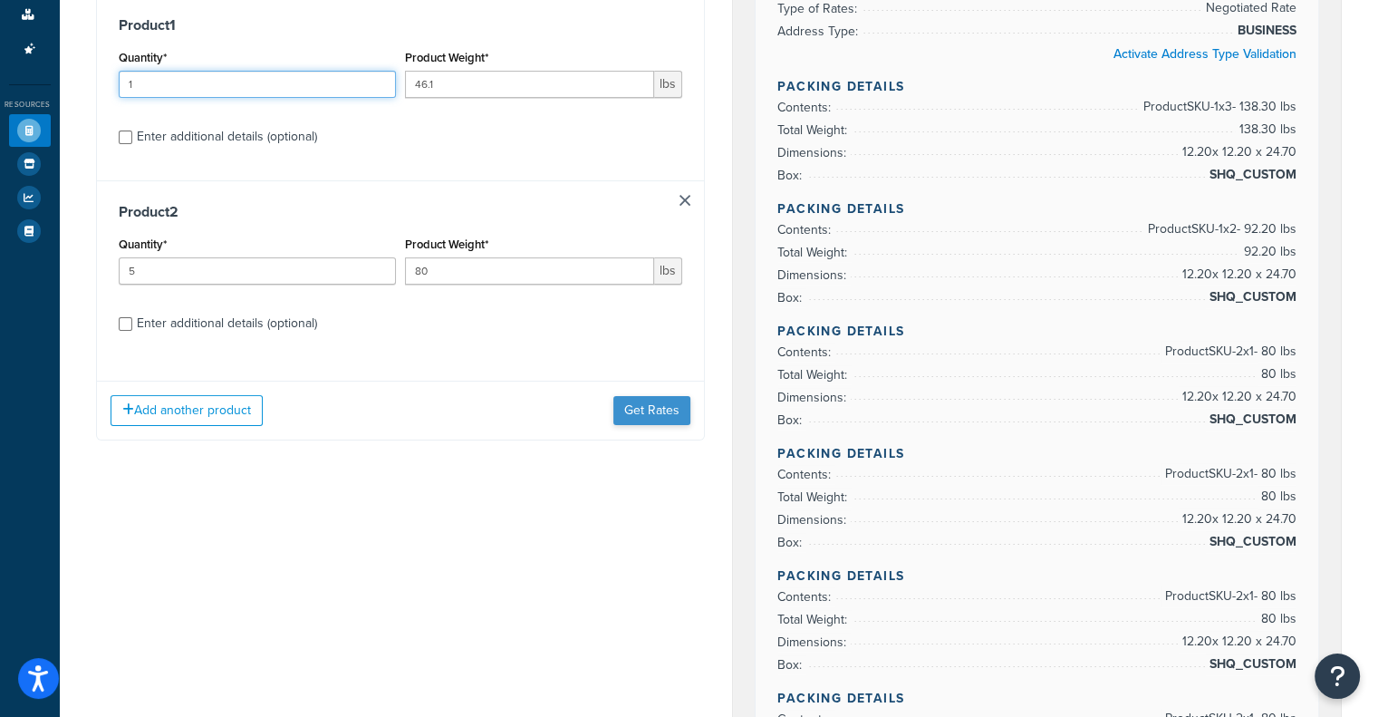
type input "1"
click at [627, 416] on button "Get Rates" at bounding box center [651, 410] width 77 height 29
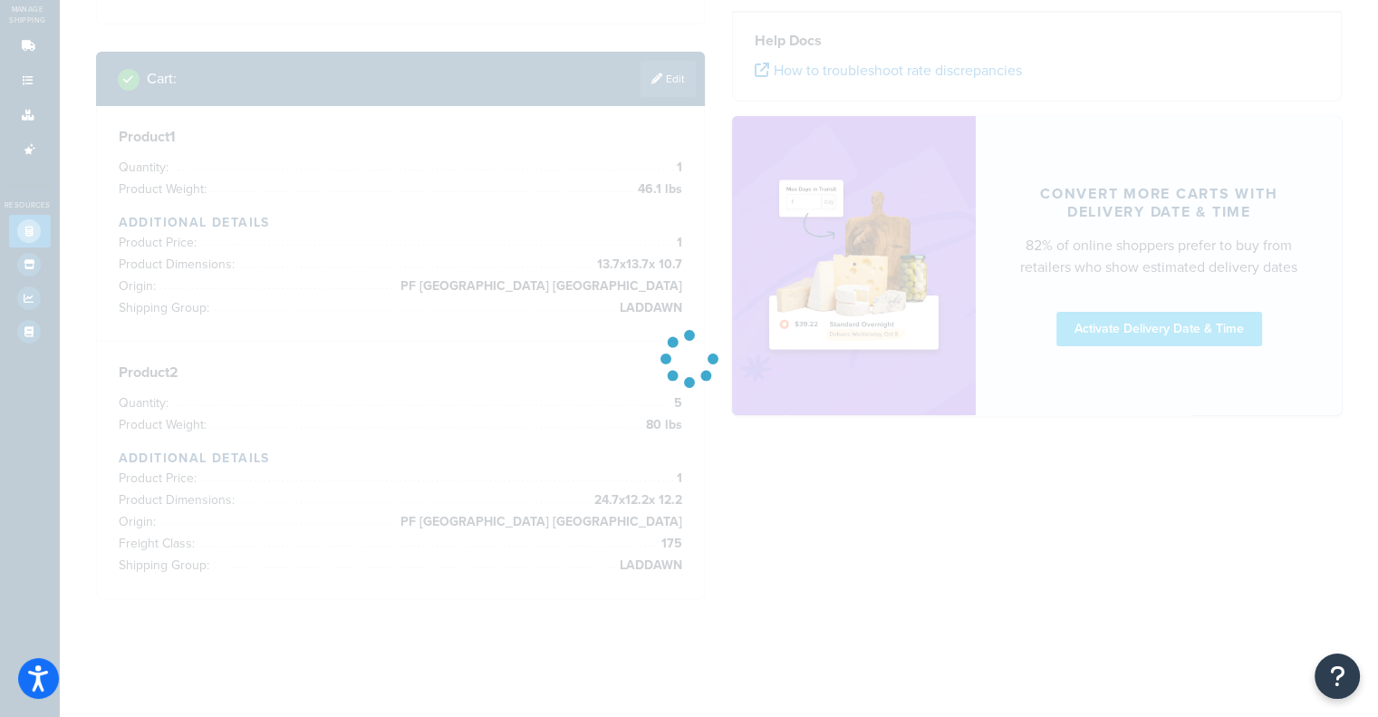
scroll to position [0, 0]
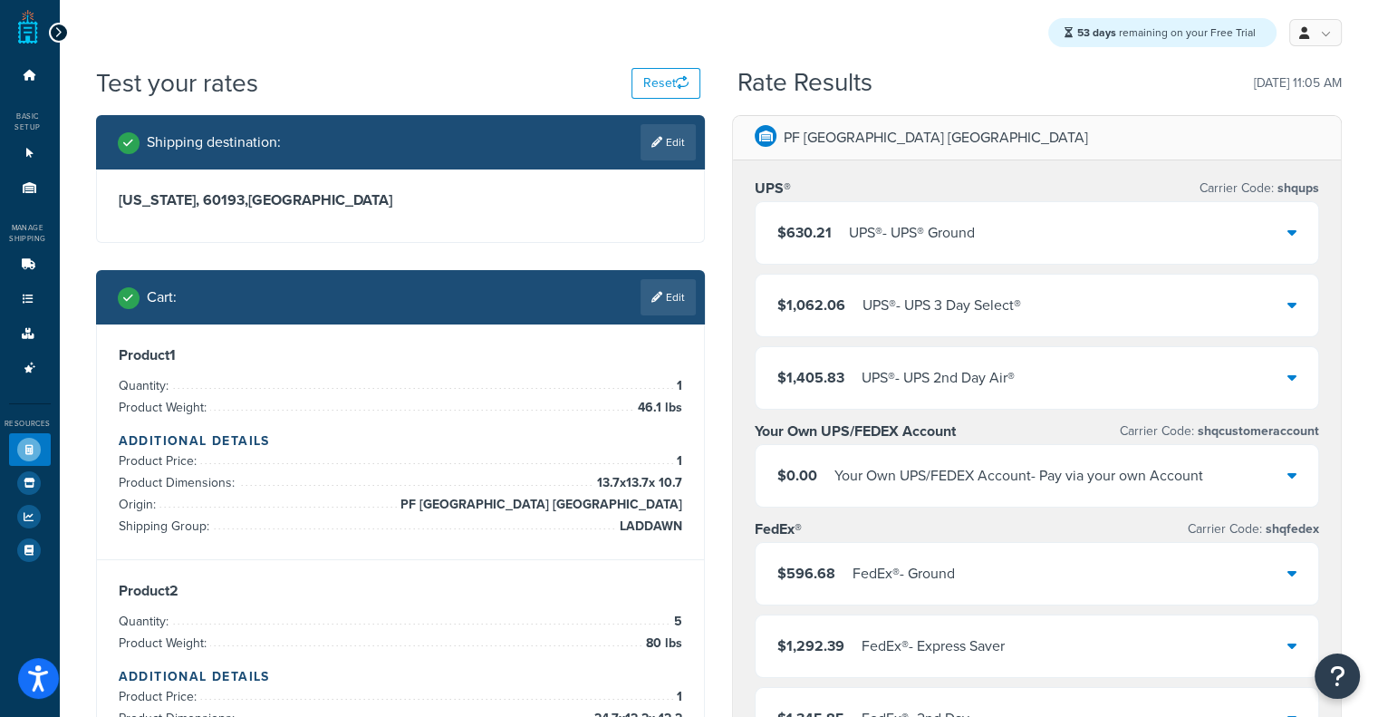
click at [1008, 228] on div "$630.21 UPS® - UPS® Ground" at bounding box center [1037, 233] width 563 height 62
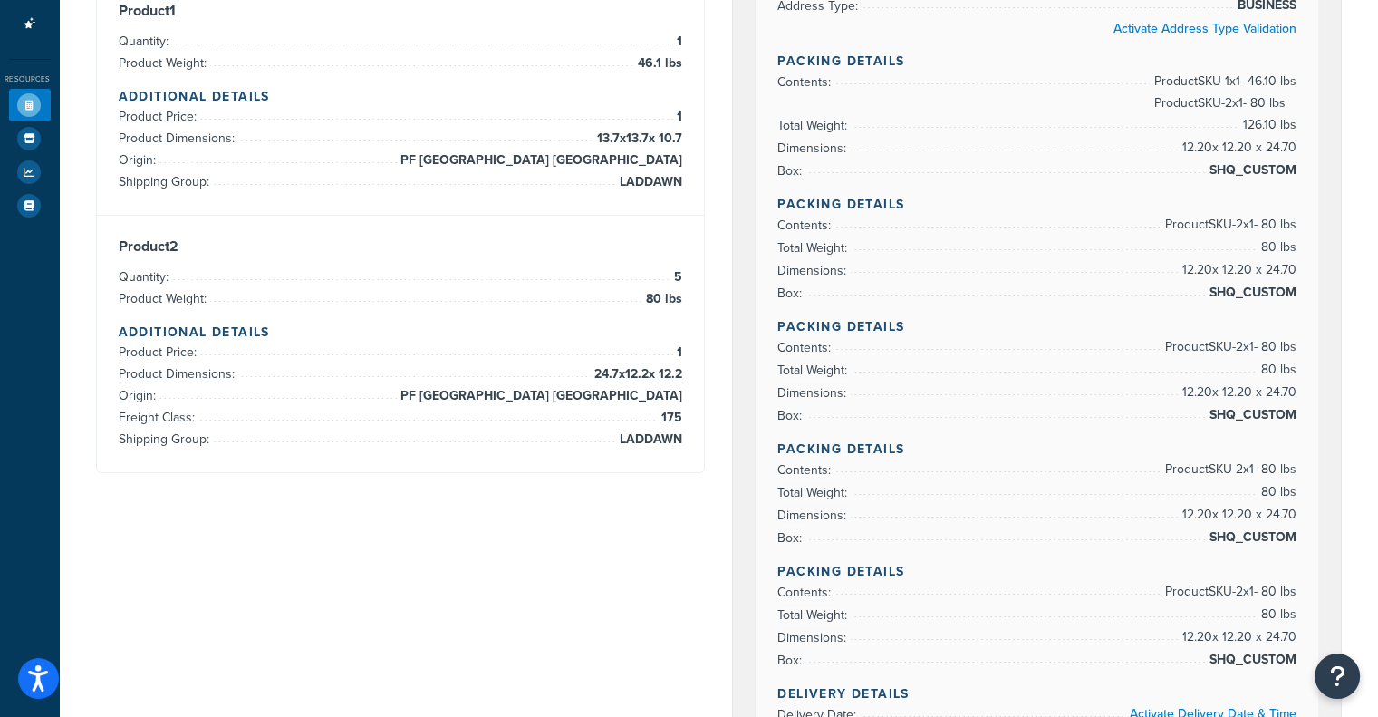
scroll to position [375, 0]
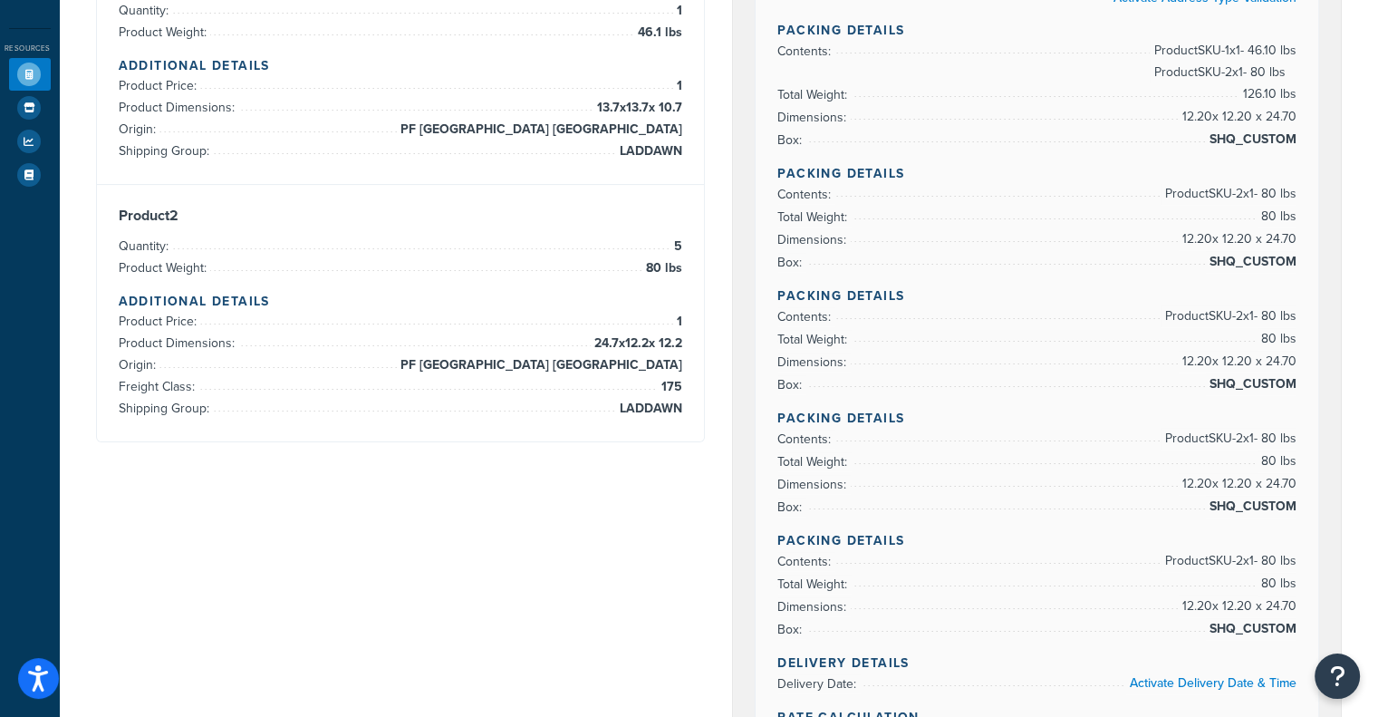
drag, startPoint x: 1367, startPoint y: 215, endPoint x: 1370, endPoint y: 161, distance: 53.6
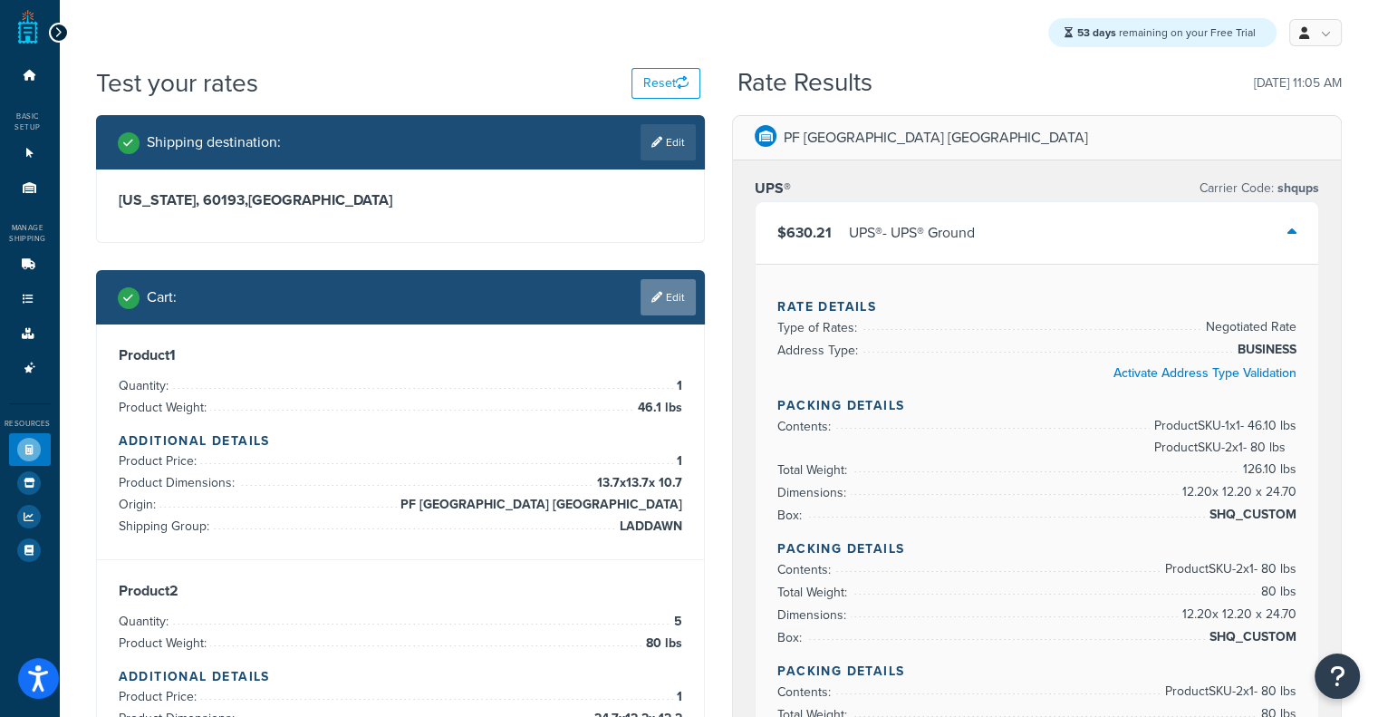
click at [643, 294] on link "Edit" at bounding box center [668, 297] width 55 height 36
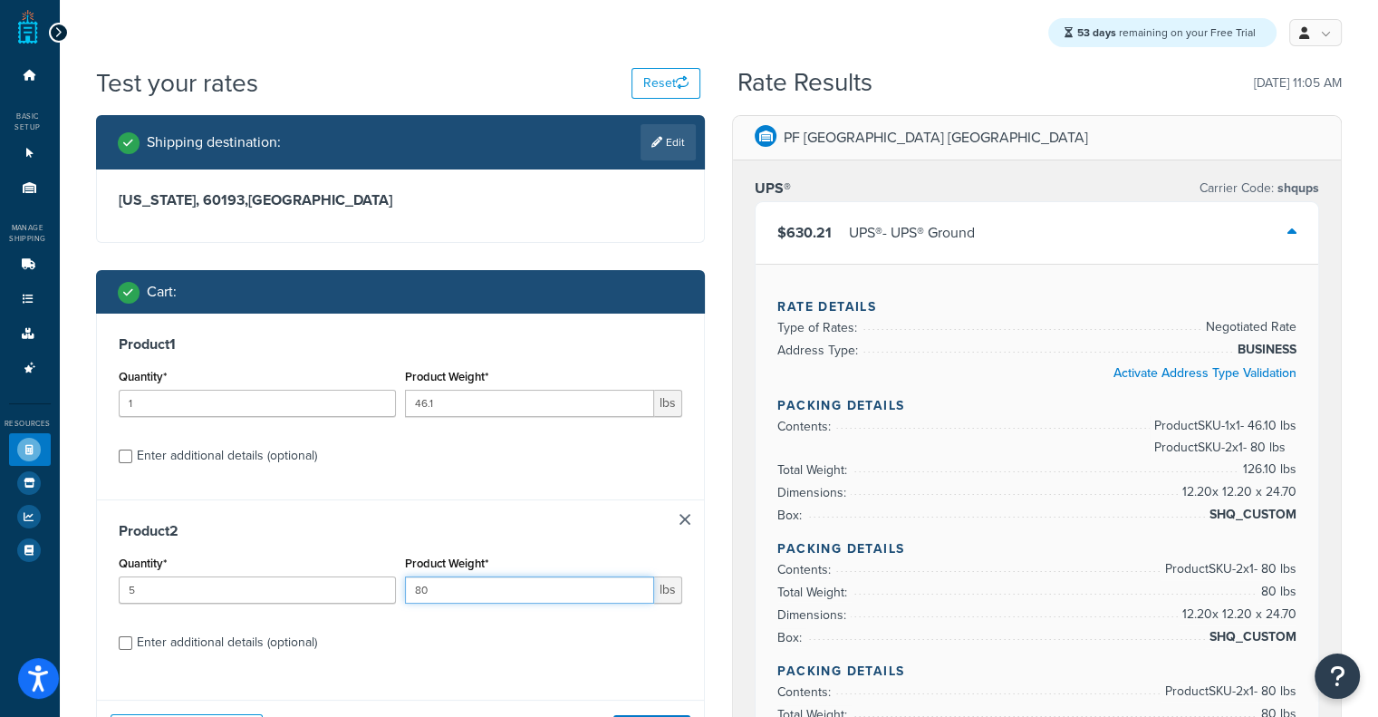
drag, startPoint x: 447, startPoint y: 586, endPoint x: 287, endPoint y: 592, distance: 159.6
click at [287, 592] on div "Quantity* 5 Product Weight* 80 lbs" at bounding box center [401, 584] width 574 height 66
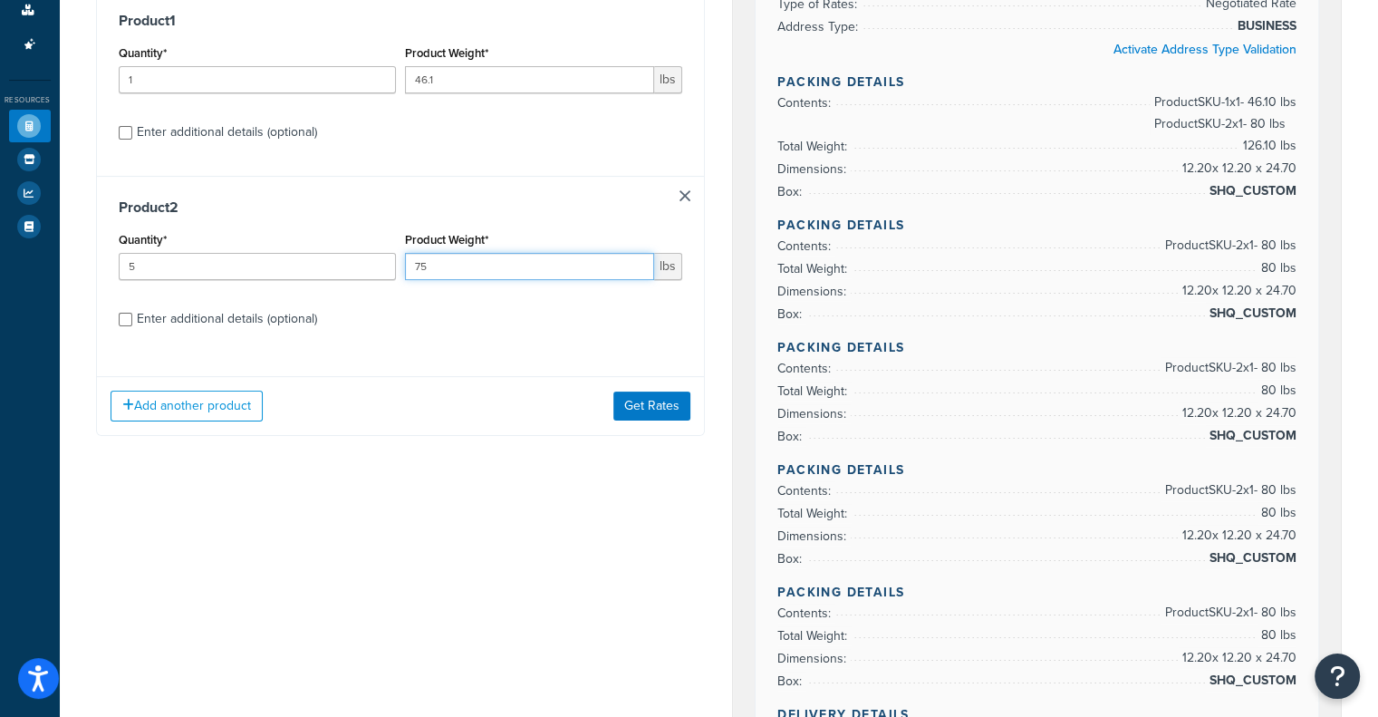
scroll to position [472, 0]
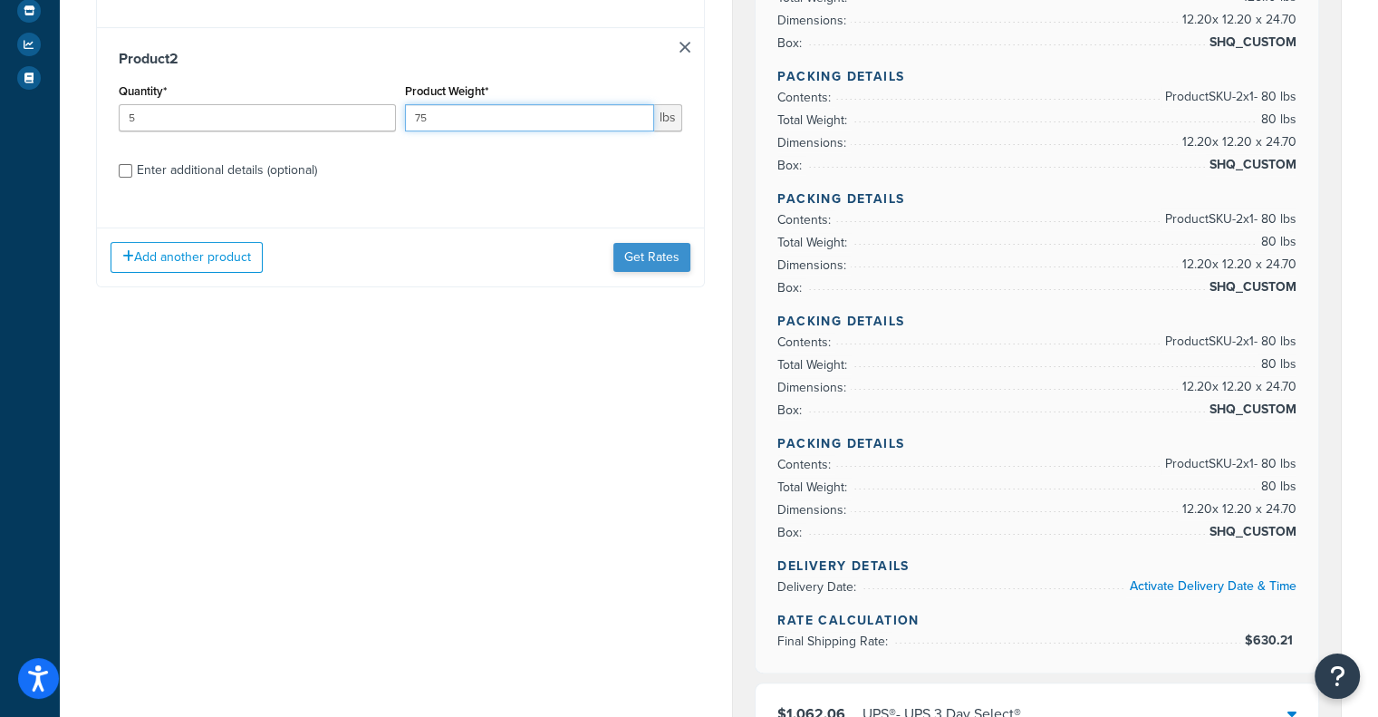
type input "75"
click at [650, 271] on button "Get Rates" at bounding box center [651, 257] width 77 height 29
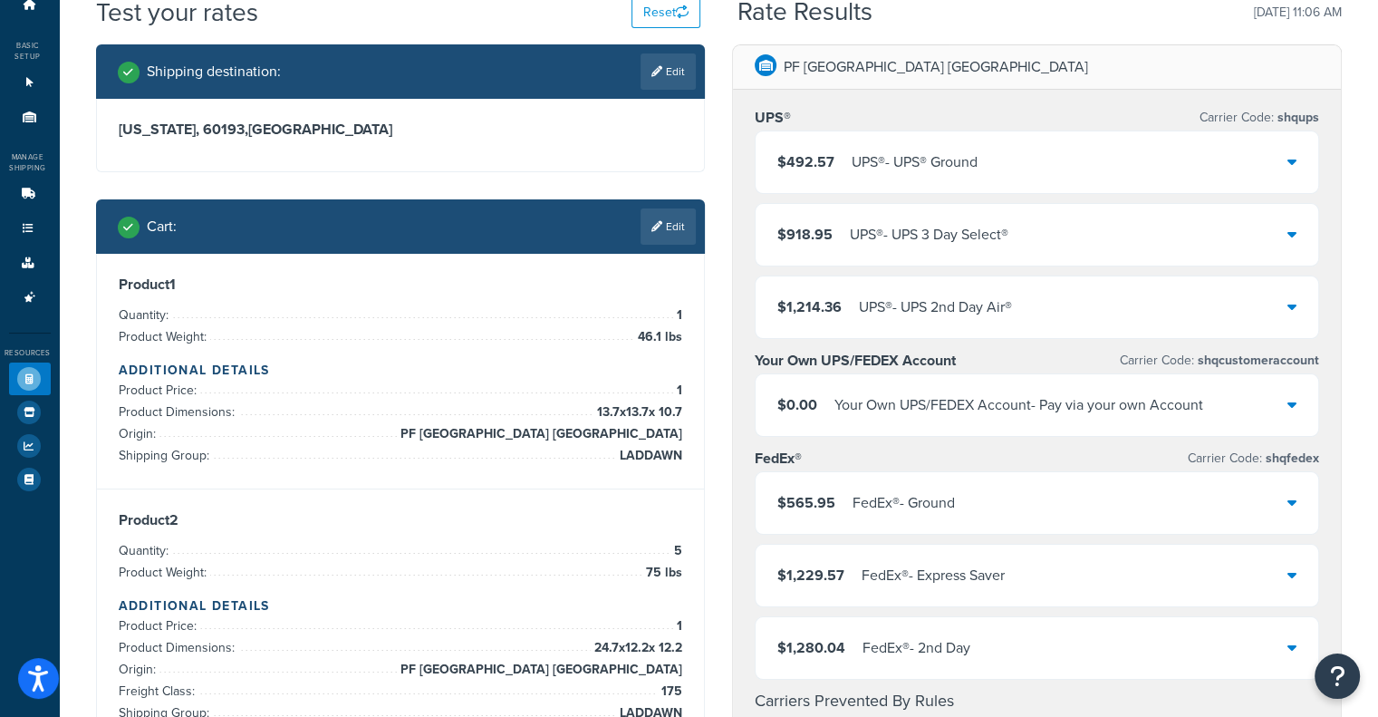
scroll to position [5, 0]
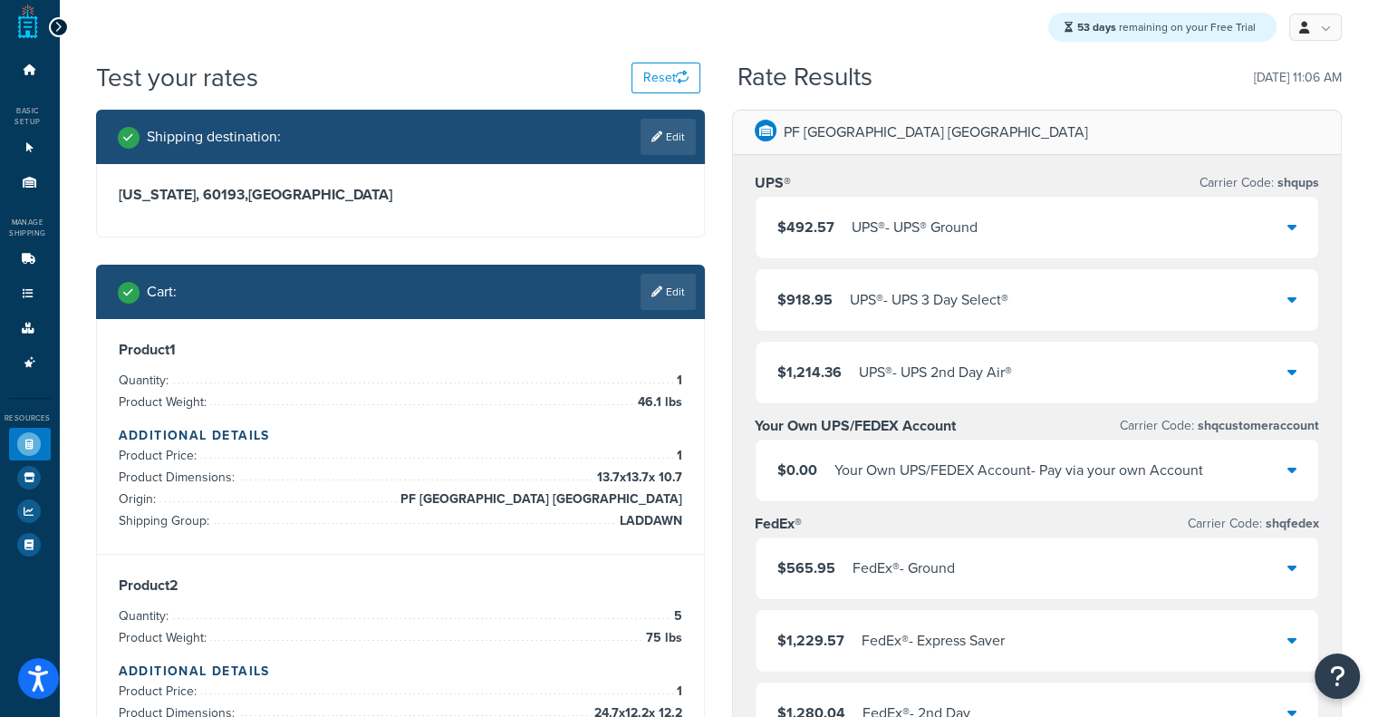
click at [965, 214] on div "$492.57 UPS® - UPS® Ground" at bounding box center [1037, 228] width 563 height 62
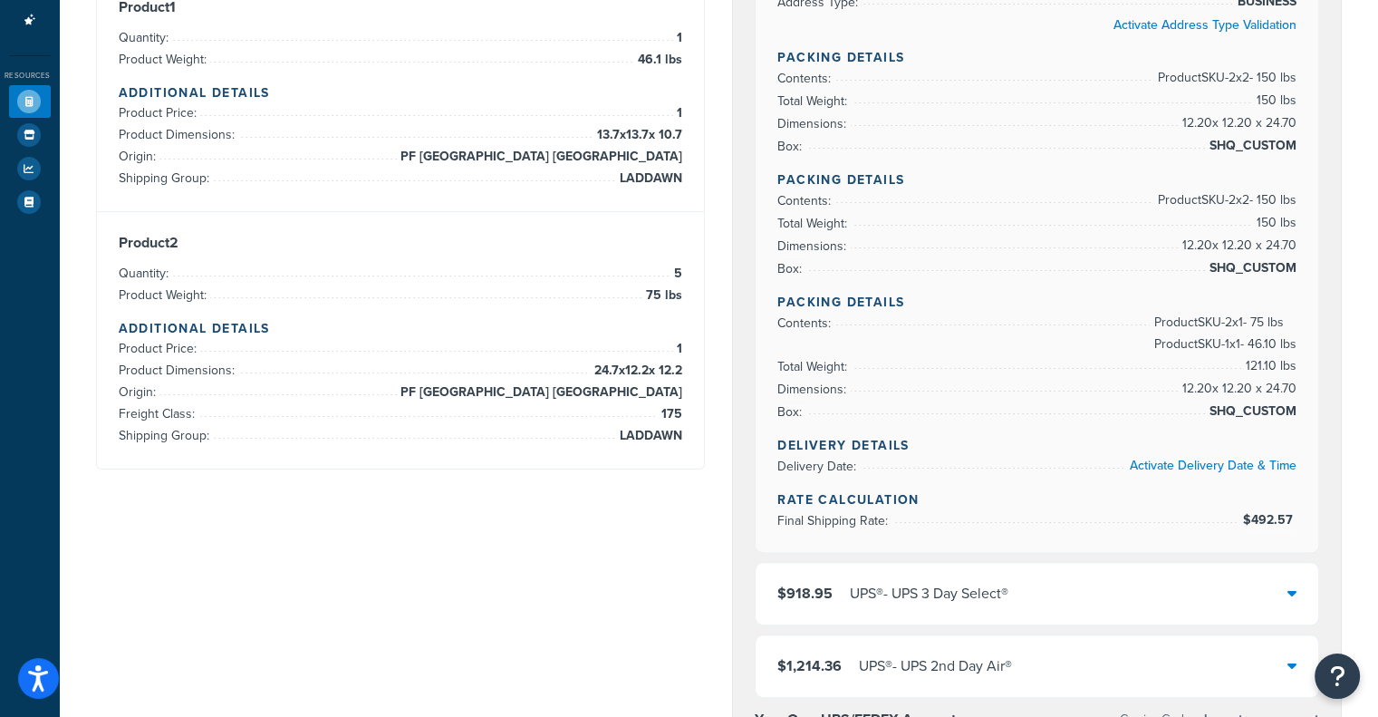
scroll to position [0, 0]
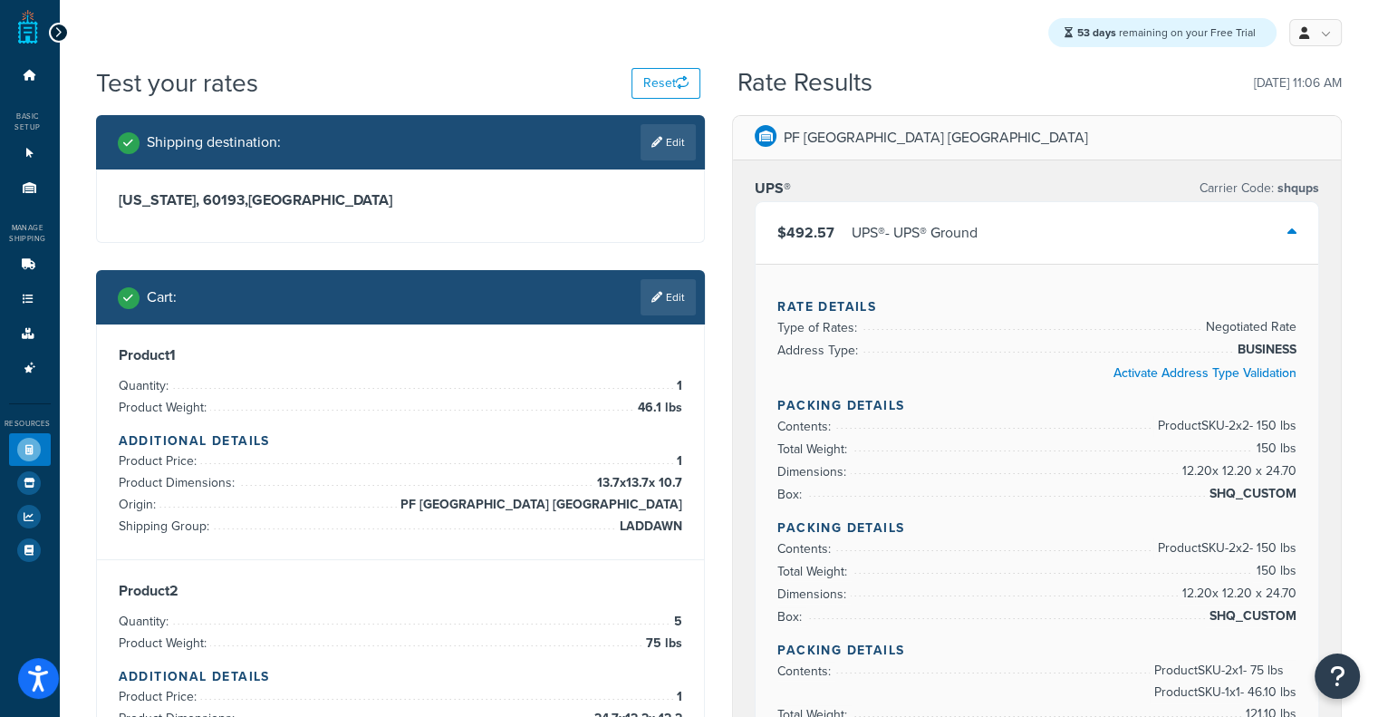
click at [924, 214] on div "$492.57 UPS® - UPS® Ground" at bounding box center [1037, 233] width 563 height 62
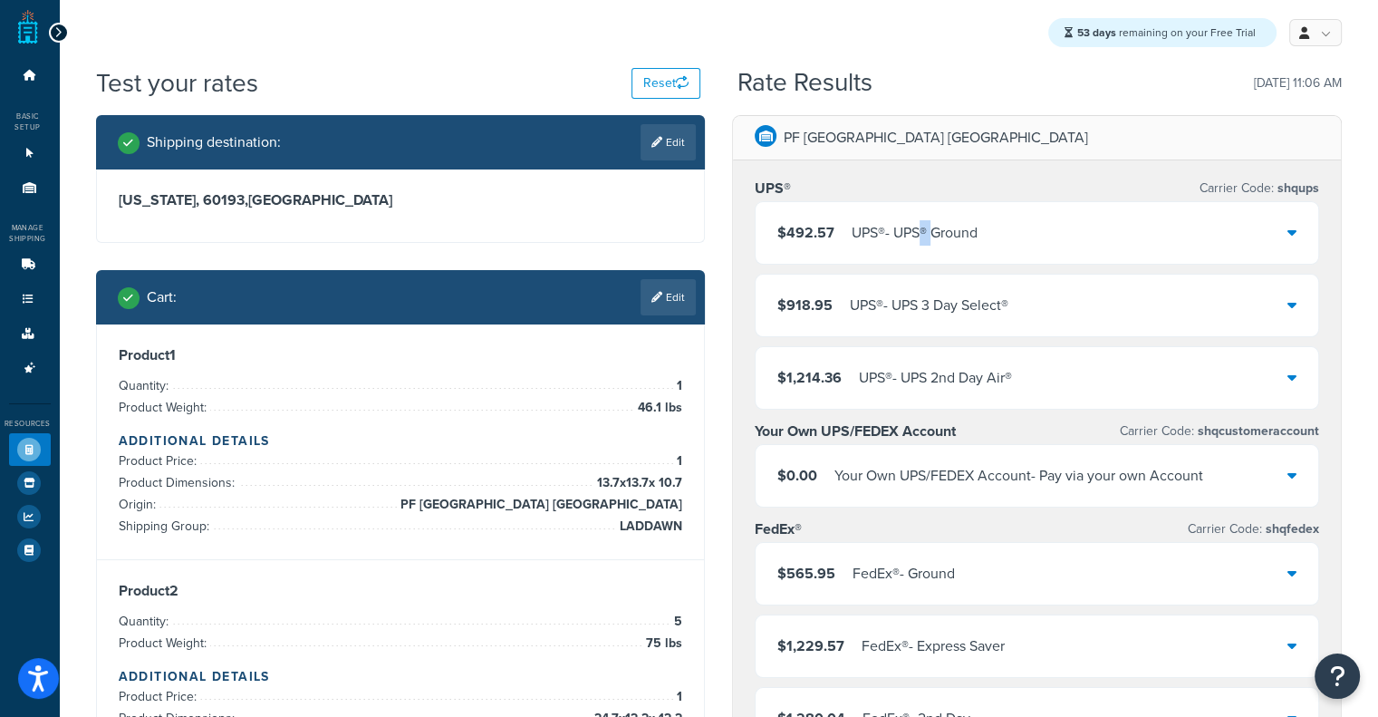
click at [924, 214] on div "$492.57 UPS® - UPS® Ground" at bounding box center [1037, 233] width 563 height 62
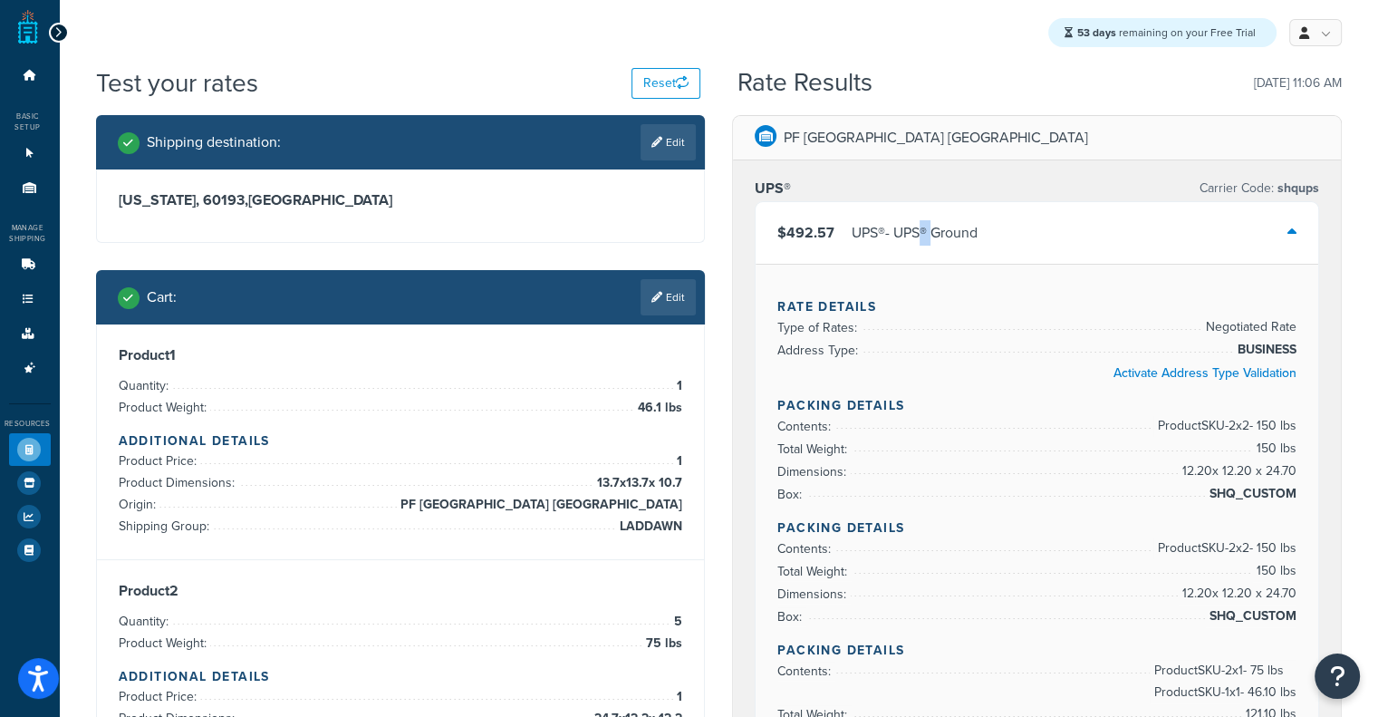
click at [924, 214] on div "$492.57 UPS® - UPS® Ground" at bounding box center [1037, 233] width 563 height 62
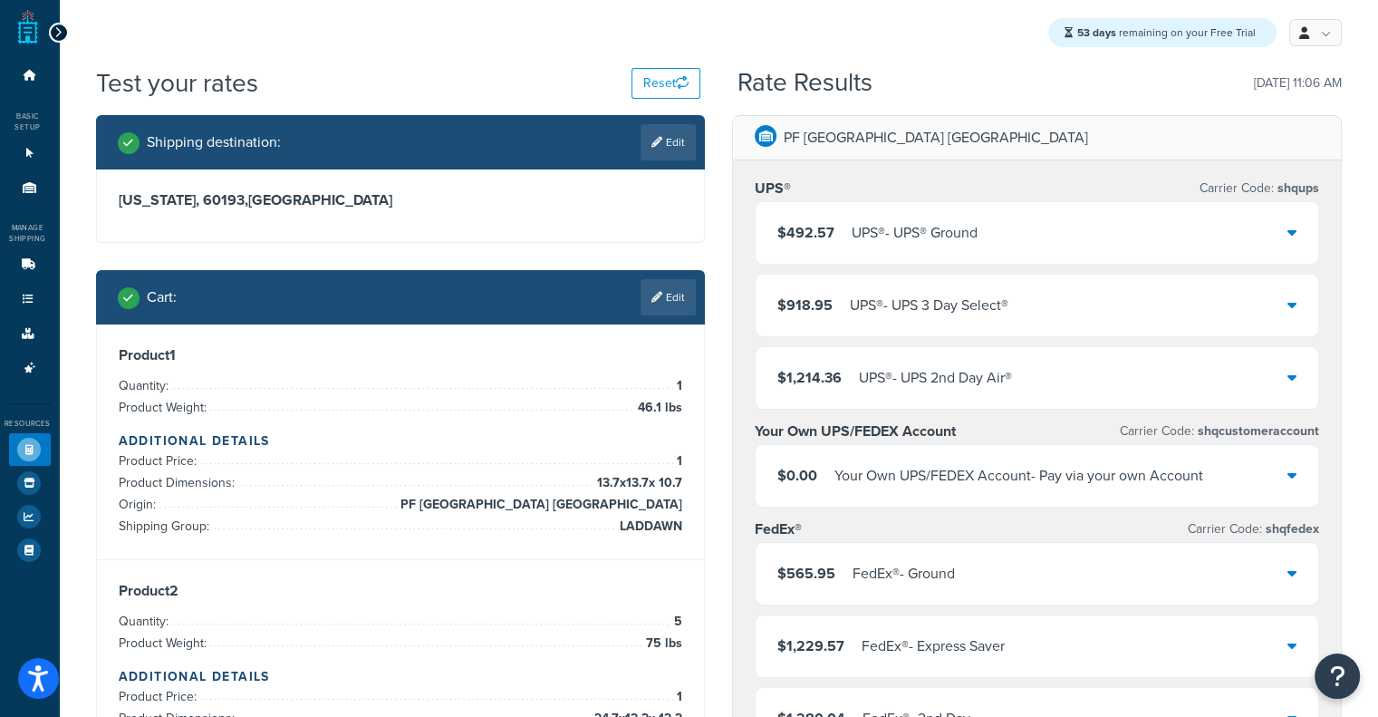
click at [927, 244] on div "UPS® - UPS® Ground" at bounding box center [915, 232] width 126 height 25
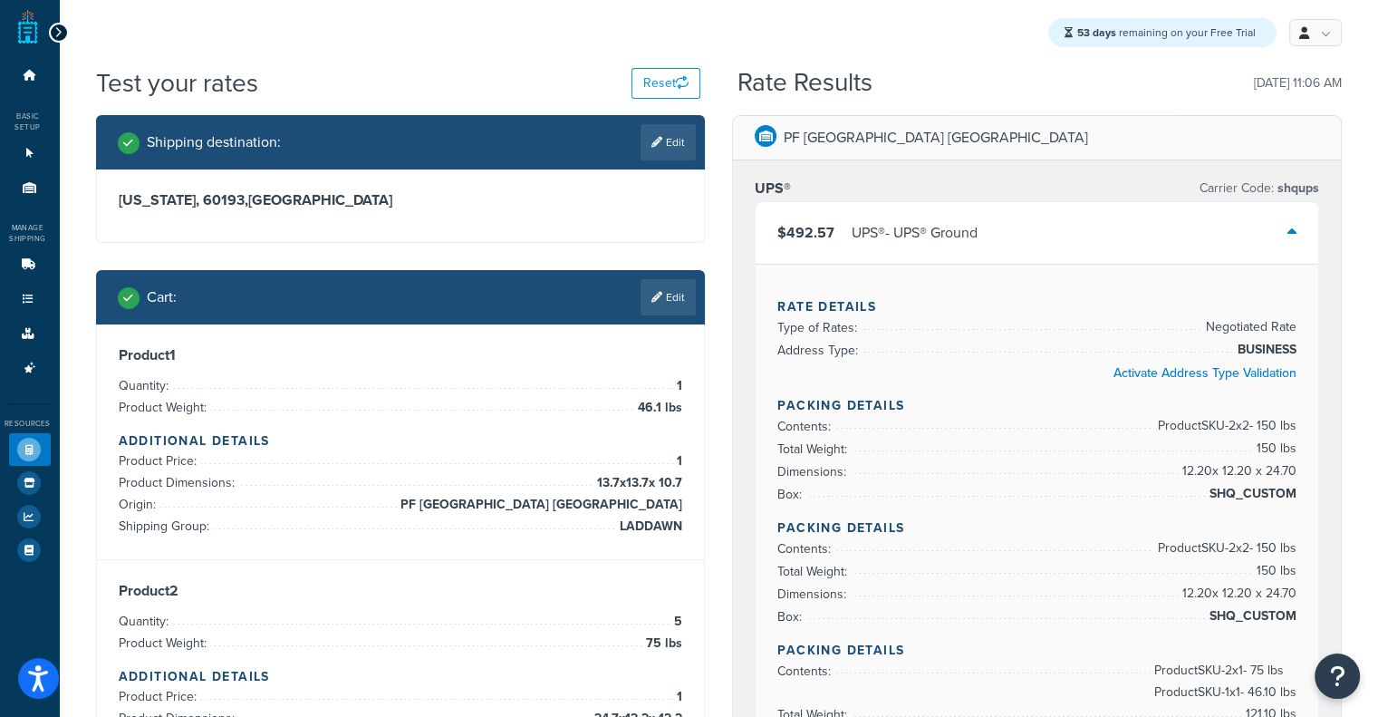
click at [927, 244] on div "UPS® - UPS® Ground" at bounding box center [915, 232] width 126 height 25
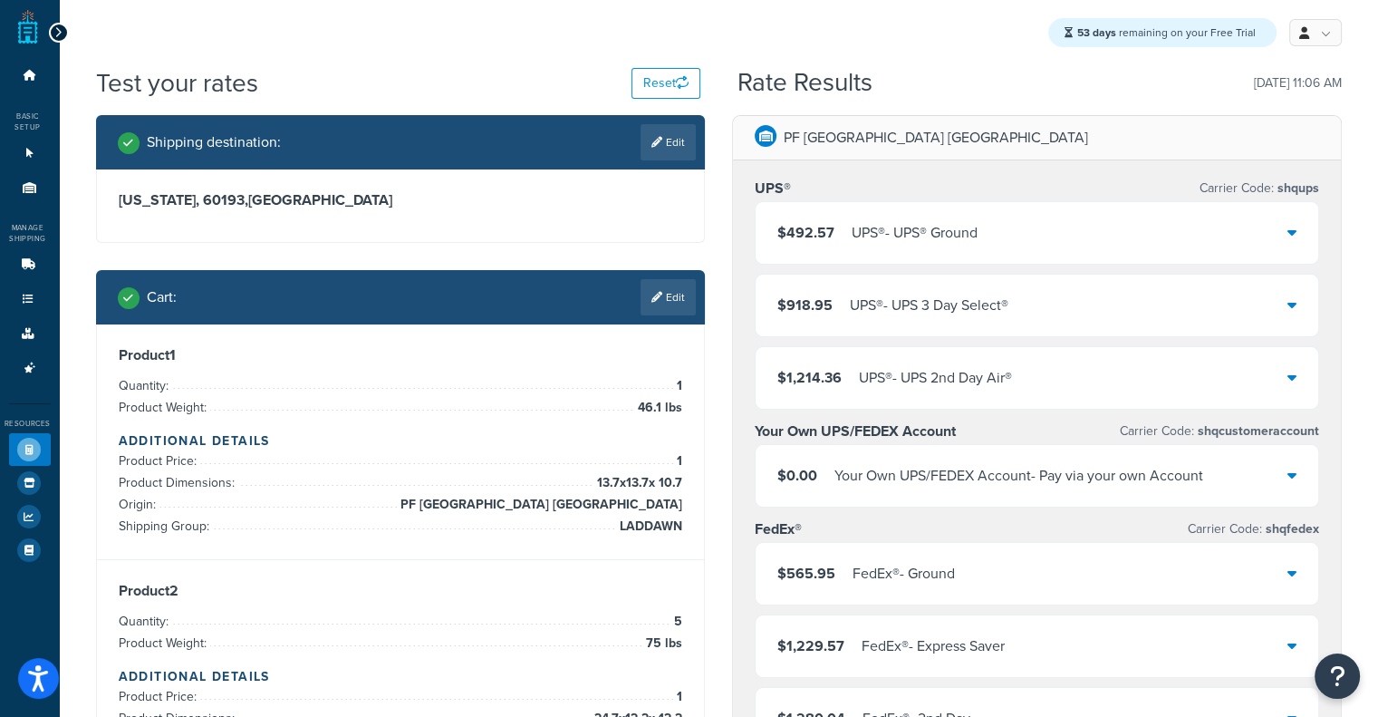
click at [927, 244] on div "UPS® - UPS® Ground" at bounding box center [915, 232] width 126 height 25
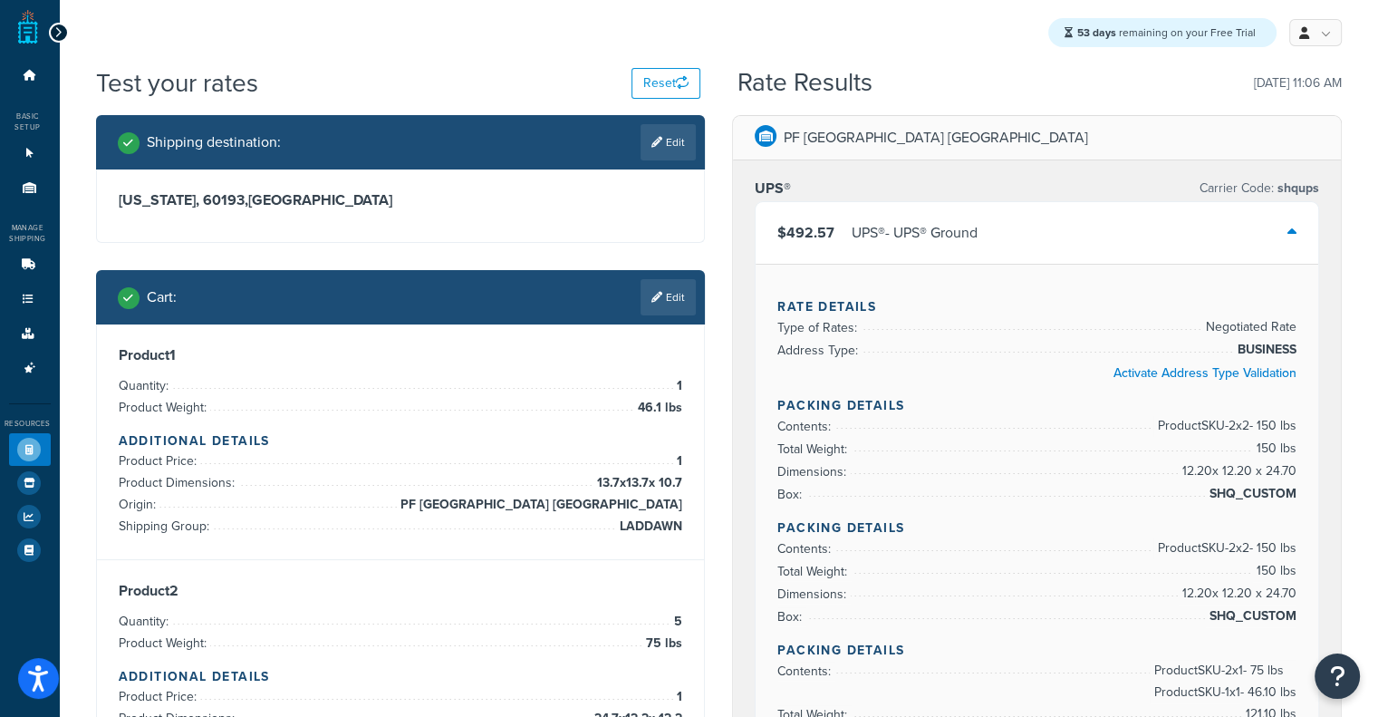
click at [927, 244] on div "UPS® - UPS® Ground" at bounding box center [915, 232] width 126 height 25
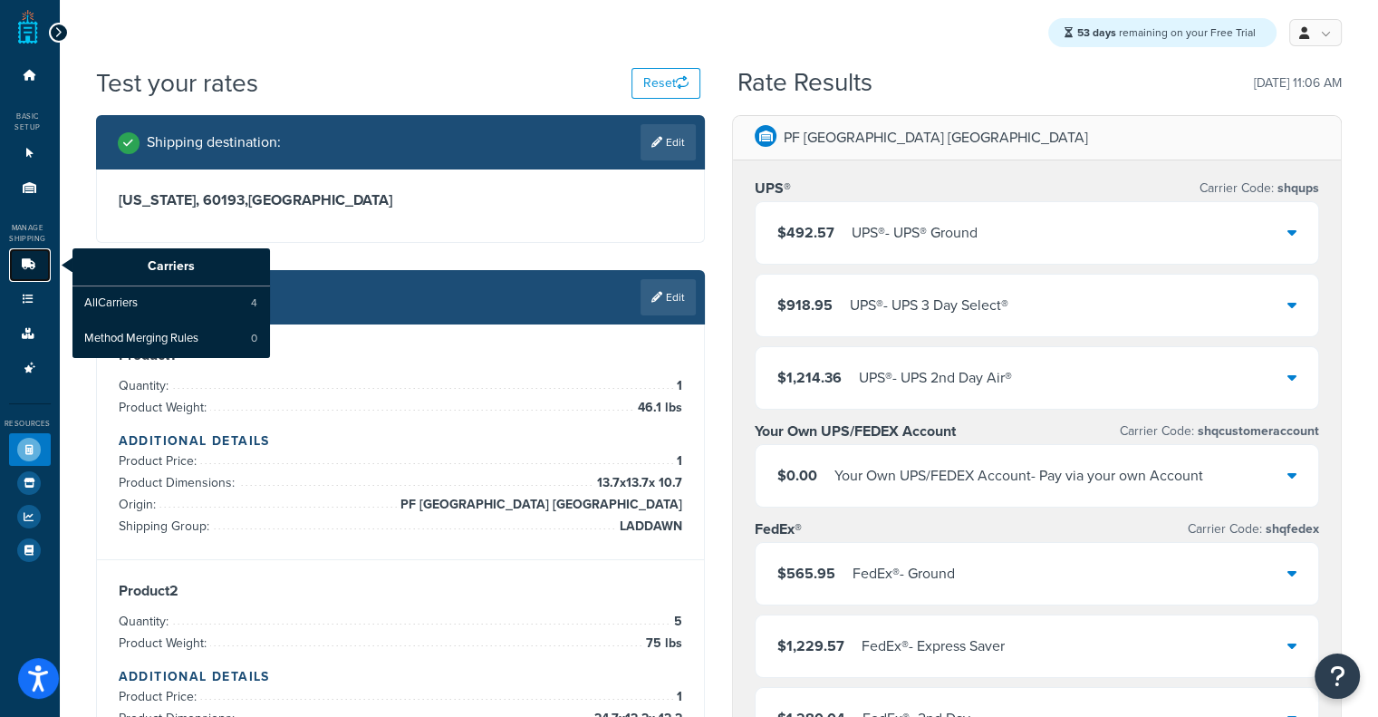
click at [11, 263] on link "Carriers" at bounding box center [30, 265] width 42 height 34
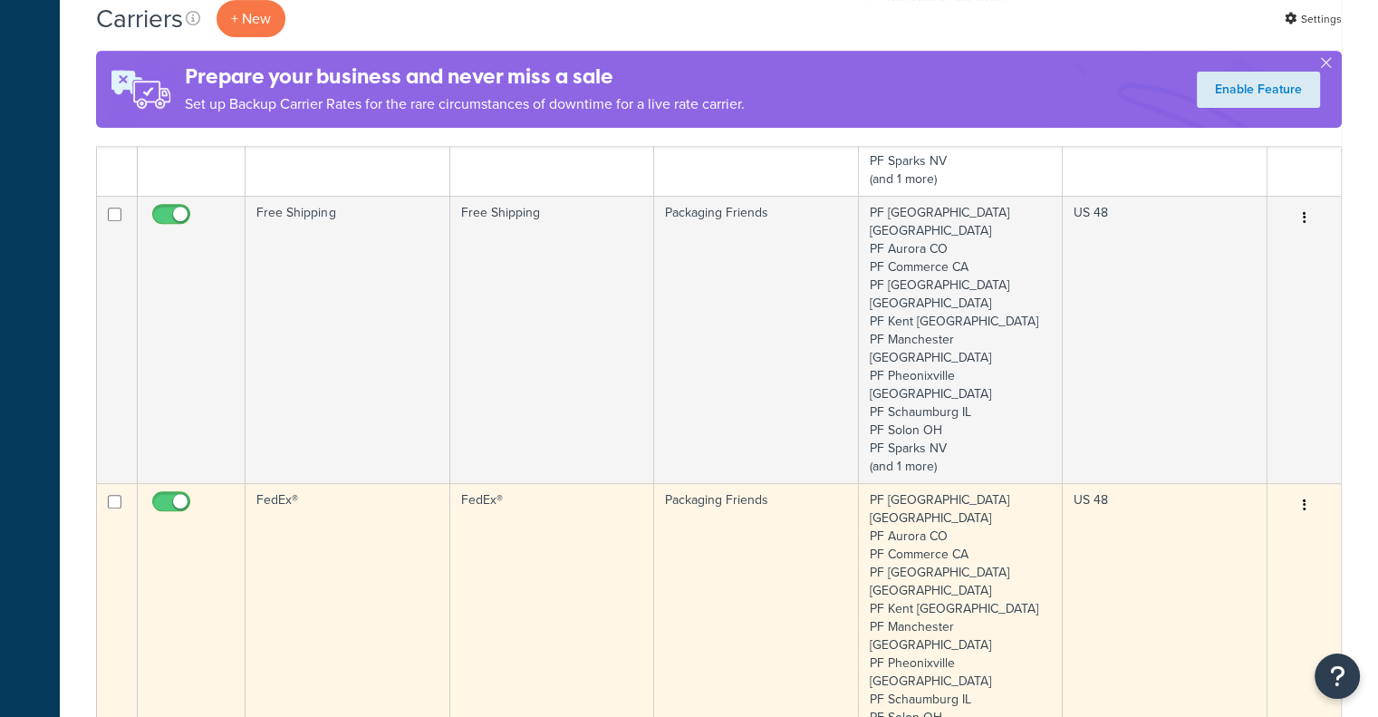
click at [463, 483] on td "FedEx®" at bounding box center [552, 626] width 204 height 287
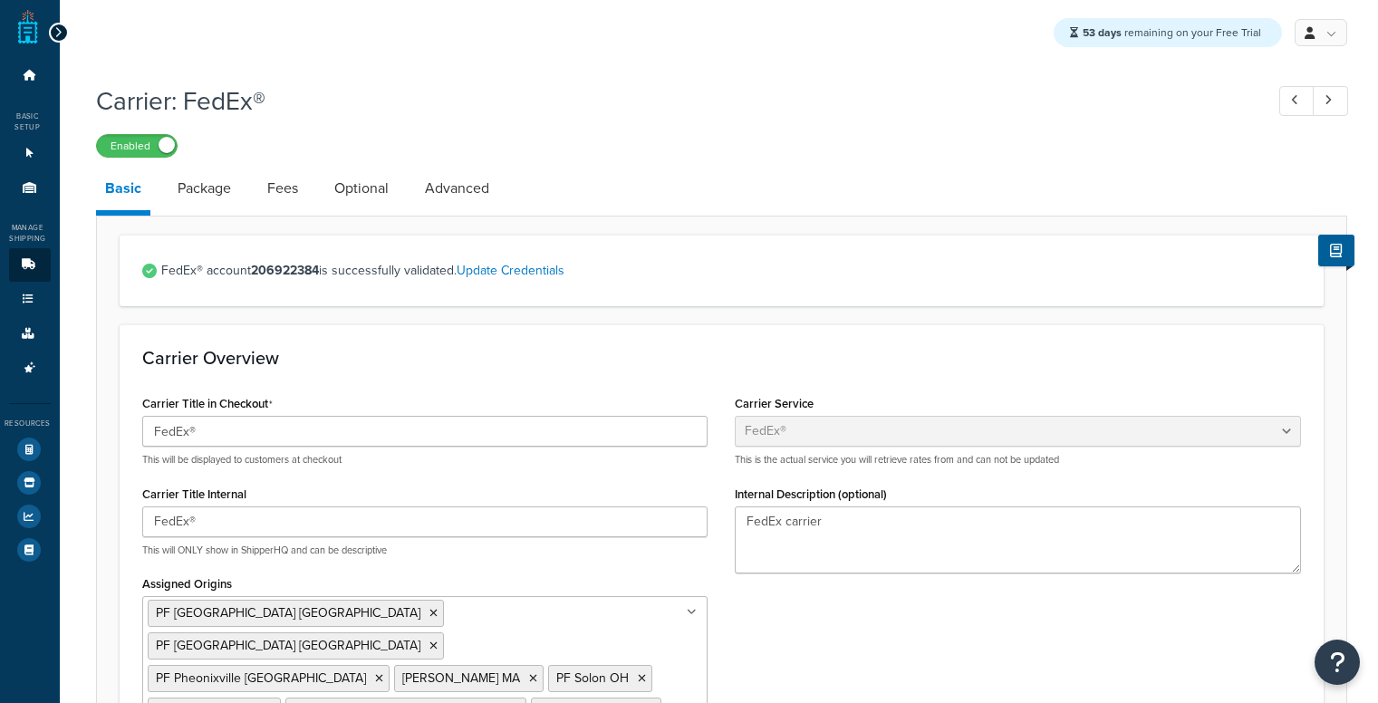
select select "fedEx"
select select "REQUEST_COURIER"
select select "YOUR_PACKAGING"
click at [219, 188] on link "Package" at bounding box center [205, 188] width 72 height 43
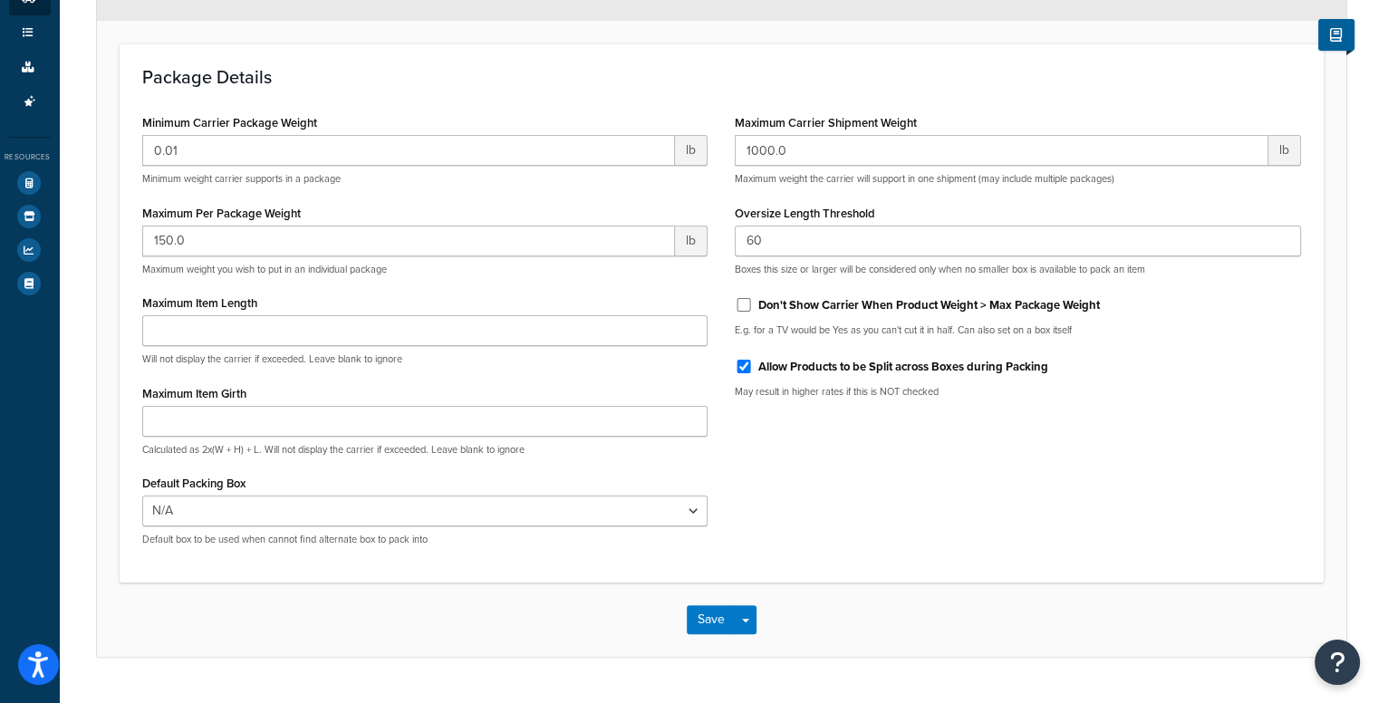
scroll to position [277, 0]
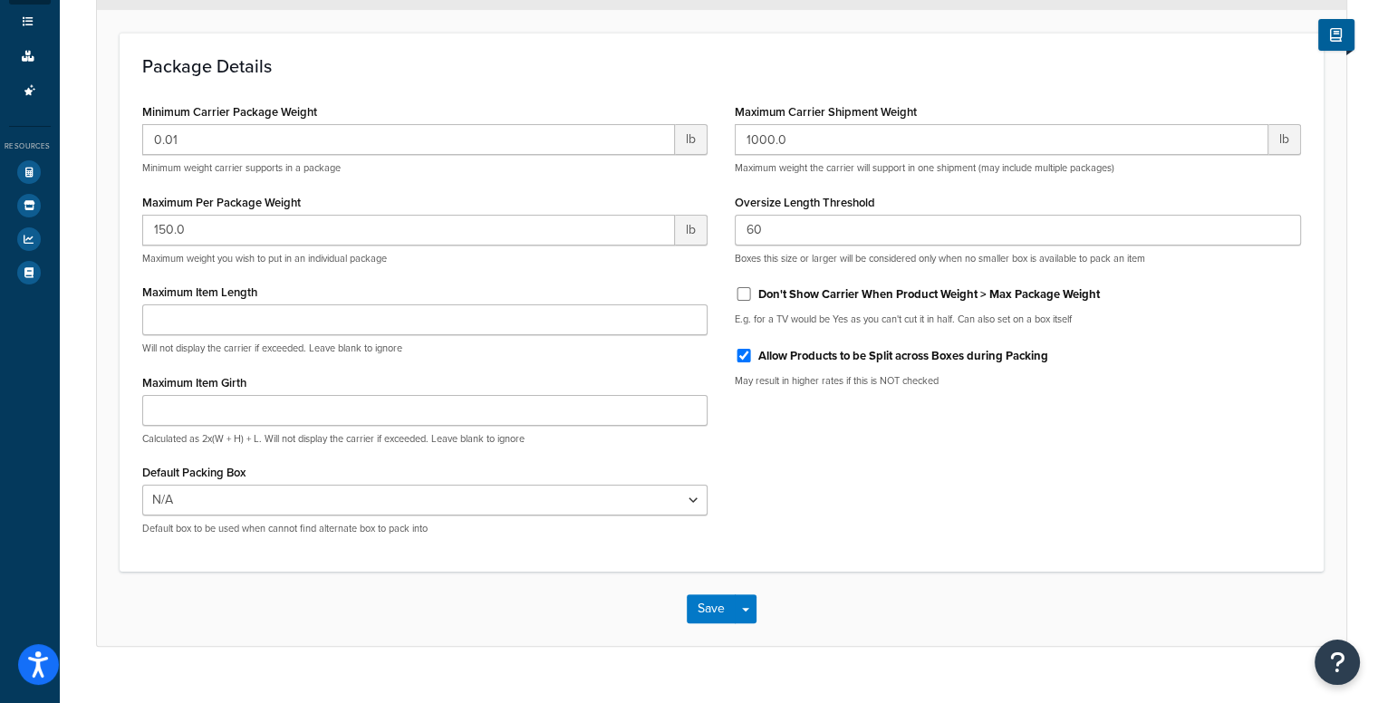
click at [874, 358] on label "Allow Products to be Split across Boxes during Packing" at bounding box center [903, 356] width 290 height 16
click at [753, 358] on input "Allow Products to be Split across Boxes during Packing" at bounding box center [744, 356] width 18 height 14
checkbox input "false"
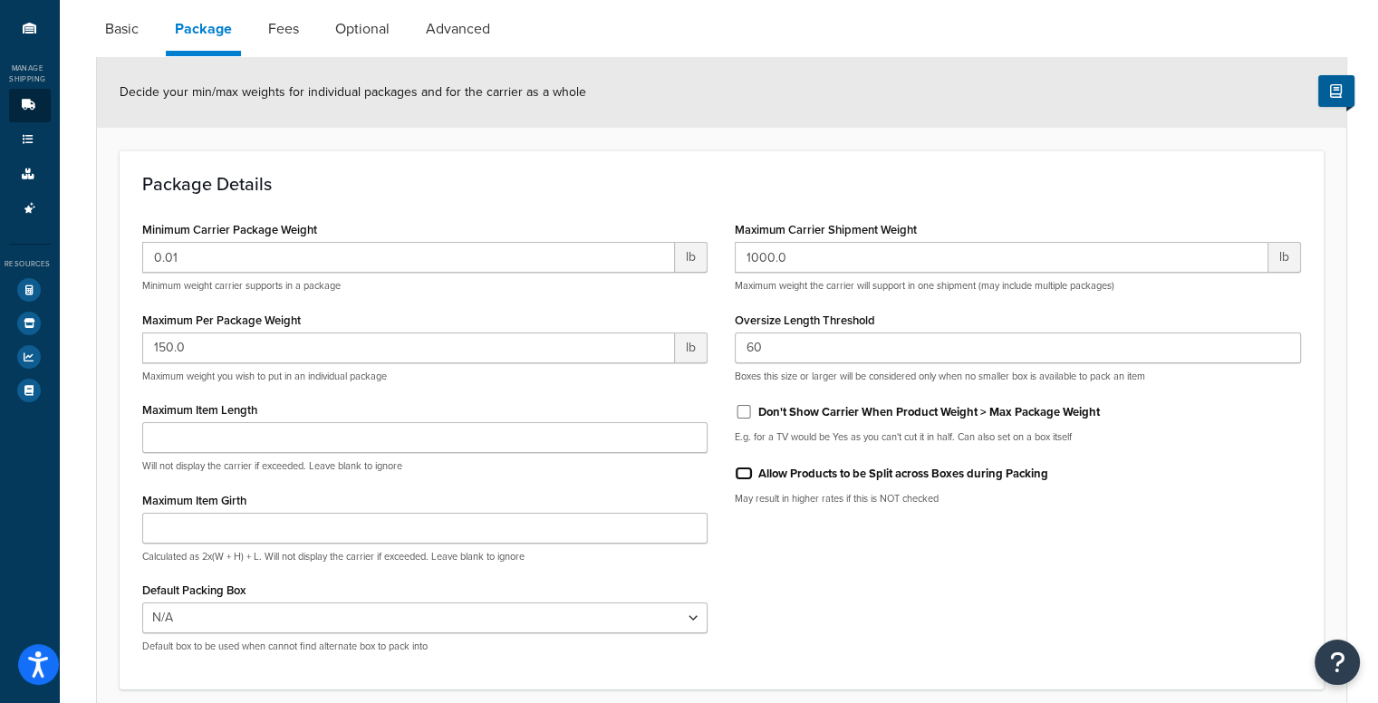
scroll to position [0, 0]
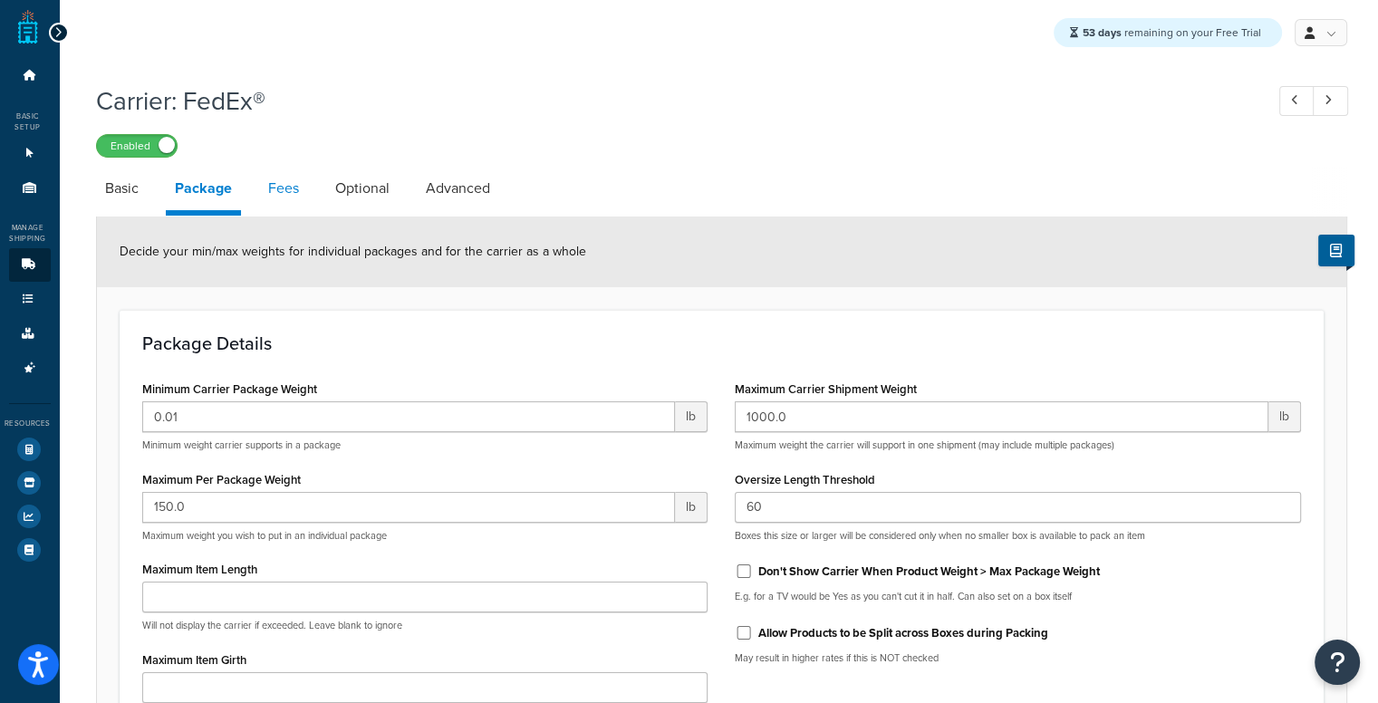
click at [285, 189] on link "Fees" at bounding box center [283, 188] width 49 height 43
select select "AFTER"
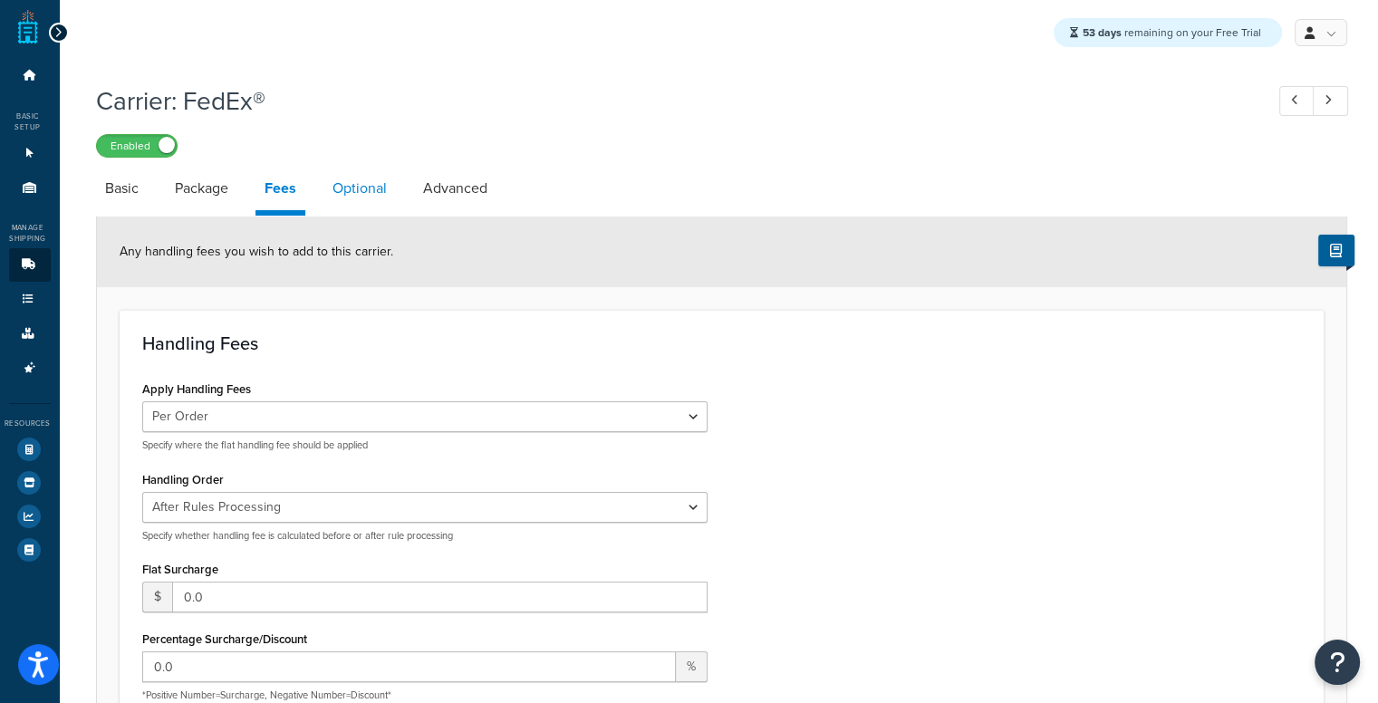
click at [377, 188] on link "Optional" at bounding box center [360, 188] width 72 height 43
select select "business"
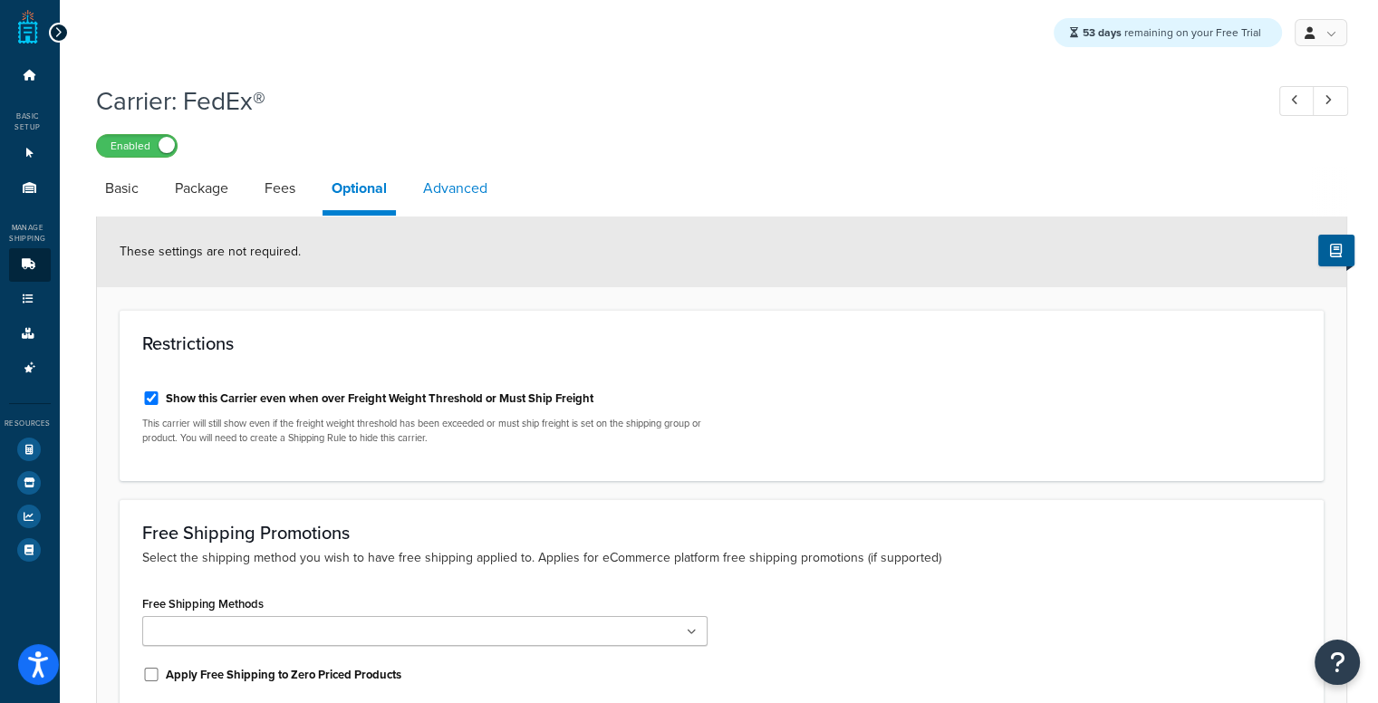
click at [450, 199] on link "Advanced" at bounding box center [455, 188] width 82 height 43
select select "false"
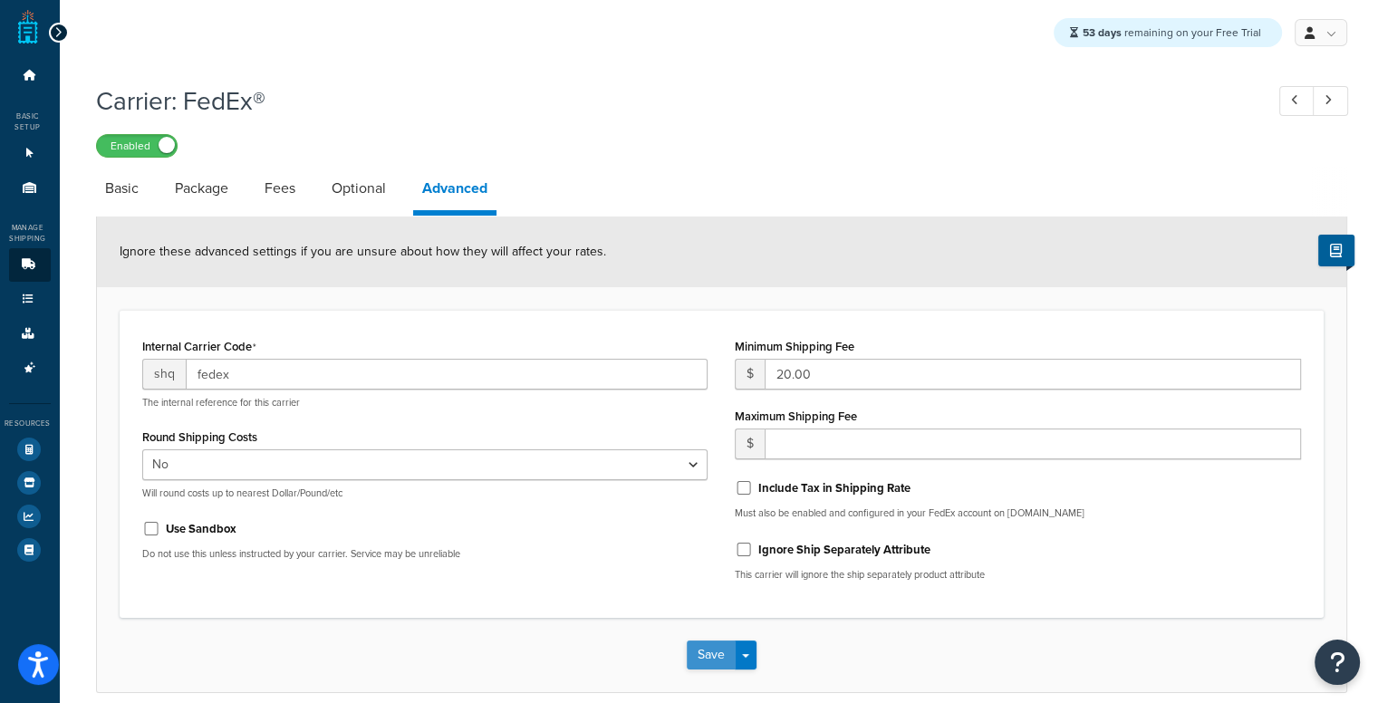
click at [699, 646] on button "Save" at bounding box center [711, 655] width 49 height 29
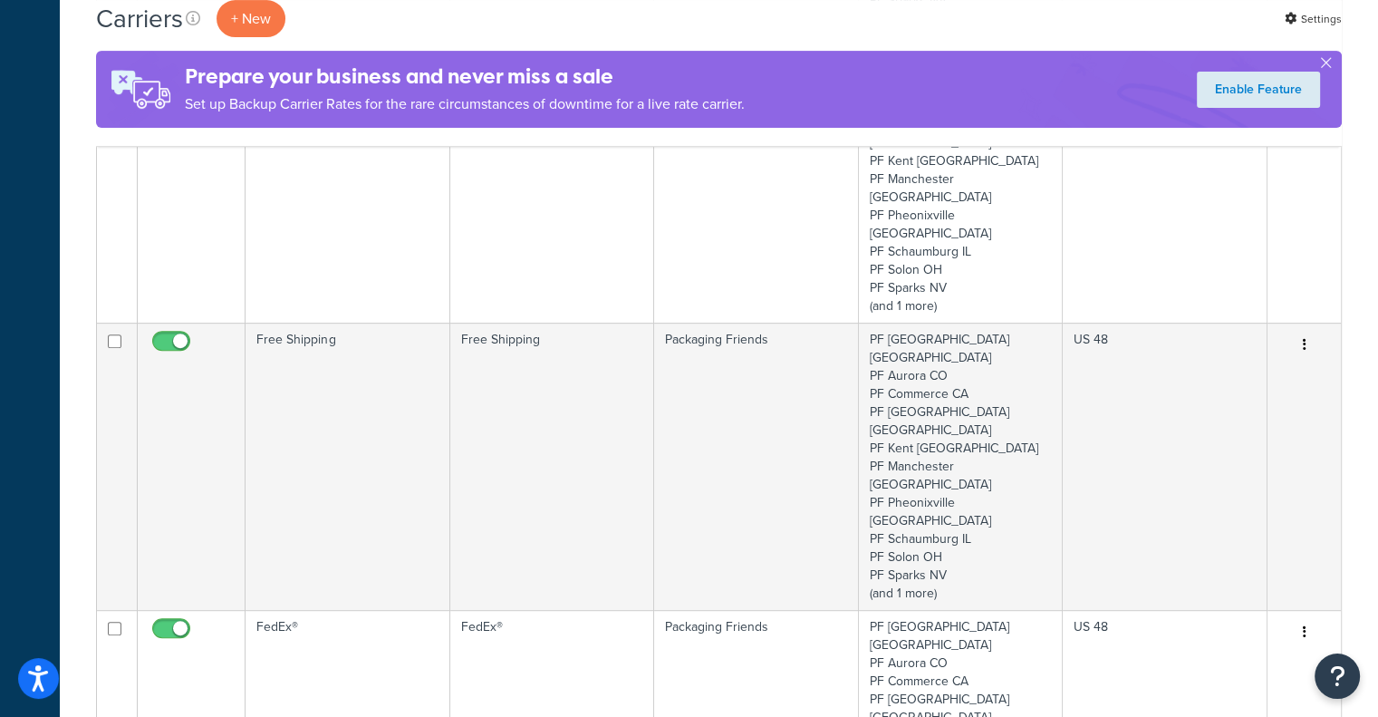
scroll to position [22, 0]
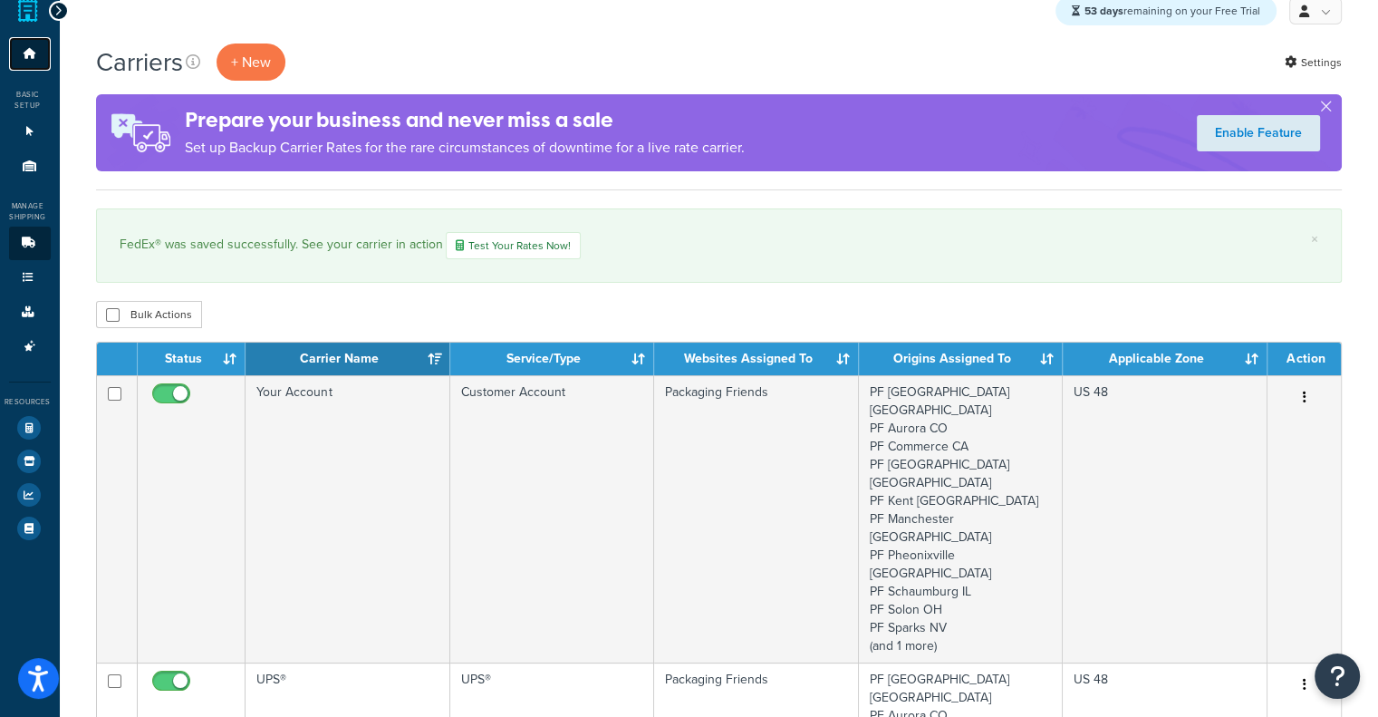
click at [12, 50] on link "Dashboard" at bounding box center [30, 54] width 42 height 34
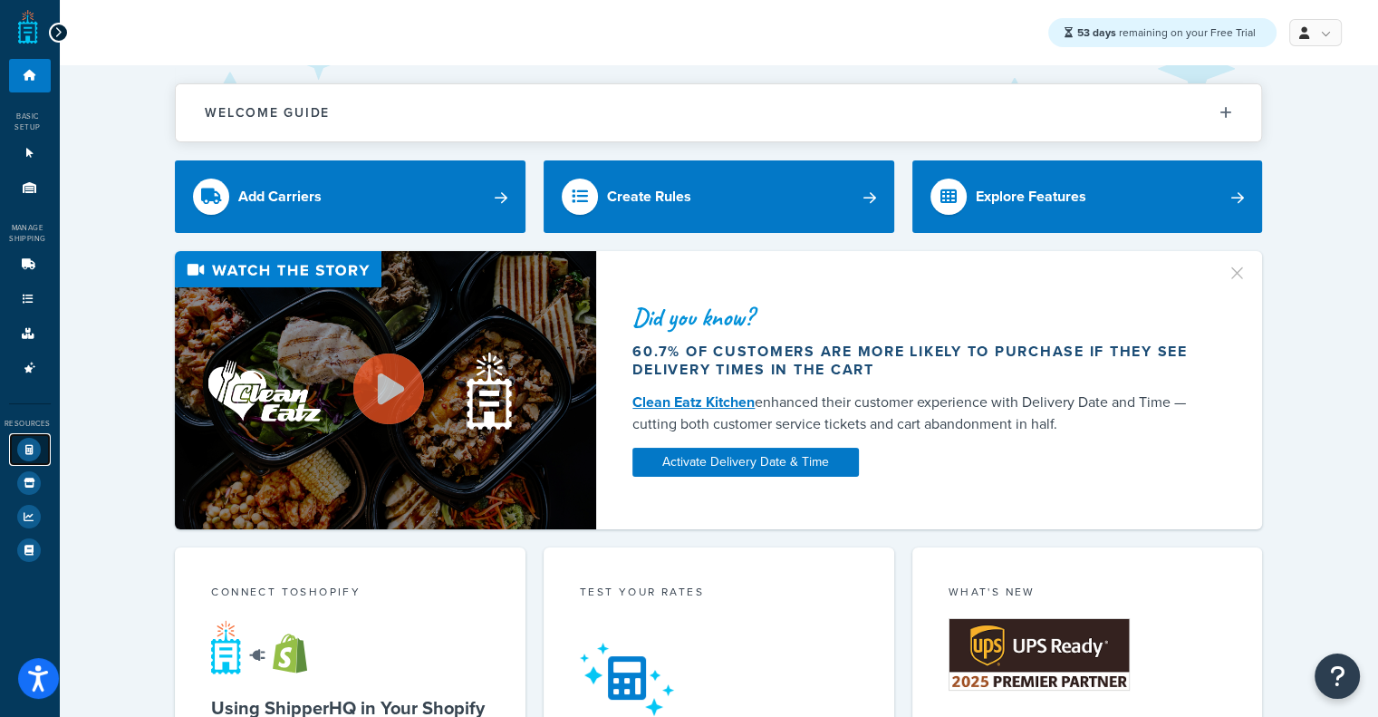
click at [43, 434] on link "Test Your Rates" at bounding box center [30, 449] width 42 height 33
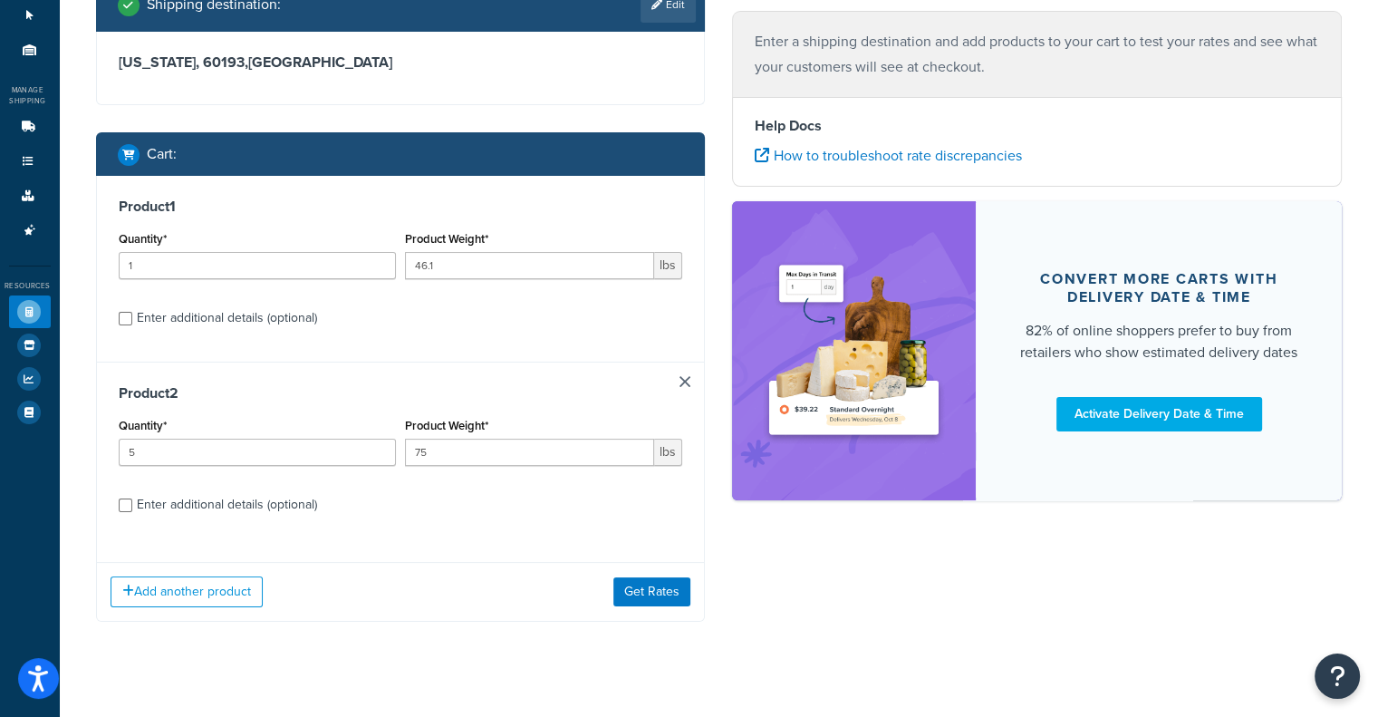
scroll to position [161, 0]
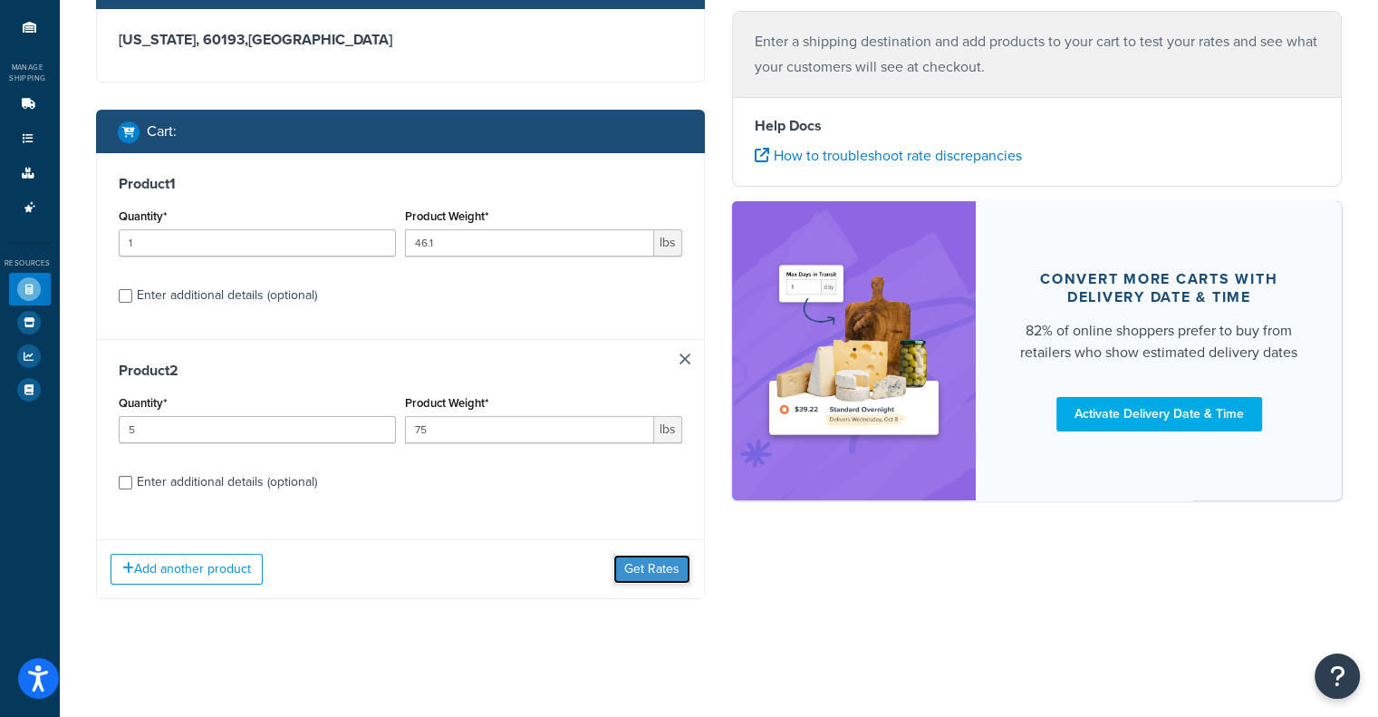
click at [633, 575] on button "Get Rates" at bounding box center [651, 569] width 77 height 29
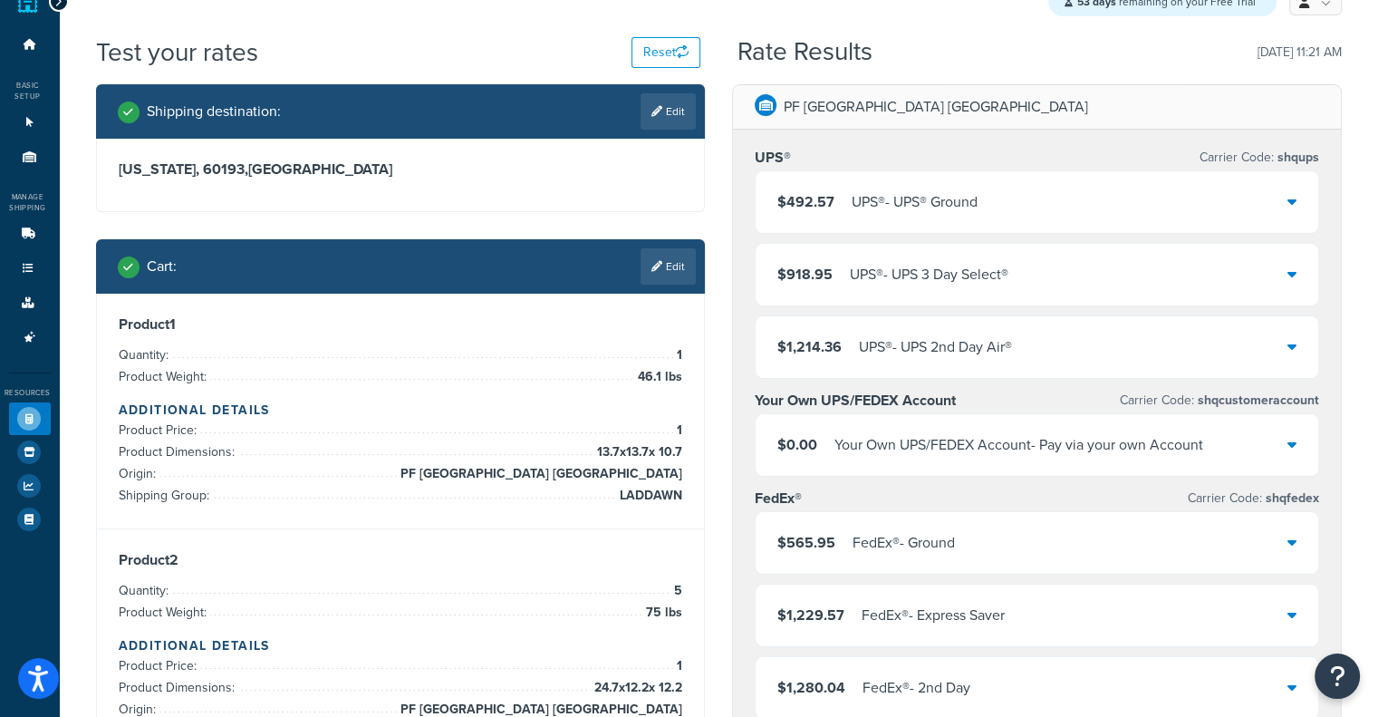
scroll to position [0, 0]
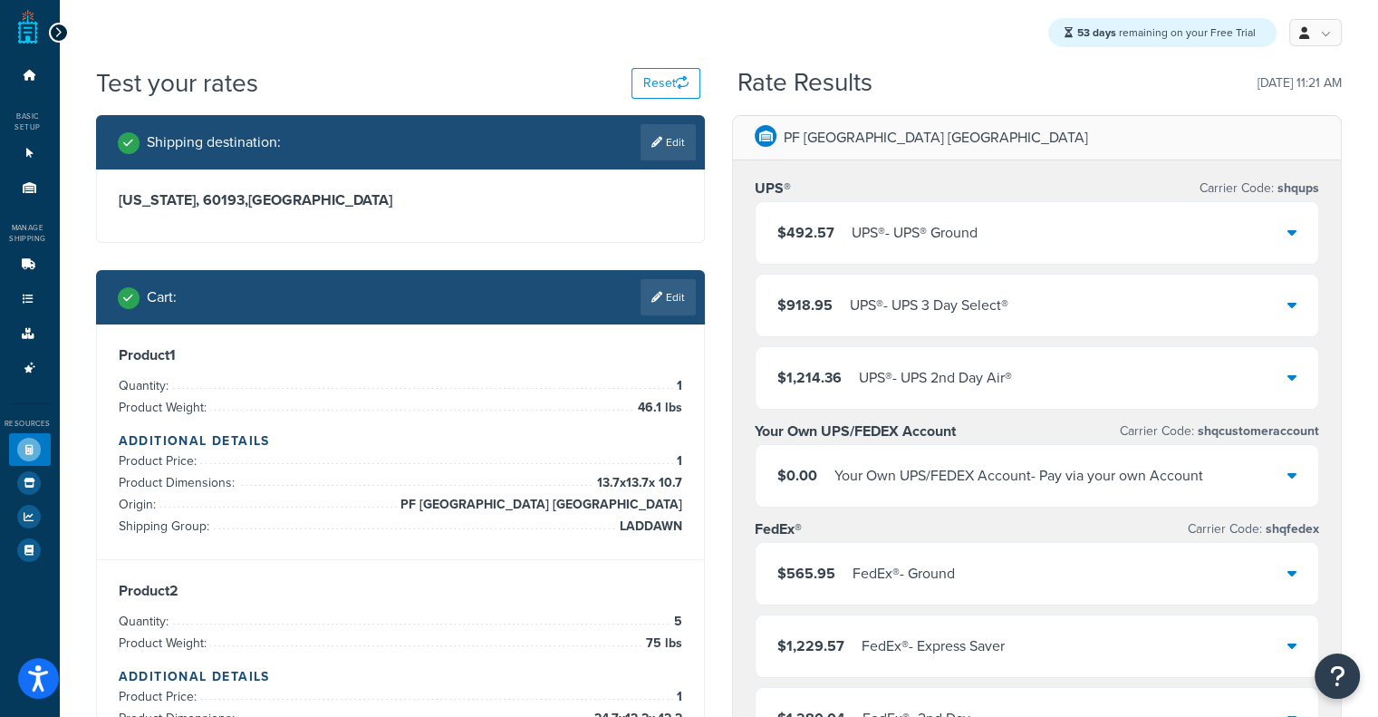
click at [583, 283] on div "Cart : Edit" at bounding box center [407, 297] width 579 height 36
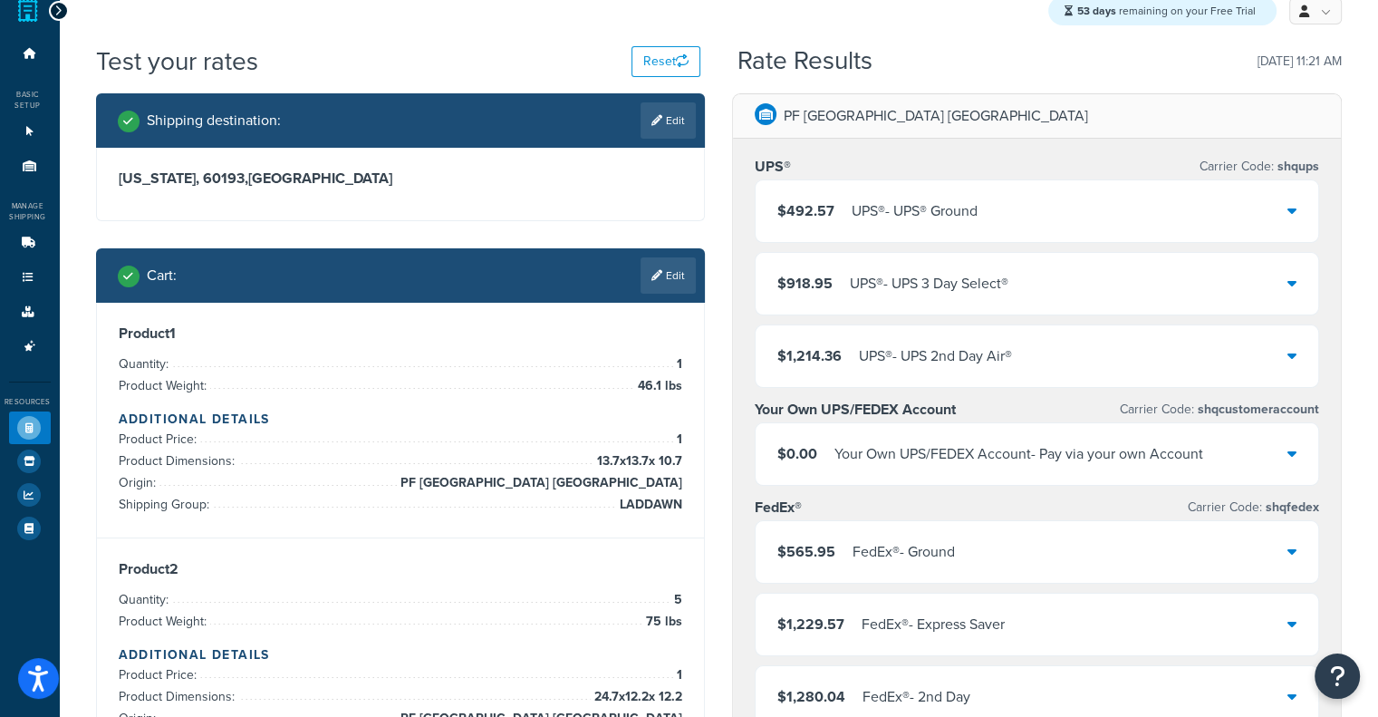
scroll to position [24, 0]
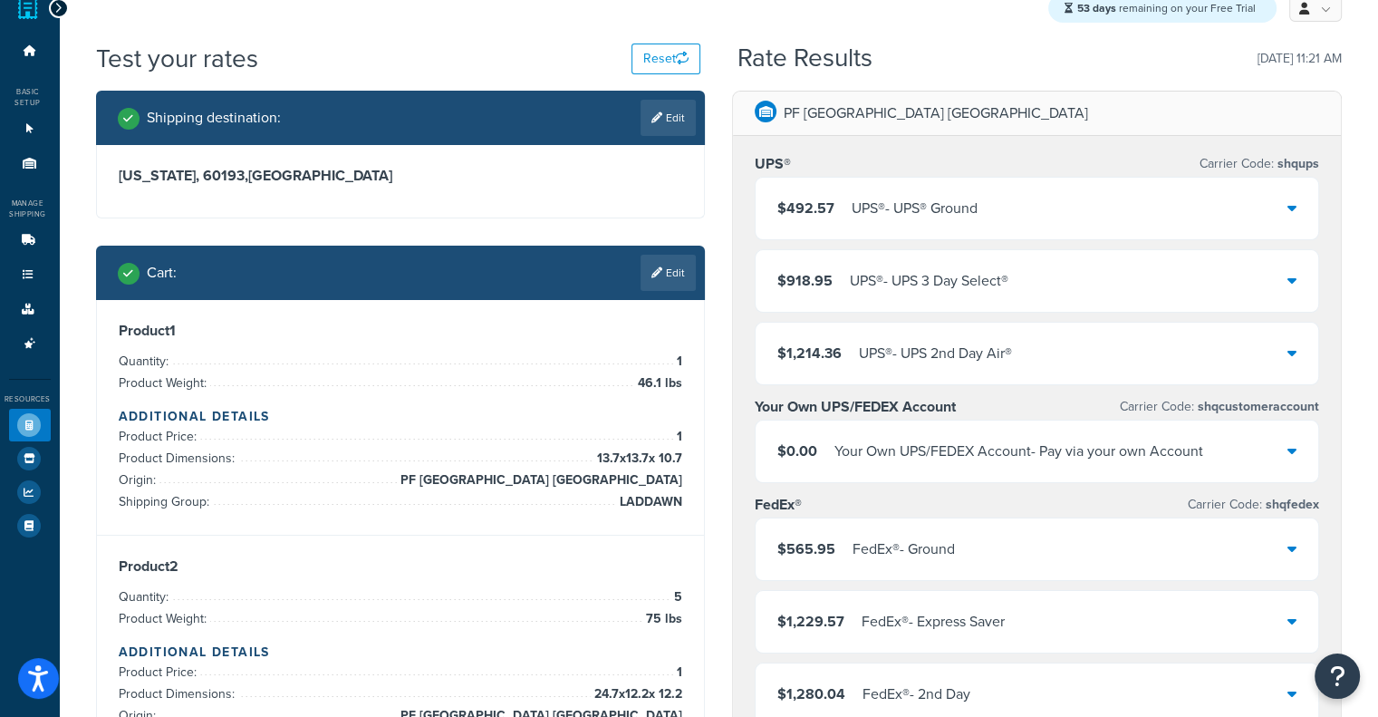
click at [1037, 198] on div "$492.57 UPS® - UPS® Ground" at bounding box center [1037, 209] width 563 height 62
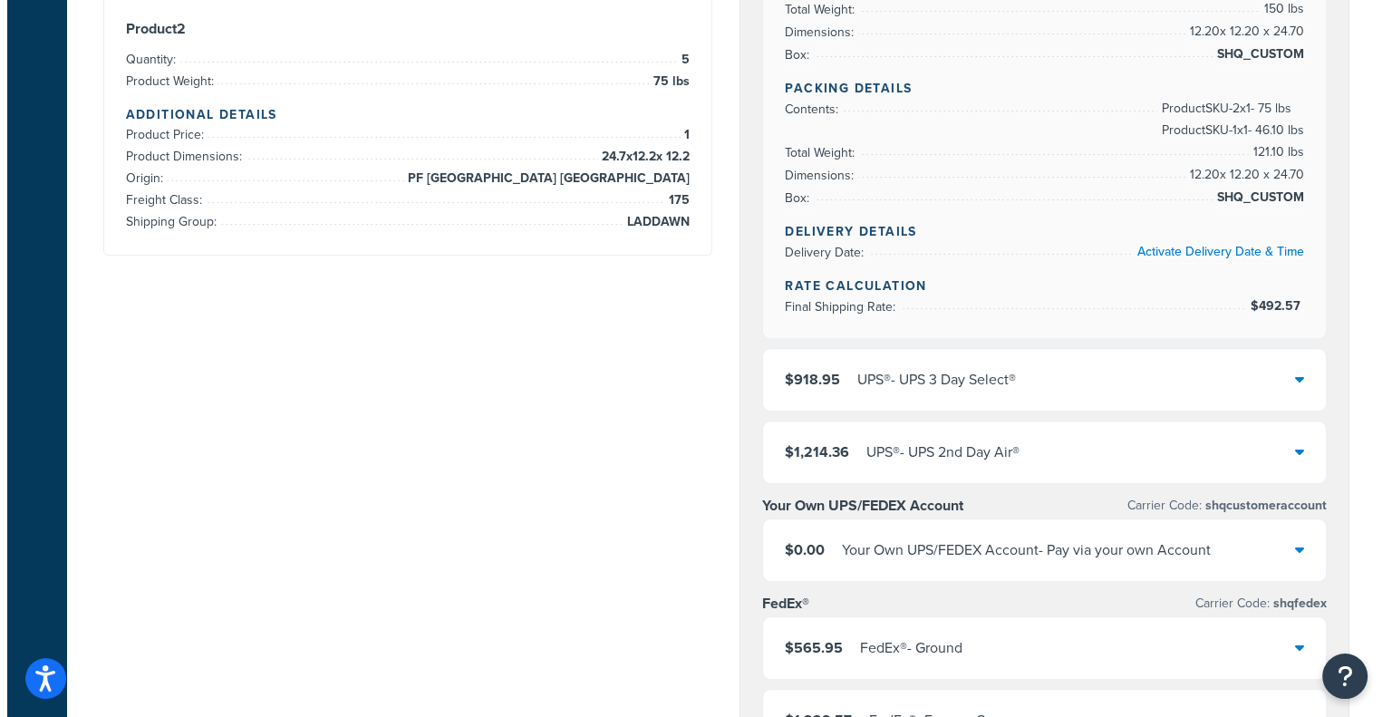
scroll to position [0, 0]
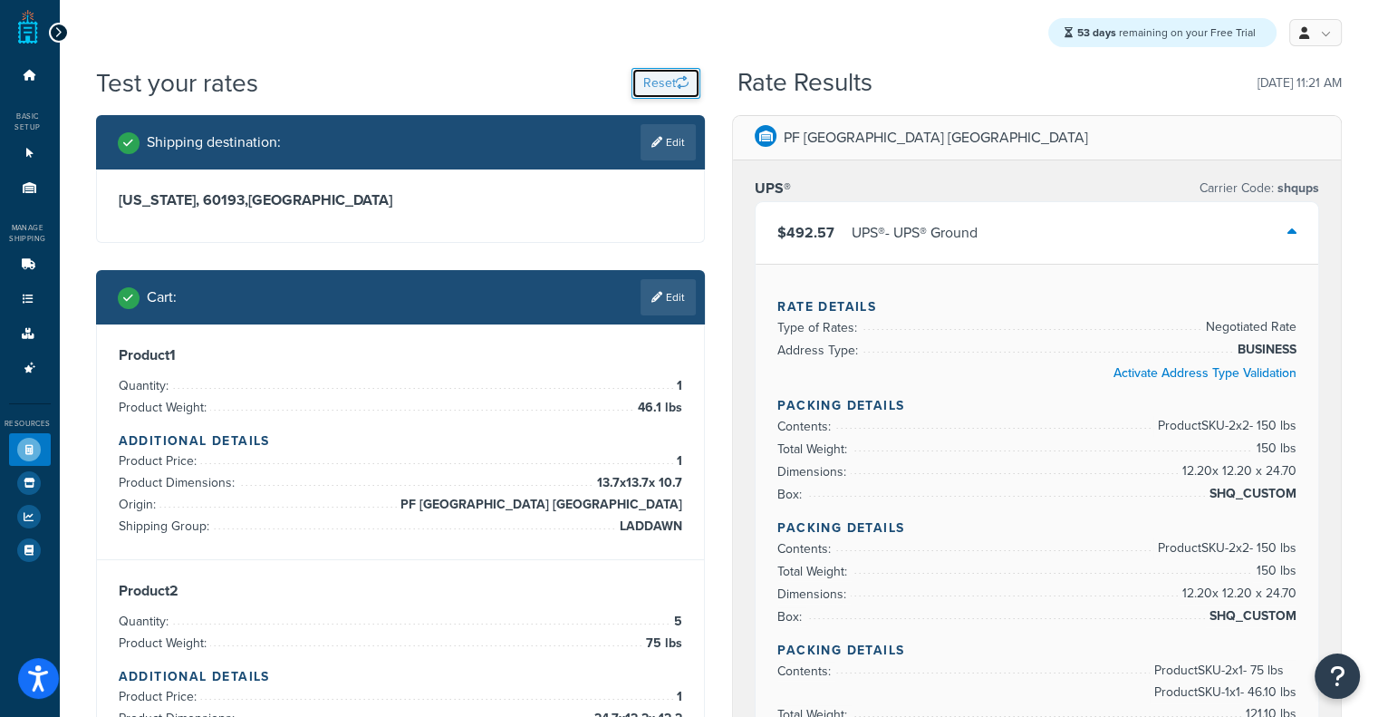
click at [656, 88] on button "Reset" at bounding box center [666, 83] width 69 height 31
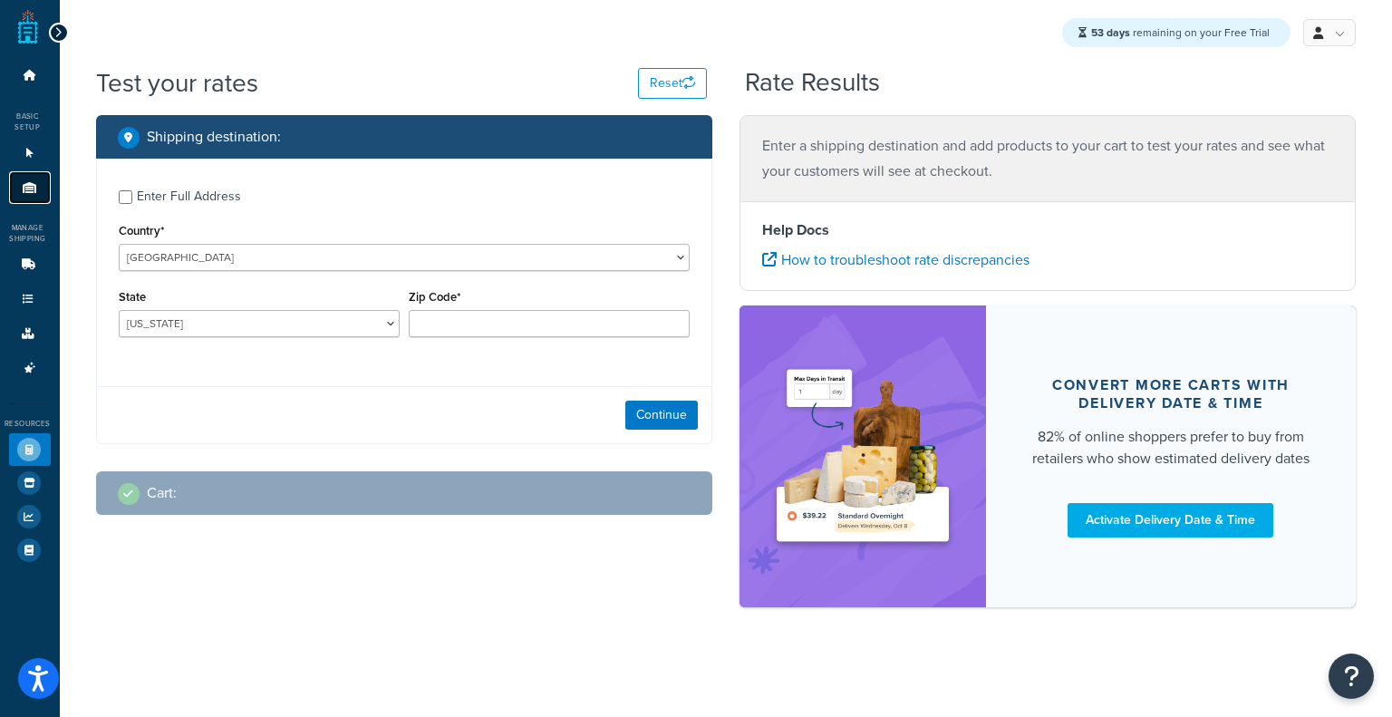
click at [17, 180] on link "Origins 11" at bounding box center [30, 188] width 42 height 34
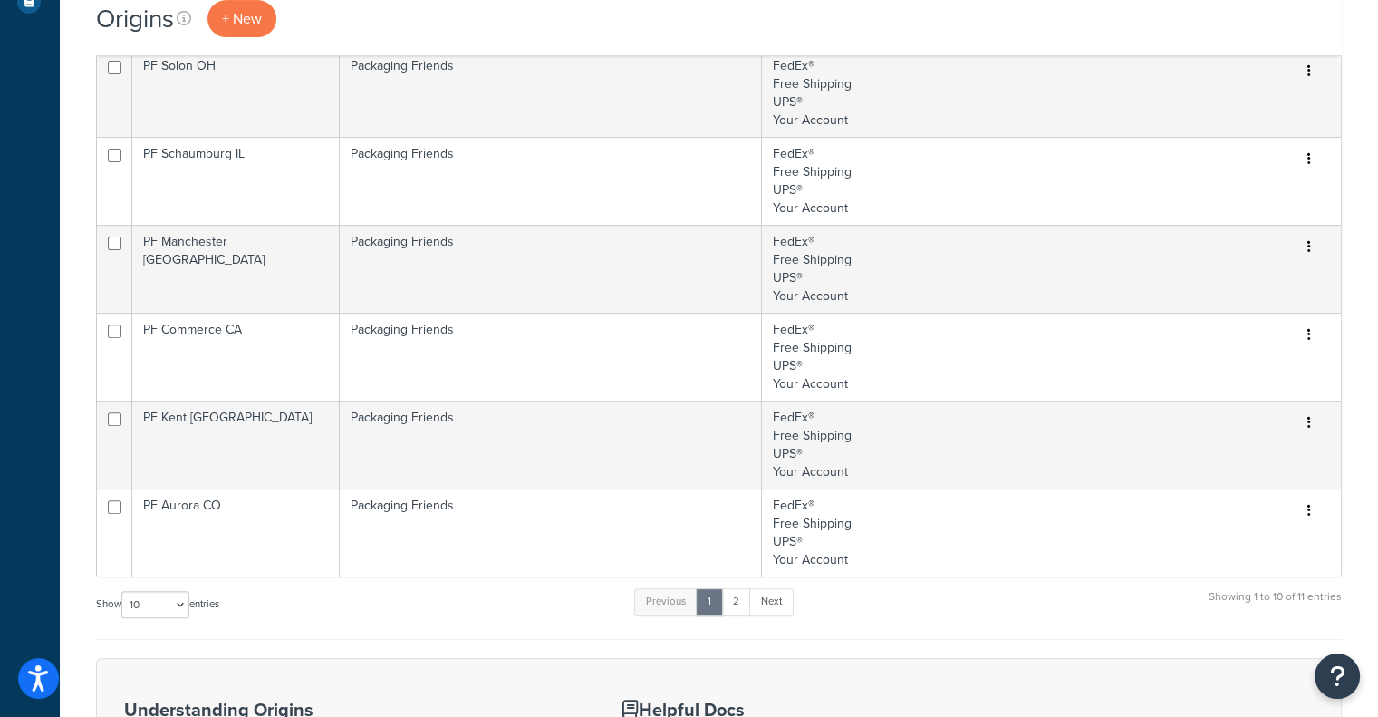
scroll to position [546, 0]
click at [747, 597] on link "2" at bounding box center [736, 603] width 30 height 27
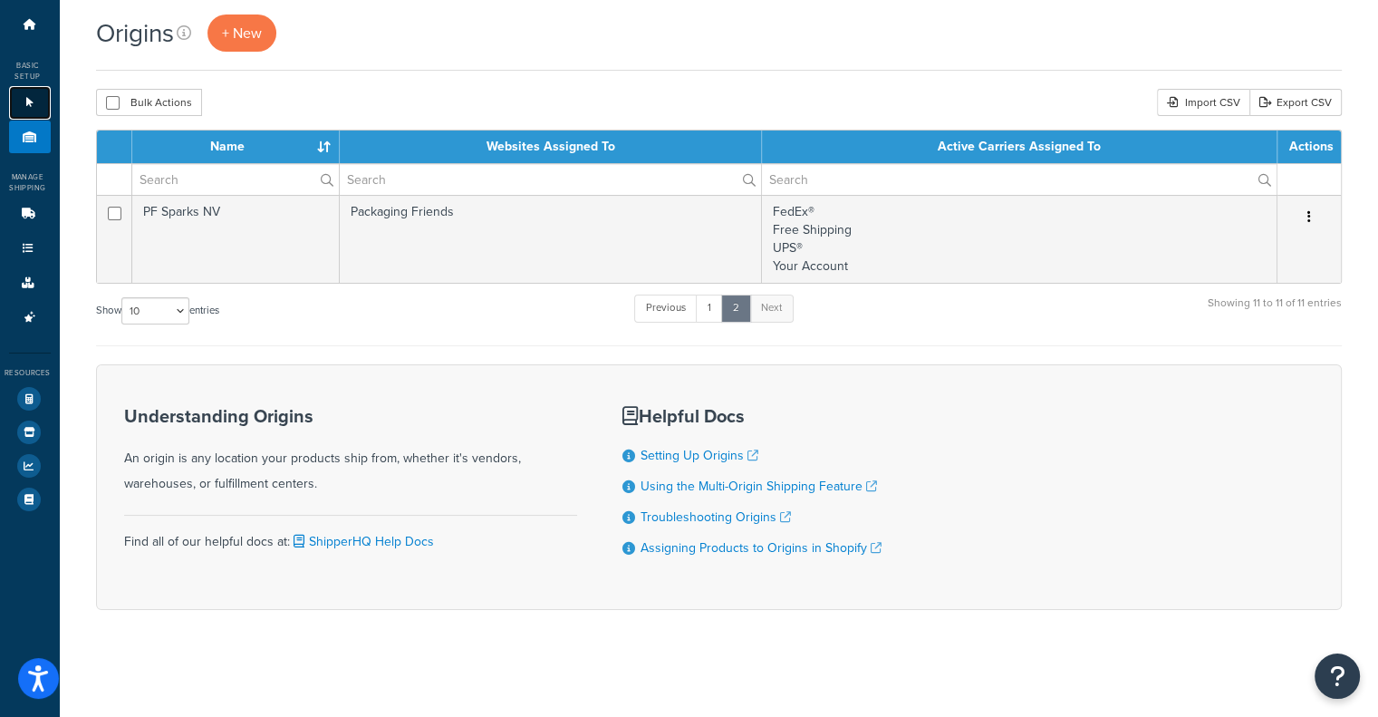
click at [11, 105] on link "Websites 1" at bounding box center [30, 103] width 42 height 34
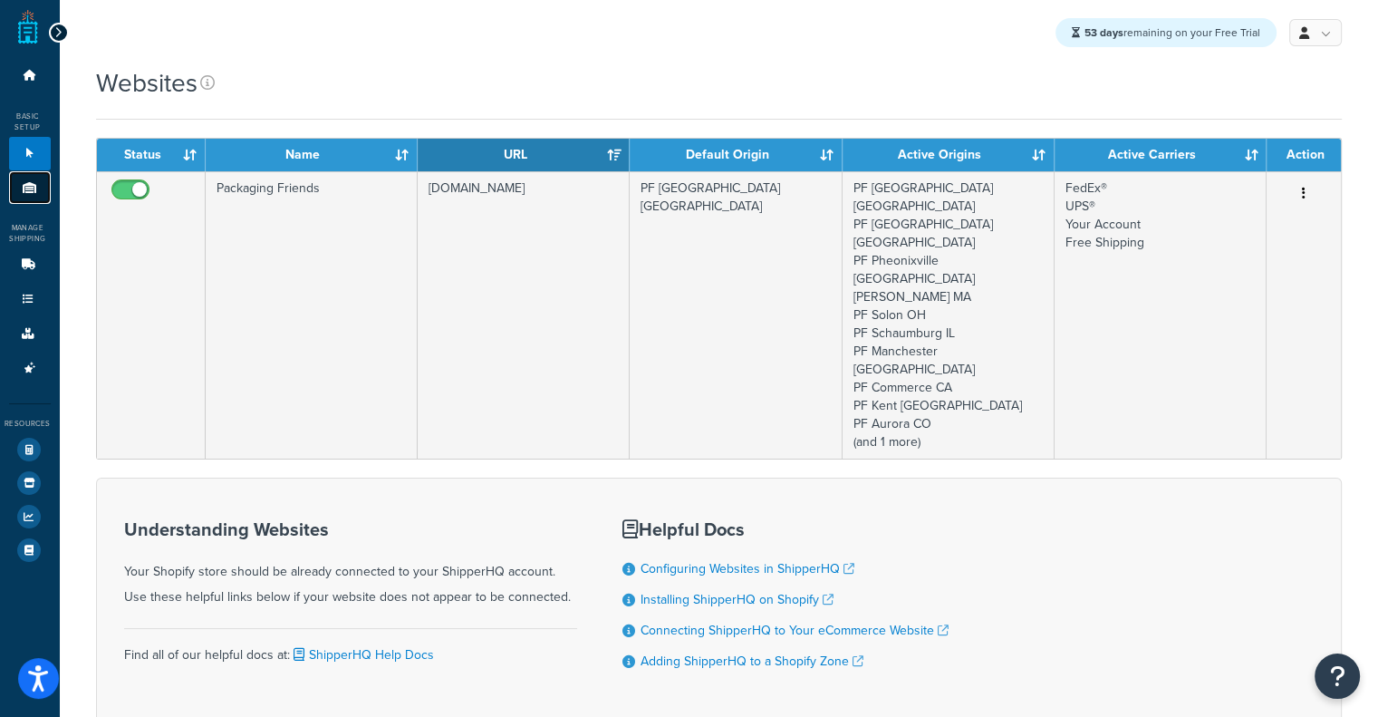
click at [31, 192] on icon at bounding box center [30, 187] width 18 height 11
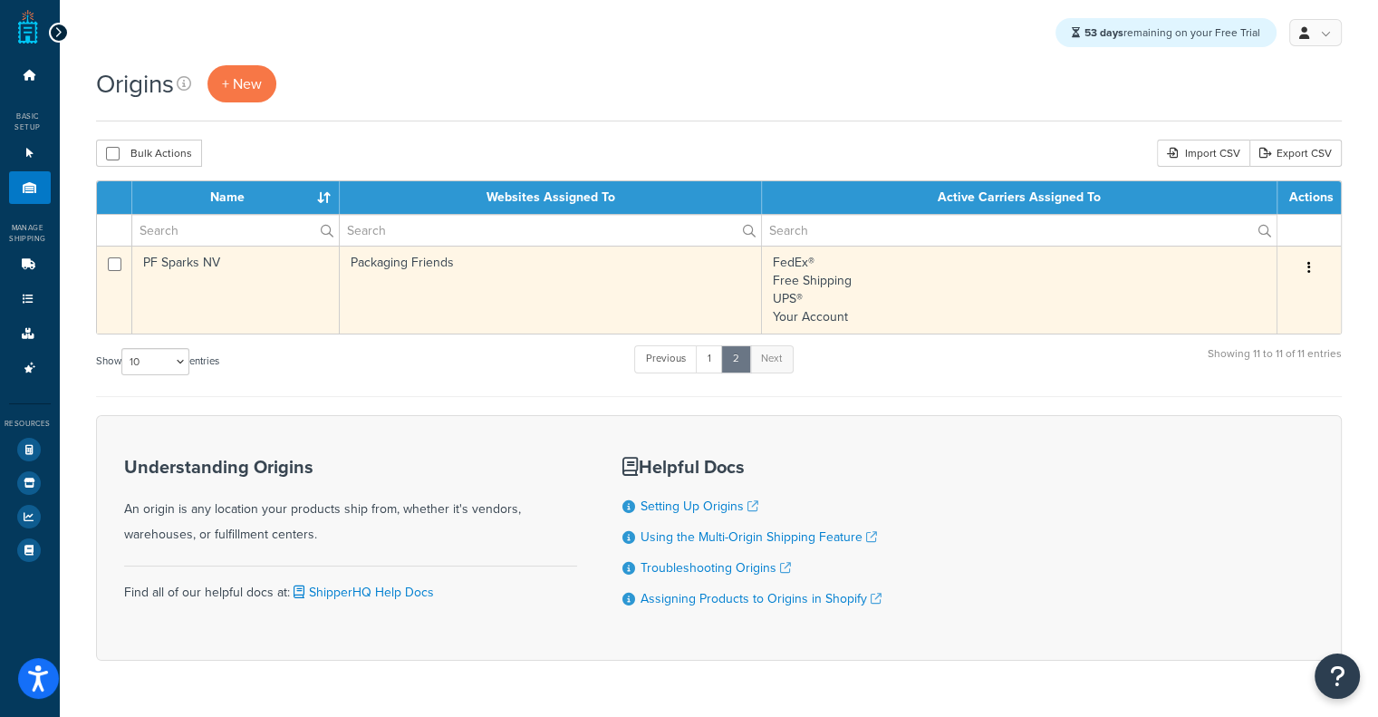
click at [332, 262] on td "PF Sparks NV" at bounding box center [236, 290] width 208 height 88
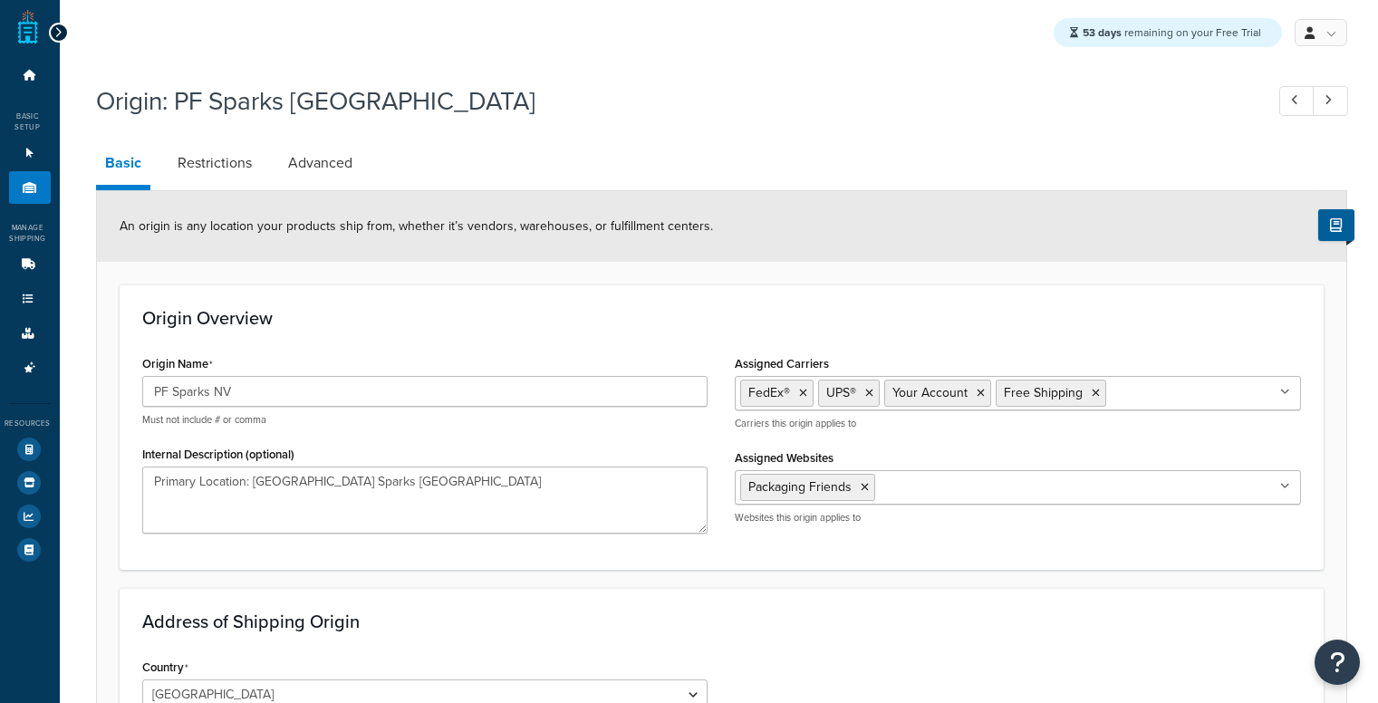
select select "28"
click at [203, 165] on link "Restrictions" at bounding box center [215, 162] width 92 height 43
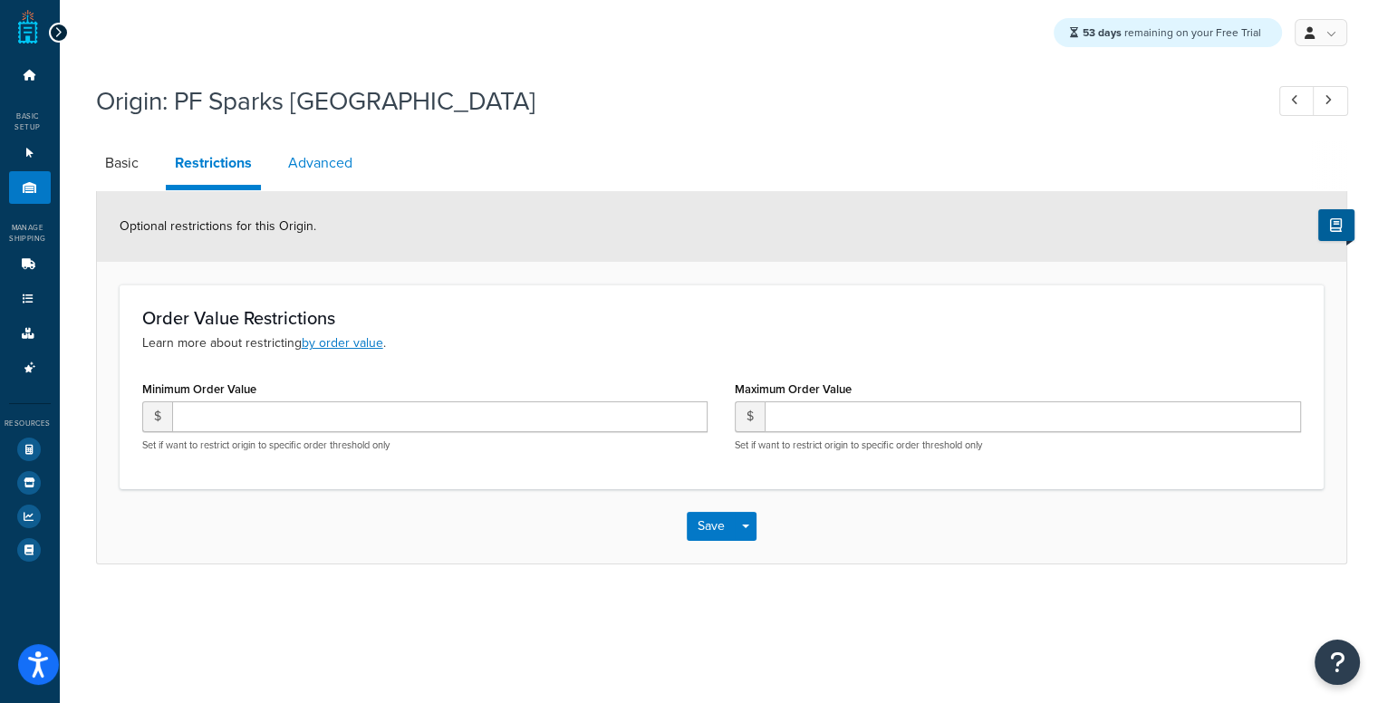
click at [314, 170] on link "Advanced" at bounding box center [320, 162] width 82 height 43
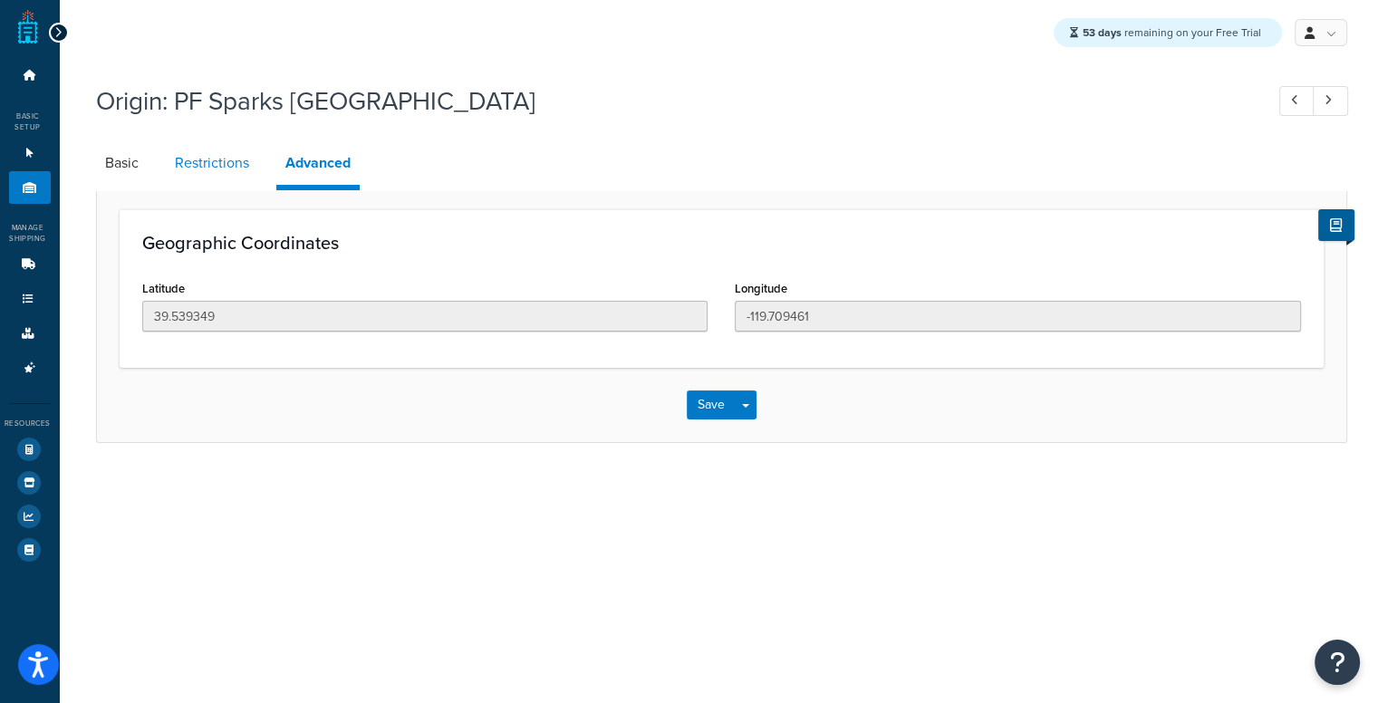
click at [185, 164] on link "Restrictions" at bounding box center [212, 162] width 92 height 43
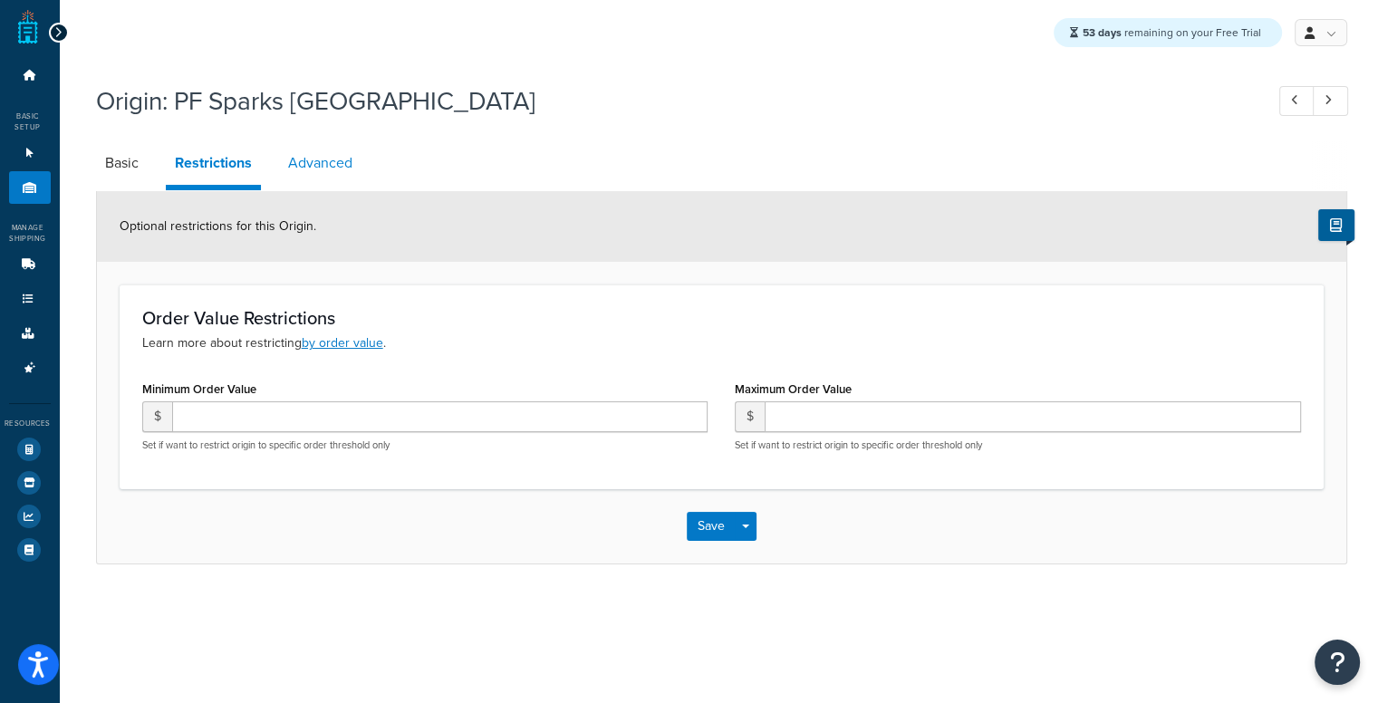
click at [332, 144] on link "Advanced" at bounding box center [320, 162] width 82 height 43
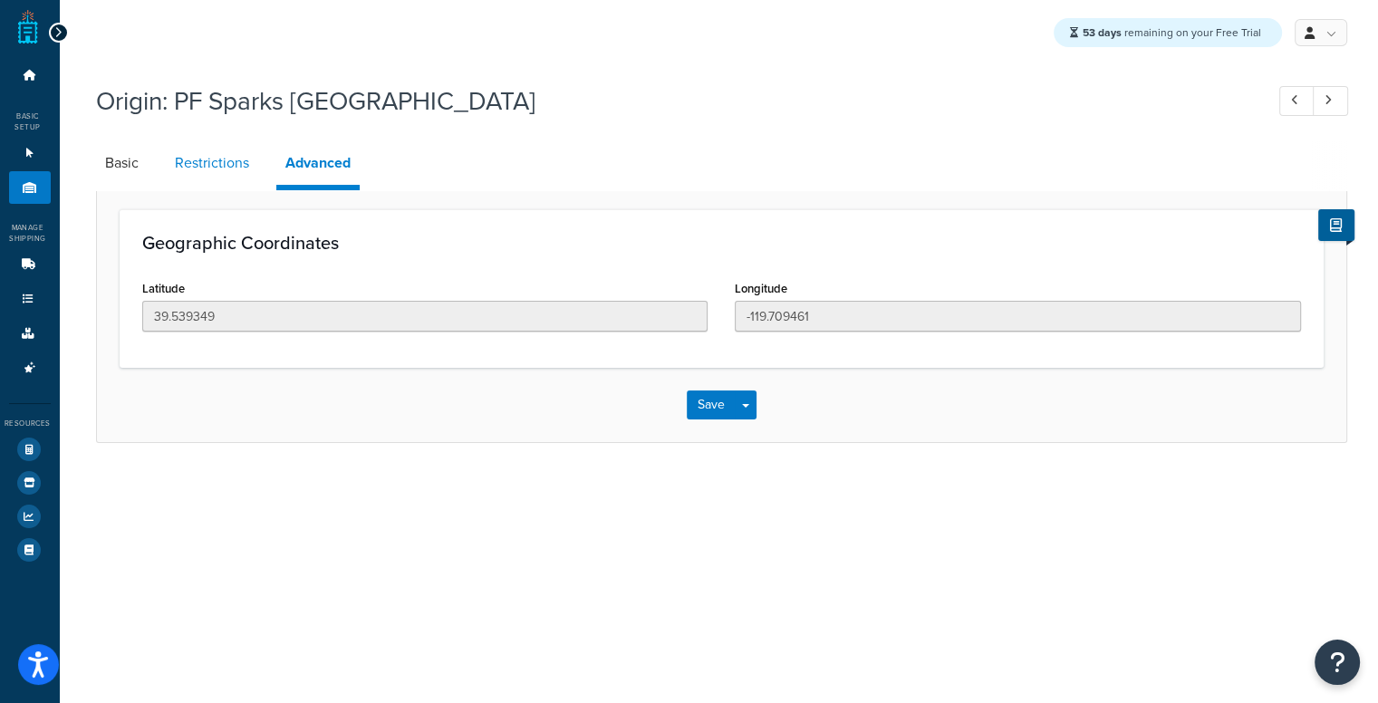
drag, startPoint x: 262, startPoint y: 164, endPoint x: 246, endPoint y: 166, distance: 16.4
click at [246, 166] on li "Restrictions" at bounding box center [221, 162] width 111 height 43
click at [246, 166] on link "Restrictions" at bounding box center [212, 162] width 92 height 43
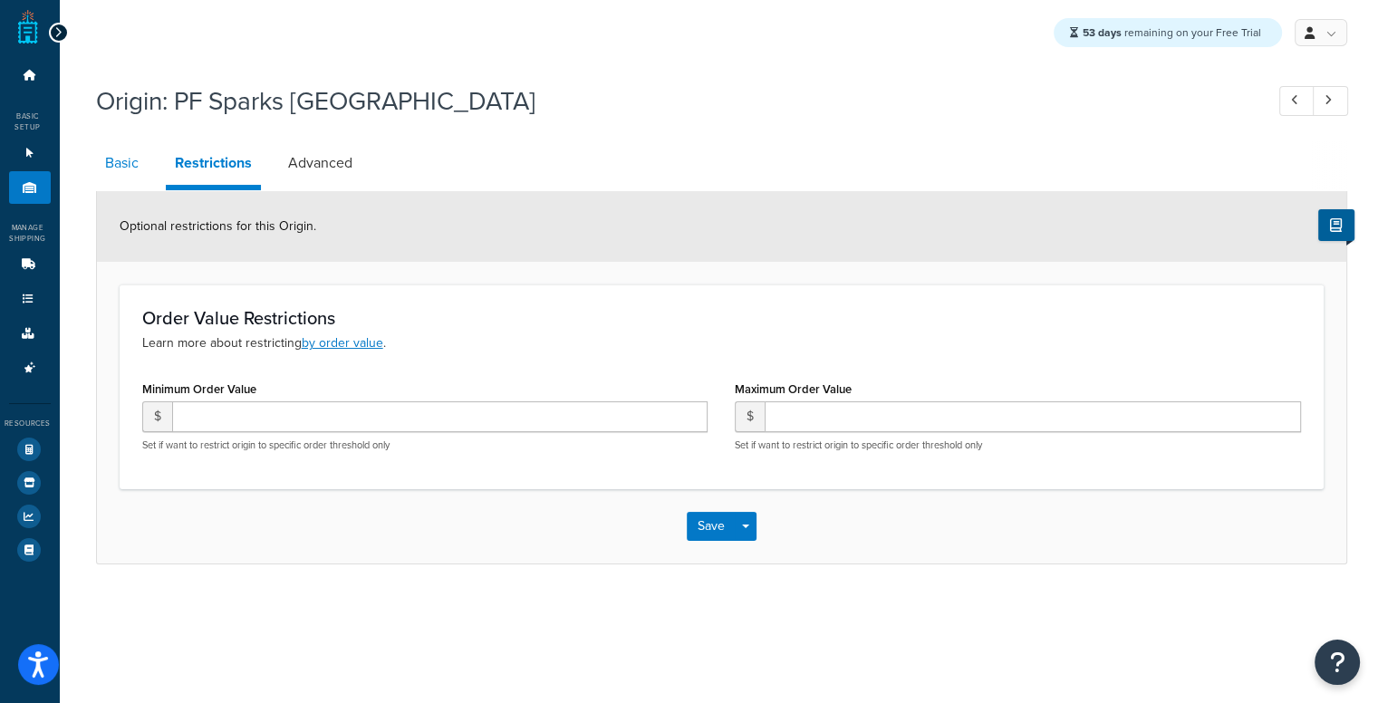
click at [101, 162] on link "Basic" at bounding box center [122, 162] width 52 height 43
select select "28"
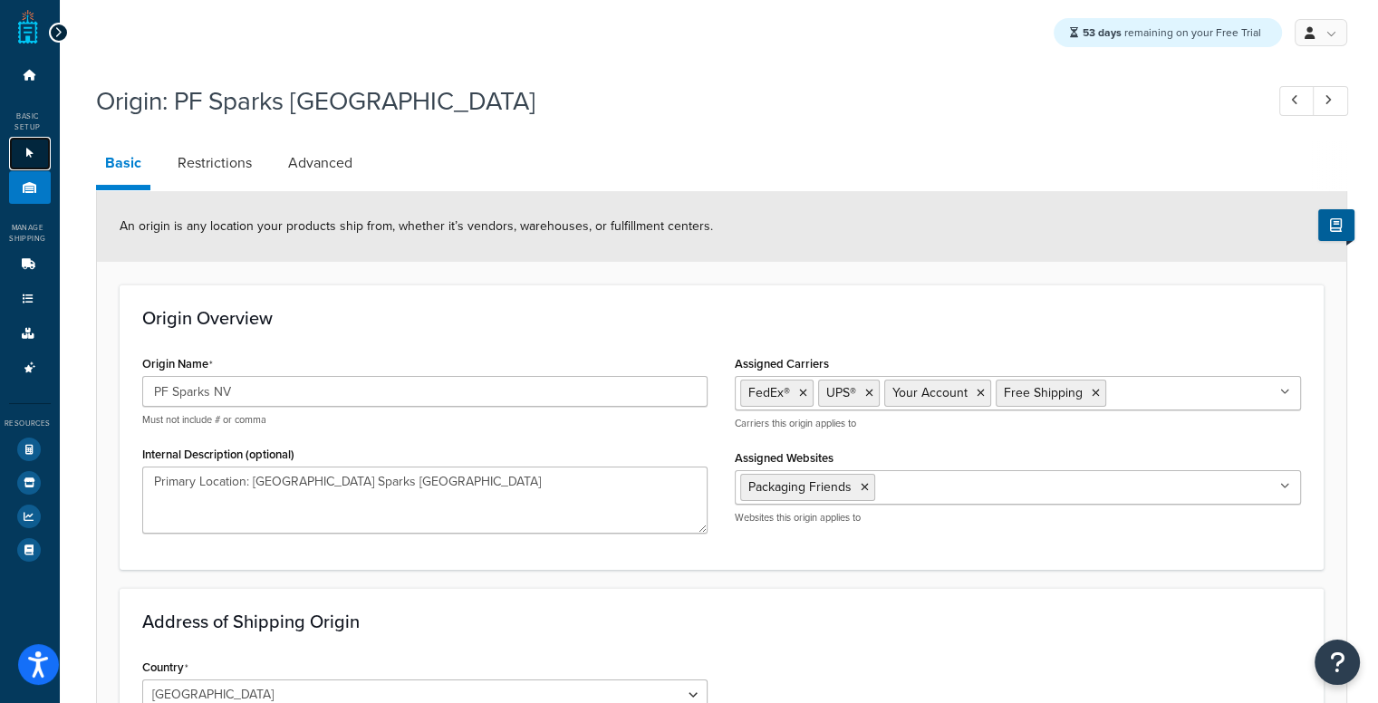
click at [21, 144] on link "Websites 1" at bounding box center [30, 154] width 42 height 34
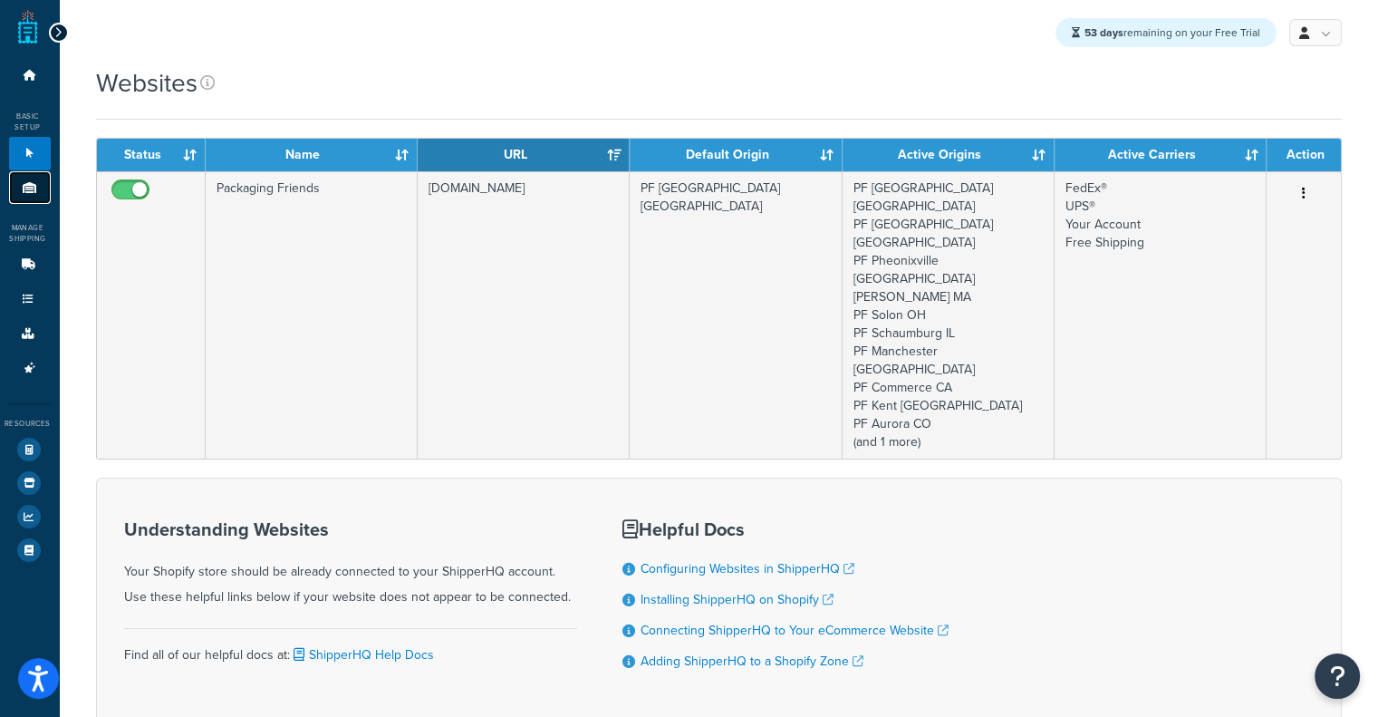
click at [26, 194] on link "Origins 11" at bounding box center [30, 188] width 42 height 34
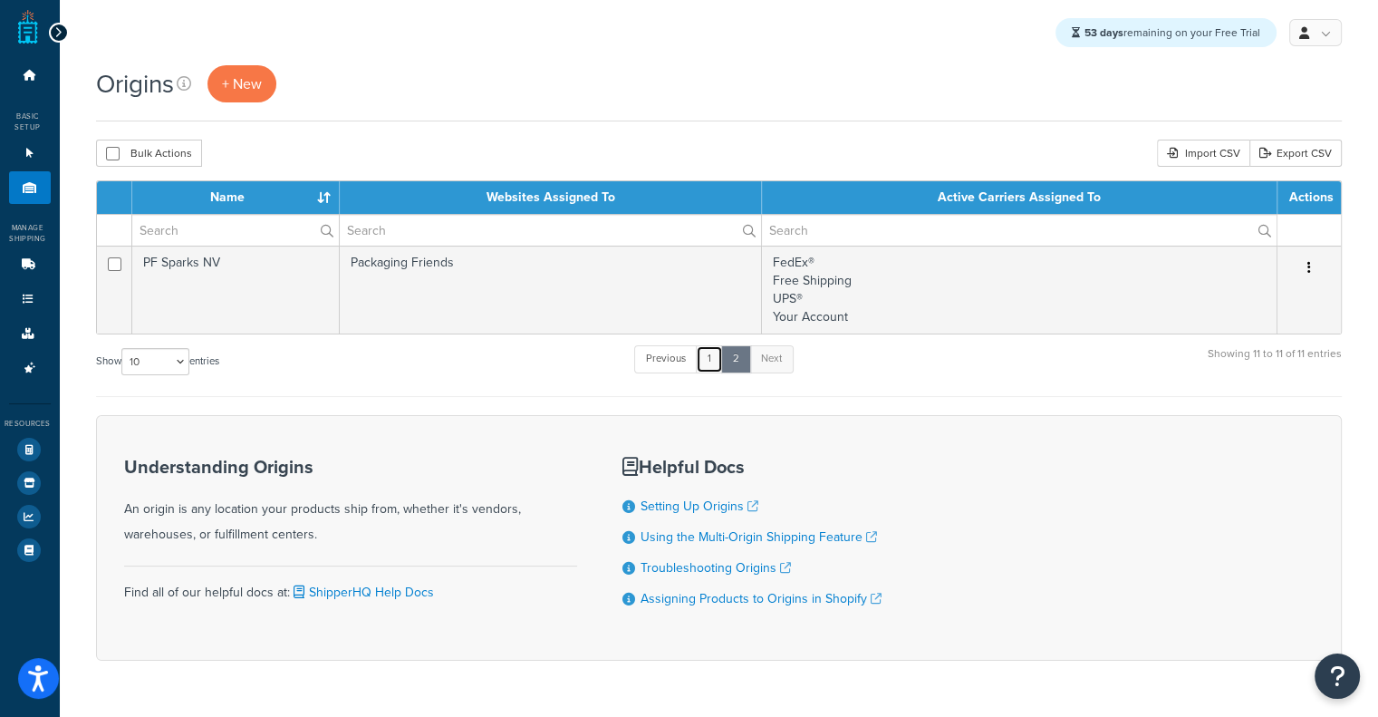
click at [718, 355] on link "1" at bounding box center [709, 358] width 27 height 27
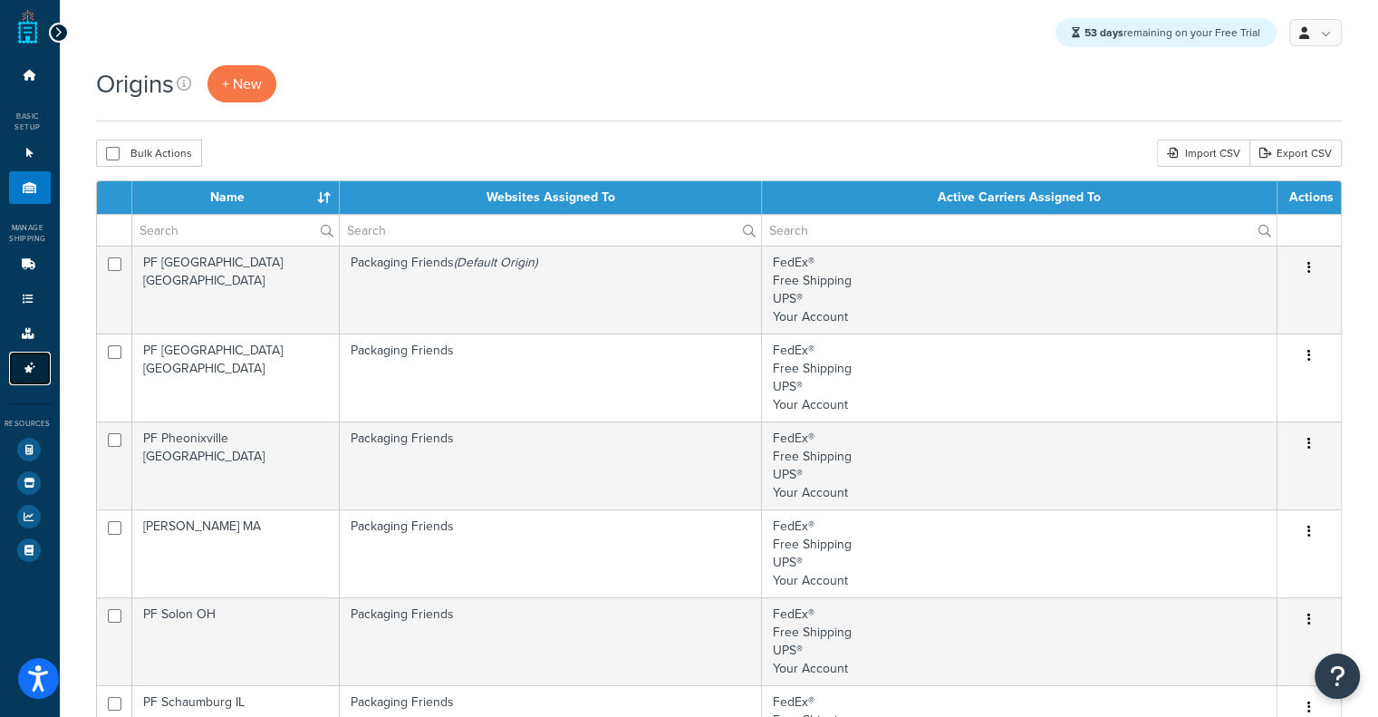
click at [9, 368] on link "Advanced Features 4" at bounding box center [30, 369] width 42 height 34
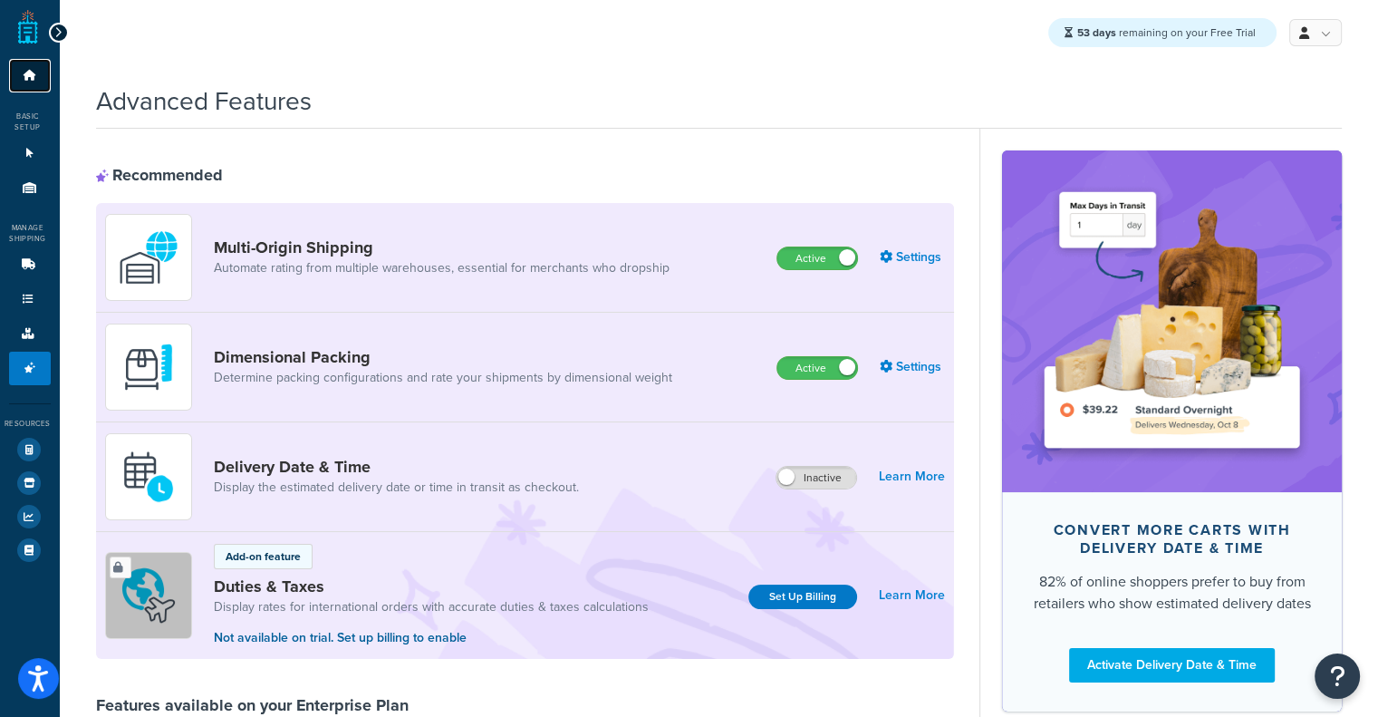
click at [9, 67] on link "Dashboard" at bounding box center [30, 76] width 42 height 34
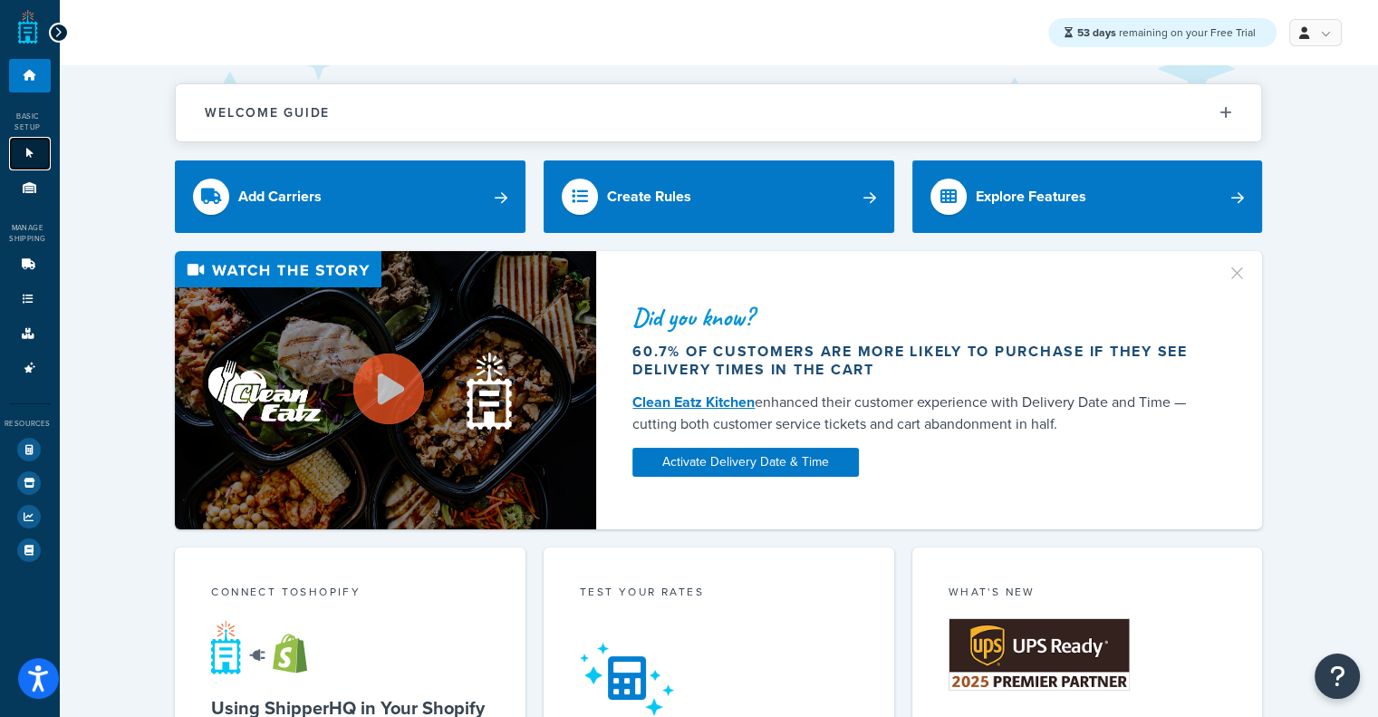
click at [26, 158] on icon at bounding box center [30, 153] width 18 height 11
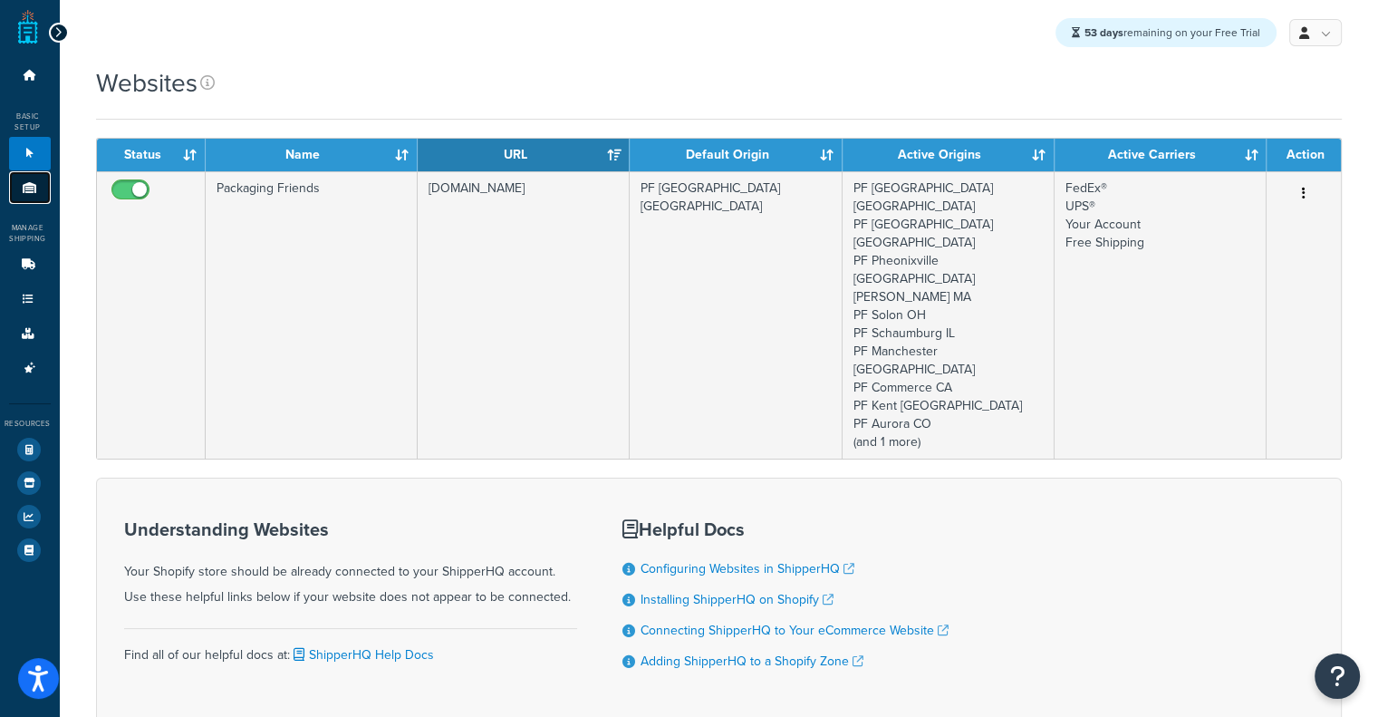
click at [21, 184] on icon at bounding box center [30, 187] width 18 height 11
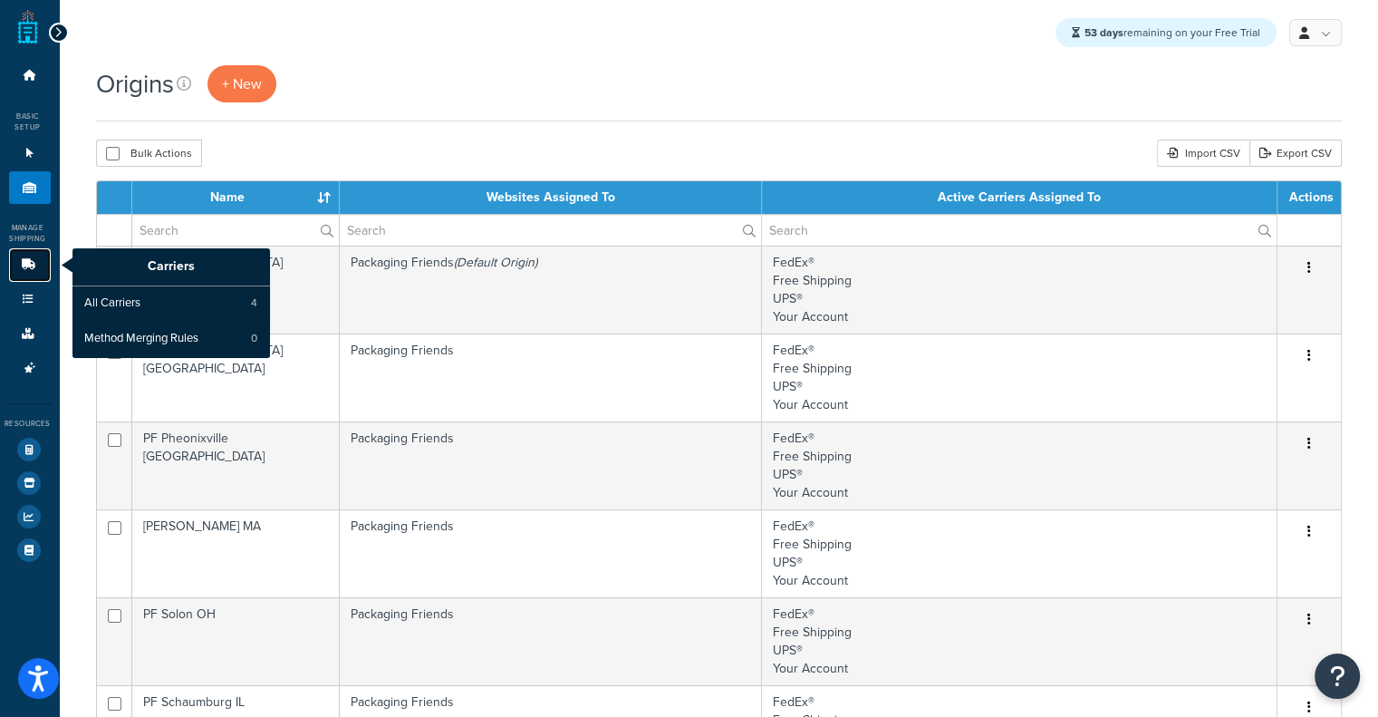
click at [28, 275] on link "Carriers" at bounding box center [30, 265] width 42 height 34
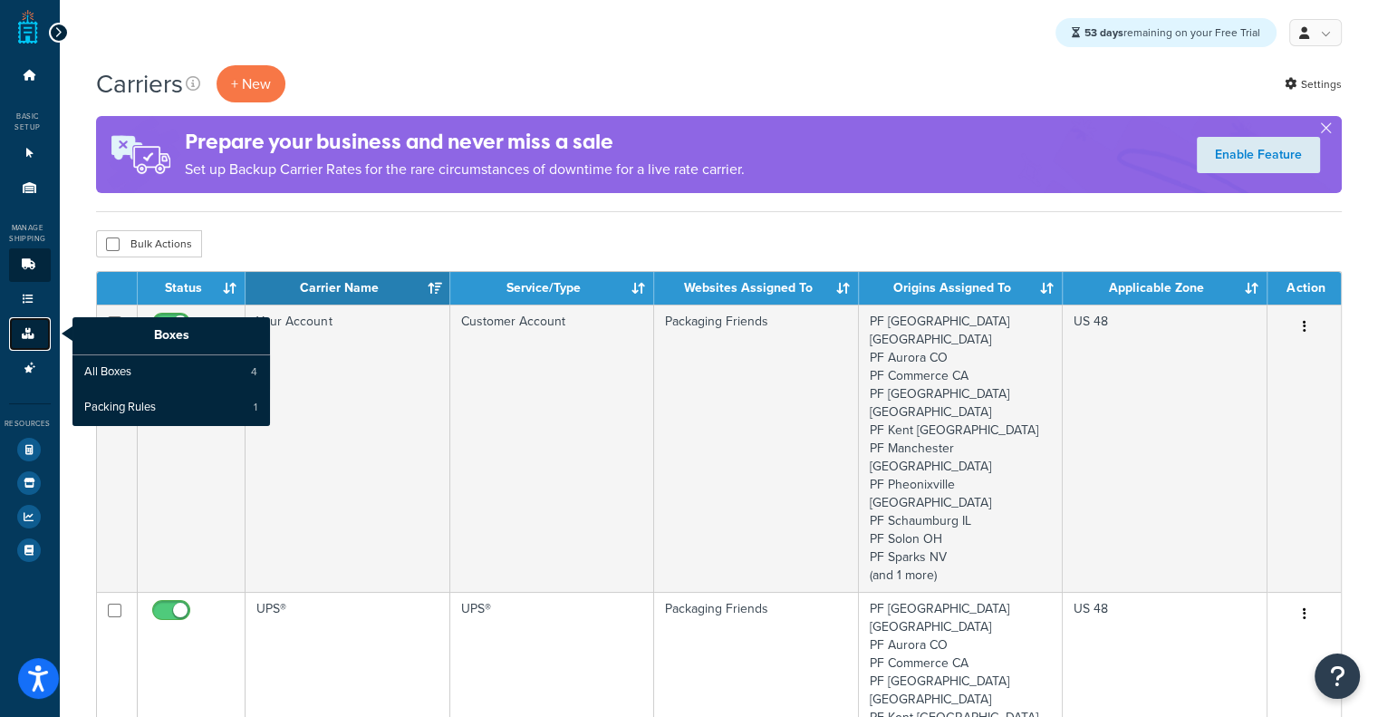
click at [21, 346] on link "Boxes" at bounding box center [30, 334] width 42 height 34
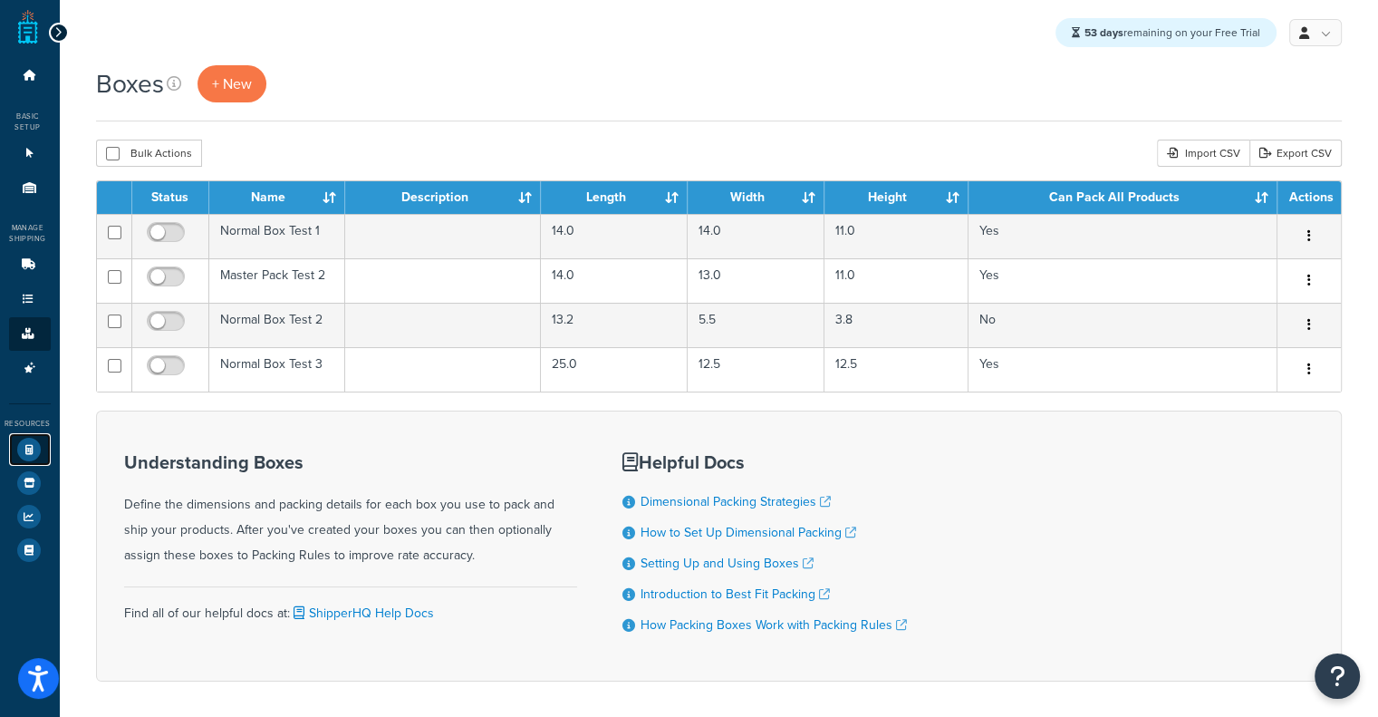
click at [23, 457] on icon at bounding box center [29, 450] width 24 height 24
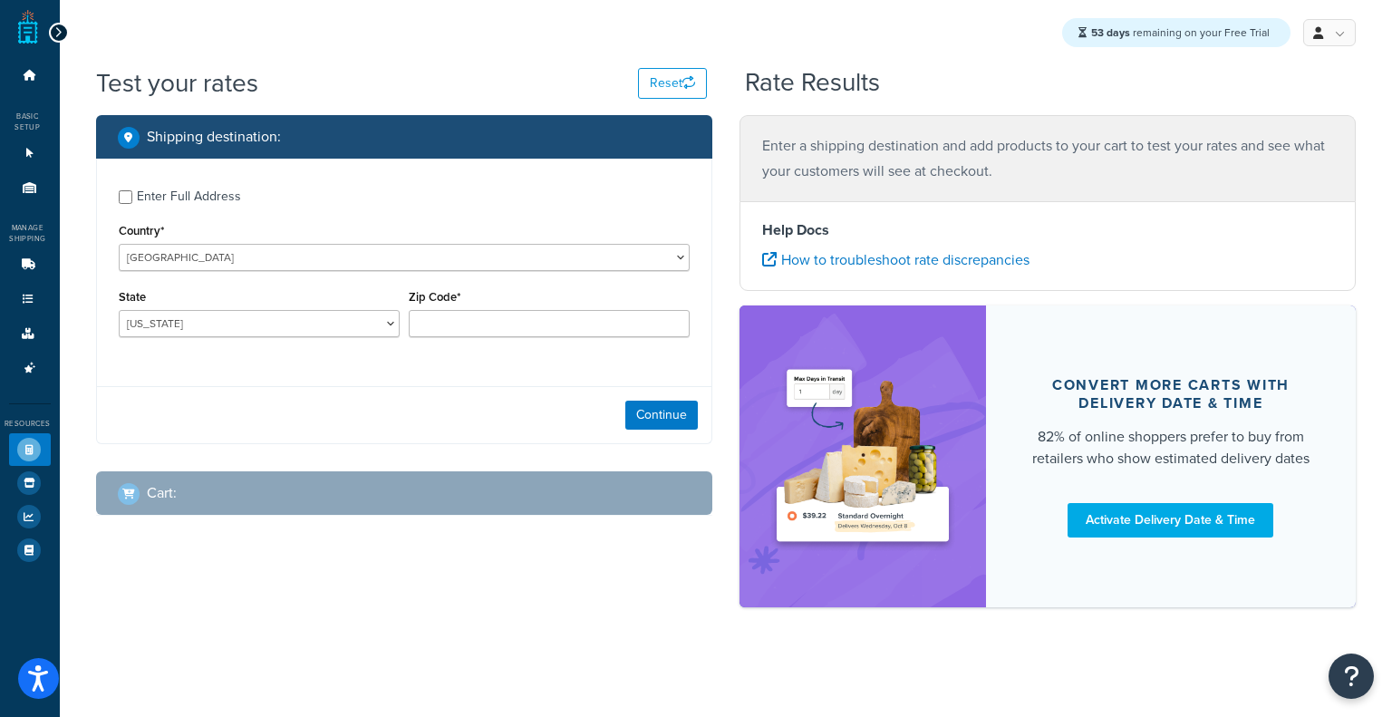
click at [225, 188] on div "Enter Full Address" at bounding box center [189, 196] width 104 height 25
click at [132, 190] on input "Enter Full Address" at bounding box center [126, 197] width 14 height 14
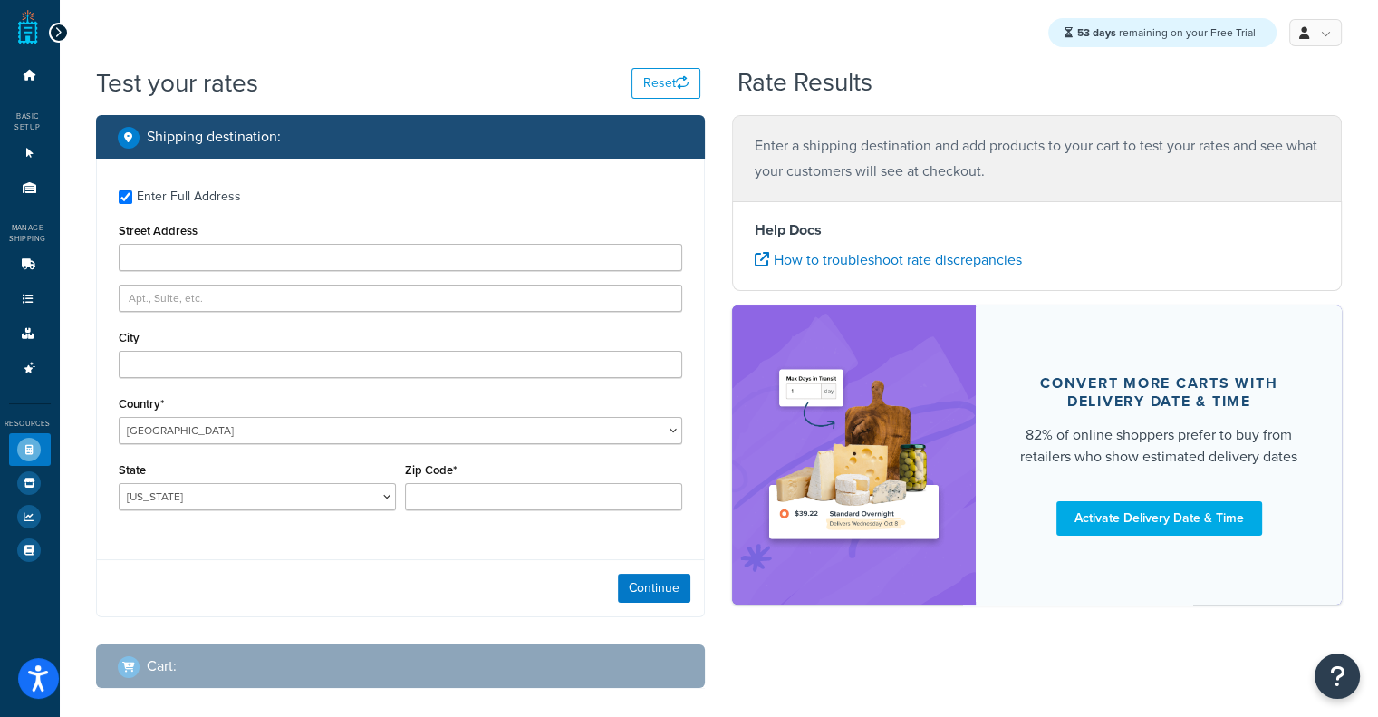
click at [203, 201] on div "Enter Full Address" at bounding box center [189, 196] width 104 height 25
click at [132, 201] on input "Enter Full Address" at bounding box center [126, 197] width 14 height 14
checkbox input "false"
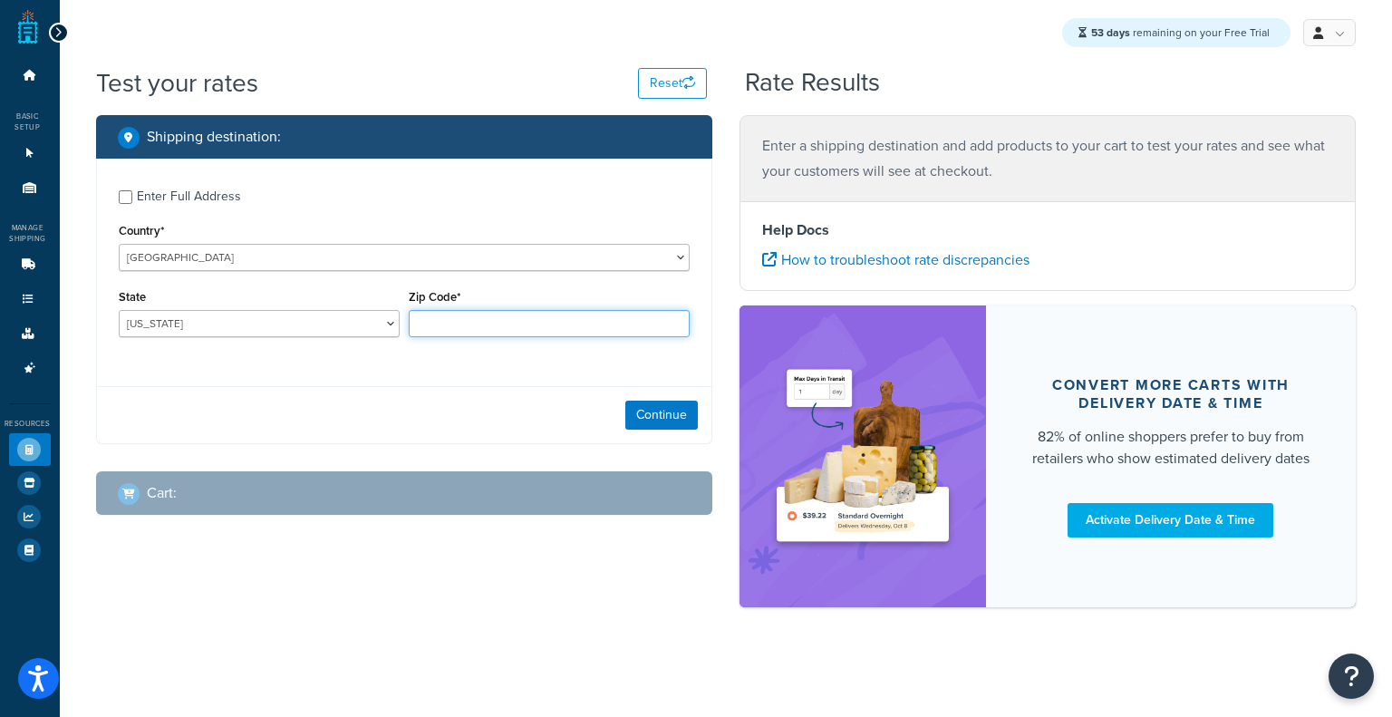
click at [544, 324] on input "Zip Code*" at bounding box center [549, 323] width 281 height 27
type input "60193"
select select "IL"
click at [670, 420] on button "Continue" at bounding box center [661, 415] width 72 height 29
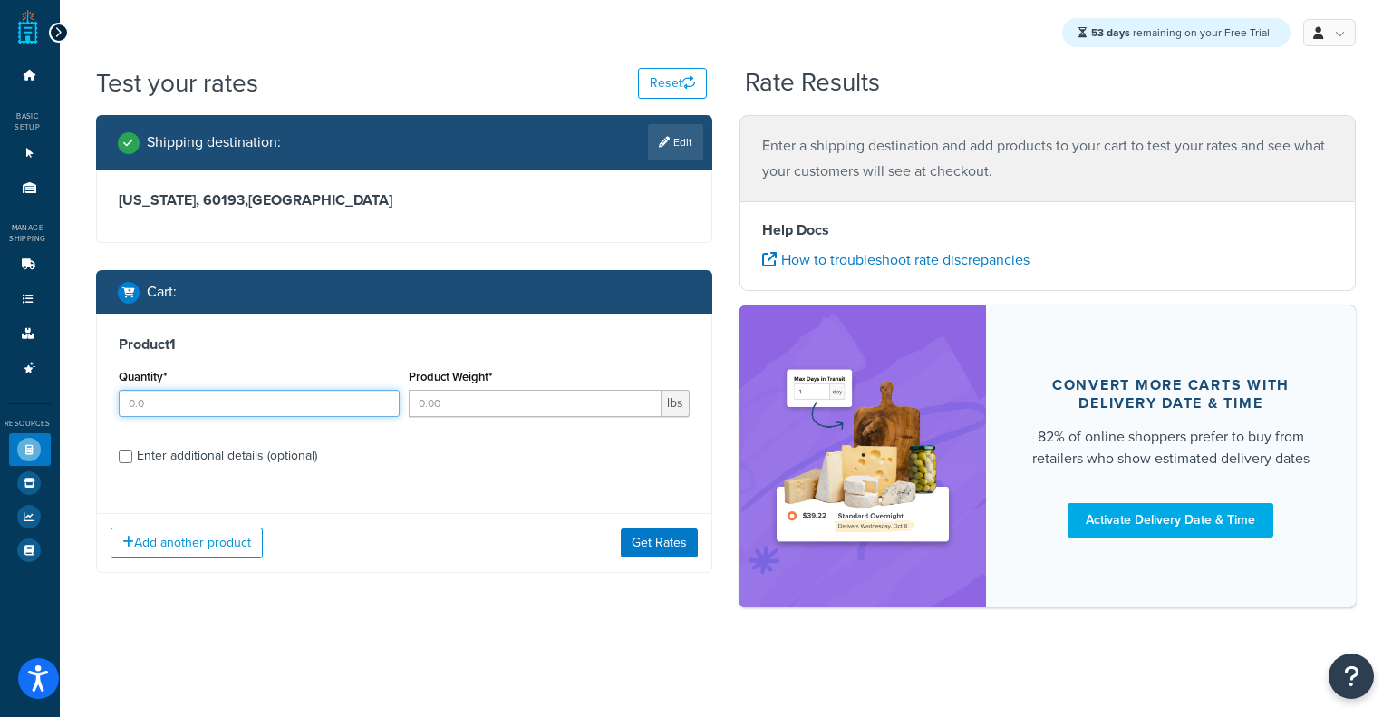
click at [288, 410] on input "Quantity*" at bounding box center [259, 403] width 281 height 27
type input "11"
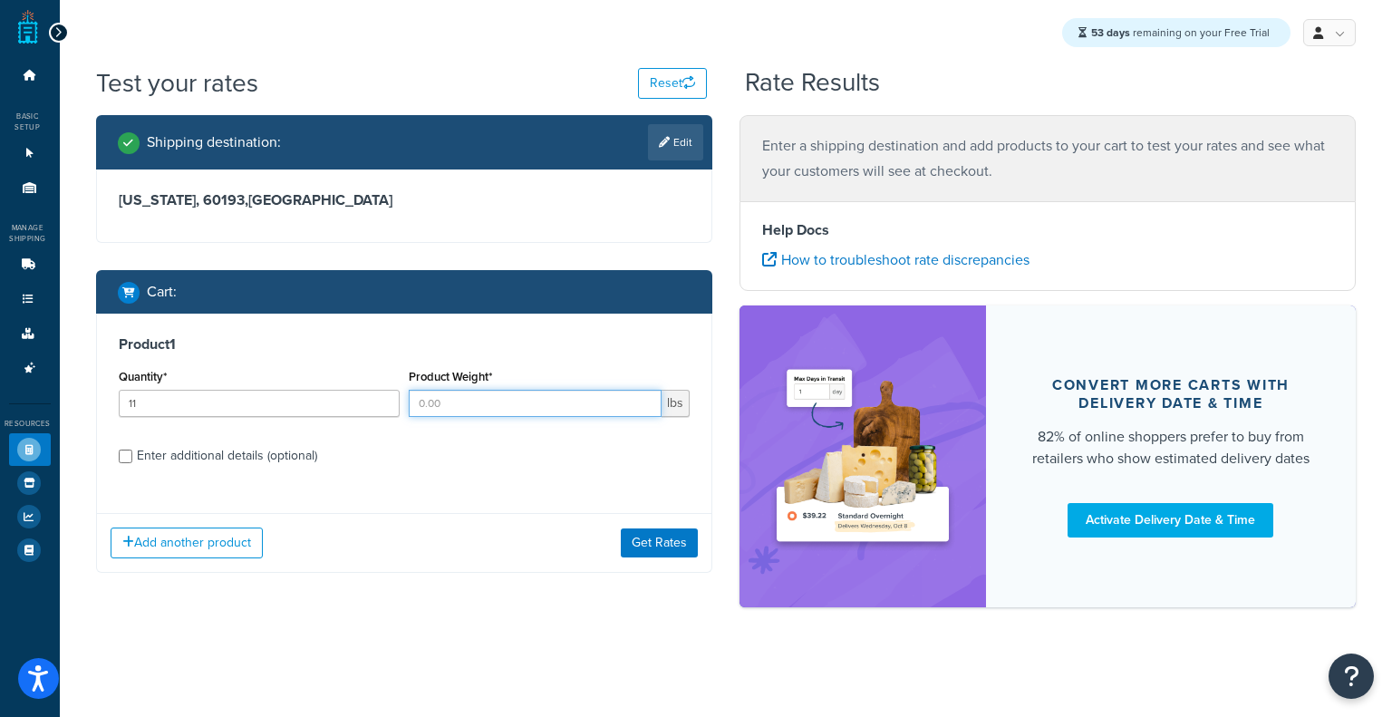
click at [530, 412] on input "Product Weight*" at bounding box center [535, 403] width 253 height 27
paste input "48.9"
type input "48.9"
click at [207, 448] on div "Enter additional details (optional)" at bounding box center [227, 455] width 180 height 25
click at [132, 449] on input "Enter additional details (optional)" at bounding box center [126, 456] width 14 height 14
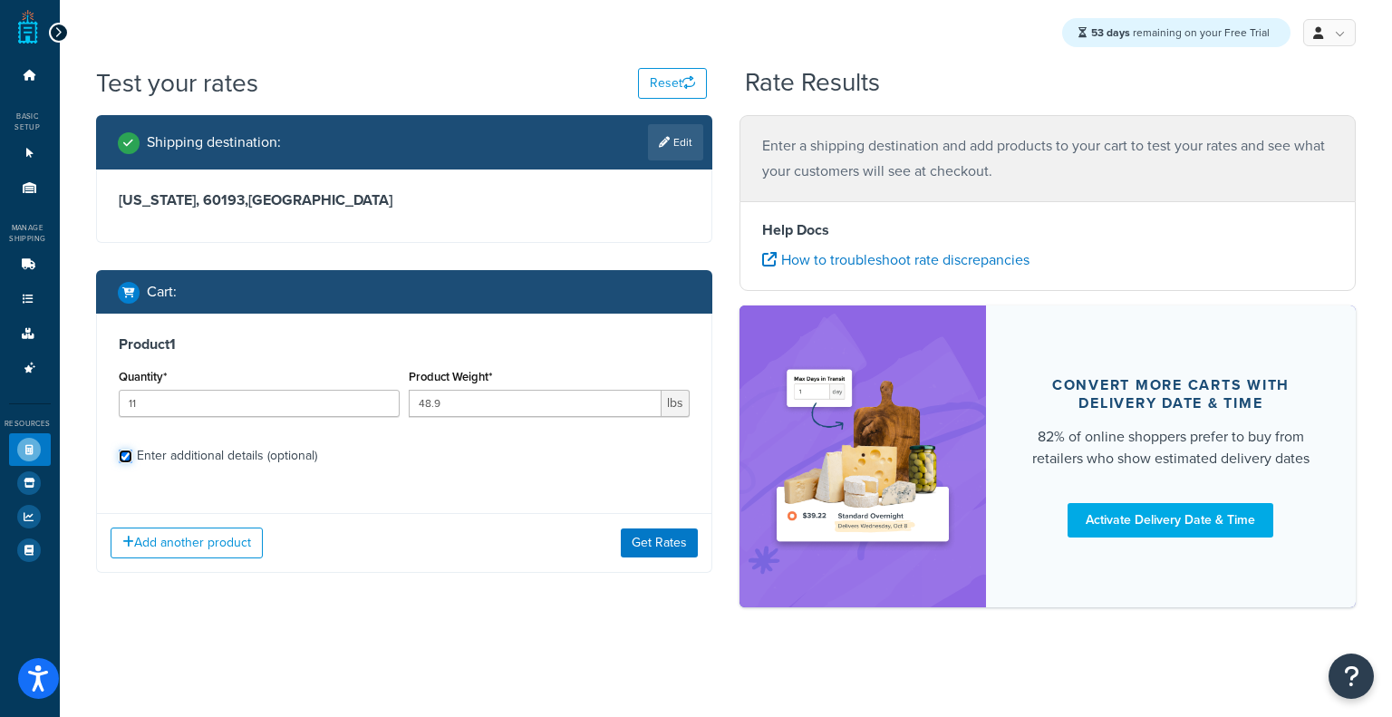
checkbox input "true"
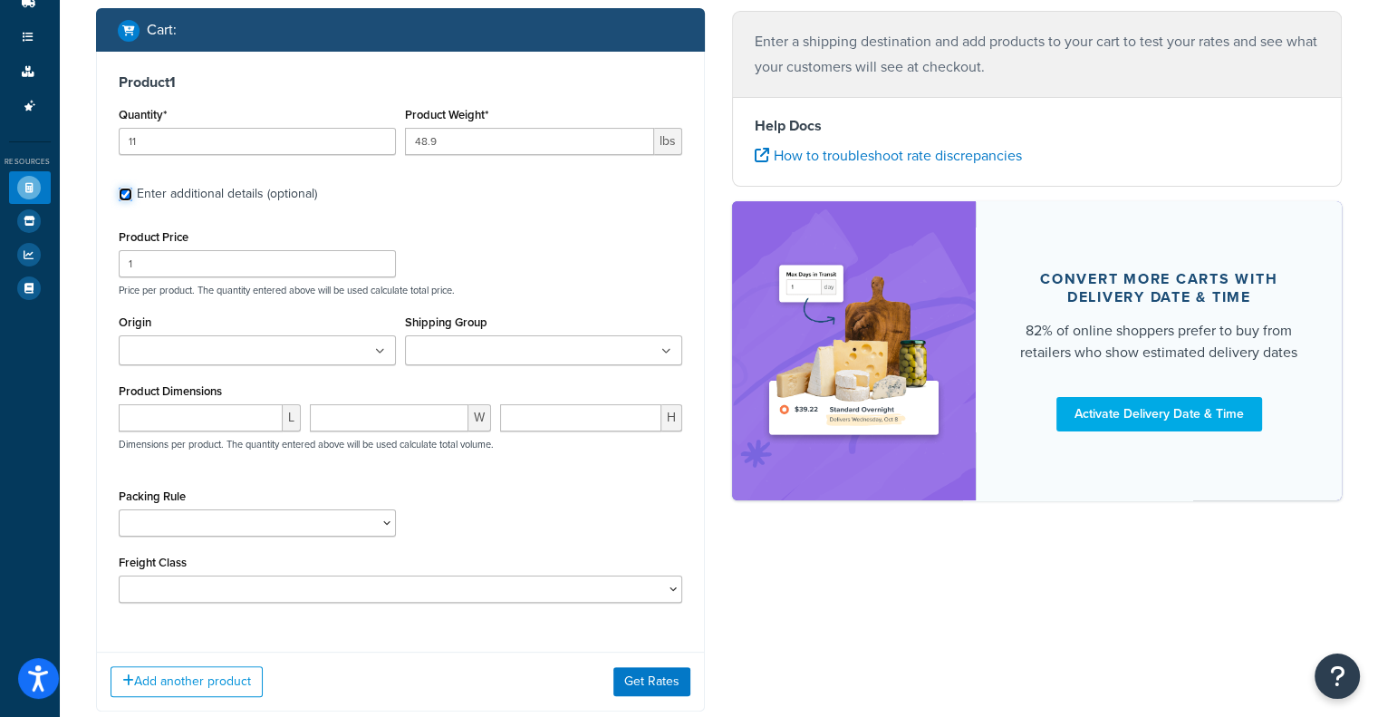
scroll to position [263, 0]
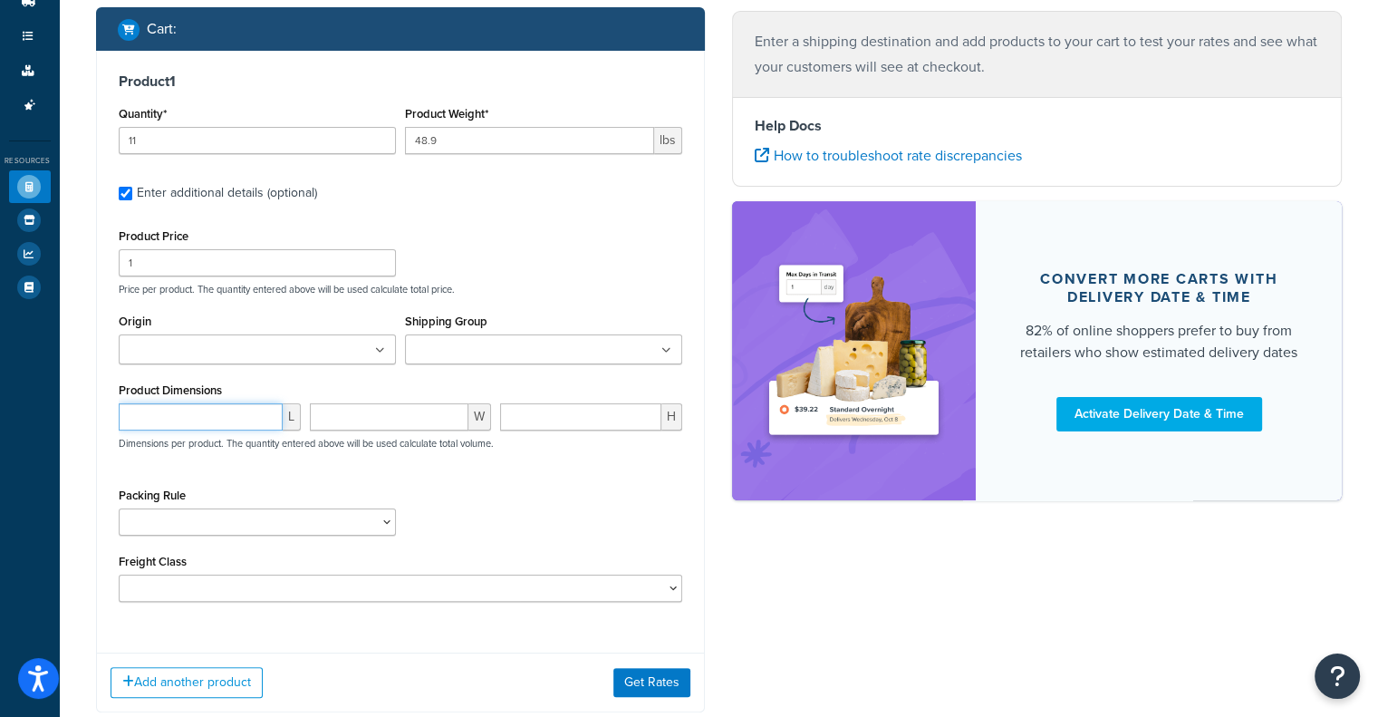
click at [237, 423] on input "number" at bounding box center [201, 416] width 164 height 27
paste input "36.2"
type input "36.2"
click at [342, 409] on input "number" at bounding box center [389, 416] width 159 height 27
paste input "30.2"
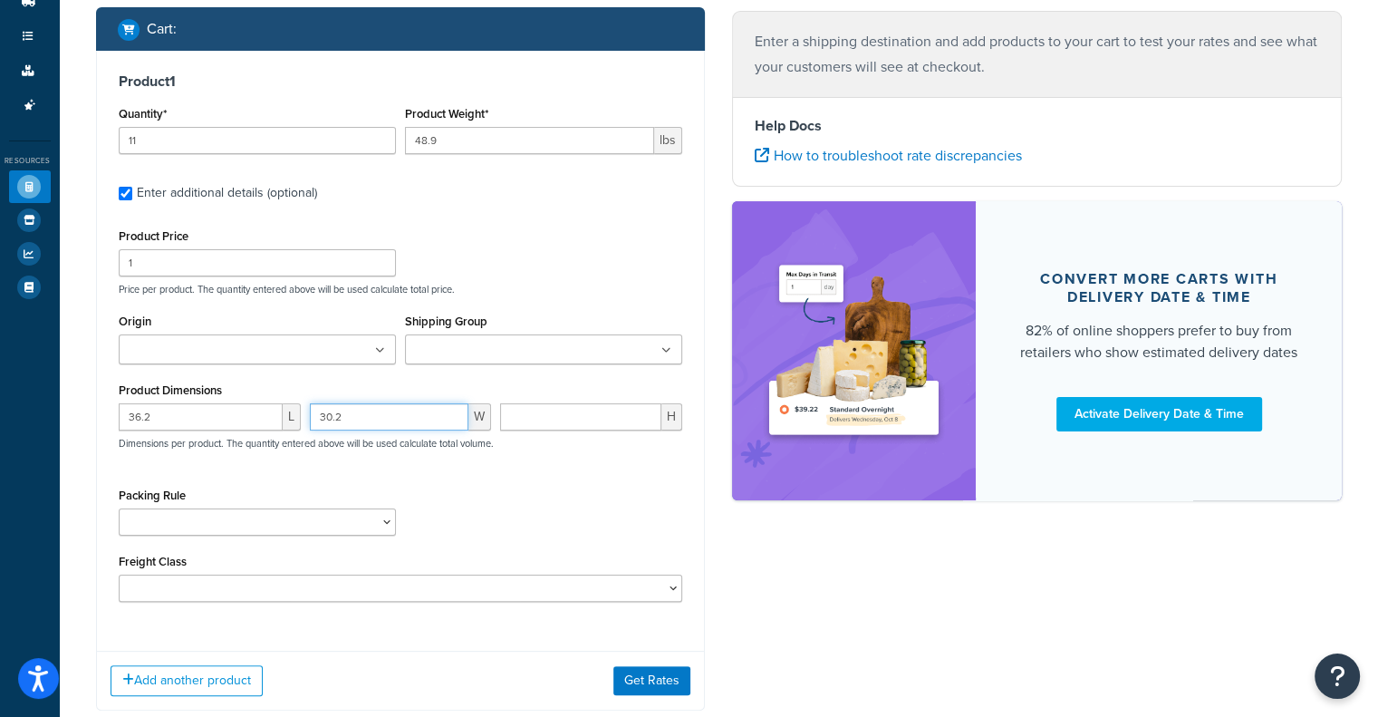
type input "30.2"
click at [613, 425] on input "number" at bounding box center [580, 416] width 161 height 27
paste input "8.2"
type input "8.2"
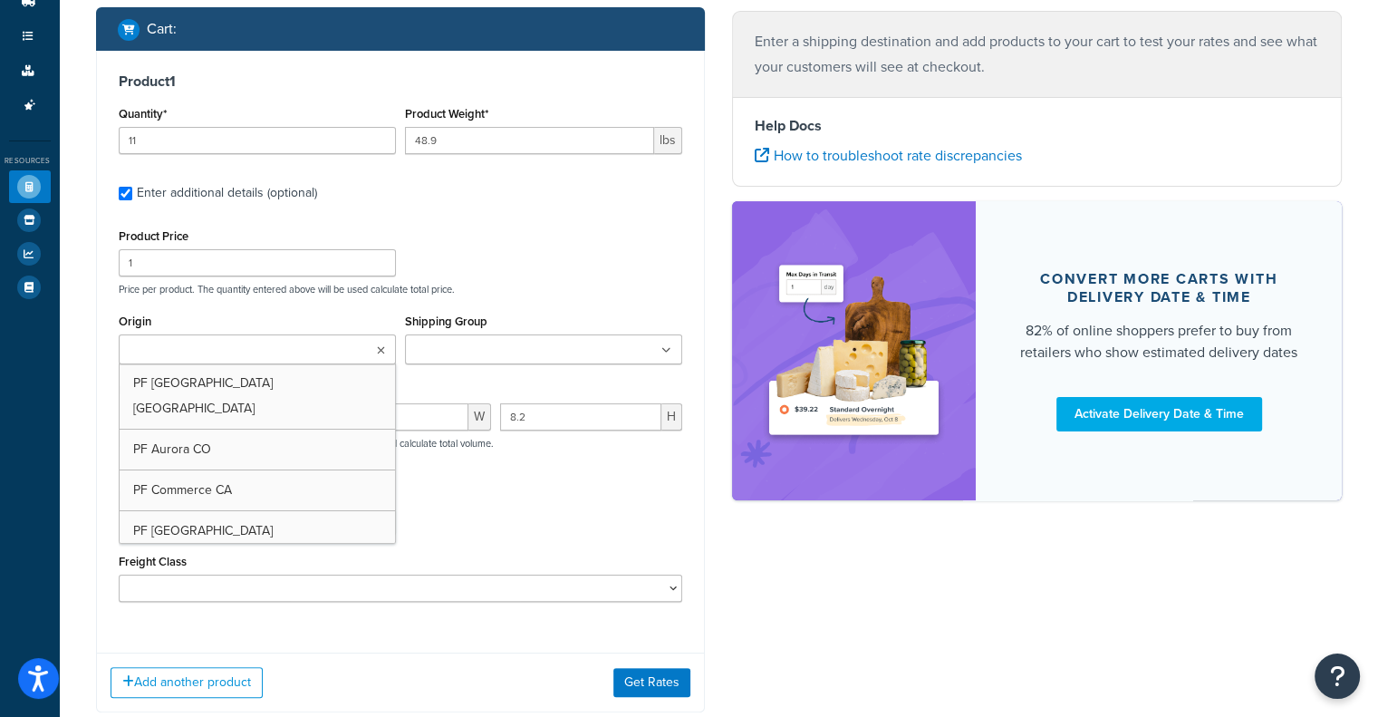
click at [377, 348] on icon at bounding box center [381, 350] width 8 height 11
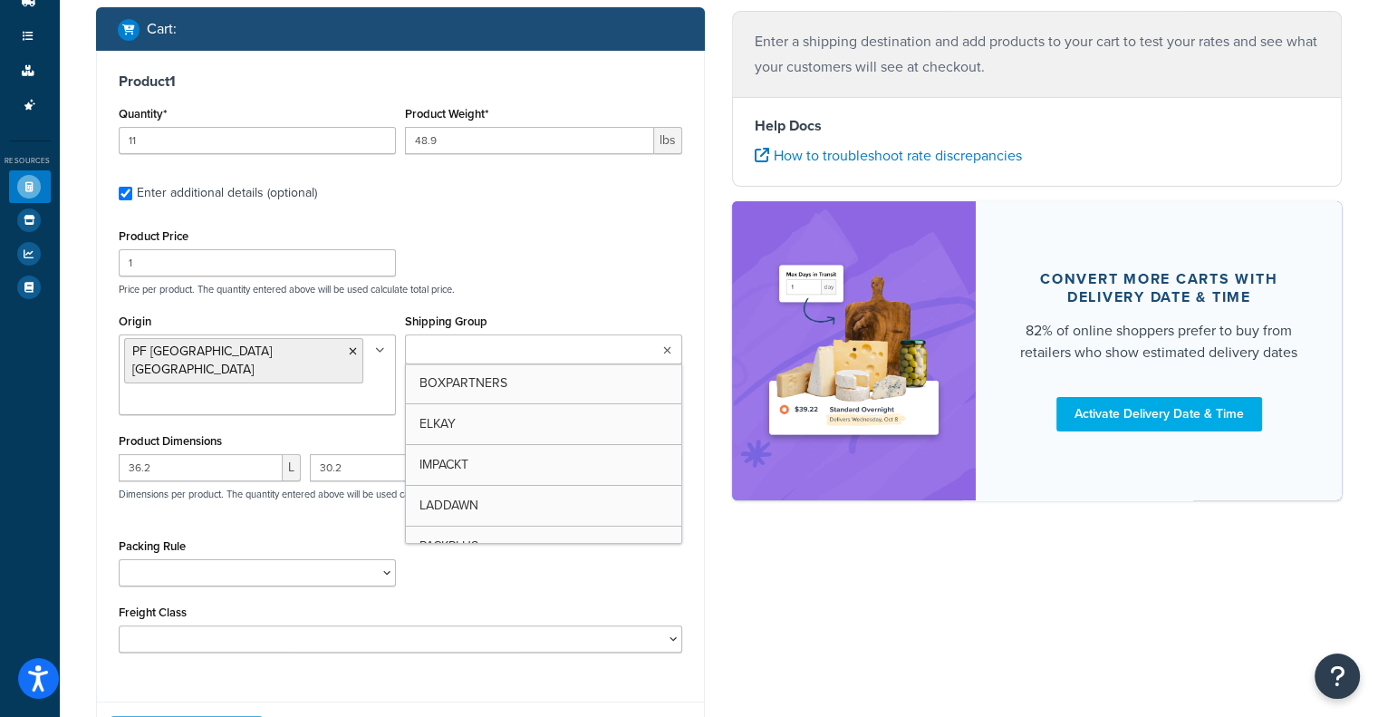
click at [669, 353] on icon at bounding box center [667, 350] width 8 height 11
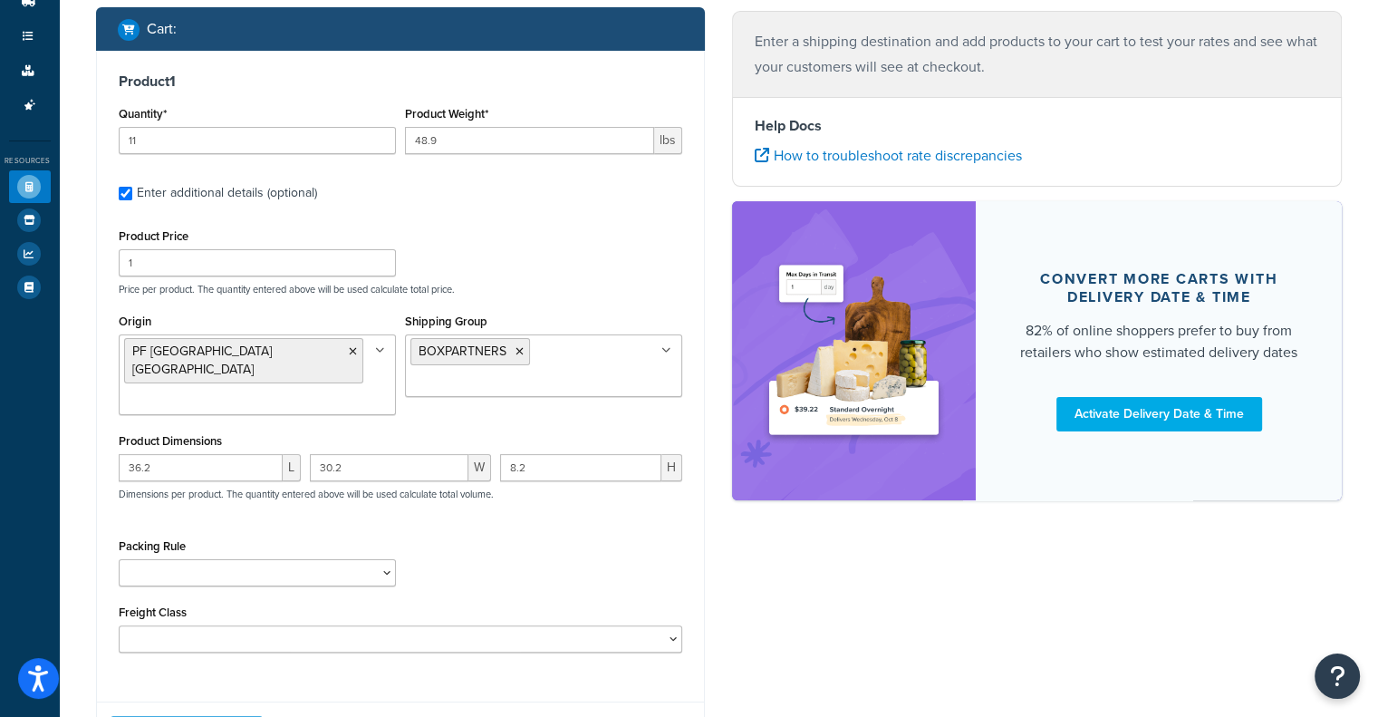
click at [679, 265] on div "Product Price 1 Price per product. The quantity entered above will be used calc…" at bounding box center [401, 260] width 574 height 72
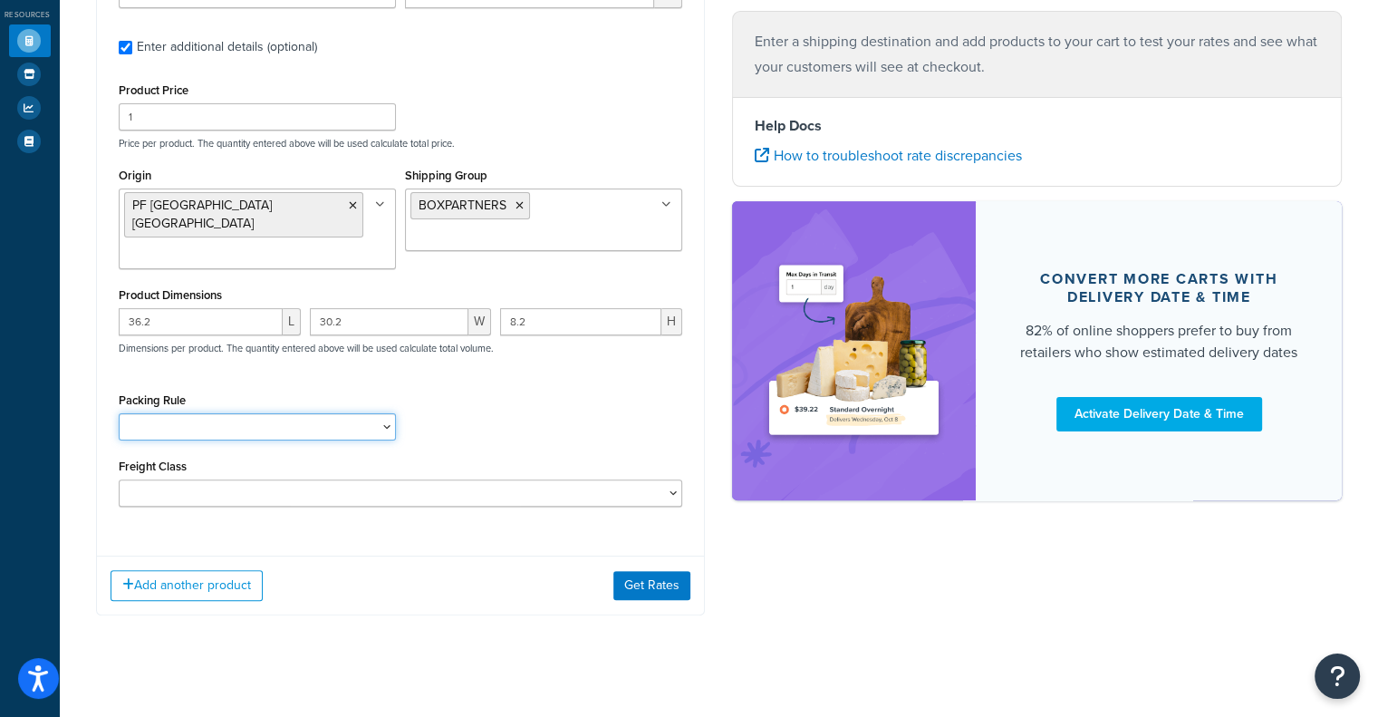
click at [347, 413] on select "Test Packing Rule" at bounding box center [257, 426] width 277 height 27
click at [637, 571] on button "Get Rates" at bounding box center [651, 585] width 77 height 29
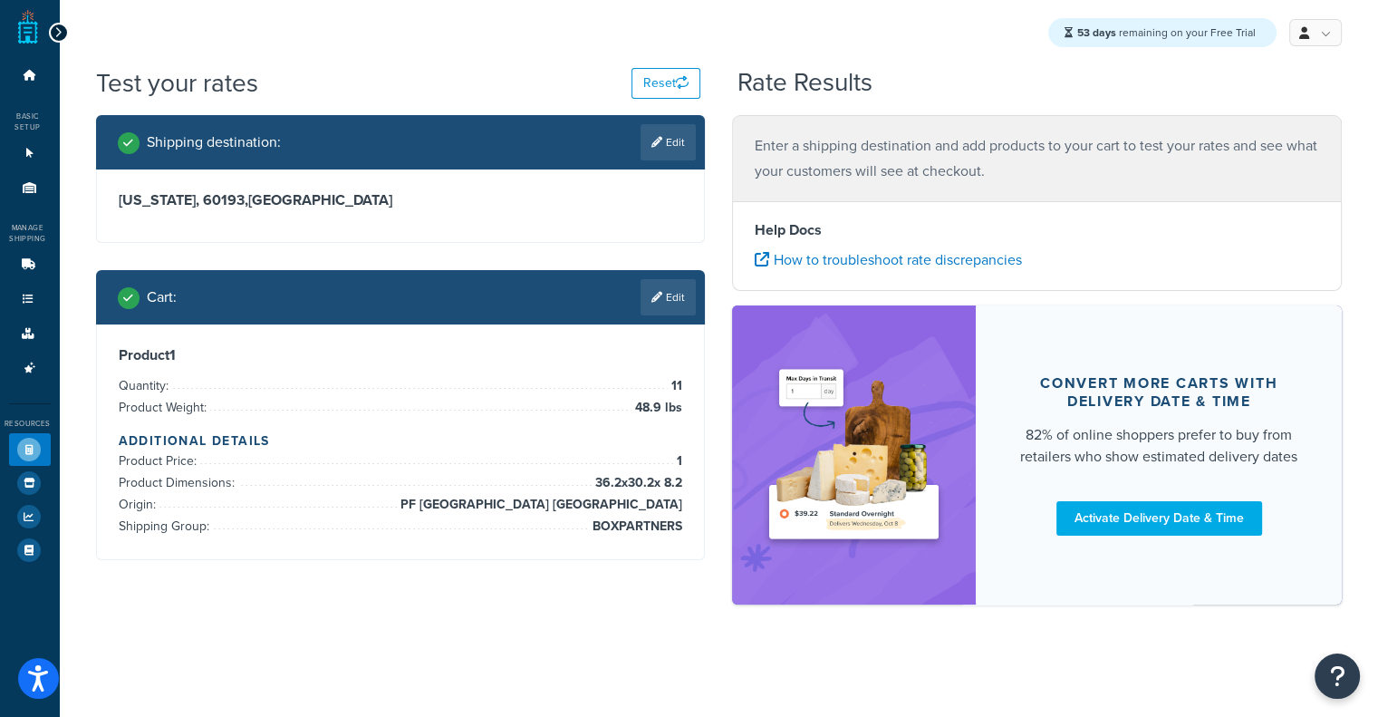
scroll to position [0, 0]
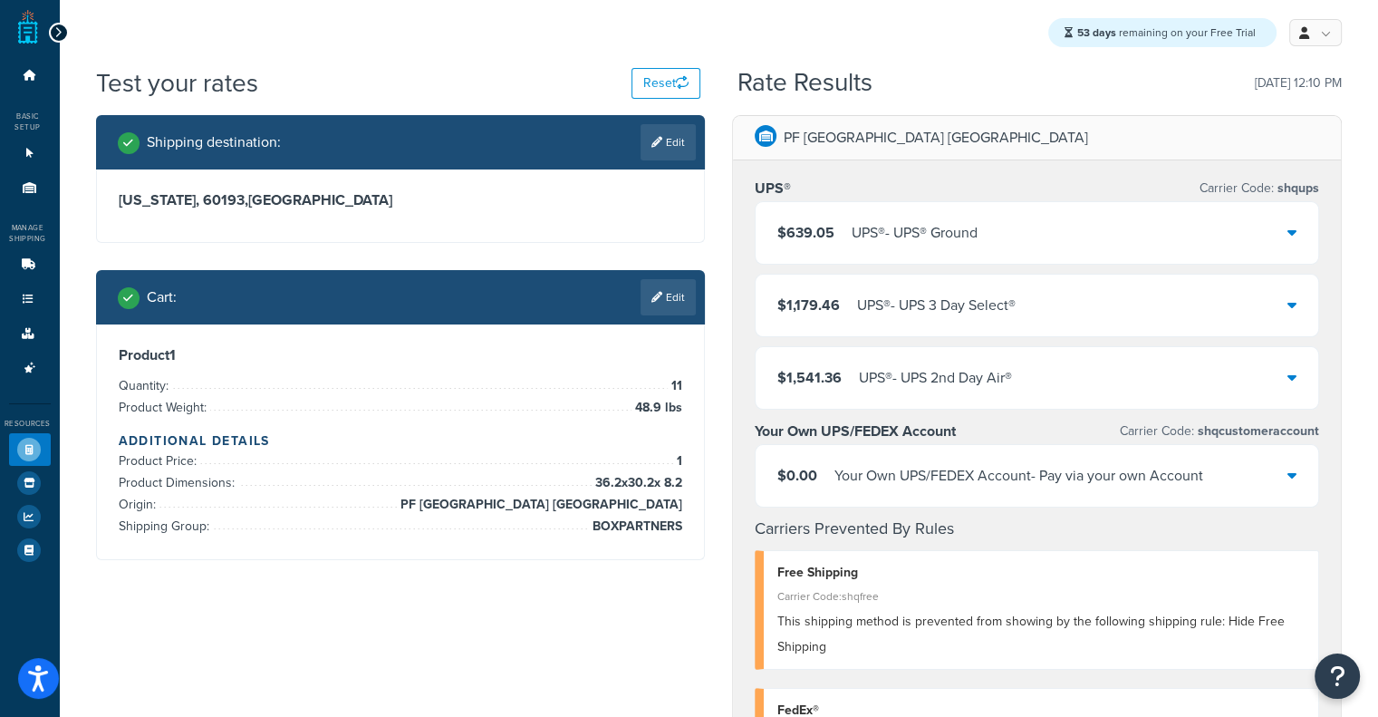
click at [903, 250] on div "$639.05 UPS® - UPS® Ground" at bounding box center [1037, 233] width 563 height 62
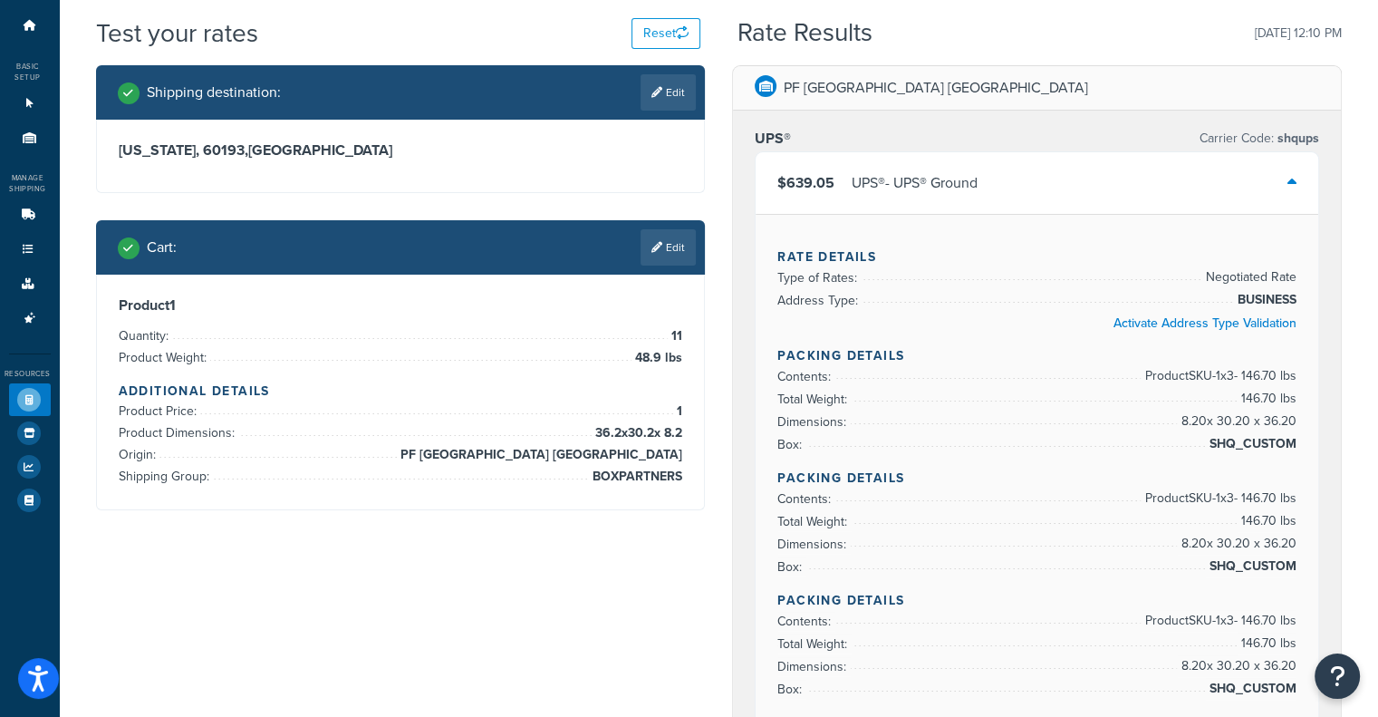
scroll to position [54, 0]
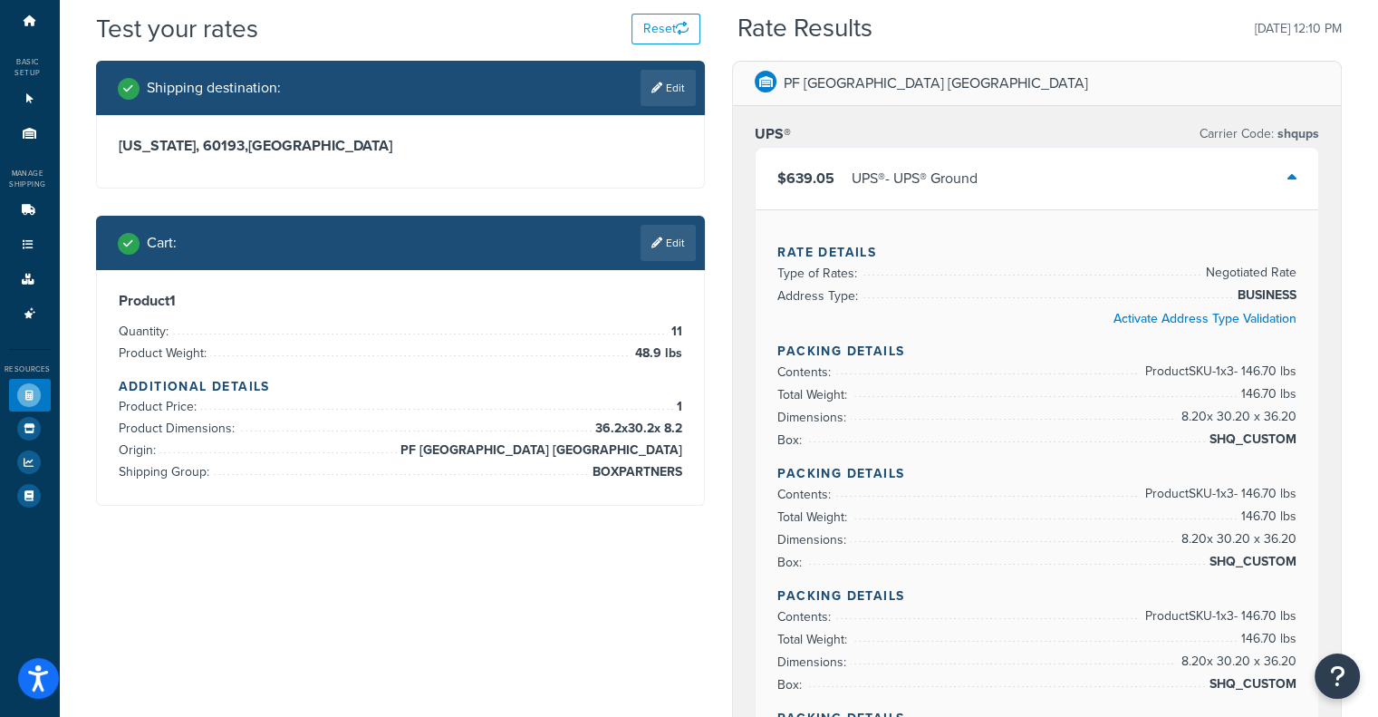
click at [923, 178] on div "UPS® - UPS® Ground" at bounding box center [915, 178] width 126 height 25
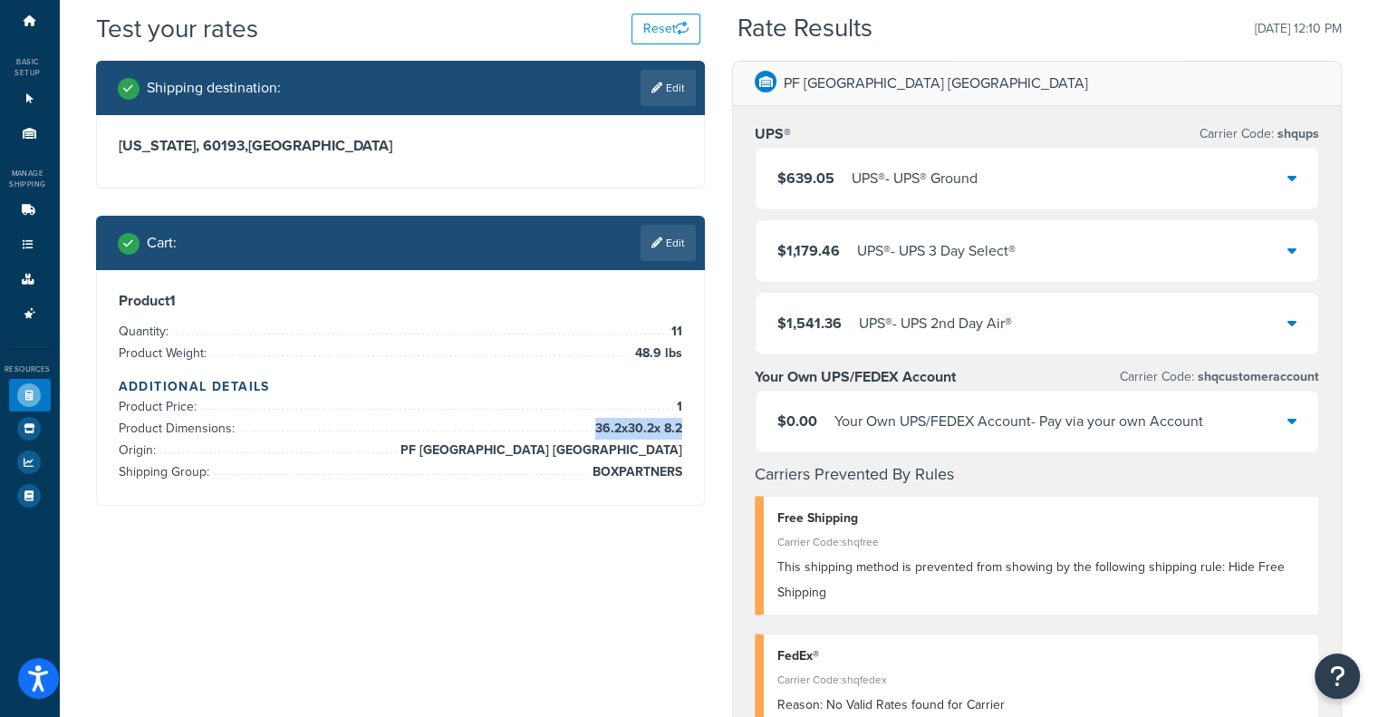
drag, startPoint x: 680, startPoint y: 425, endPoint x: 587, endPoint y: 424, distance: 92.4
click at [592, 424] on span "36.2 x 30.2 x 8.2" at bounding box center [638, 429] width 92 height 22
copy span "36.2 x 30.2 x 8.2"
click at [12, 307] on link "Advanced Features 4" at bounding box center [30, 314] width 42 height 34
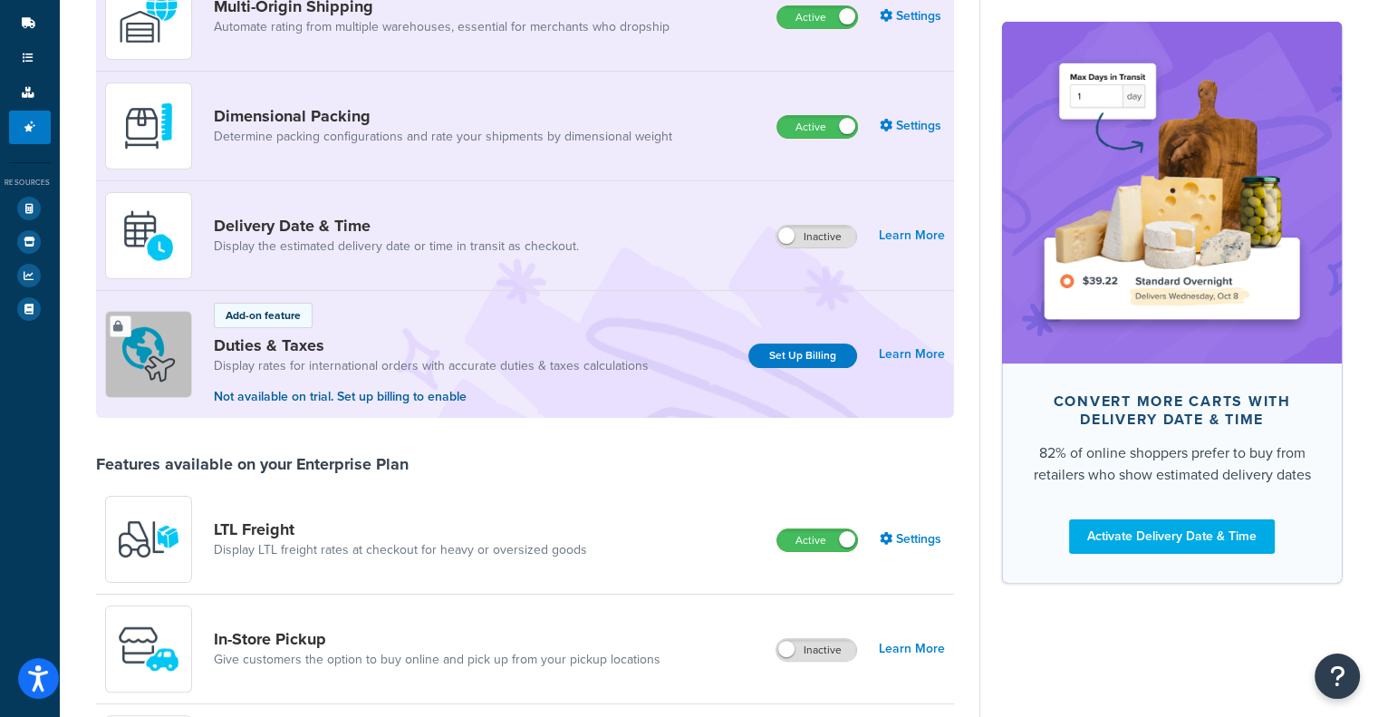
scroll to position [236, 0]
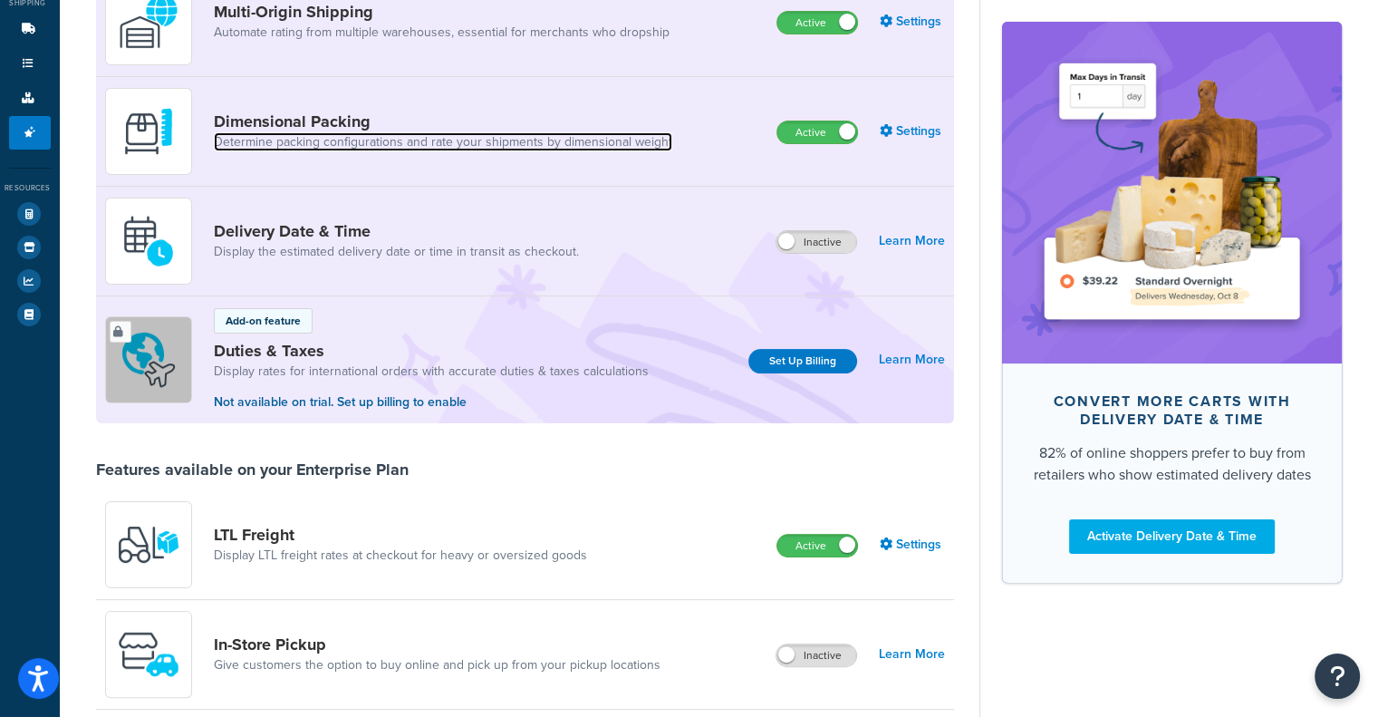
click at [574, 144] on link "Determine packing configurations and rate your shipments by dimensional weight" at bounding box center [443, 142] width 459 height 18
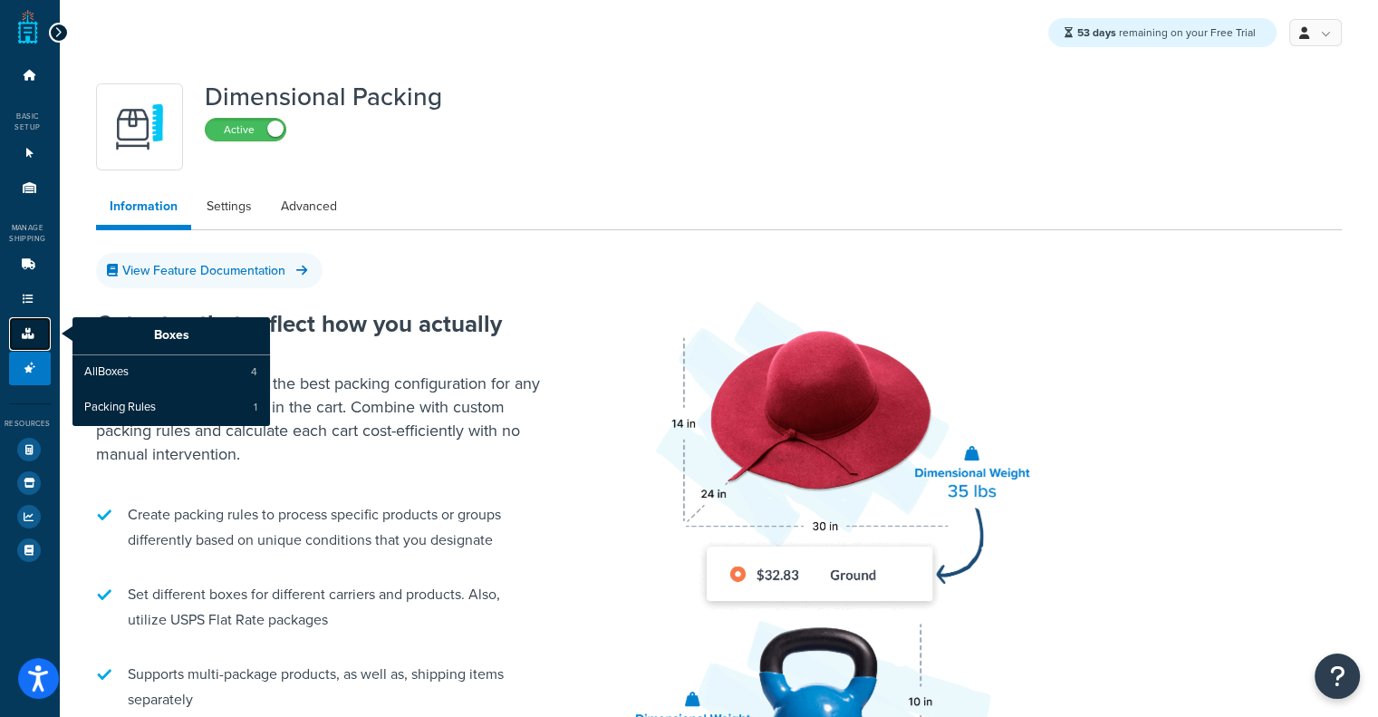
click at [19, 329] on icon at bounding box center [28, 333] width 18 height 11
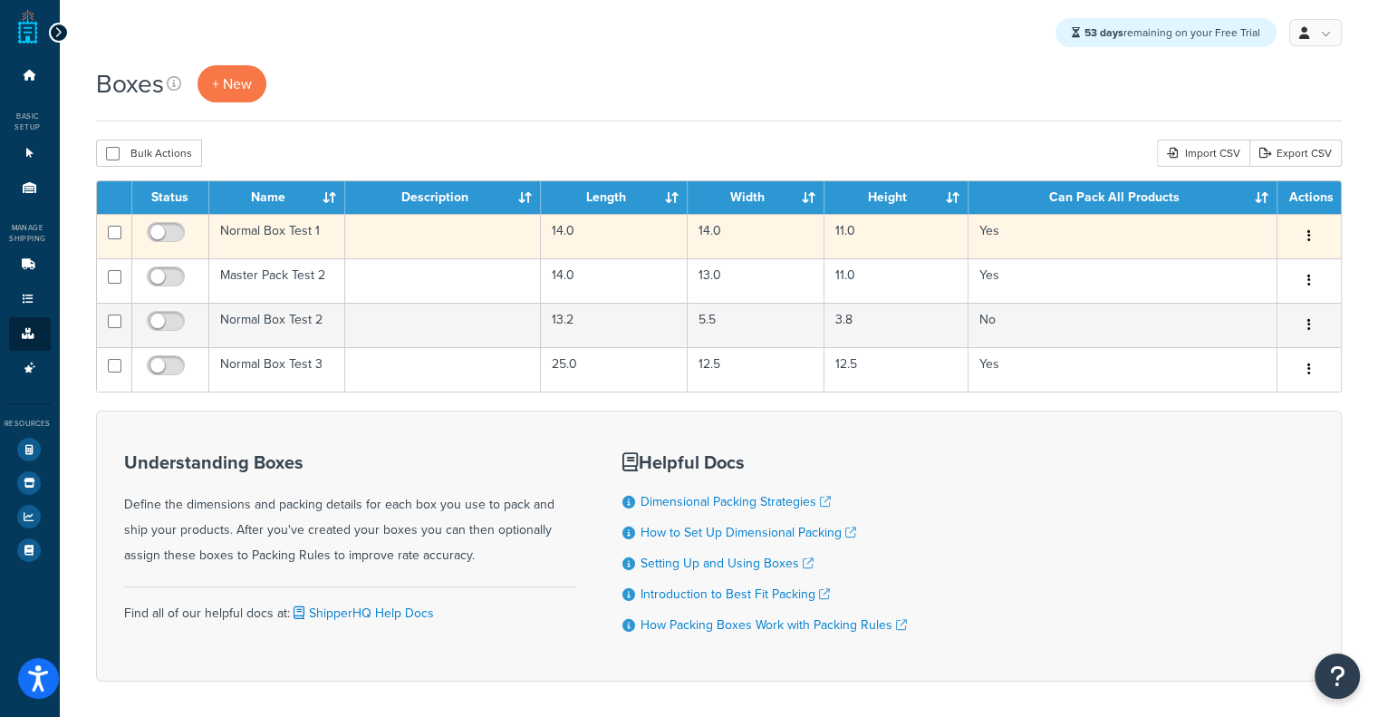
click at [237, 234] on td "Normal Box Test 1" at bounding box center [277, 236] width 136 height 44
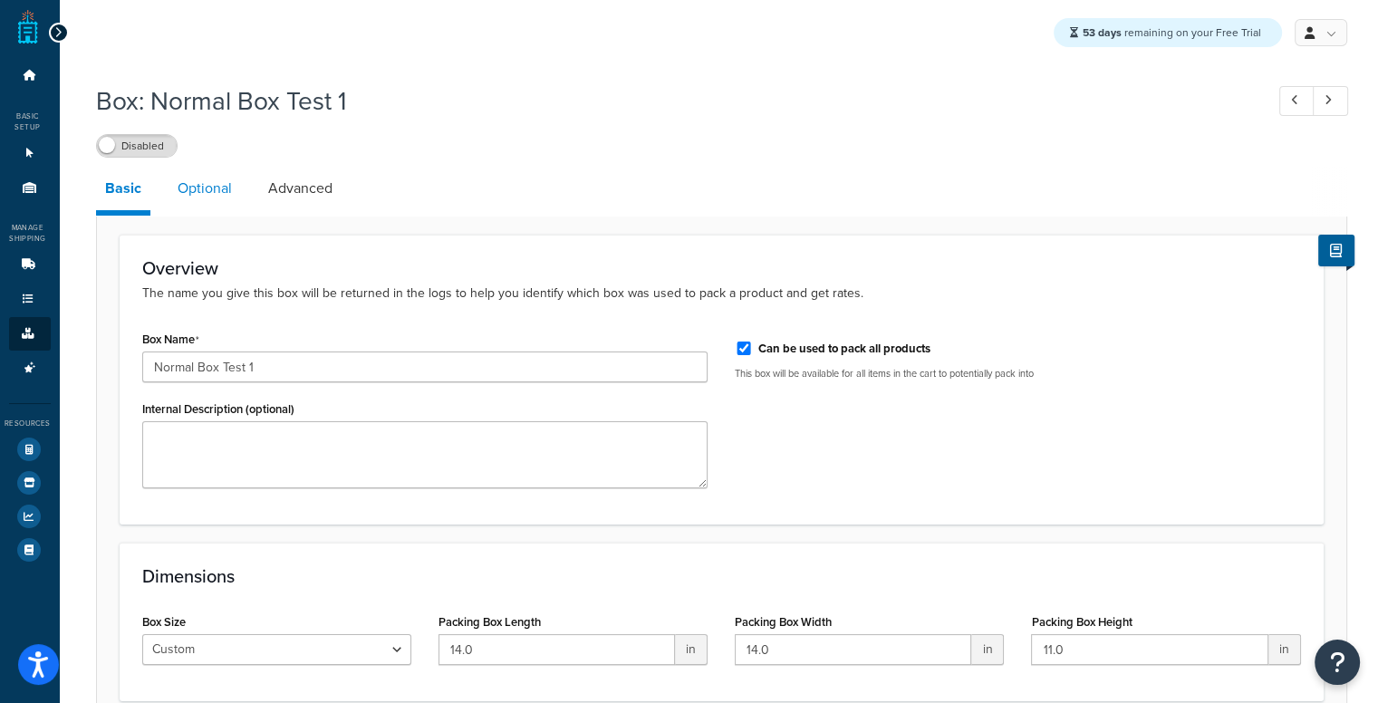
click at [192, 188] on link "Optional" at bounding box center [205, 188] width 72 height 43
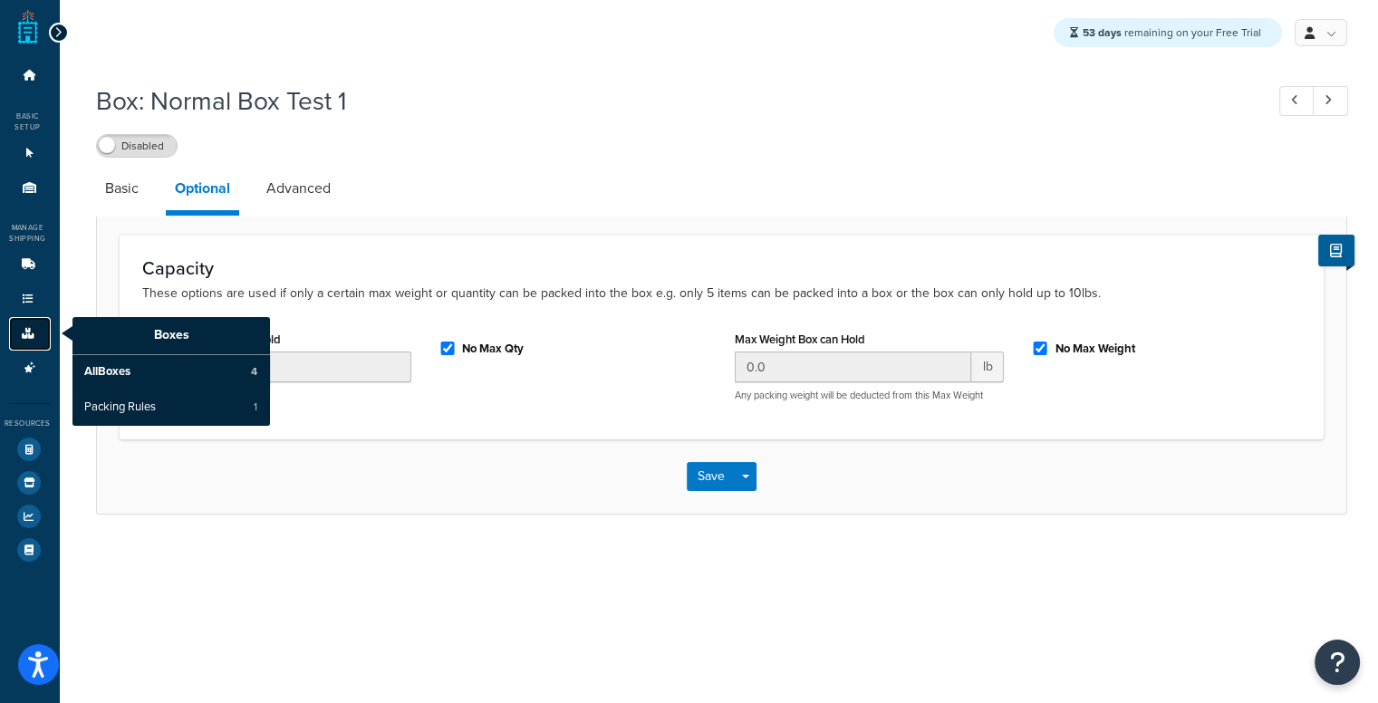
click at [24, 329] on icon at bounding box center [28, 333] width 18 height 11
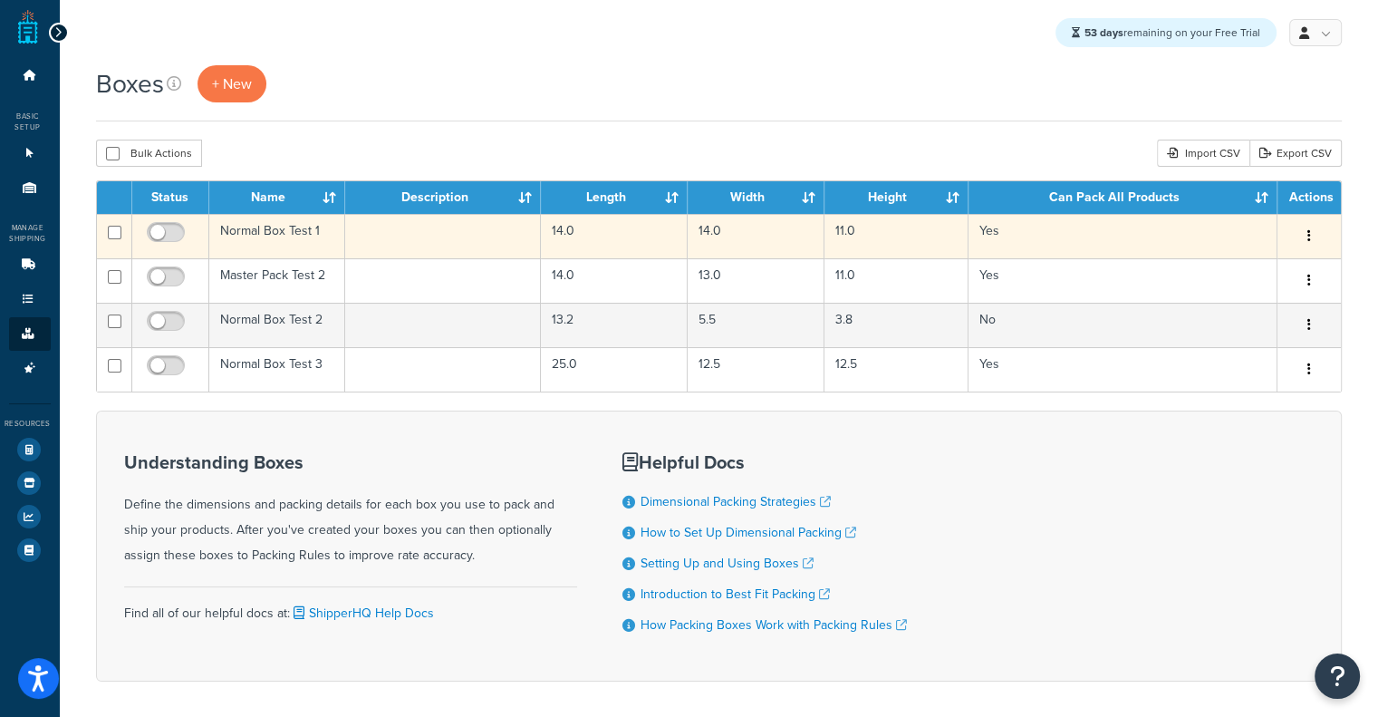
click at [1305, 239] on button "button" at bounding box center [1309, 236] width 25 height 29
click at [1215, 304] on link "Duplicate" at bounding box center [1249, 307] width 143 height 37
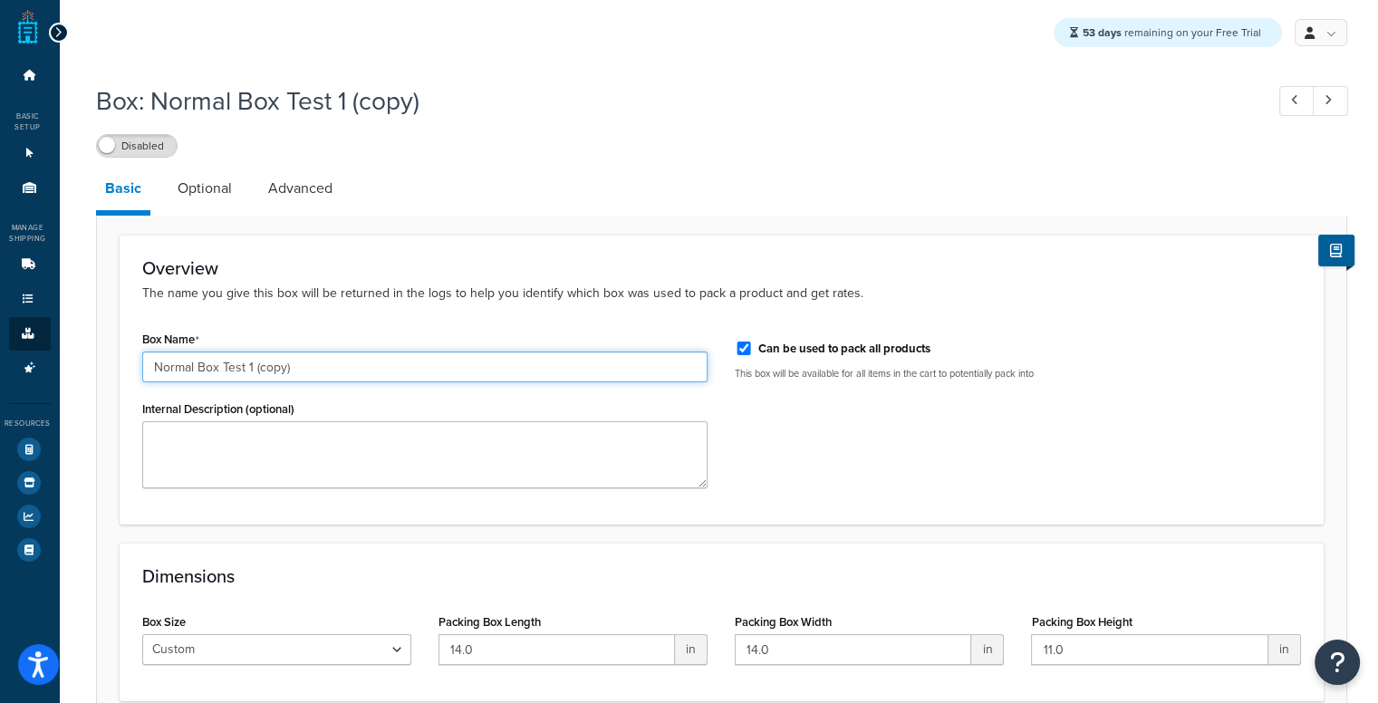
drag, startPoint x: 249, startPoint y: 369, endPoint x: 293, endPoint y: 372, distance: 43.6
click at [293, 372] on input "Normal Box Test 1 (copy)" at bounding box center [425, 367] width 566 height 31
drag, startPoint x: 293, startPoint y: 372, endPoint x: 226, endPoint y: 363, distance: 67.6
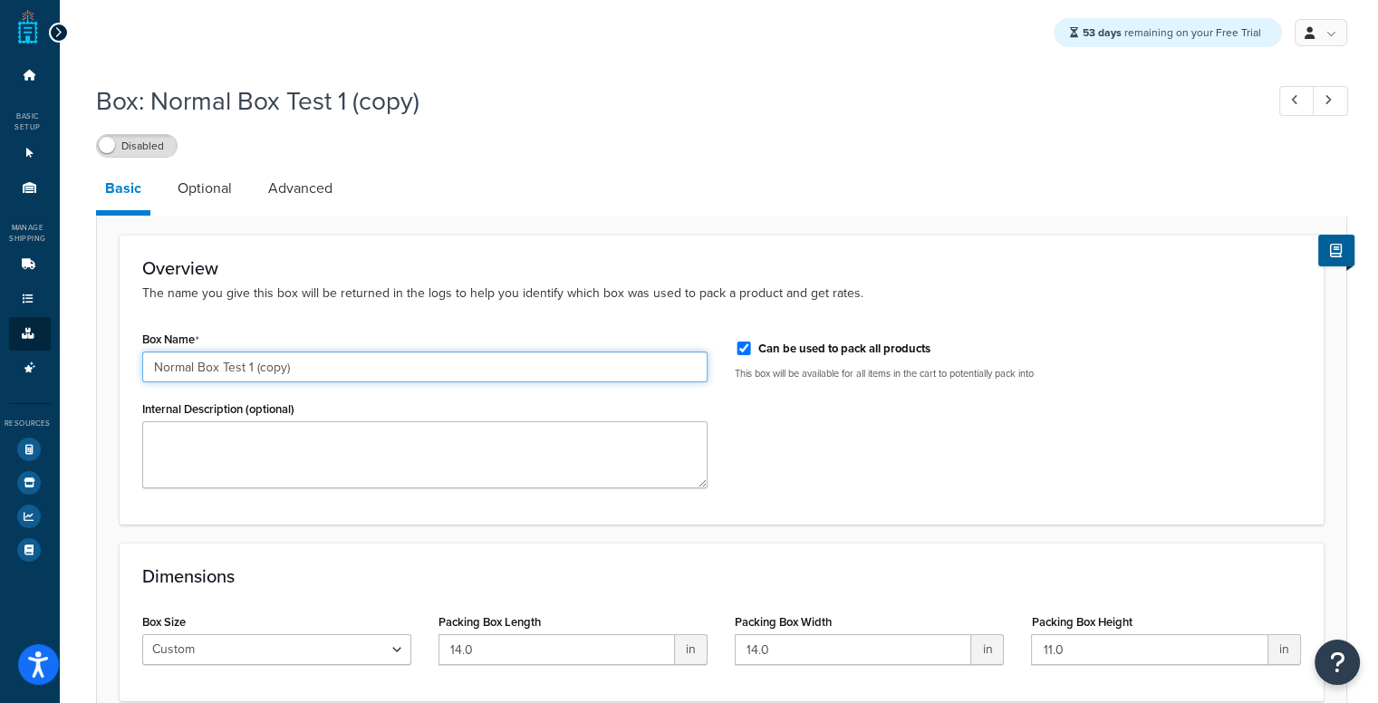
click at [226, 363] on input "Normal Box Test 1 (copy)" at bounding box center [425, 367] width 566 height 31
click at [243, 369] on input "Normal Box Test 1 (copy)" at bounding box center [425, 367] width 566 height 31
drag, startPoint x: 246, startPoint y: 369, endPoint x: 470, endPoint y: 352, distance: 225.4
click at [470, 352] on div "Box Name Normal Box Test 1 (copy)" at bounding box center [425, 354] width 566 height 56
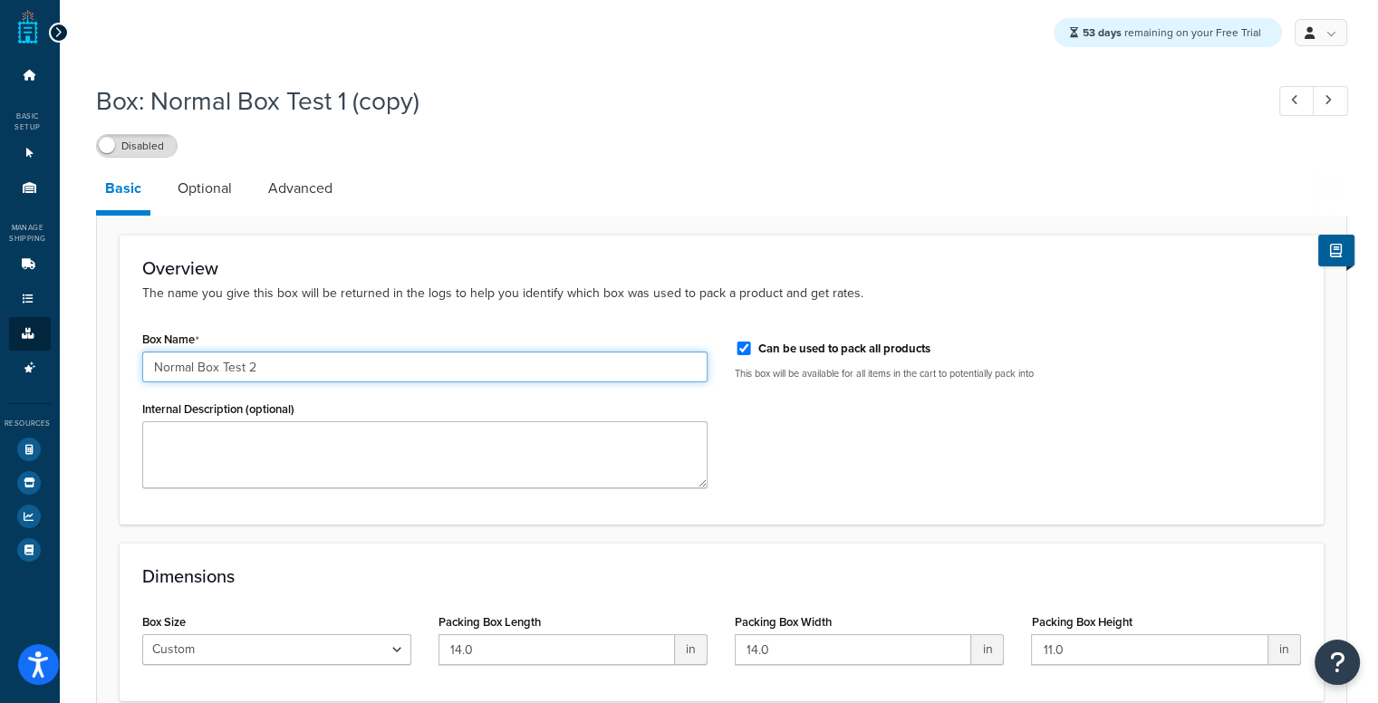
type input "Normal Box Test 2"
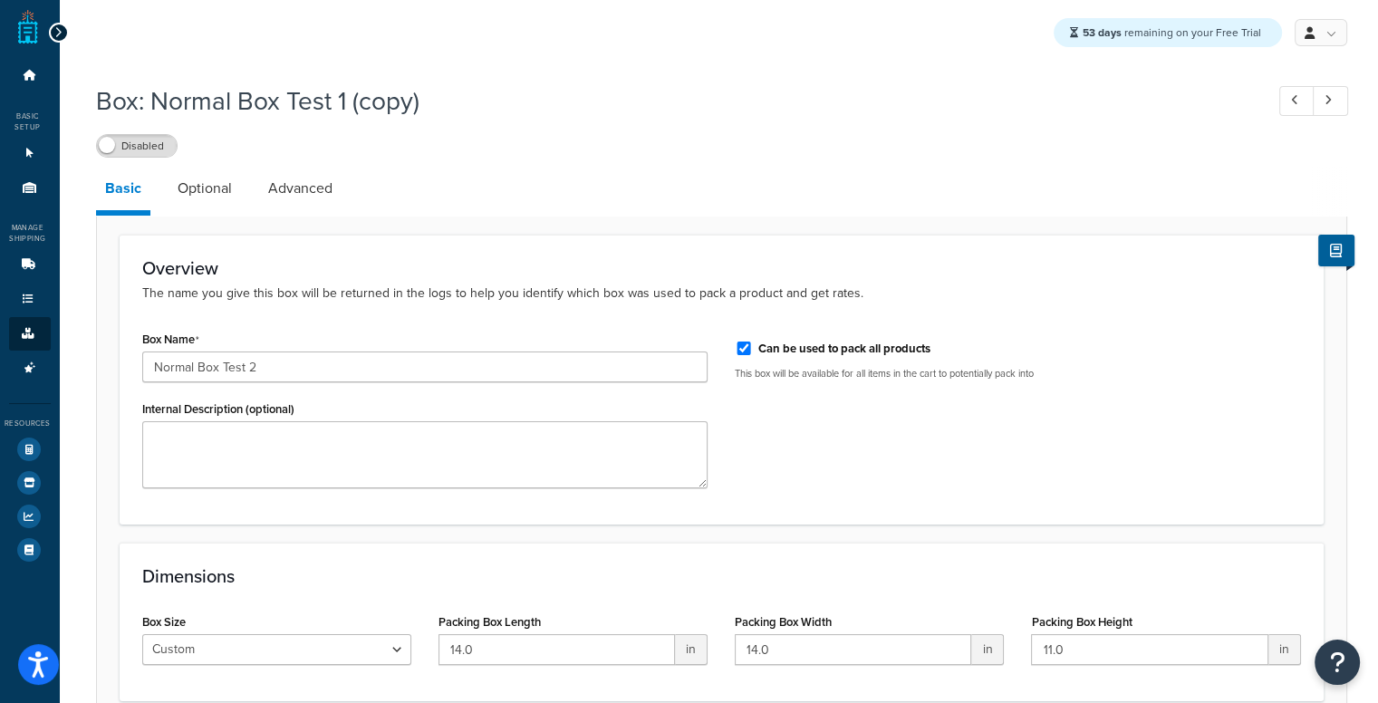
click at [110, 382] on form "Overview The name you give this box will be returned in the logs to help you id…" at bounding box center [722, 505] width 1250 height 541
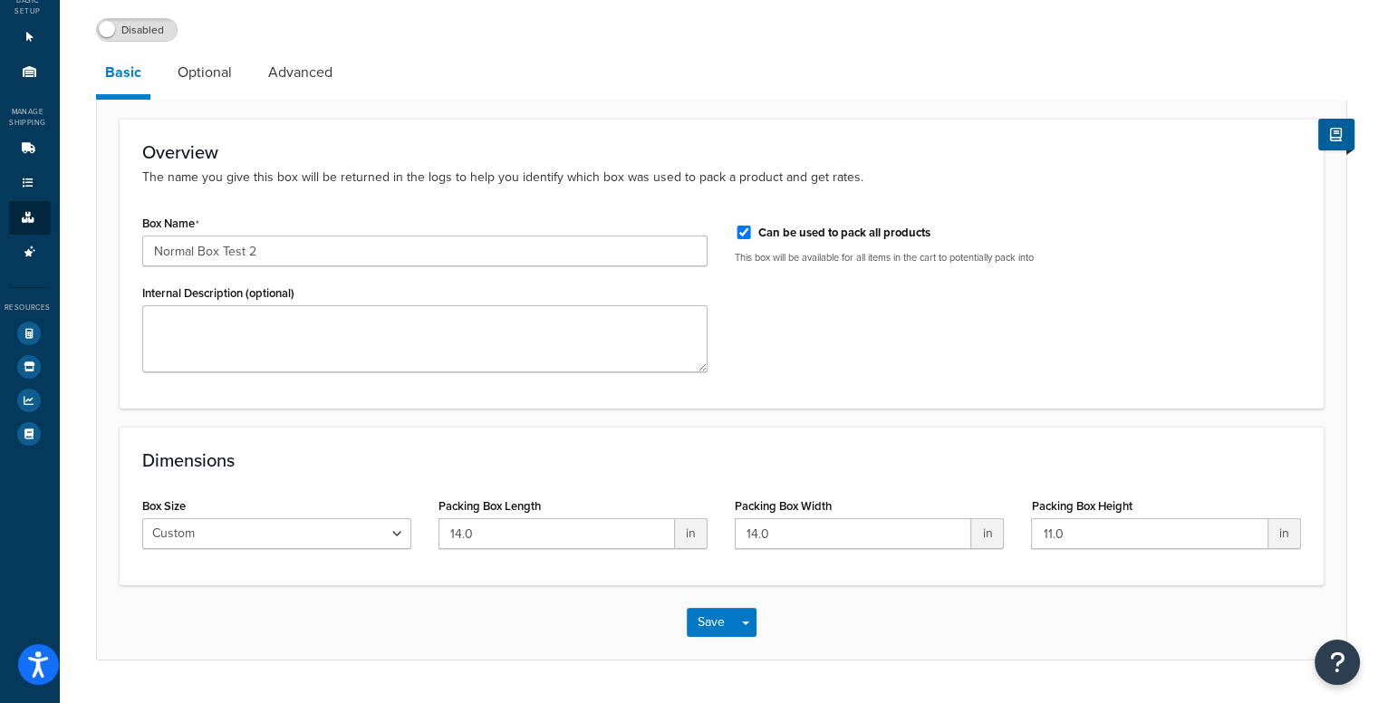
scroll to position [165, 0]
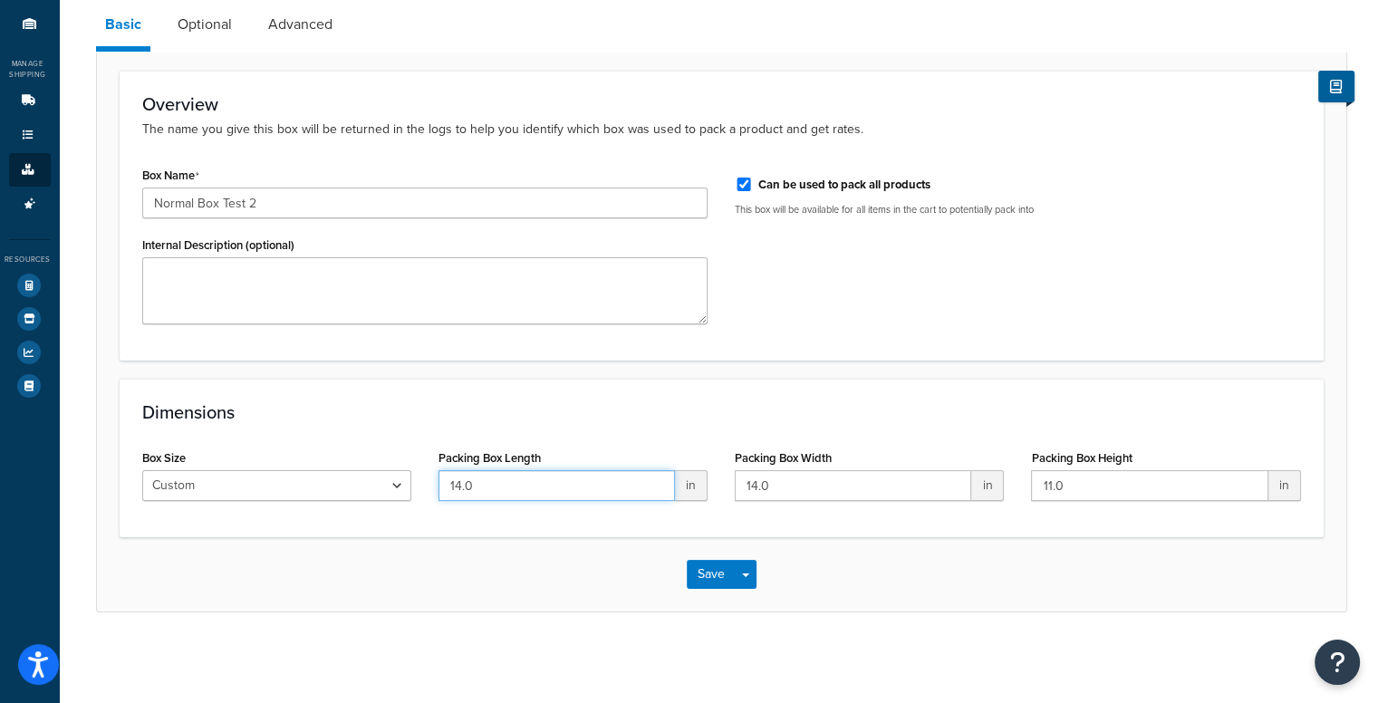
drag, startPoint x: 503, startPoint y: 481, endPoint x: 120, endPoint y: 525, distance: 385.8
click at [120, 525] on div "Dimensions Box Size Custom USPS Small Flat Box USPS Medium Flat Box USPS Large …" at bounding box center [722, 458] width 1204 height 159
paste input "36.2"
type input "36.5"
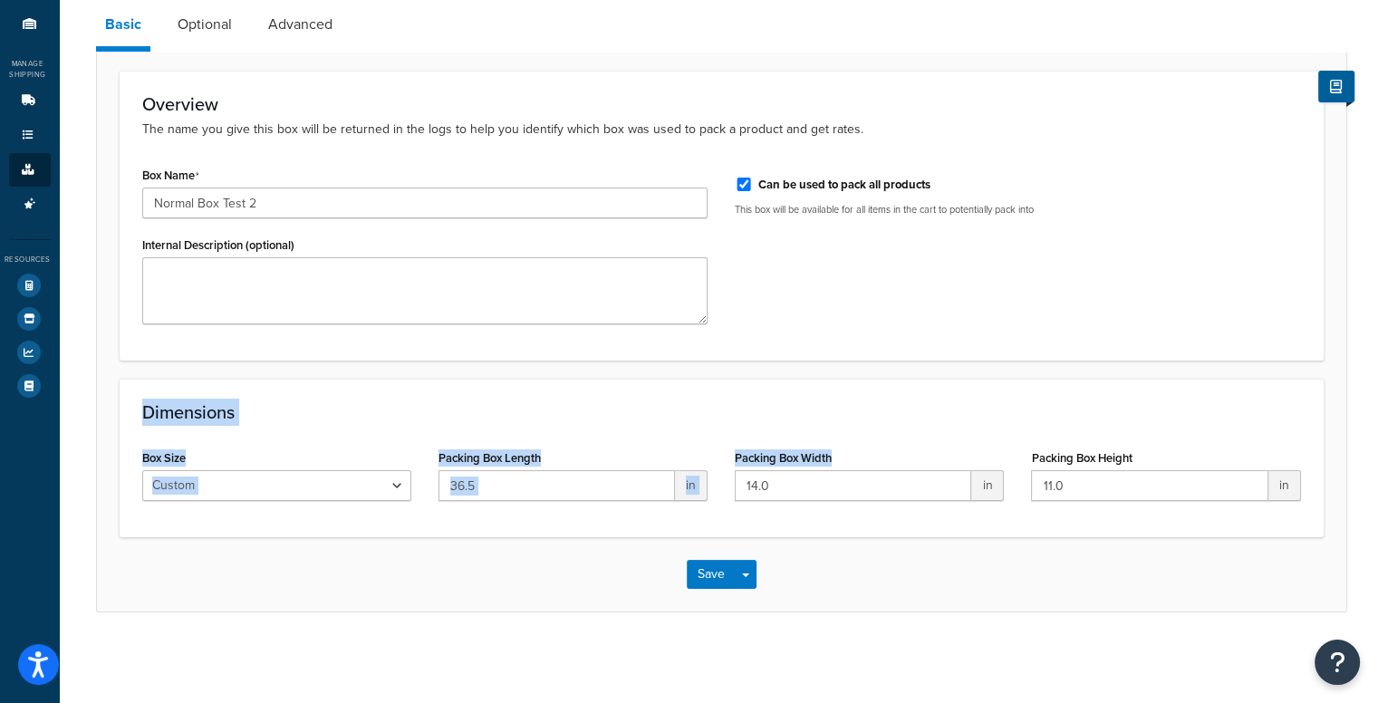
drag, startPoint x: 1355, startPoint y: 261, endPoint x: 820, endPoint y: 478, distance: 576.8
click at [820, 478] on div "Box: Normal Box Test 1 (copy) Disabled Basic Optional Advanced Overview The nam…" at bounding box center [722, 284] width 1324 height 748
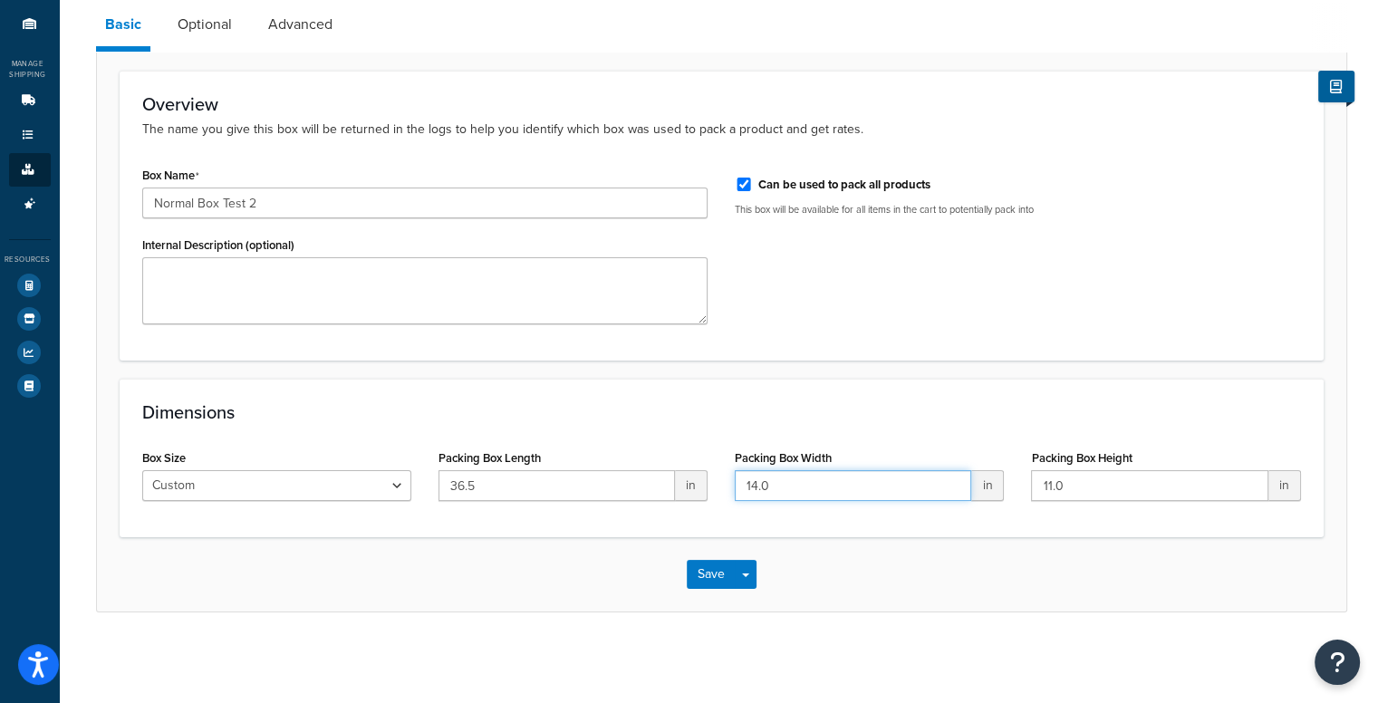
click at [820, 478] on input "14.0" at bounding box center [853, 485] width 237 height 31
paste input "30."
type input "30.5"
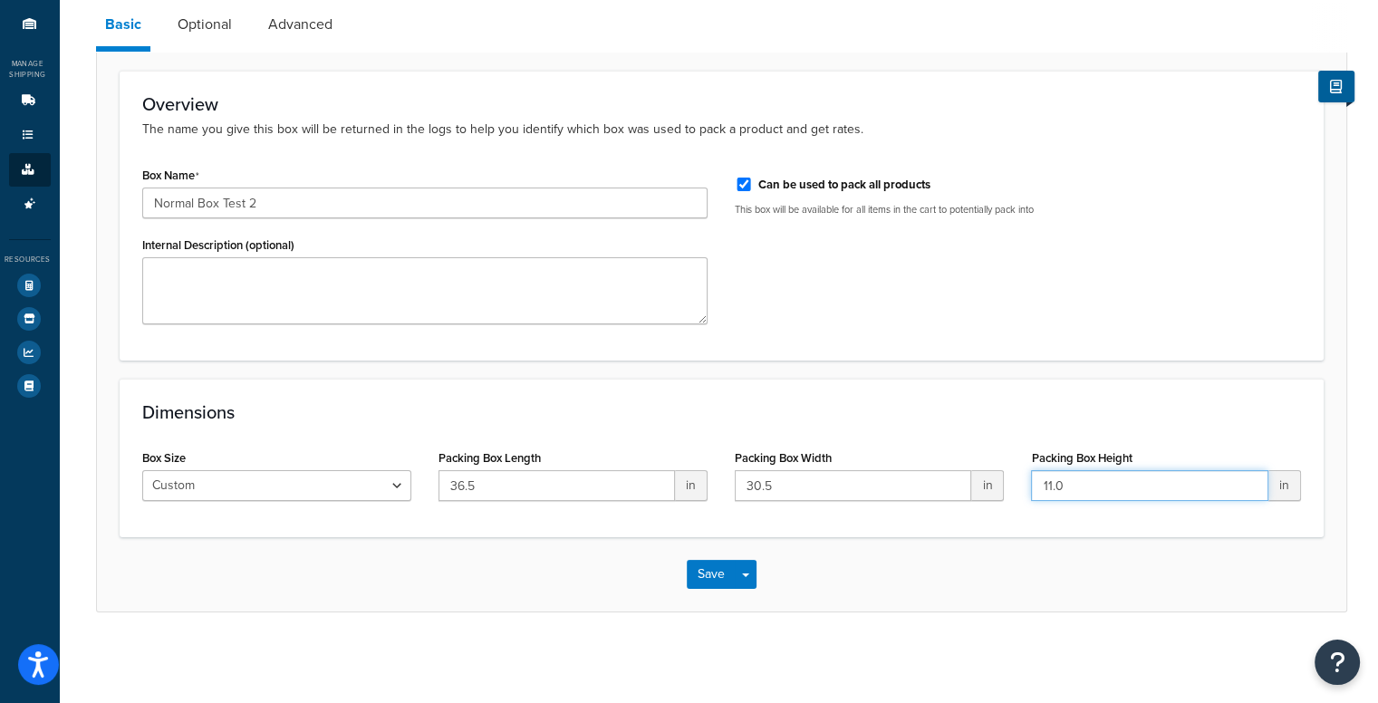
drag, startPoint x: 1240, startPoint y: 496, endPoint x: 886, endPoint y: 474, distance: 354.1
click at [886, 474] on div "Box Size Custom USPS Small Flat Box USPS Medium Flat Box USPS Large Flat Box US…" at bounding box center [722, 480] width 1186 height 70
paste input "8.2"
type input "8.5"
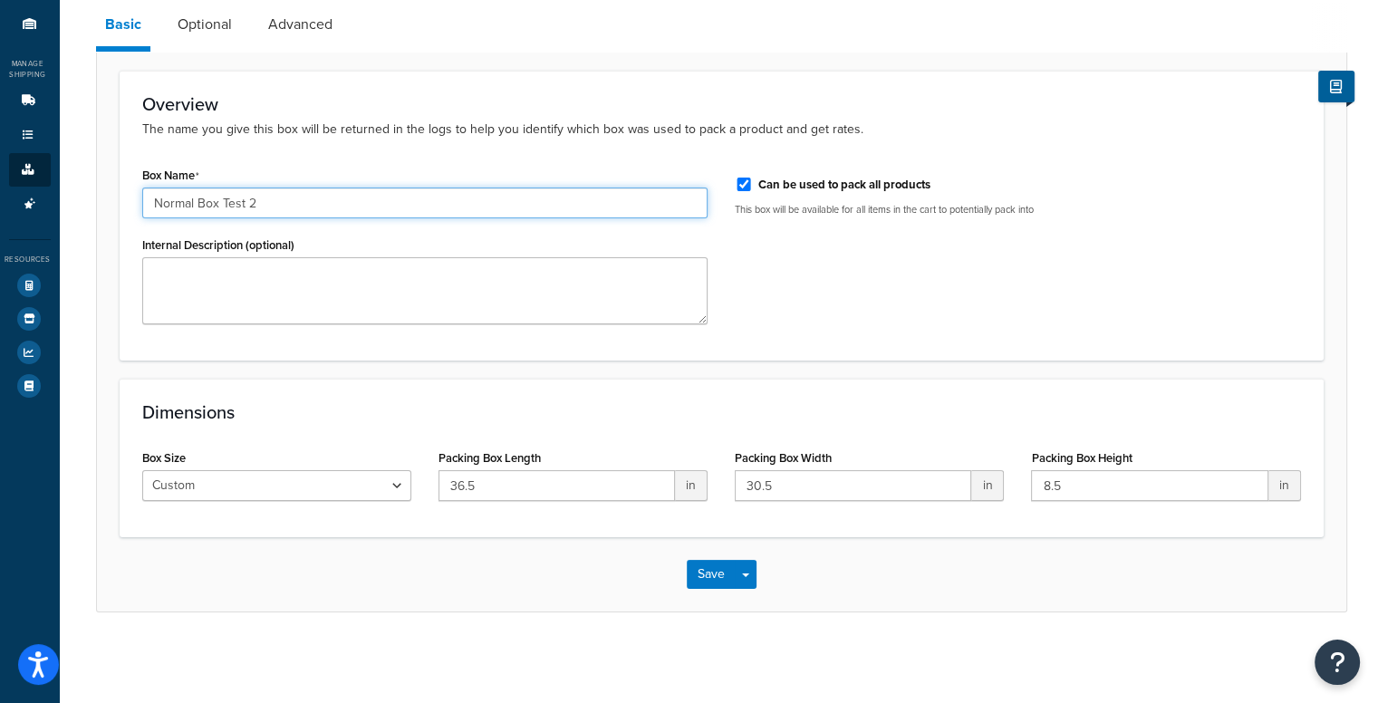
drag, startPoint x: 280, startPoint y: 196, endPoint x: 246, endPoint y: 205, distance: 34.7
click at [246, 205] on input "Normal Box Test 2" at bounding box center [425, 203] width 566 height 31
type input "Normal Box Test 4"
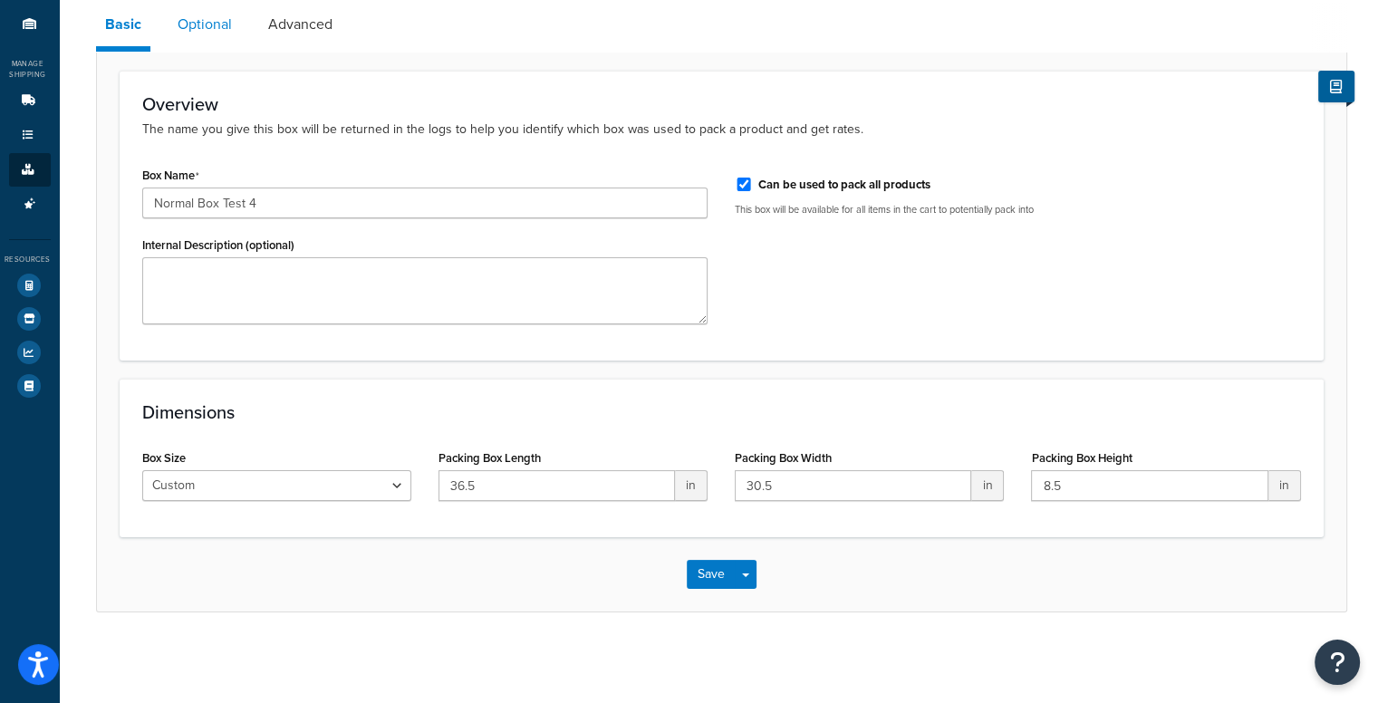
click at [219, 24] on link "Optional" at bounding box center [205, 24] width 72 height 43
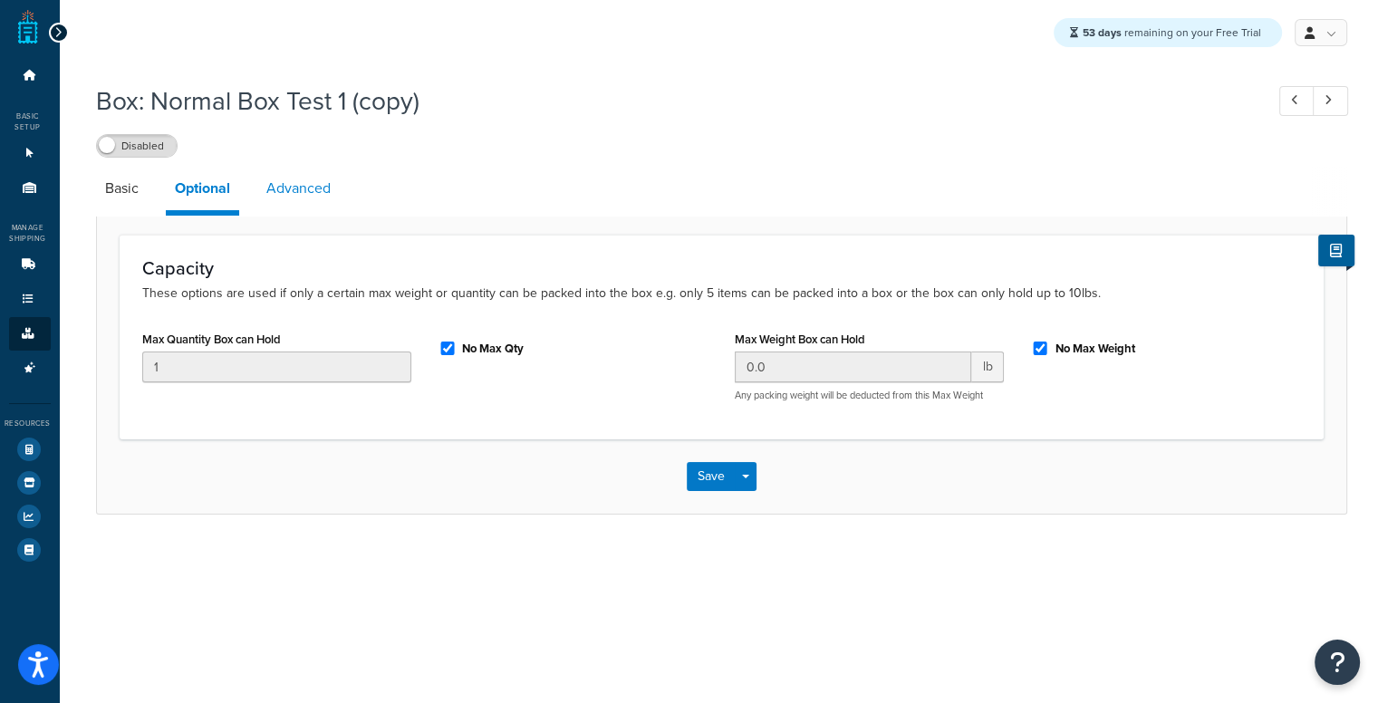
click at [319, 169] on link "Advanced" at bounding box center [298, 188] width 82 height 43
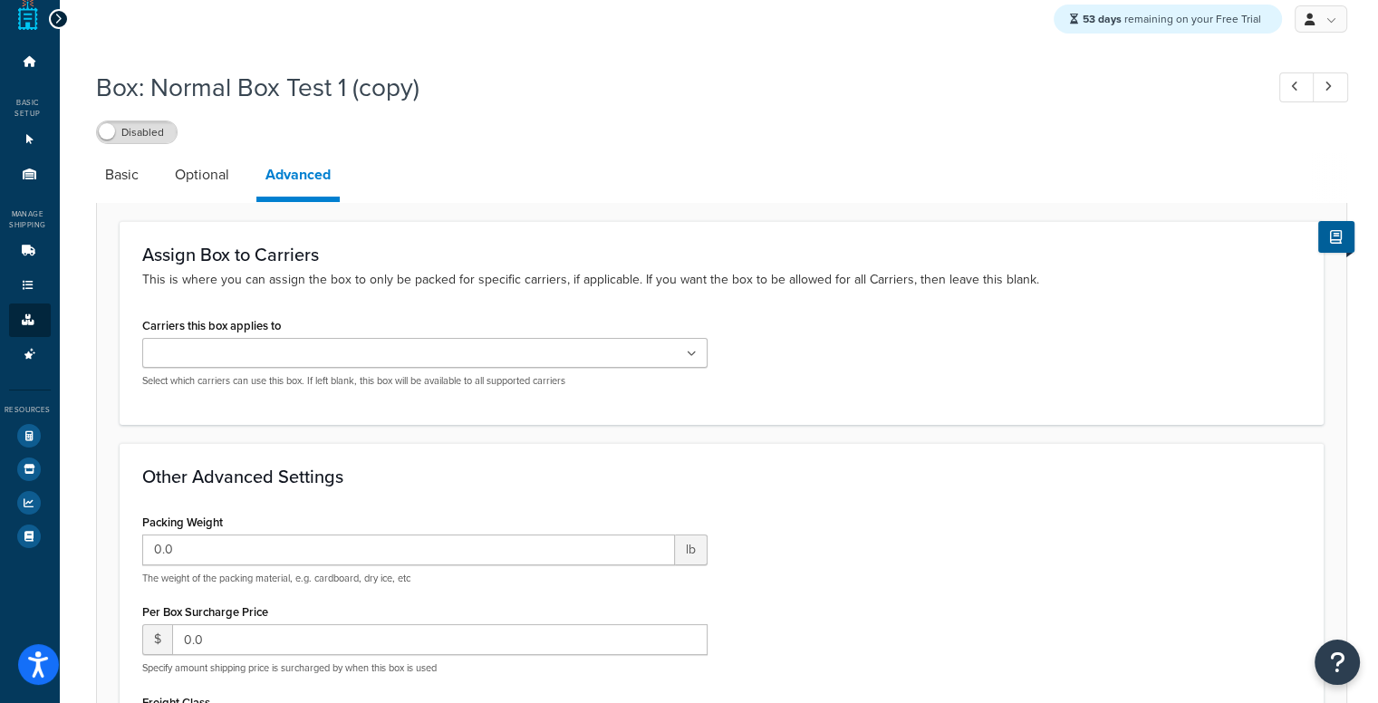
scroll to position [395, 0]
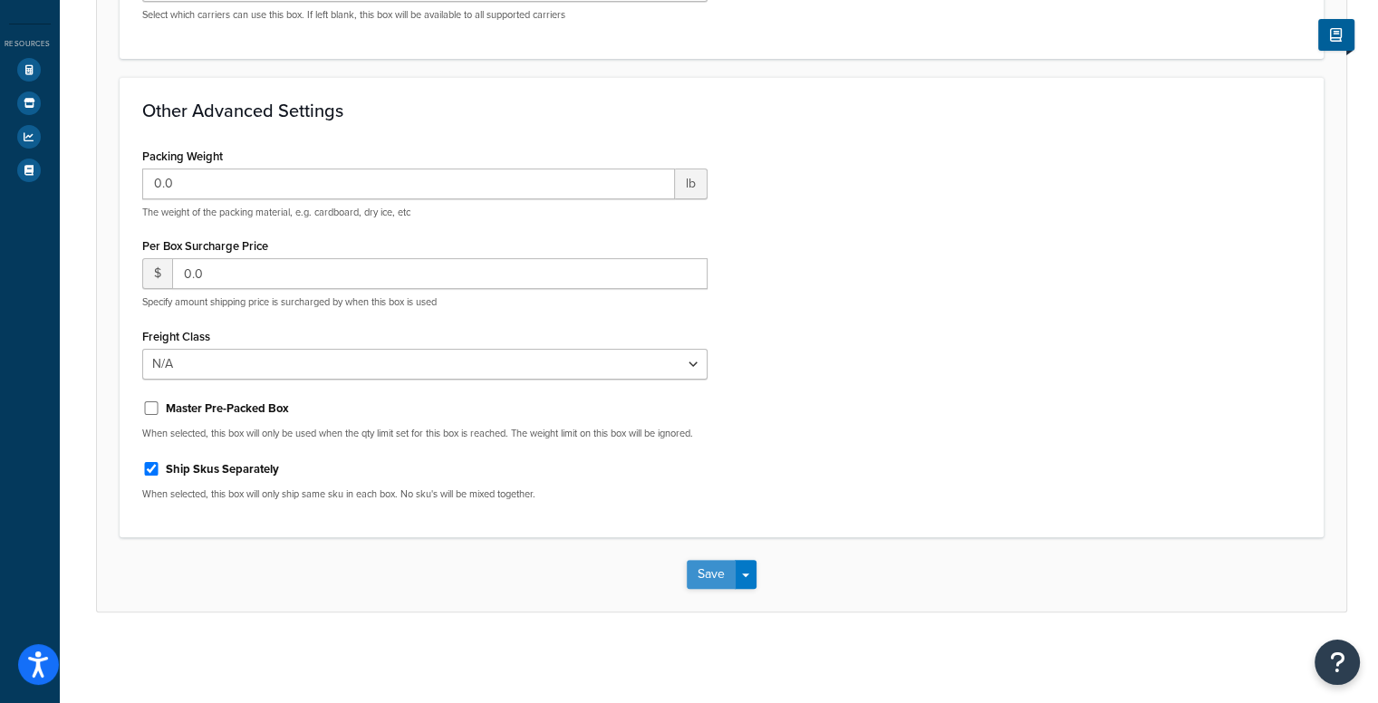
click at [717, 576] on button "Save" at bounding box center [711, 574] width 49 height 29
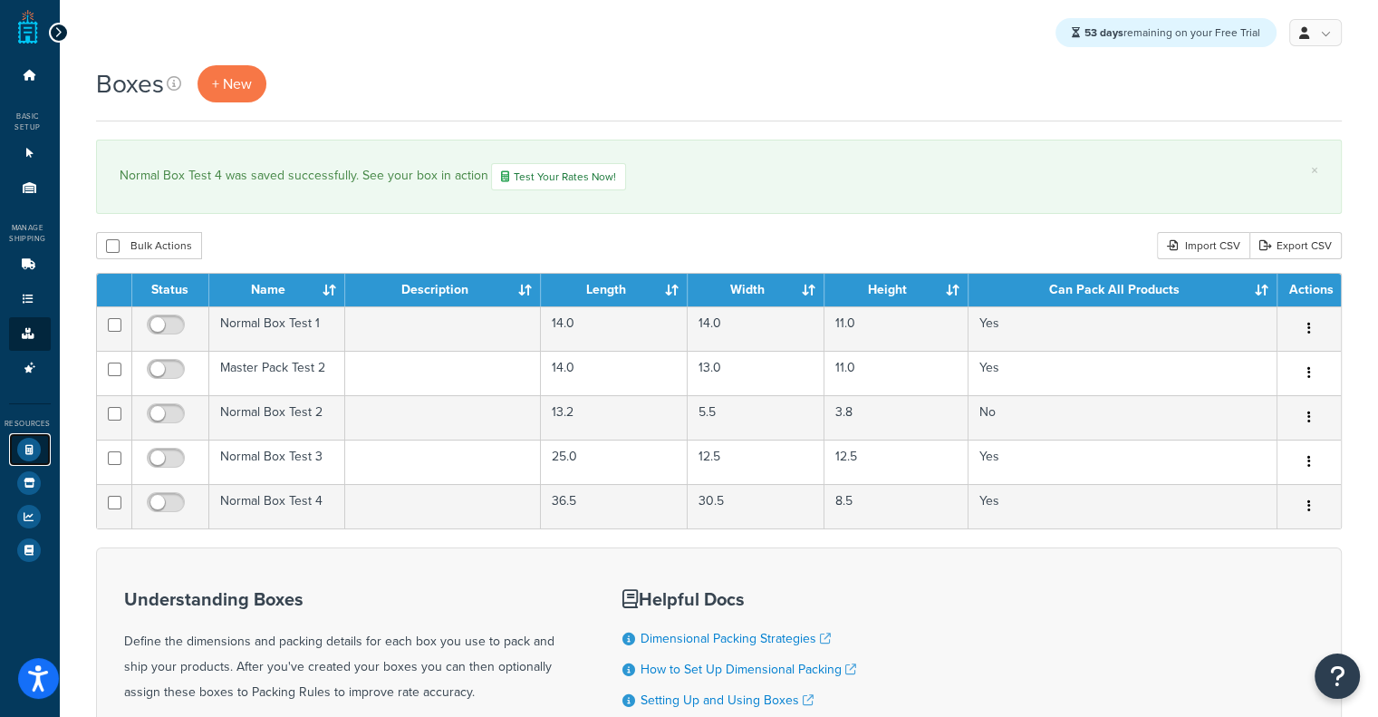
click at [34, 449] on icon at bounding box center [29, 450] width 24 height 24
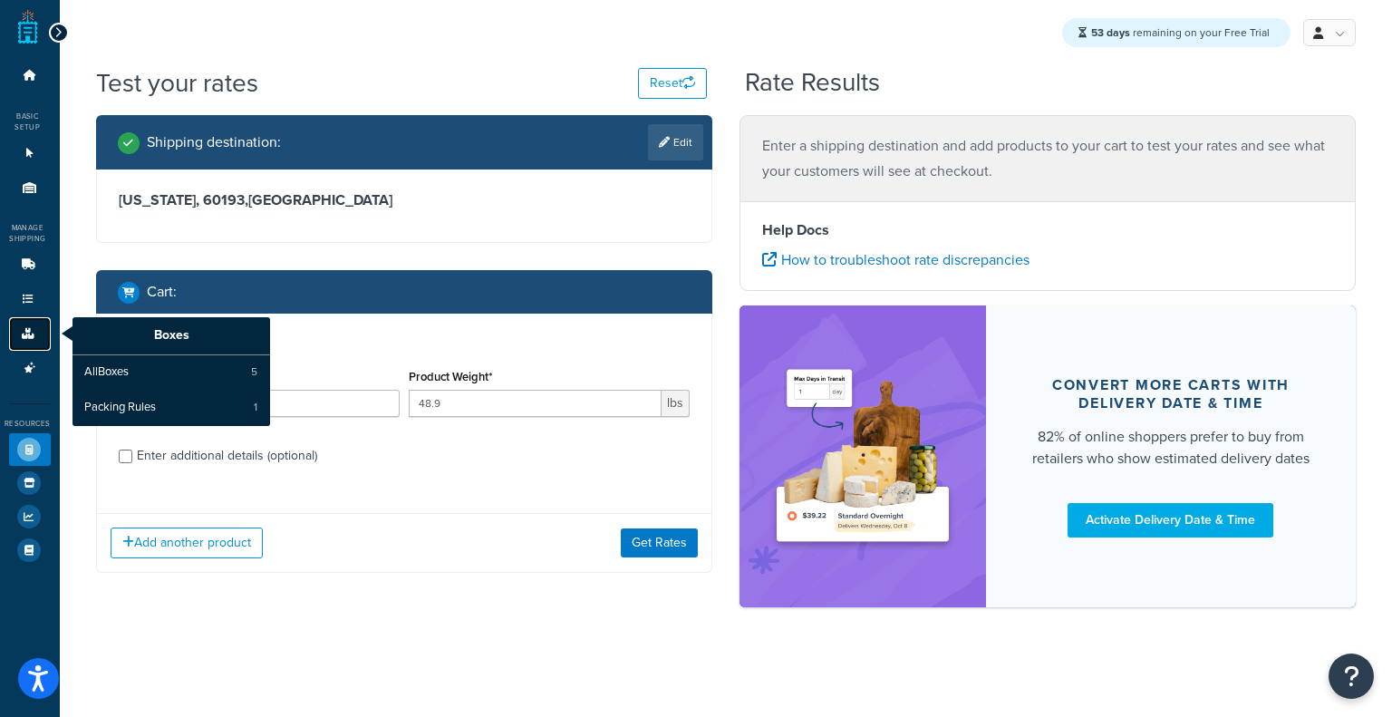
click at [29, 340] on link "Boxes" at bounding box center [30, 334] width 42 height 34
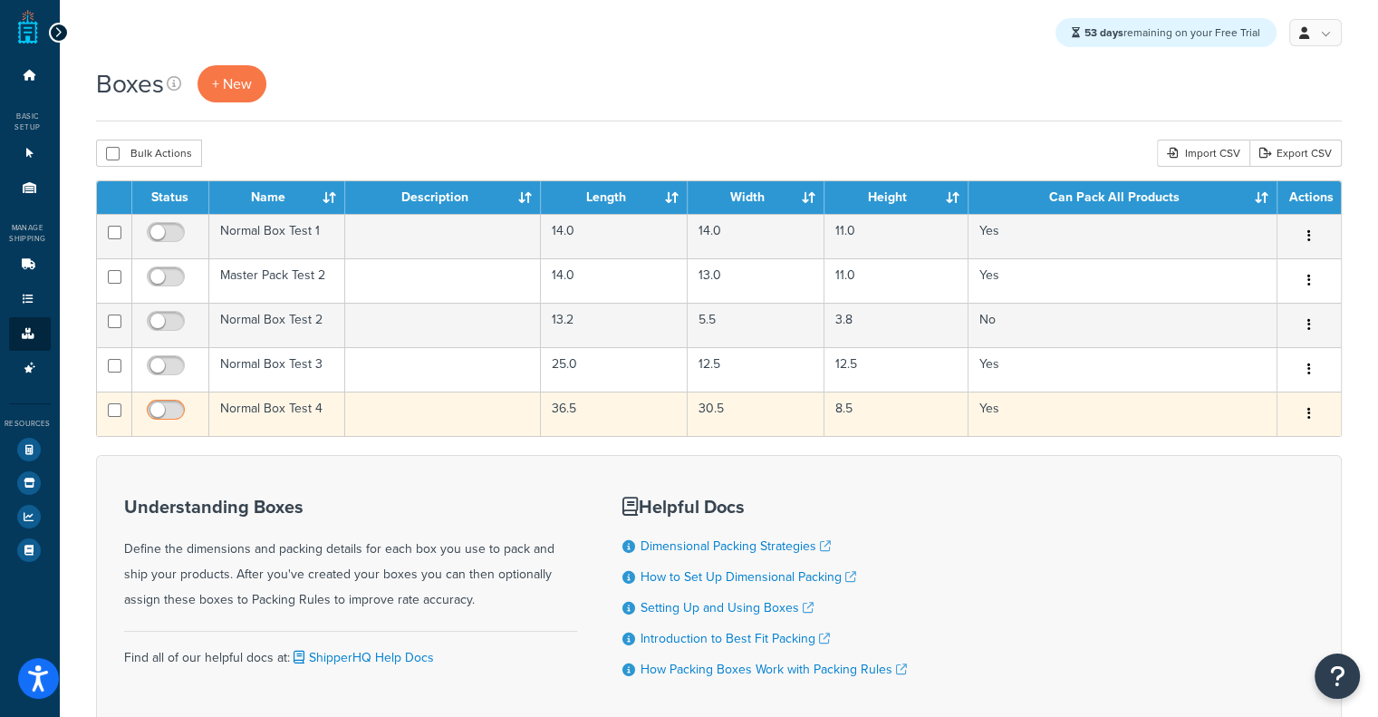
click at [145, 410] on input "checkbox" at bounding box center [168, 414] width 50 height 23
checkbox input "true"
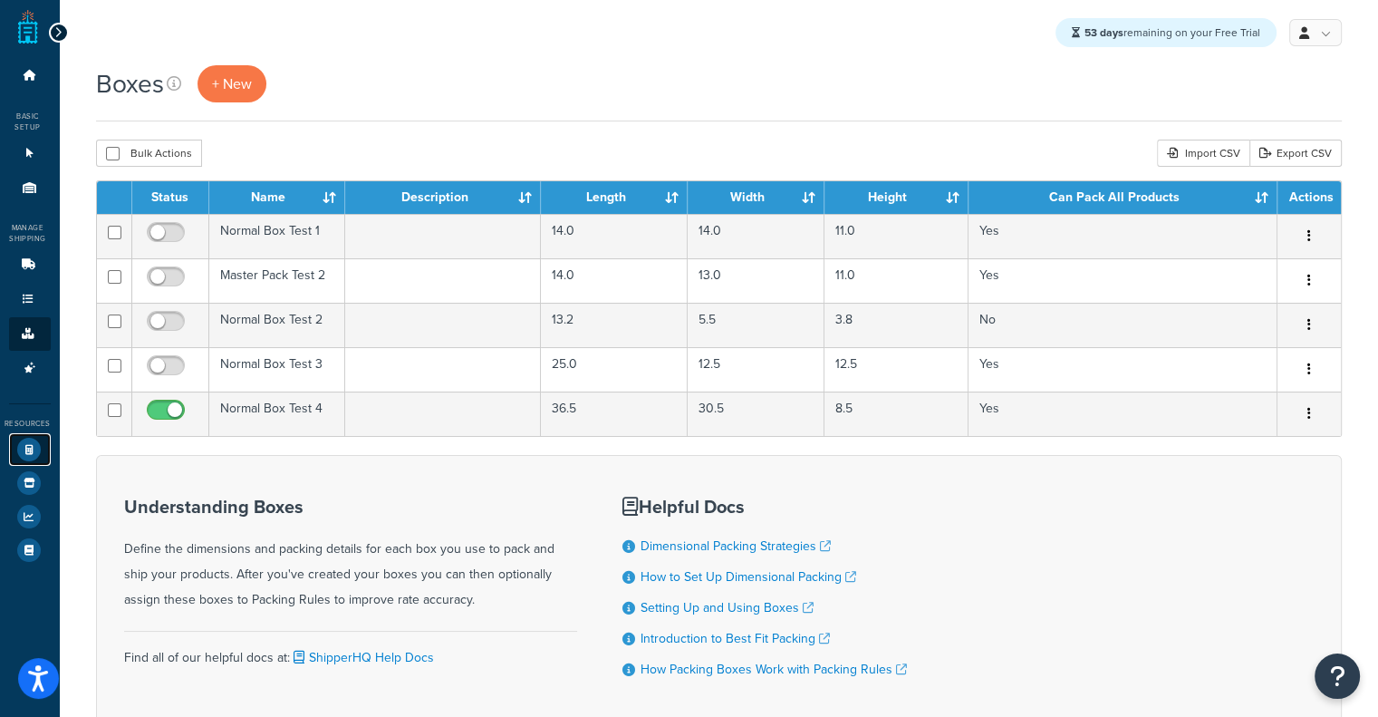
click at [30, 445] on icon at bounding box center [29, 450] width 24 height 24
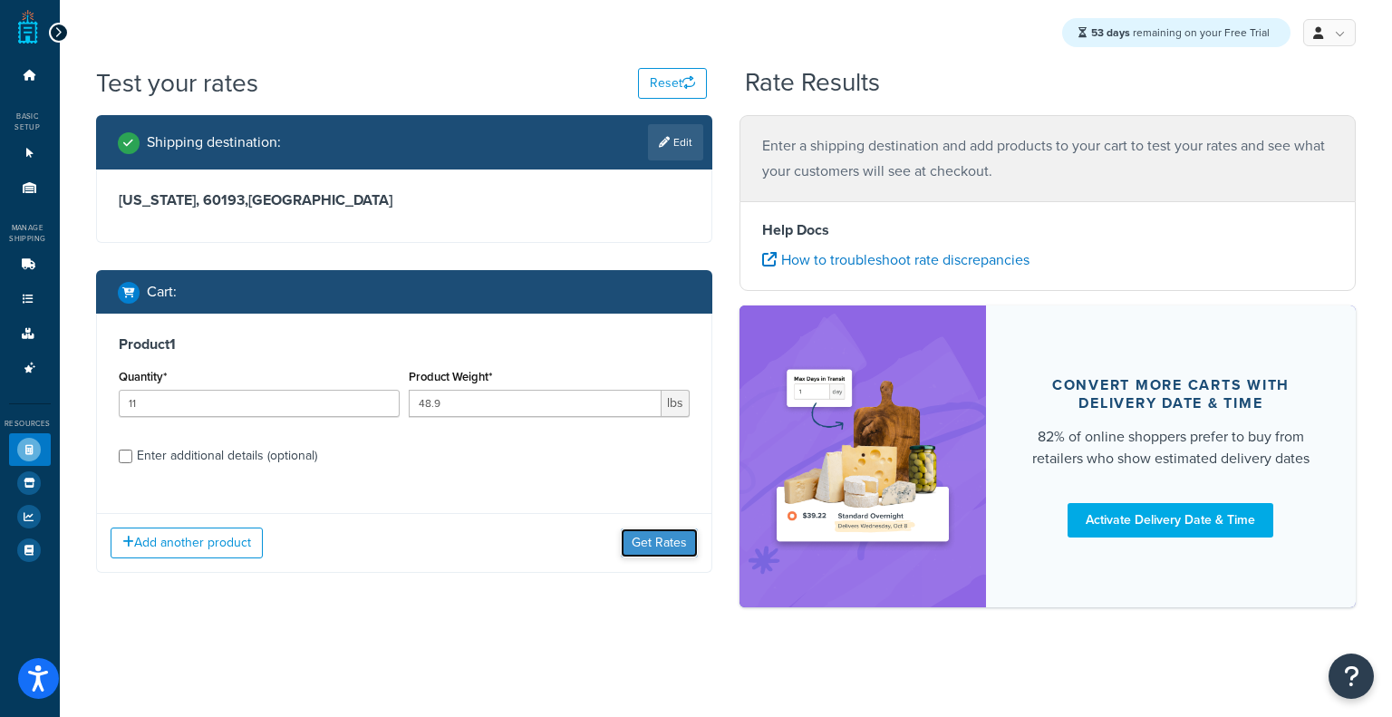
click at [689, 546] on button "Get Rates" at bounding box center [659, 542] width 77 height 29
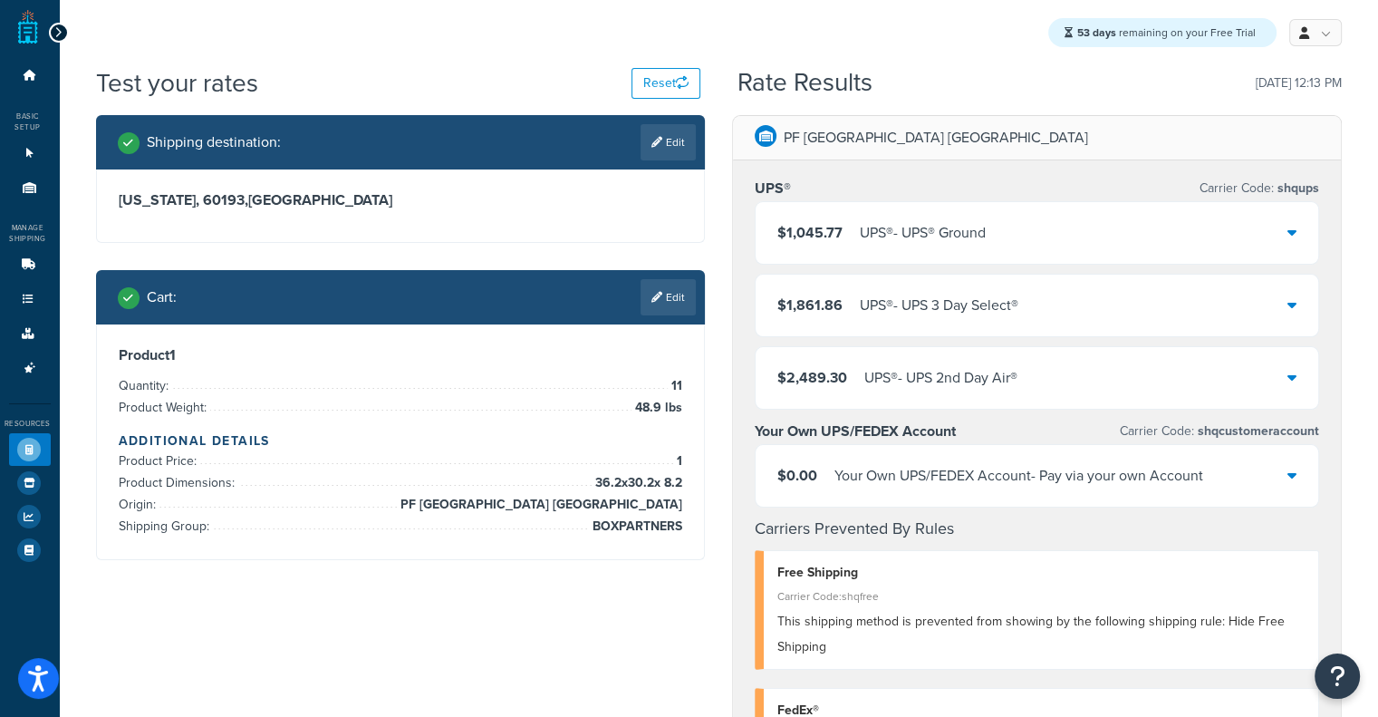
click at [900, 228] on div "UPS® - UPS® Ground" at bounding box center [923, 232] width 126 height 25
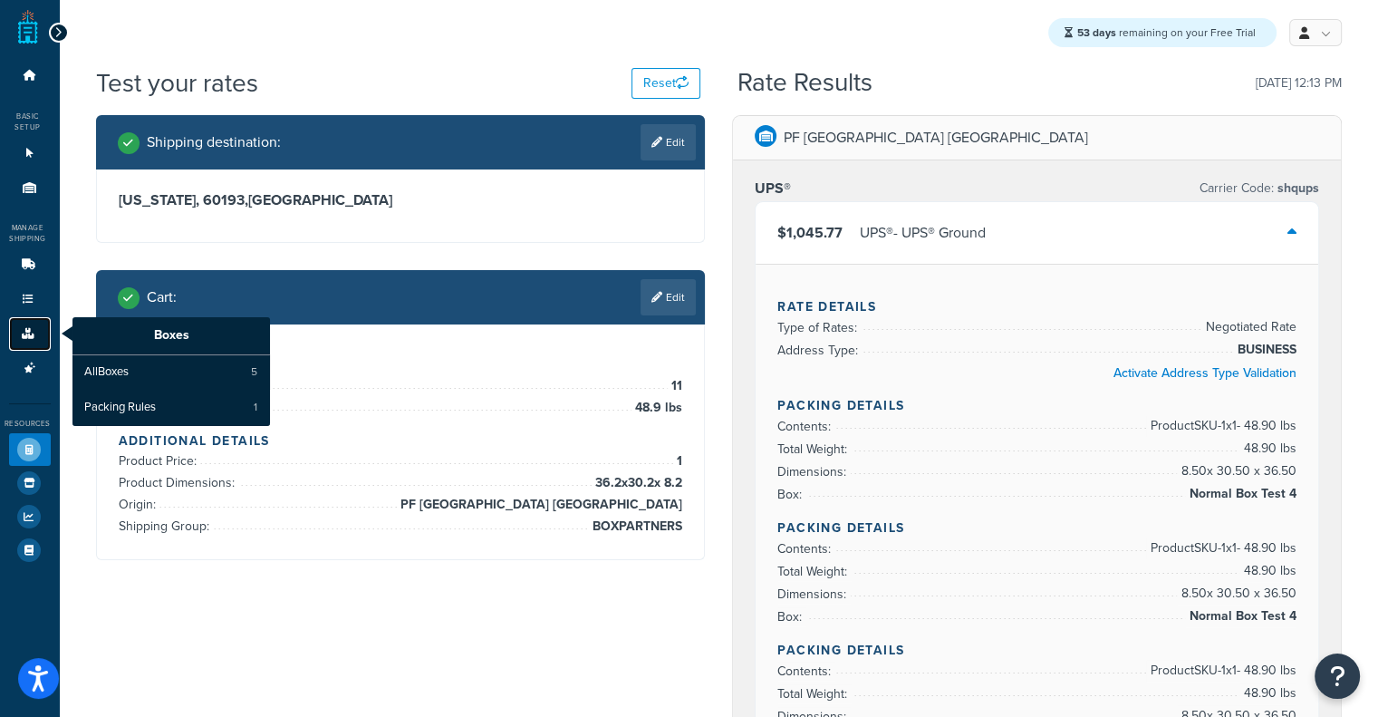
click at [11, 336] on link "Boxes" at bounding box center [30, 334] width 42 height 34
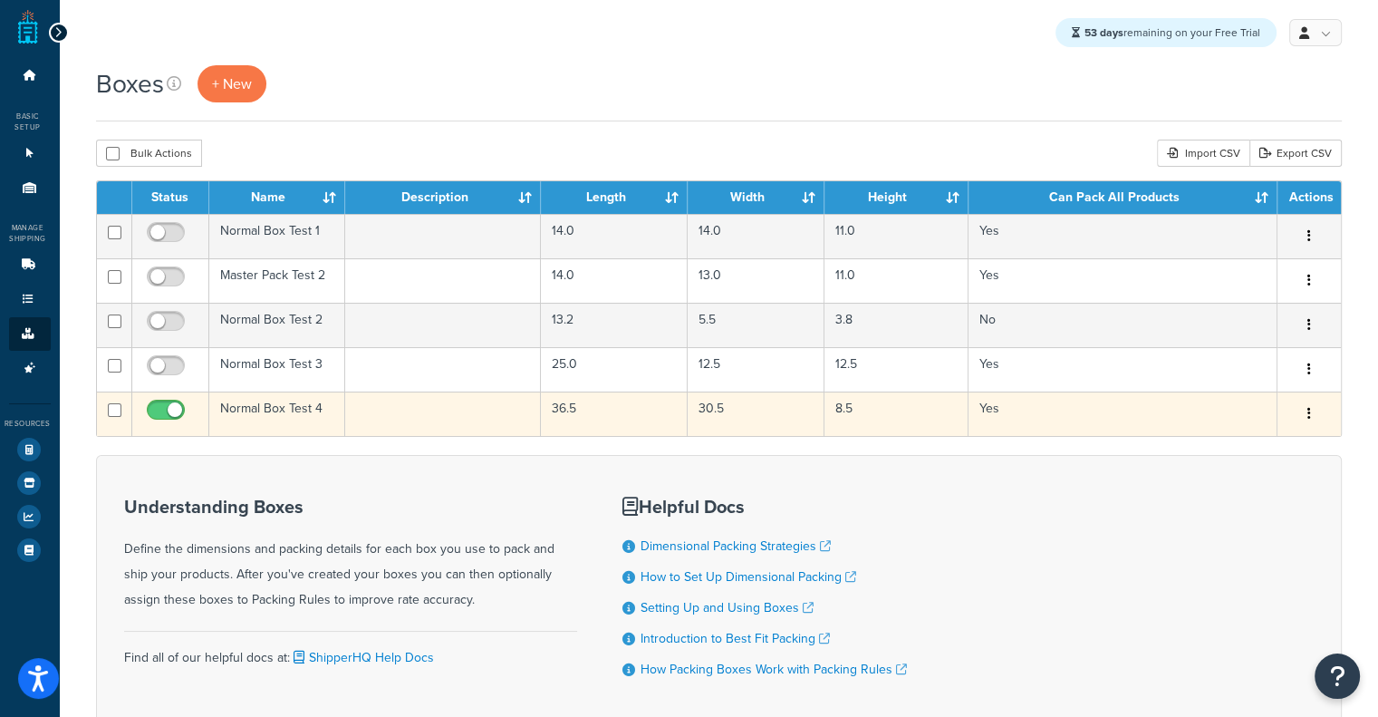
click at [163, 423] on input "checkbox" at bounding box center [168, 414] width 50 height 23
checkbox input "false"
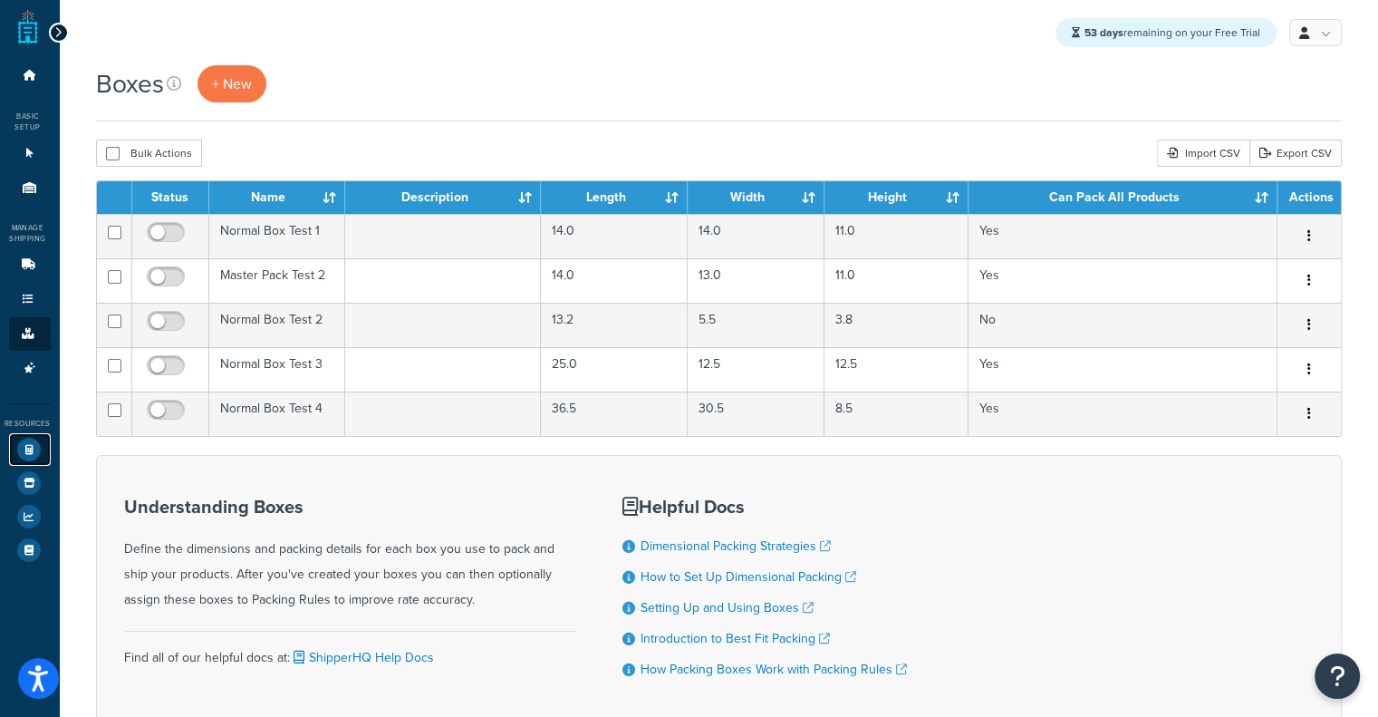
click at [33, 453] on icon at bounding box center [29, 450] width 24 height 24
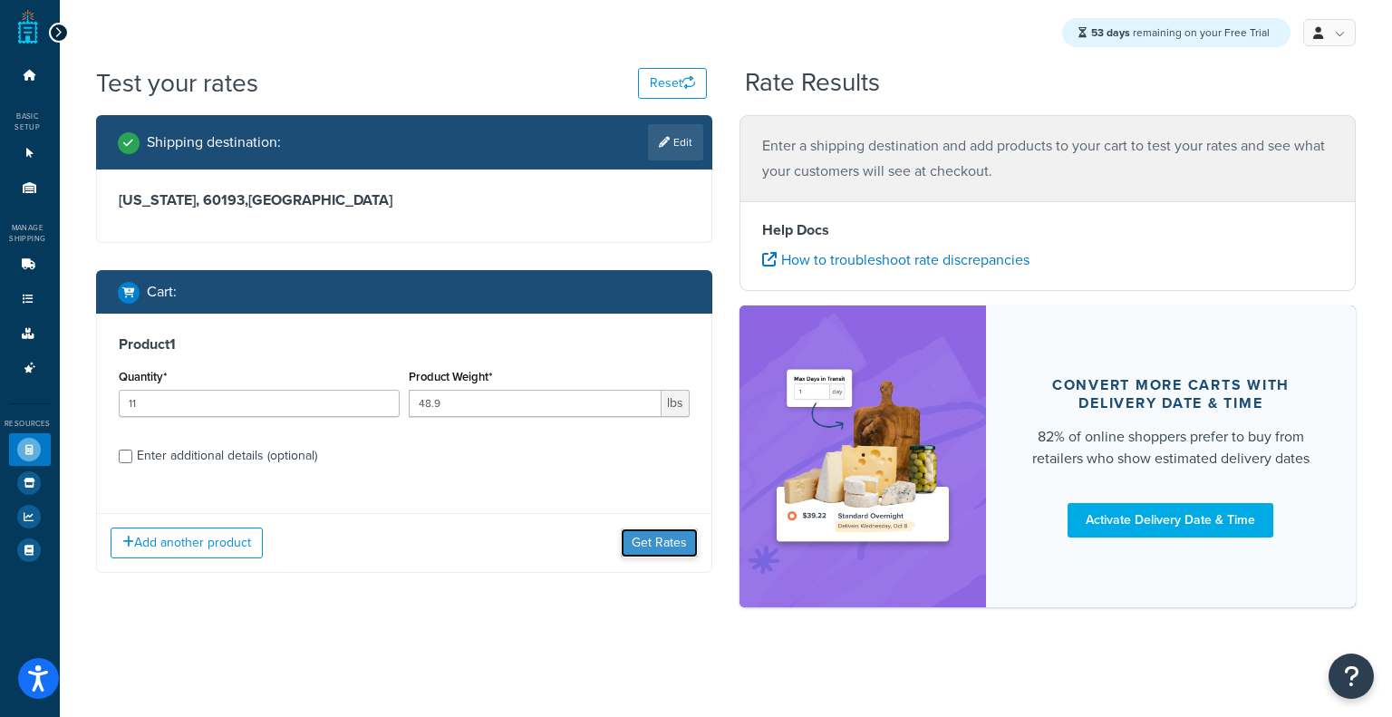
click at [674, 531] on button "Get Rates" at bounding box center [659, 542] width 77 height 29
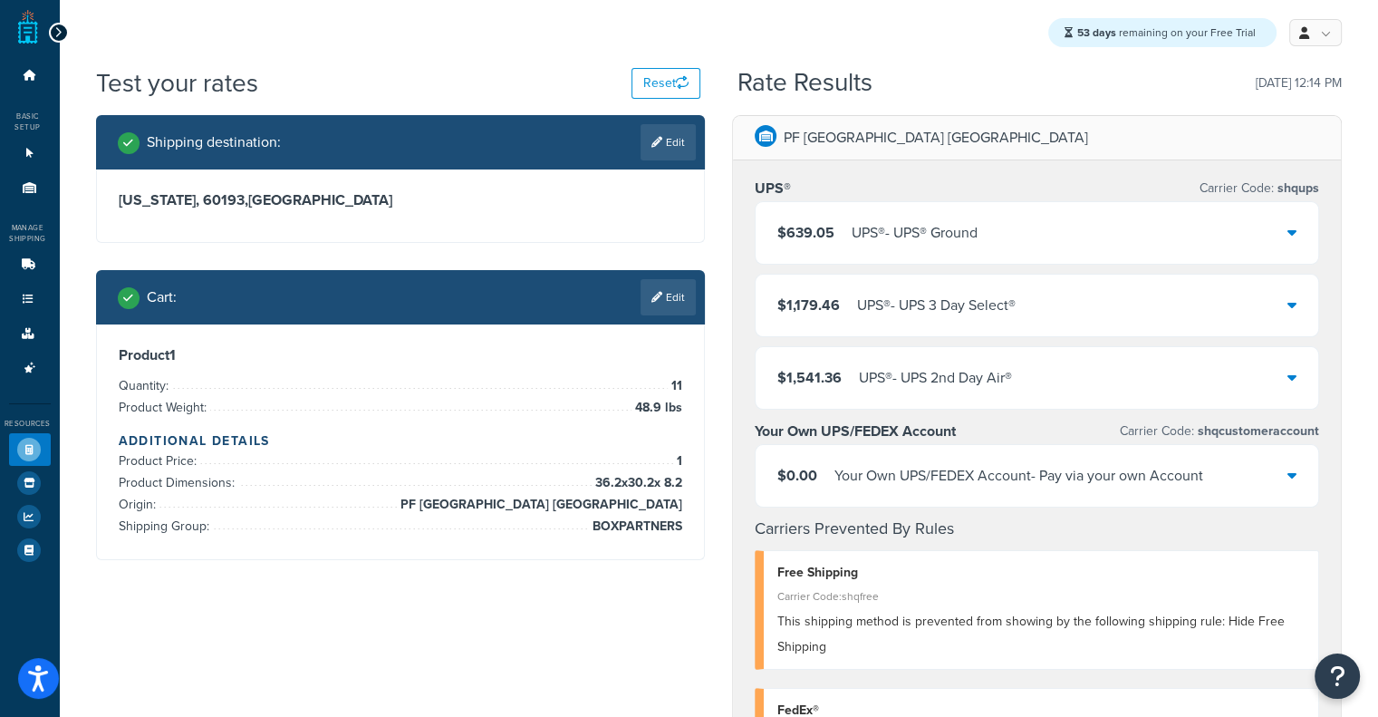
click at [1059, 208] on div "$639.05 UPS® - UPS® Ground" at bounding box center [1037, 233] width 563 height 62
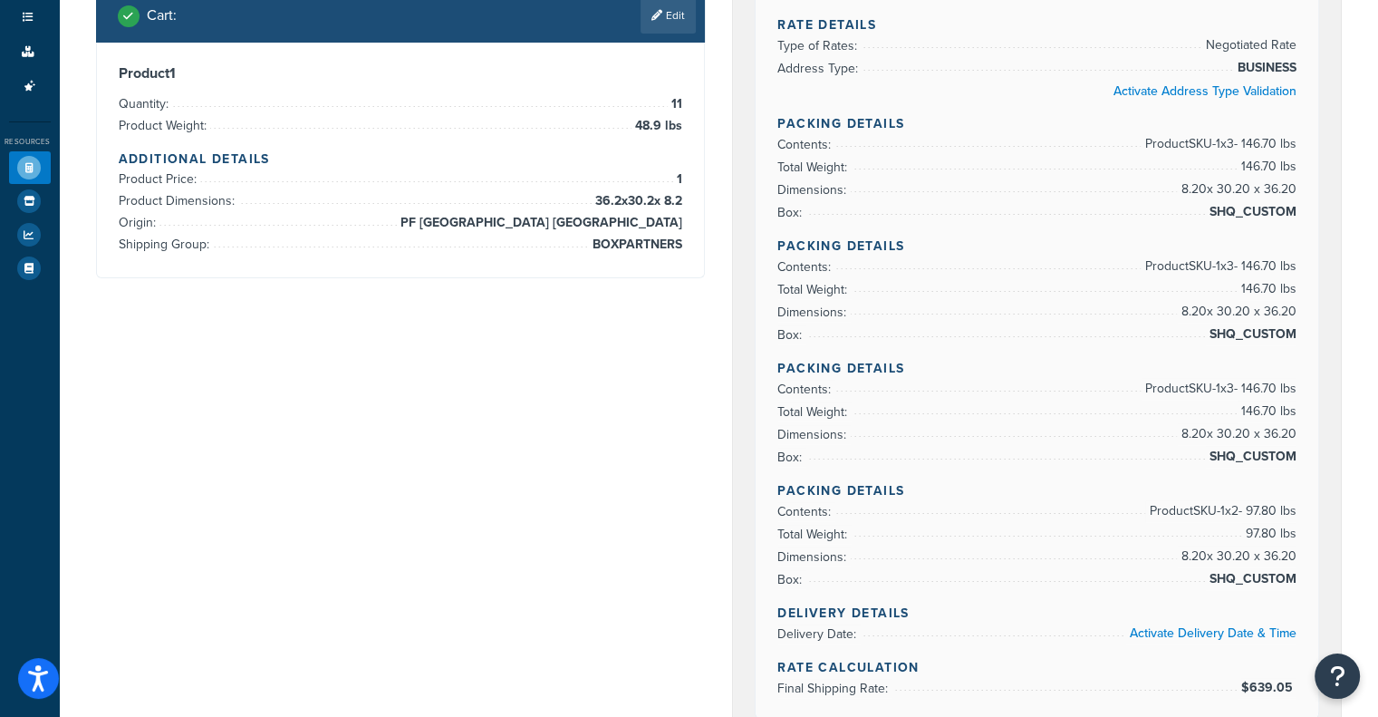
scroll to position [301, 0]
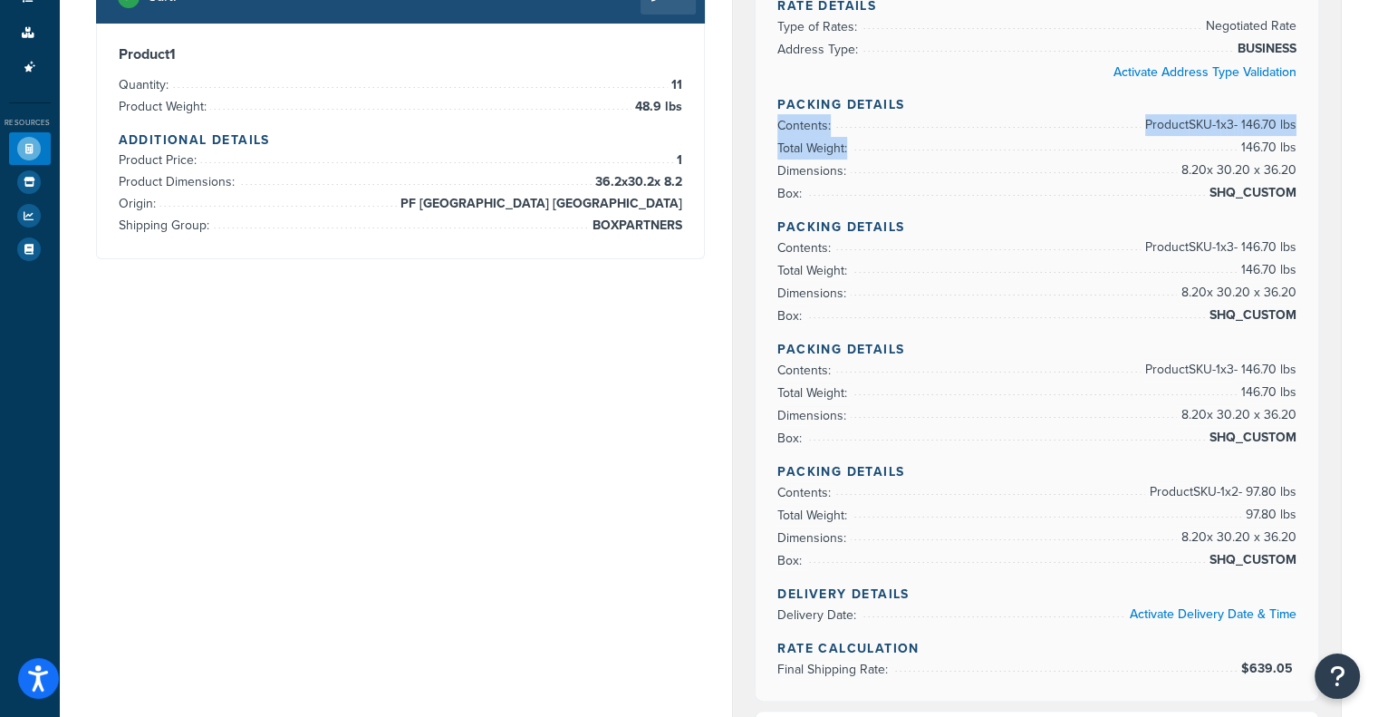
drag, startPoint x: 1377, startPoint y: 143, endPoint x: 1390, endPoint y: 91, distance: 54.1
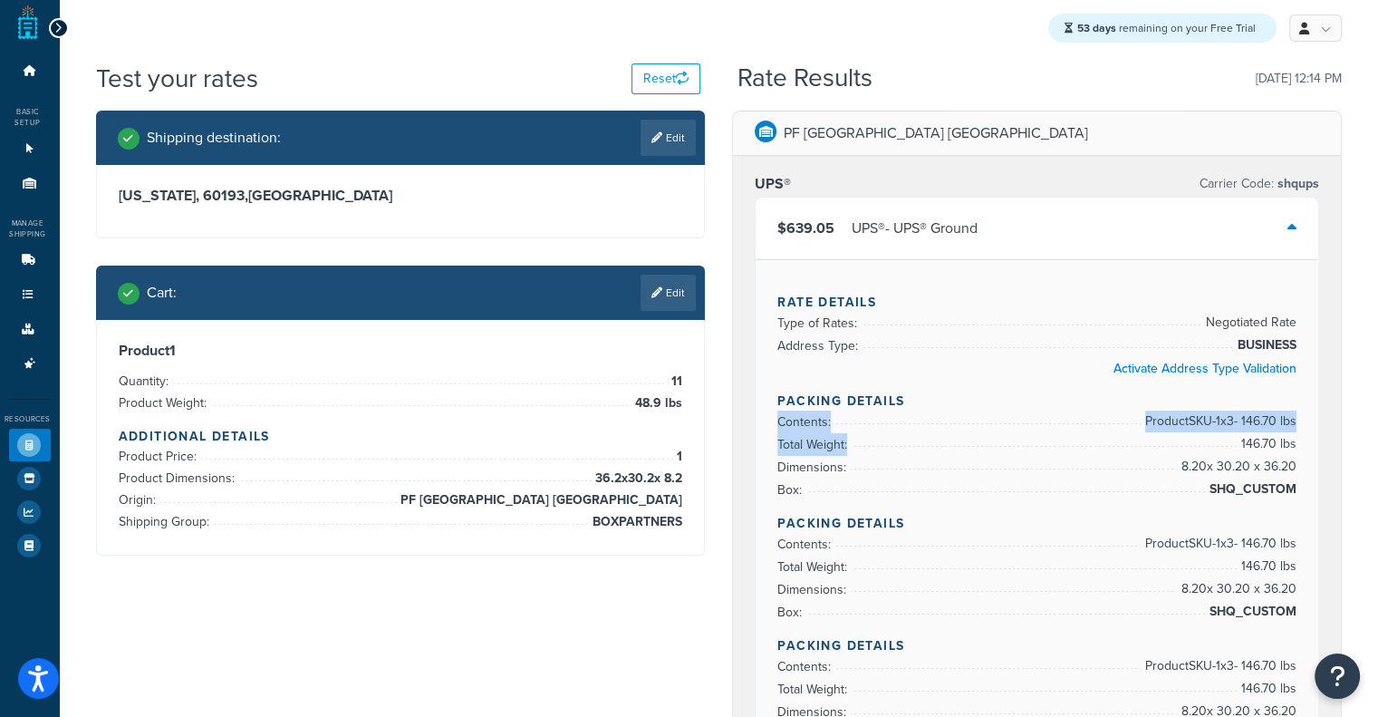
scroll to position [0, 0]
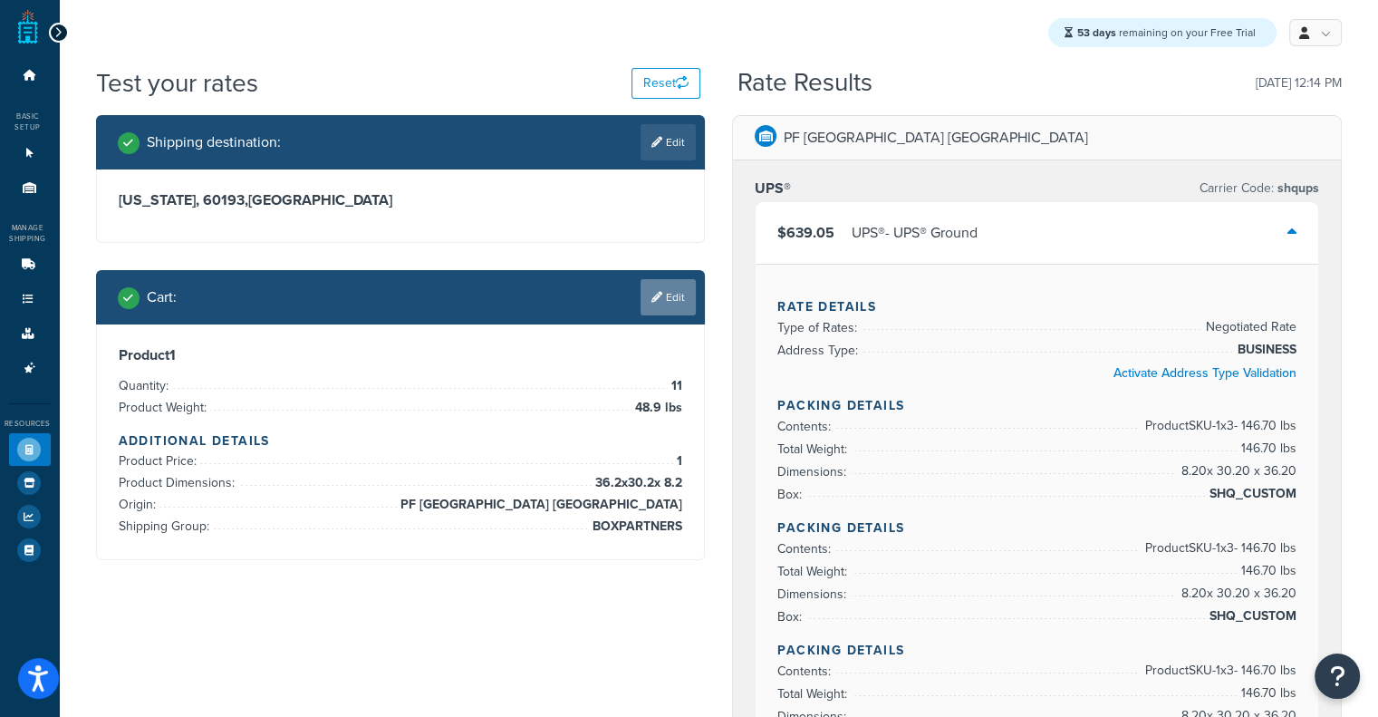
click at [667, 307] on link "Edit" at bounding box center [668, 297] width 55 height 36
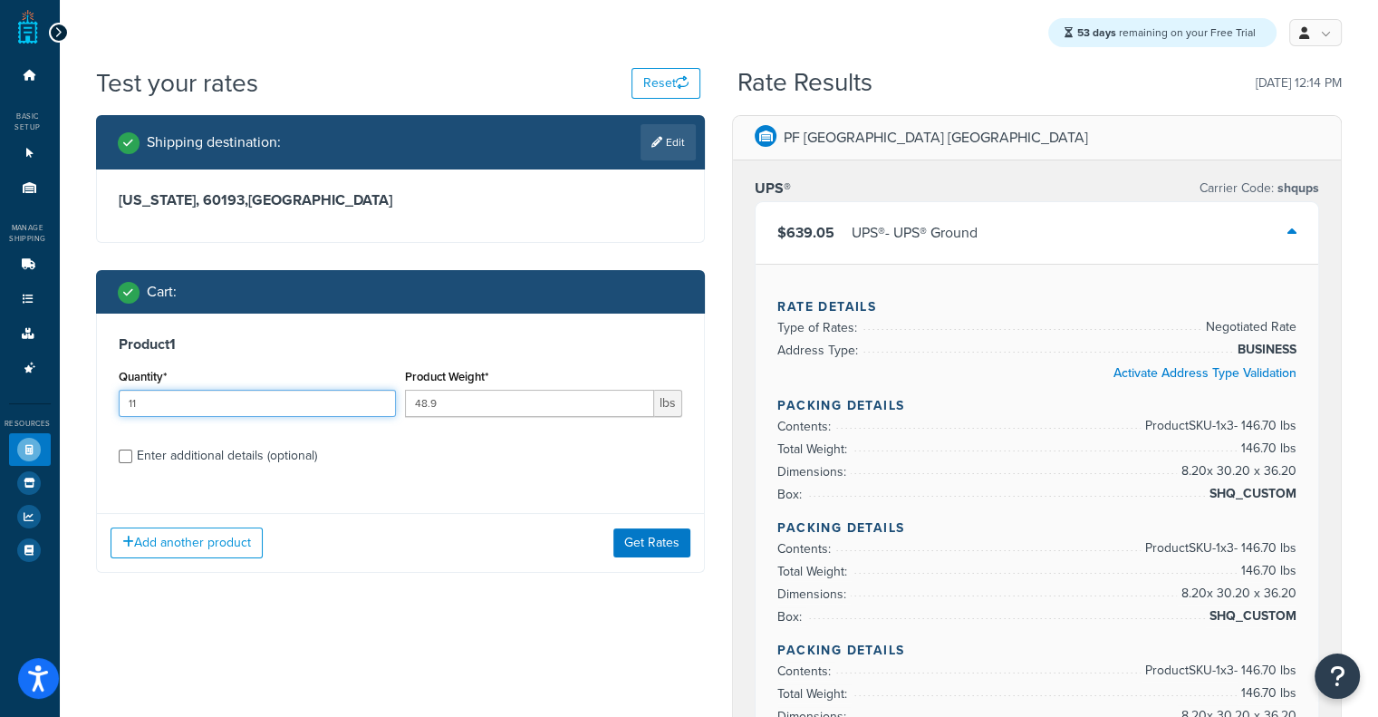
drag, startPoint x: 368, startPoint y: 396, endPoint x: 0, endPoint y: 405, distance: 368.0
type input "6"
click at [633, 536] on button "Get Rates" at bounding box center [651, 542] width 77 height 29
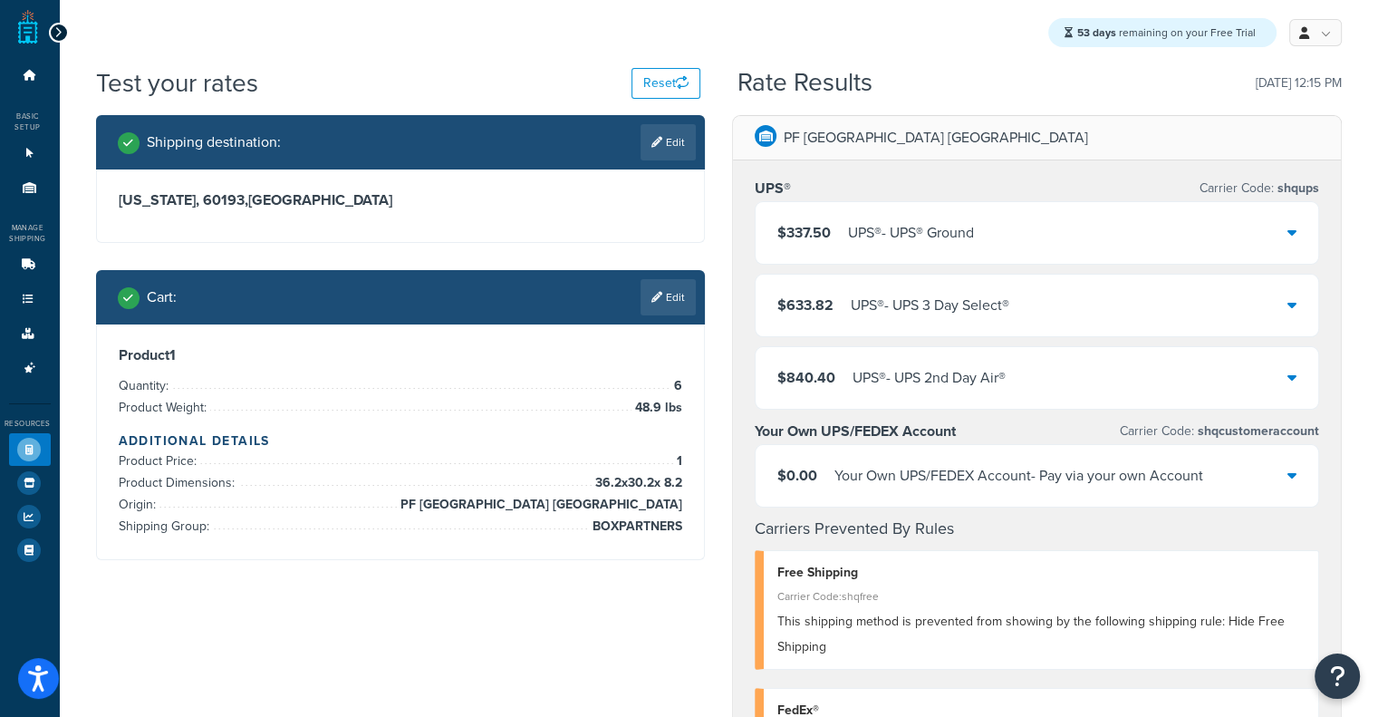
click at [989, 256] on div "$337.50 UPS® - UPS® Ground" at bounding box center [1037, 233] width 563 height 62
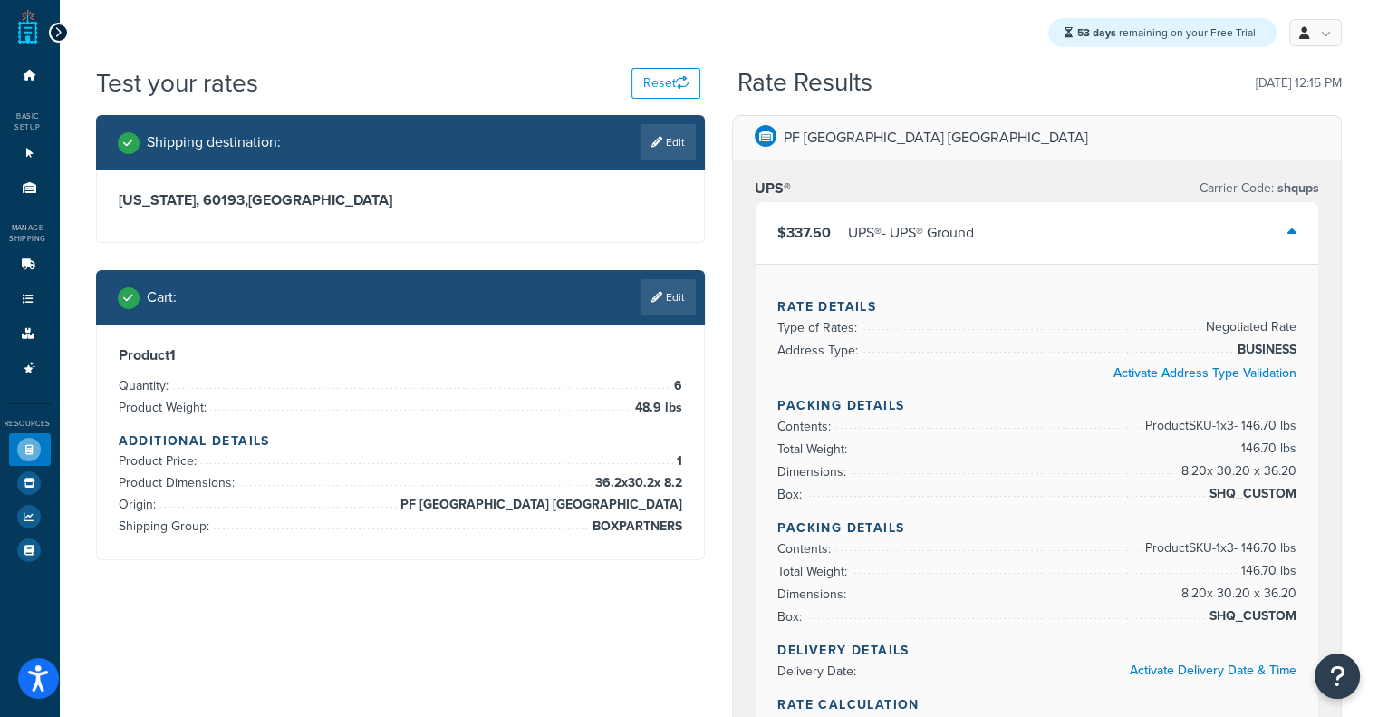
click at [1171, 229] on div "$337.50 UPS® - UPS® Ground" at bounding box center [1037, 233] width 563 height 62
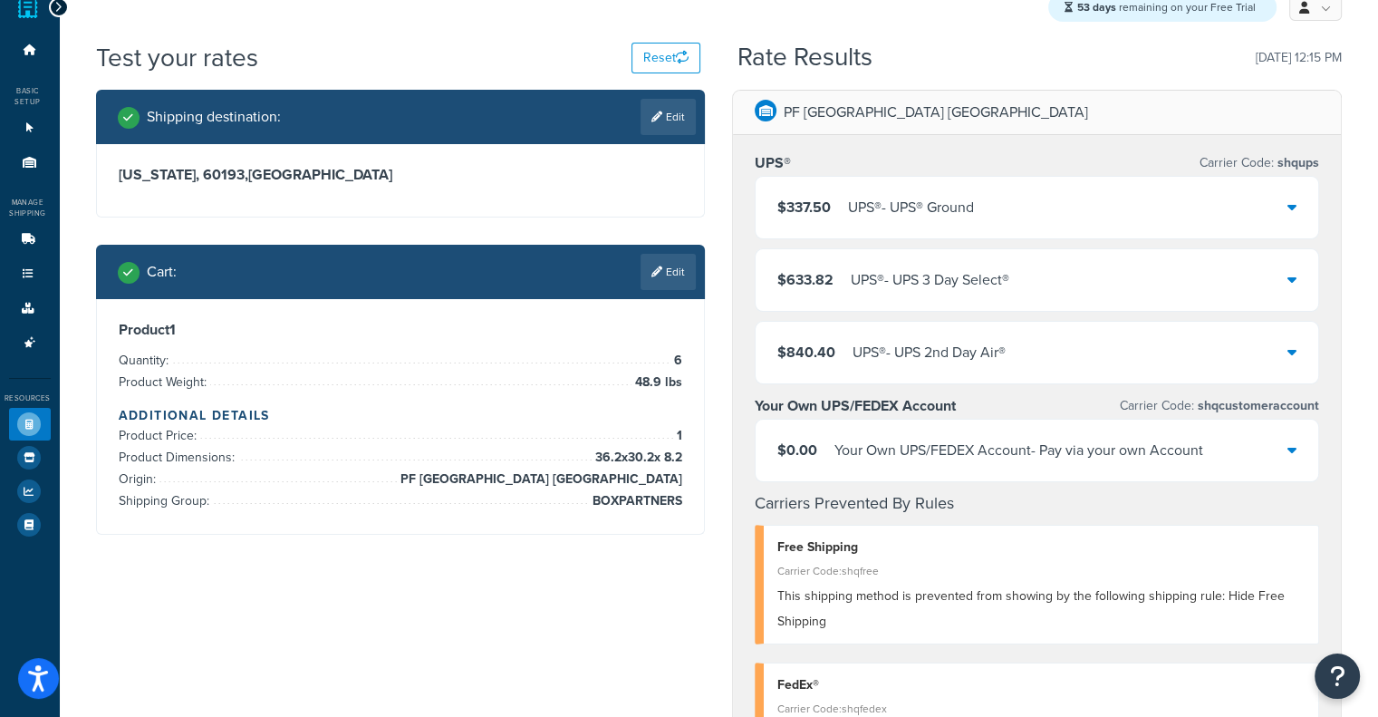
scroll to position [32, 0]
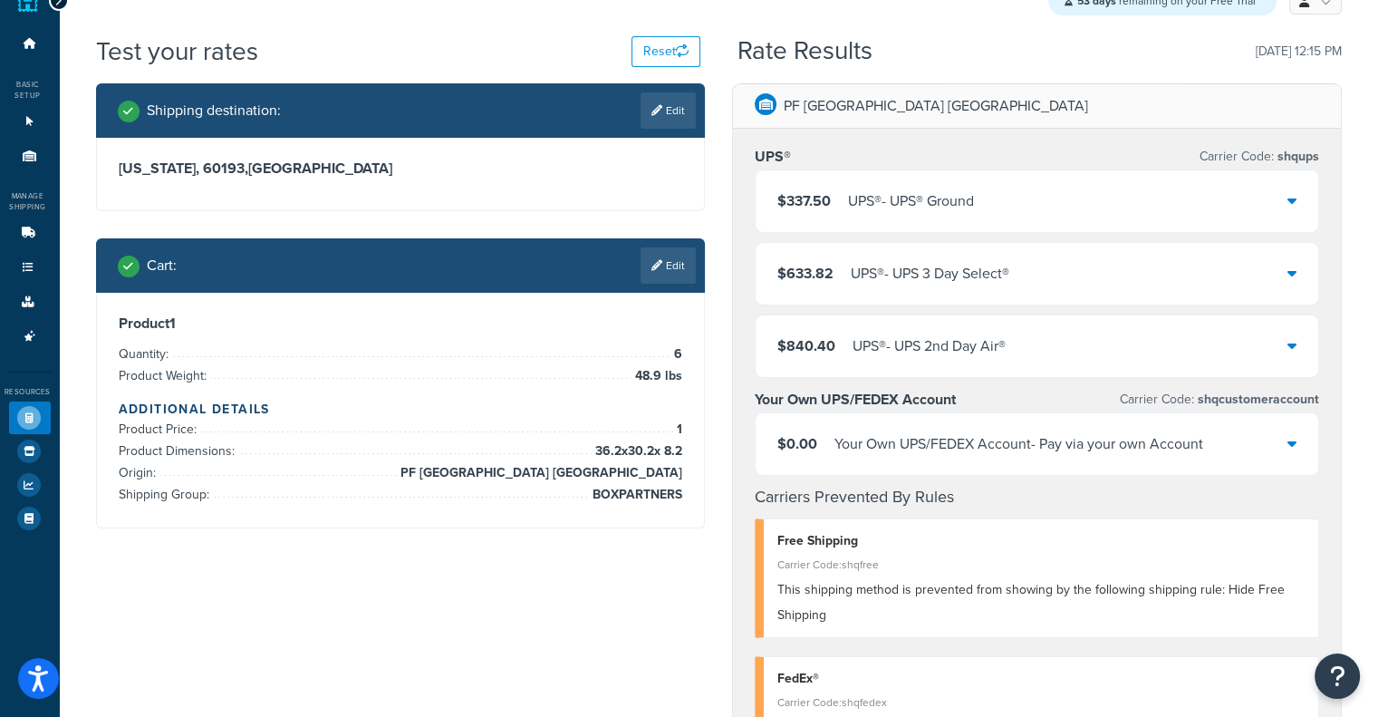
click at [1053, 210] on div "$337.50 UPS® - UPS® Ground" at bounding box center [1037, 201] width 563 height 62
